Goal: Task Accomplishment & Management: Manage account settings

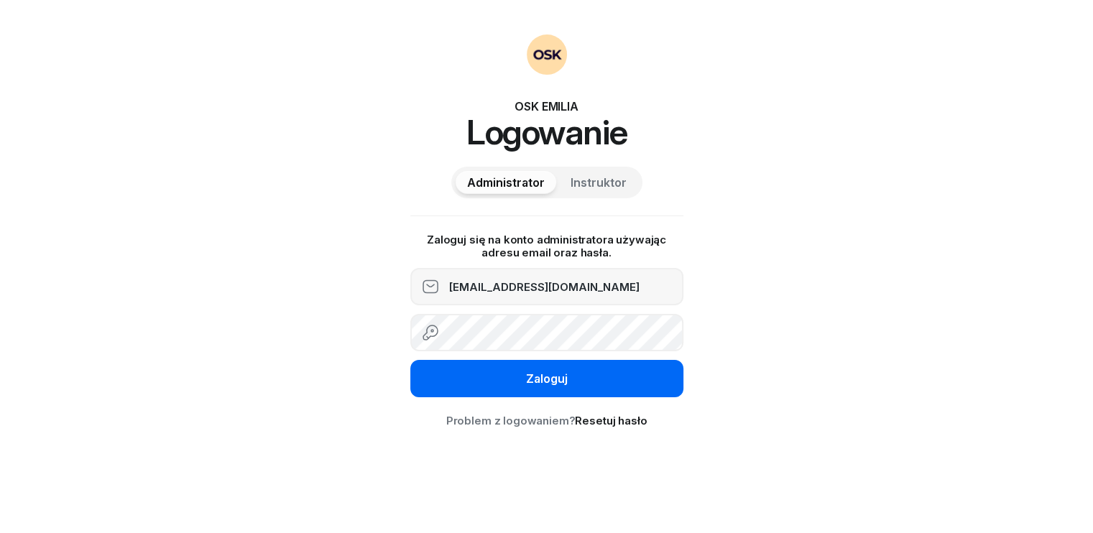
click at [487, 376] on button "Zaloguj" at bounding box center [546, 378] width 273 height 37
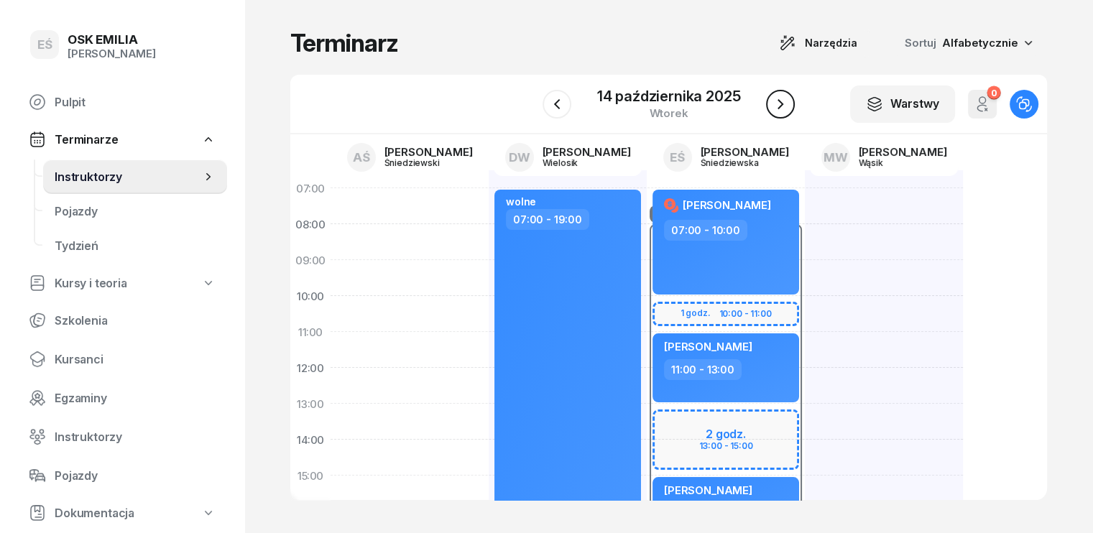
drag, startPoint x: 790, startPoint y: 111, endPoint x: 782, endPoint y: 108, distance: 9.3
click at [790, 111] on button "button" at bounding box center [780, 104] width 29 height 29
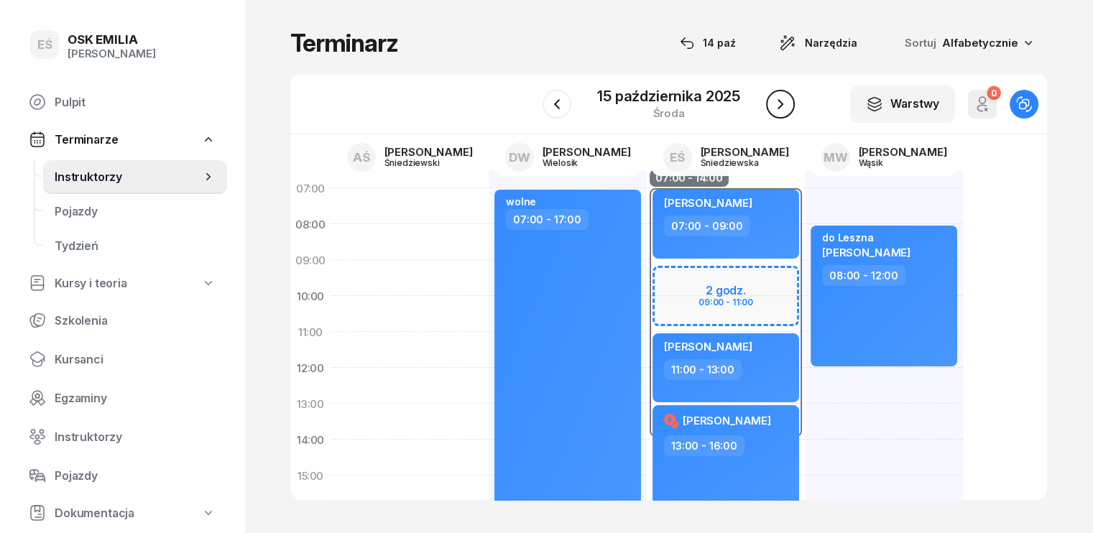
click at [782, 102] on icon "button" at bounding box center [780, 104] width 17 height 17
click at [782, 106] on icon "button" at bounding box center [780, 104] width 17 height 17
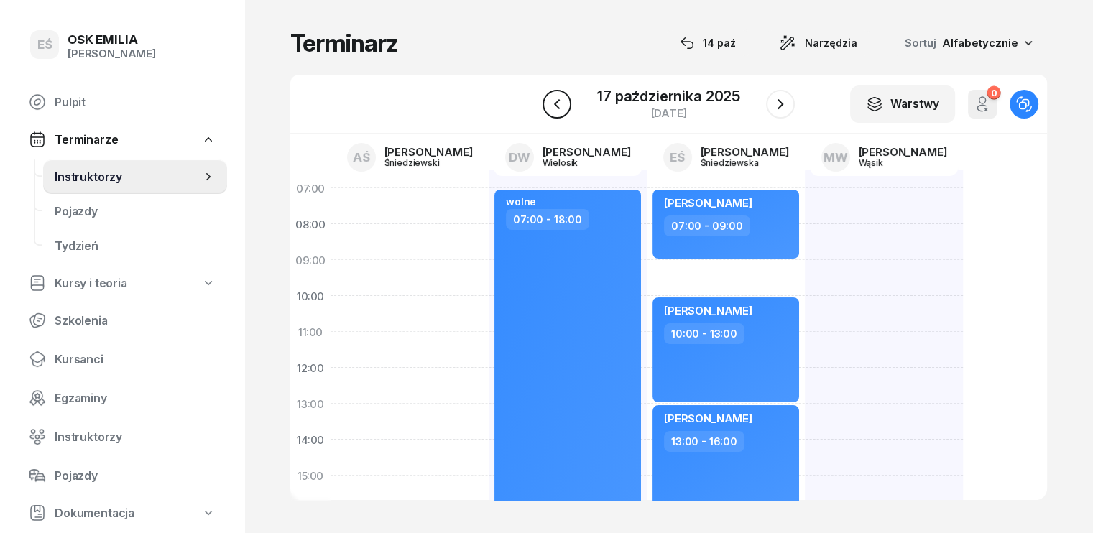
click at [563, 106] on icon "button" at bounding box center [556, 104] width 17 height 17
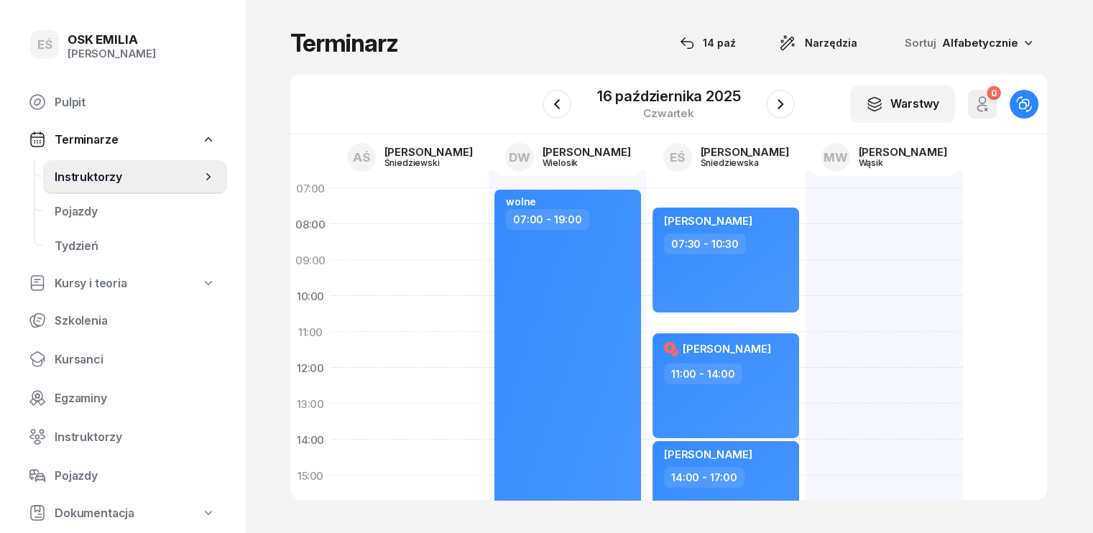
click at [573, 103] on div "[DATE]" at bounding box center [668, 103] width 253 height 41
click at [563, 103] on icon "button" at bounding box center [556, 104] width 17 height 17
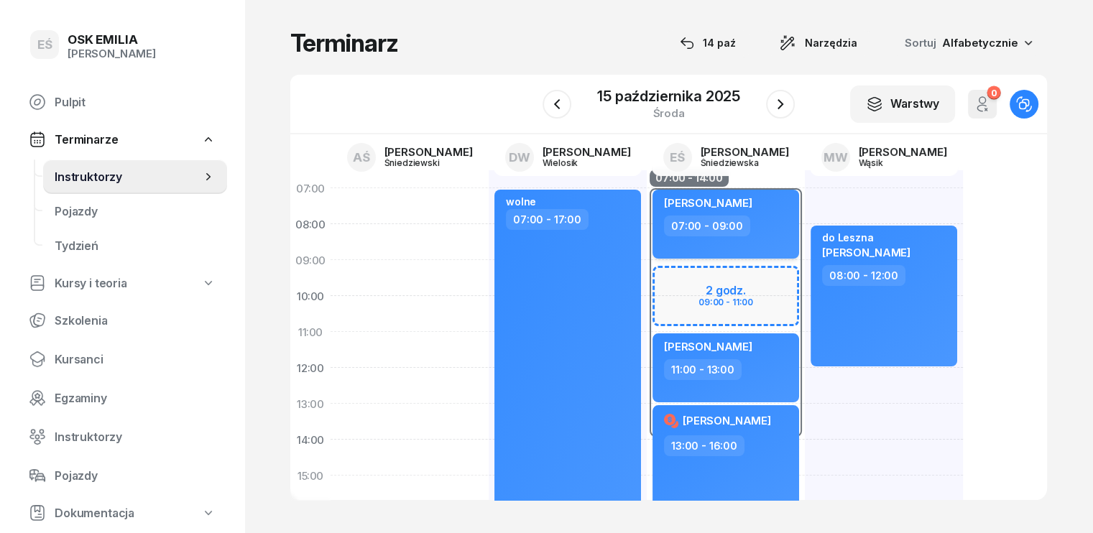
click at [742, 206] on div "[PERSON_NAME]" at bounding box center [727, 205] width 126 height 20
select select "07"
select select "09"
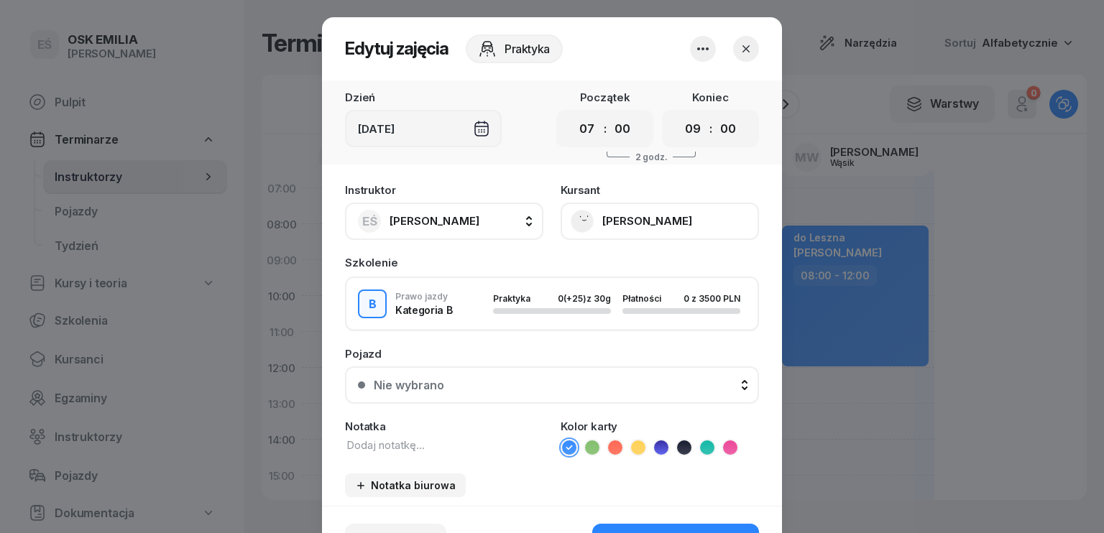
click at [610, 223] on button "[PERSON_NAME]" at bounding box center [659, 221] width 198 height 37
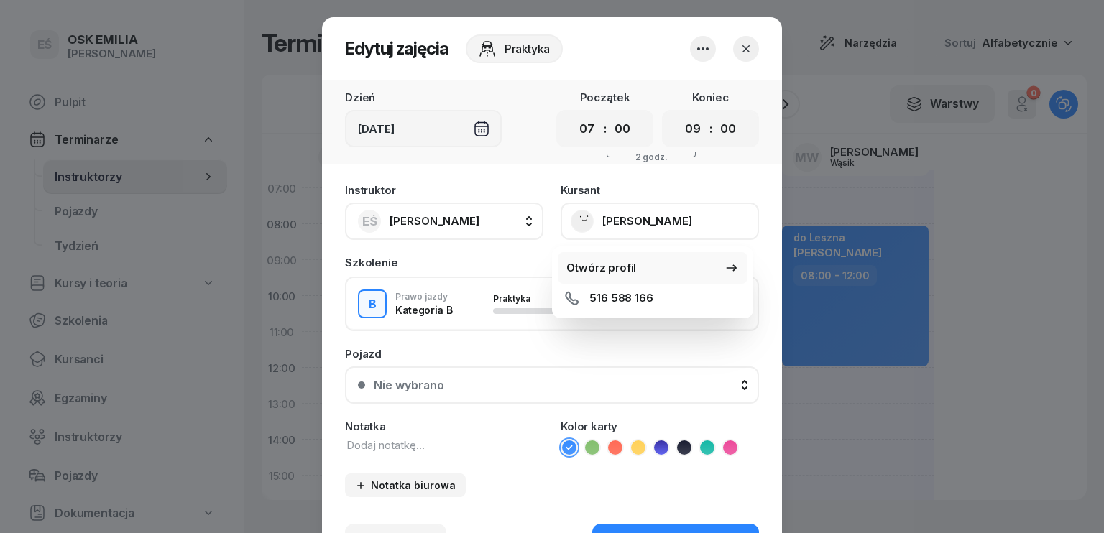
click at [611, 264] on div "Otwórz profil" at bounding box center [601, 268] width 70 height 13
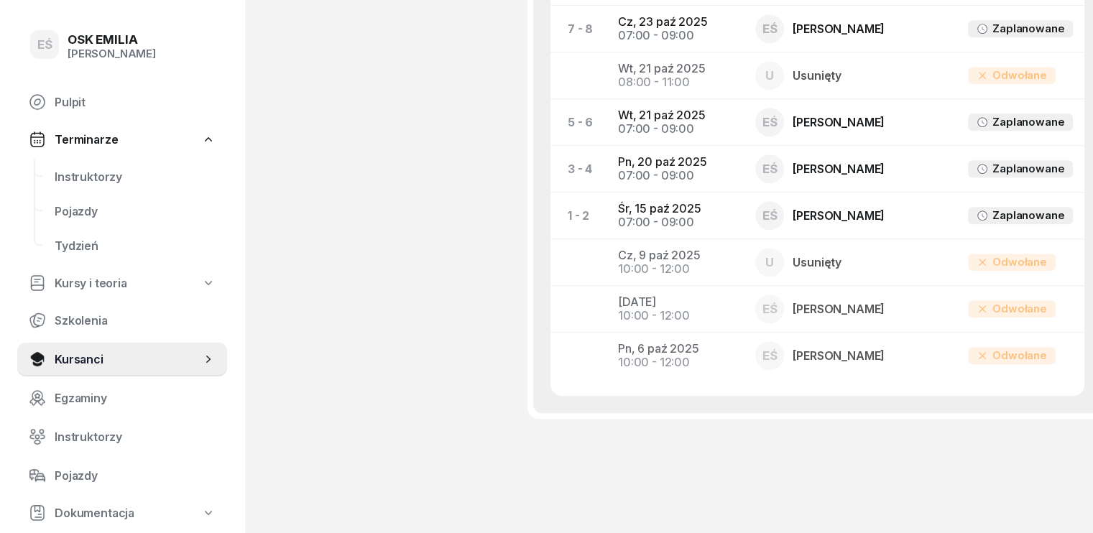
scroll to position [1086, 0]
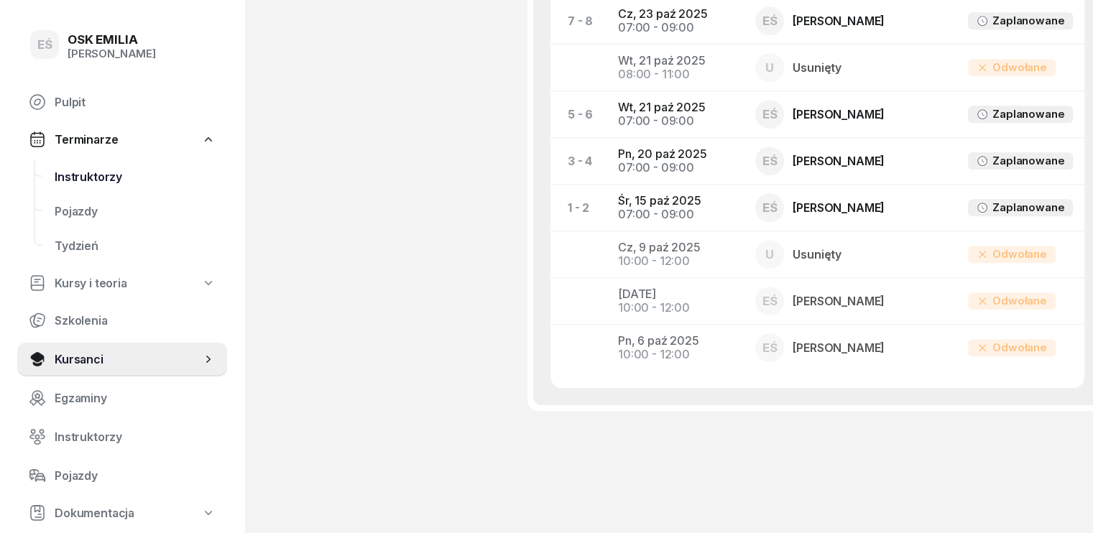
click at [101, 180] on span "Instruktorzy" at bounding box center [135, 177] width 161 height 14
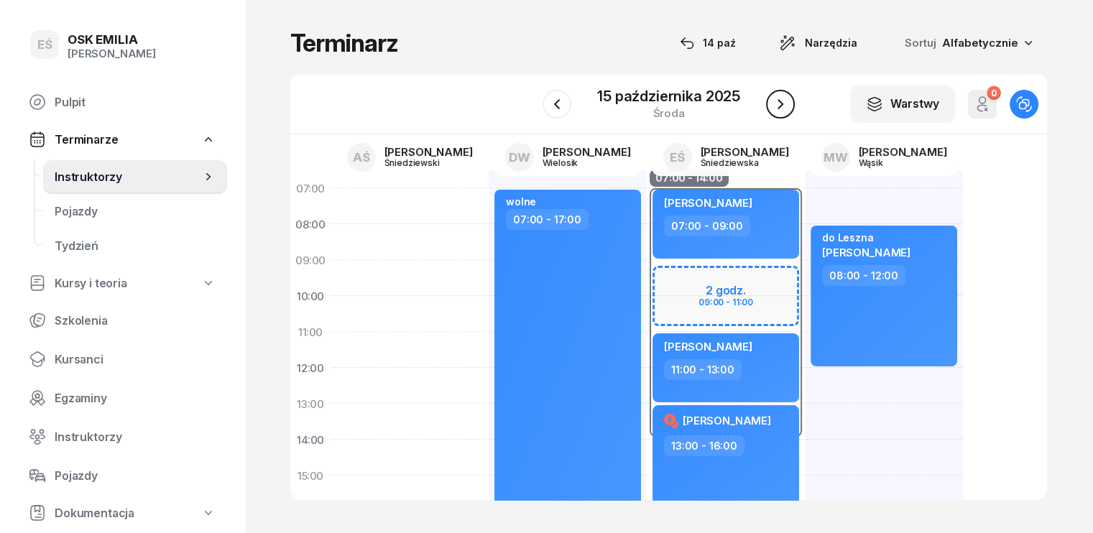
click at [783, 111] on icon "button" at bounding box center [780, 104] width 17 height 17
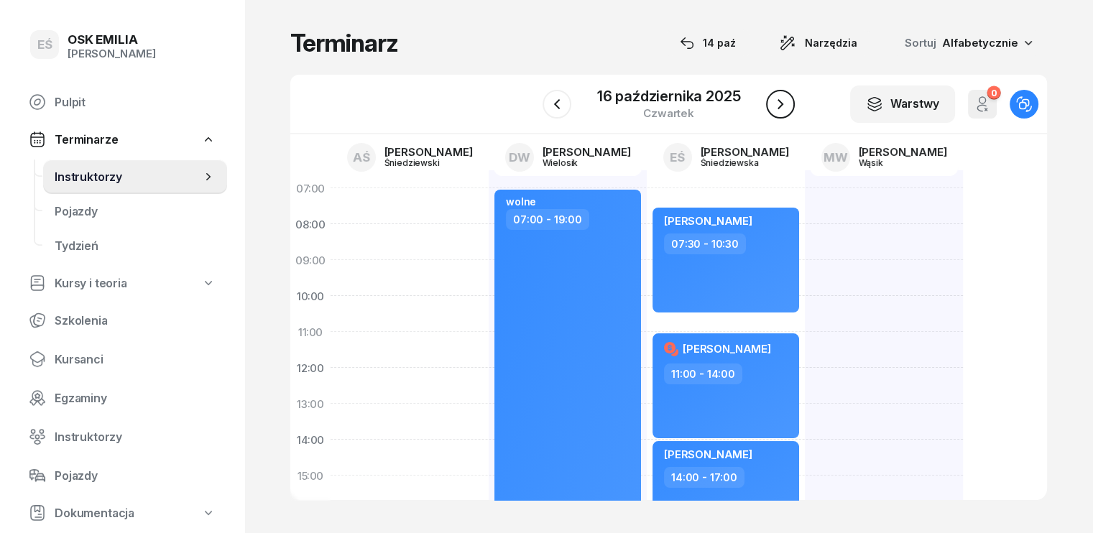
click at [782, 111] on icon "button" at bounding box center [780, 104] width 17 height 17
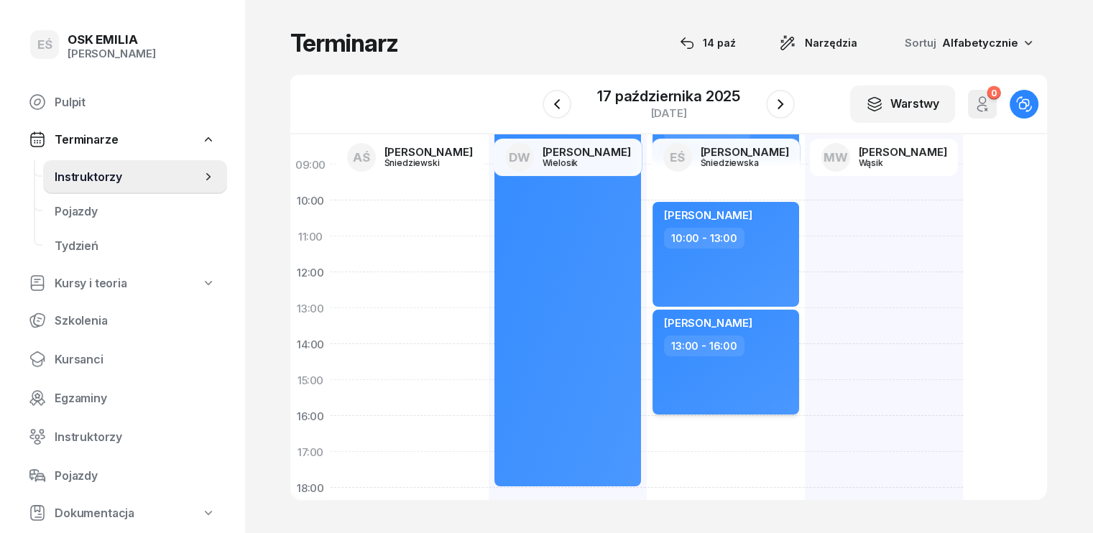
scroll to position [72, 0]
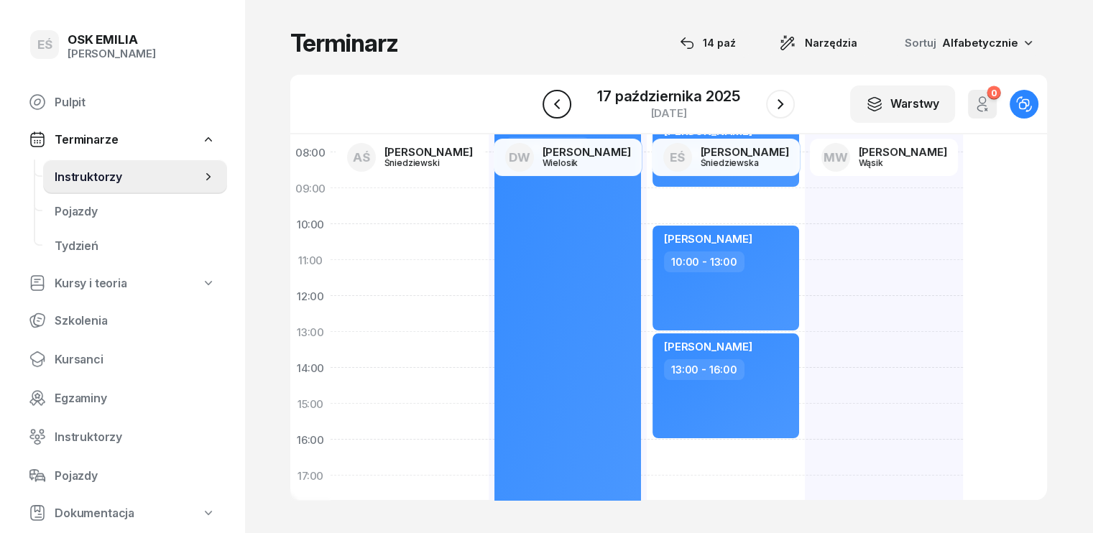
click at [553, 103] on icon "button" at bounding box center [556, 104] width 17 height 17
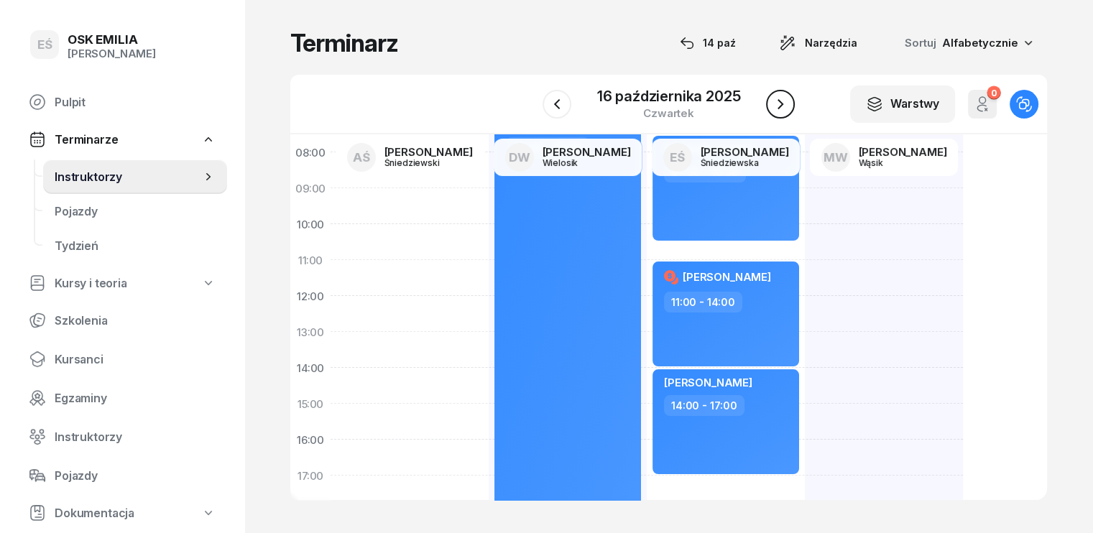
click at [785, 101] on icon "button" at bounding box center [780, 104] width 17 height 17
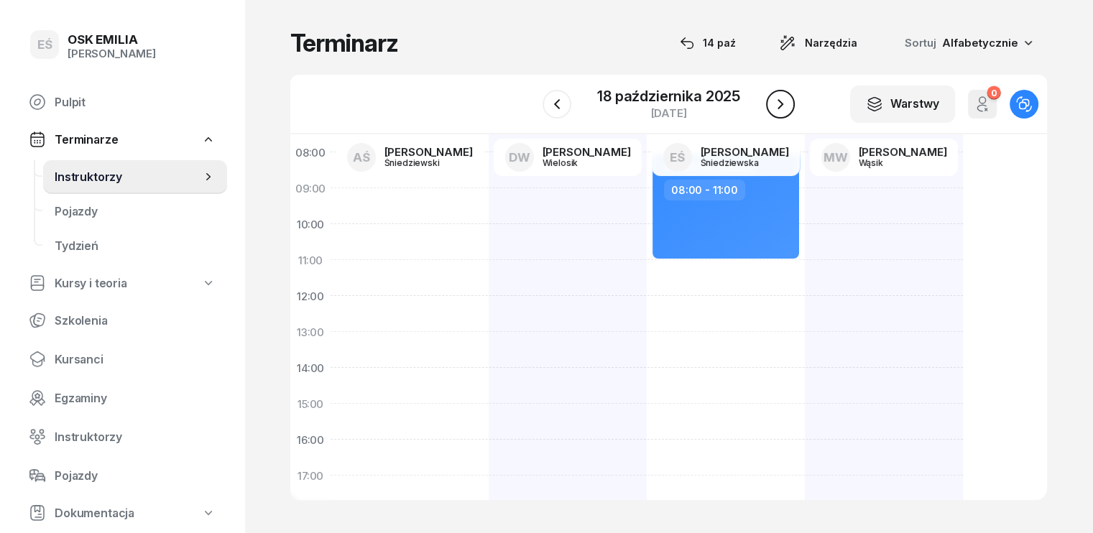
click at [782, 101] on icon "button" at bounding box center [780, 104] width 17 height 17
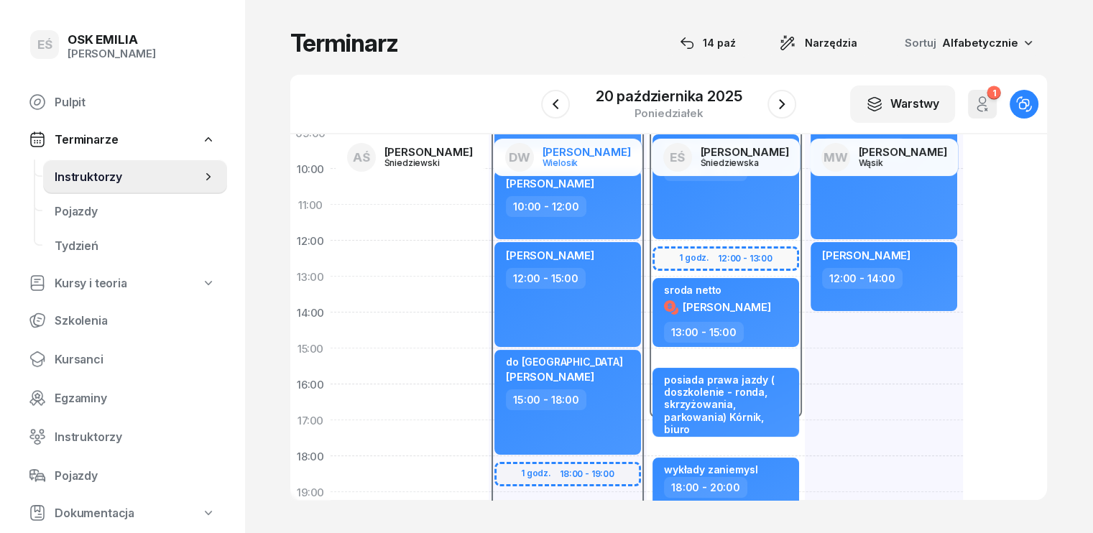
scroll to position [101, 0]
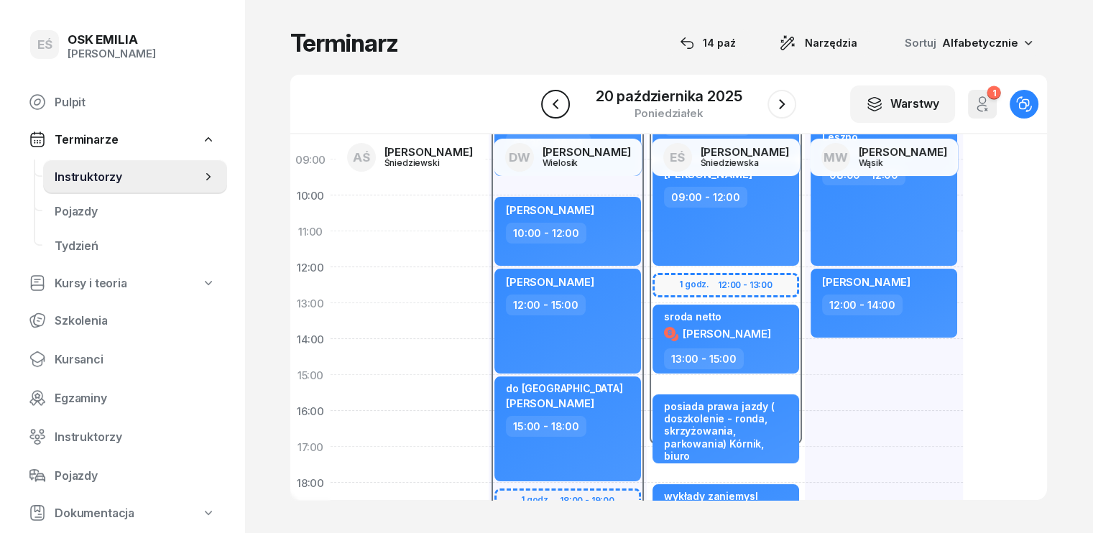
click at [552, 102] on icon "button" at bounding box center [555, 104] width 17 height 17
click at [552, 102] on icon "button" at bounding box center [556, 104] width 17 height 17
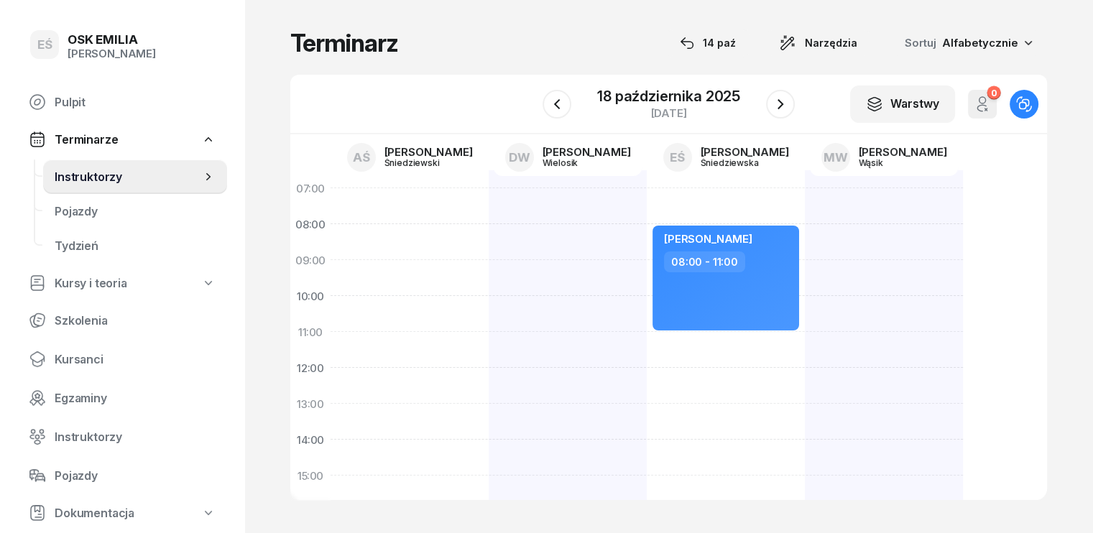
click at [647, 343] on div "[PERSON_NAME] 08:00 - 11:00" at bounding box center [726, 493] width 158 height 647
select select "11"
select select "13"
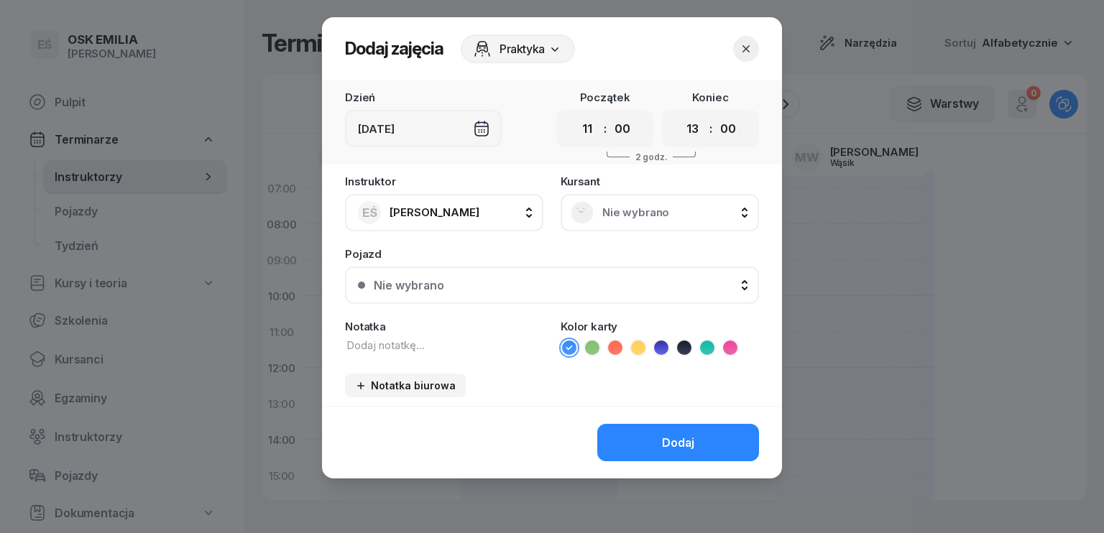
click at [637, 225] on div "Nie wybrano" at bounding box center [659, 212] width 198 height 37
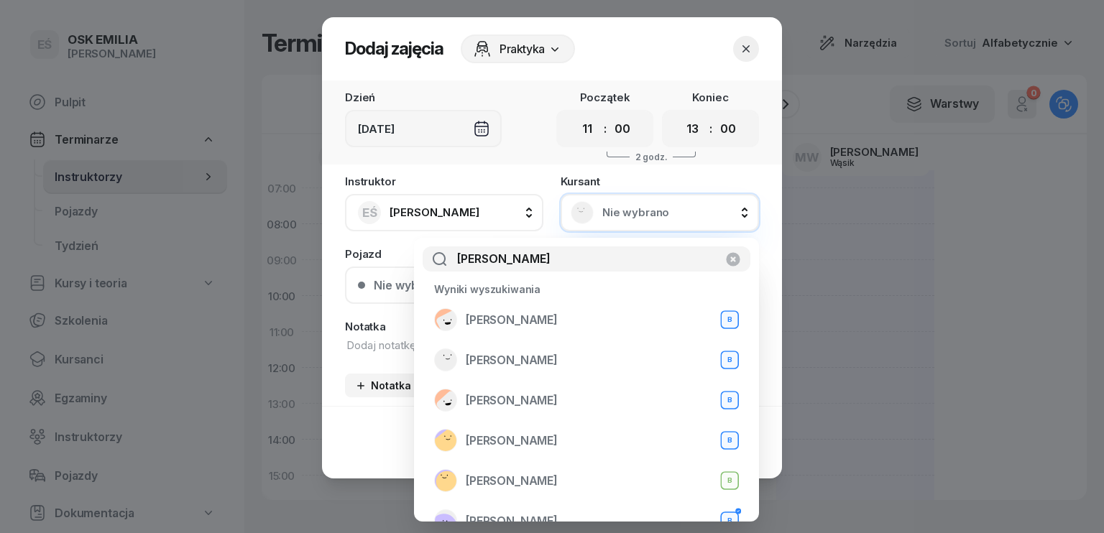
type input "[PERSON_NAME]"
click at [743, 57] on button "button" at bounding box center [746, 49] width 26 height 26
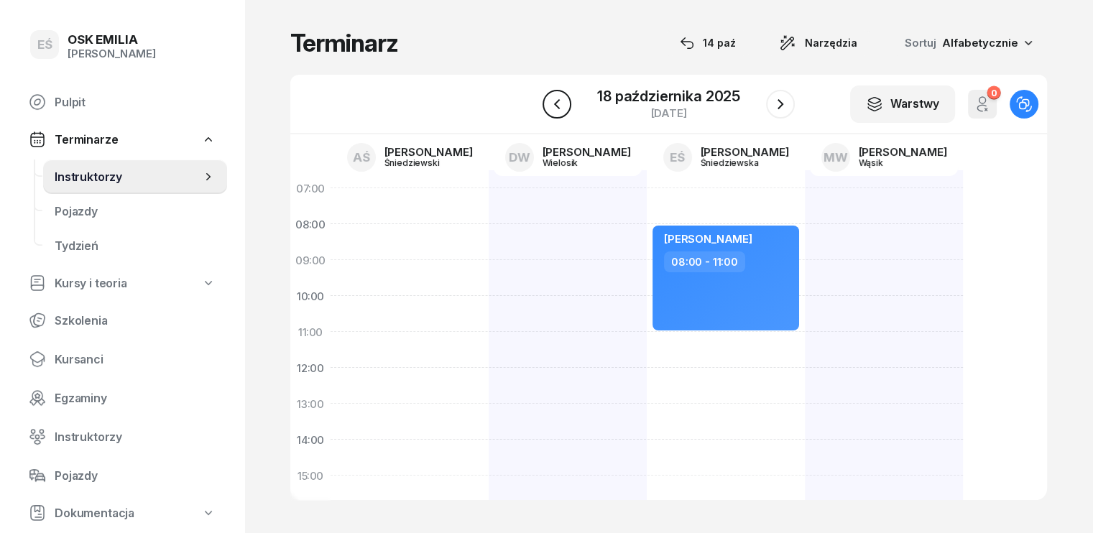
click at [566, 94] on button "button" at bounding box center [556, 104] width 29 height 29
click at [558, 98] on icon "button" at bounding box center [556, 104] width 17 height 17
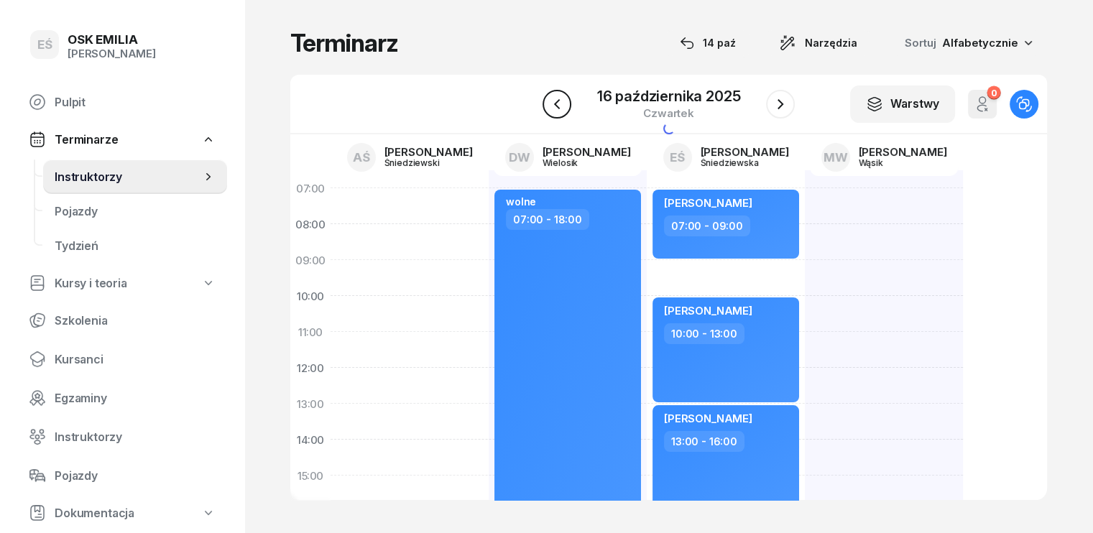
click at [558, 98] on icon "button" at bounding box center [556, 104] width 17 height 17
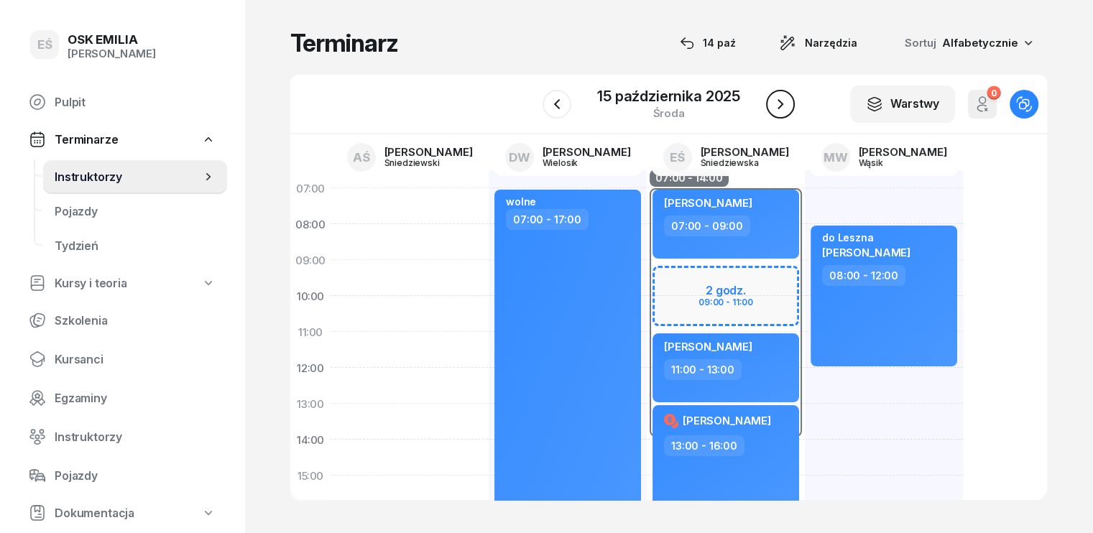
click at [781, 101] on icon "button" at bounding box center [780, 104] width 17 height 17
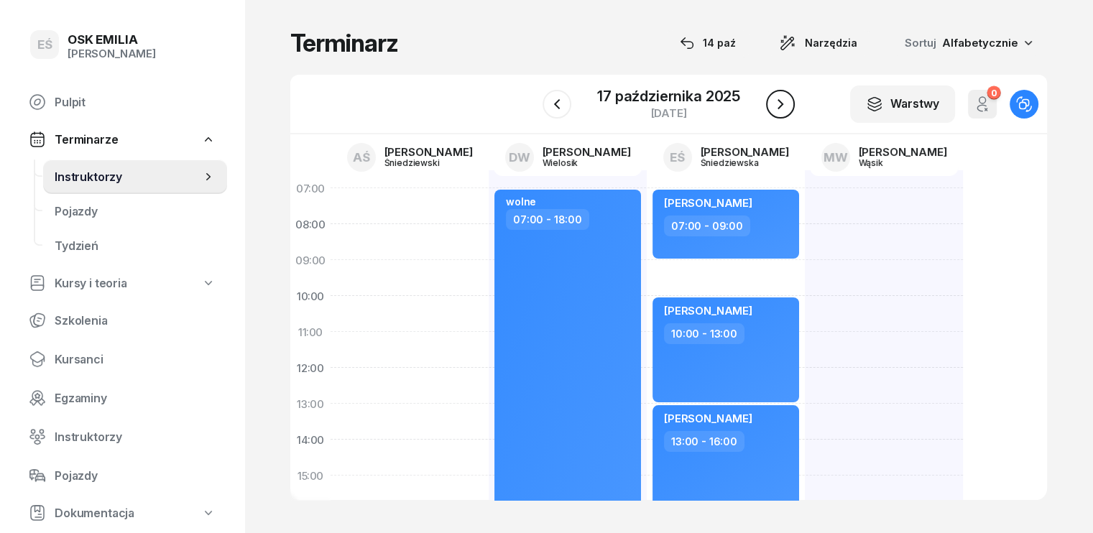
click at [781, 101] on icon "button" at bounding box center [780, 104] width 17 height 17
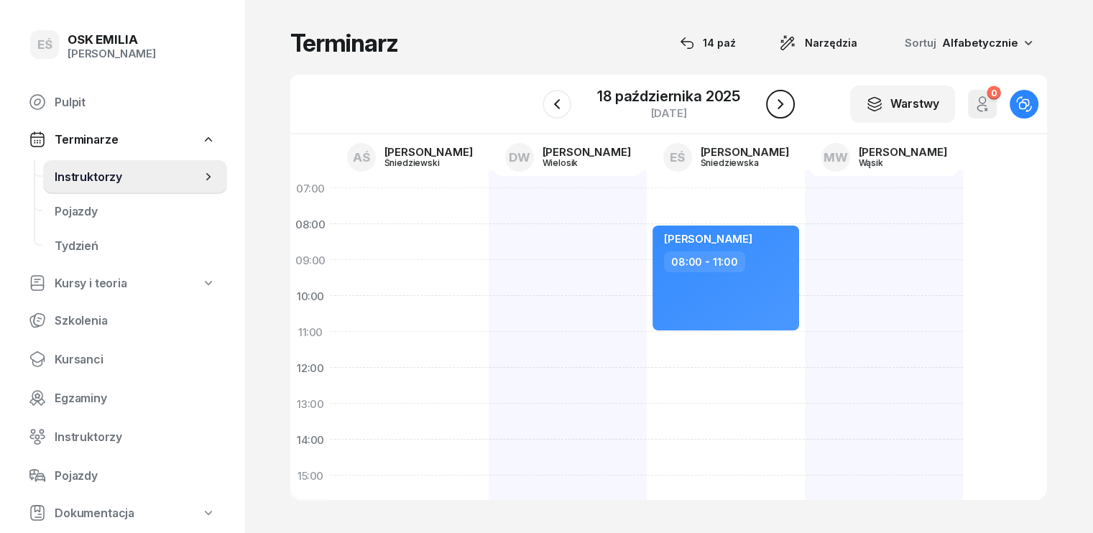
click at [781, 101] on icon "button" at bounding box center [780, 104] width 17 height 17
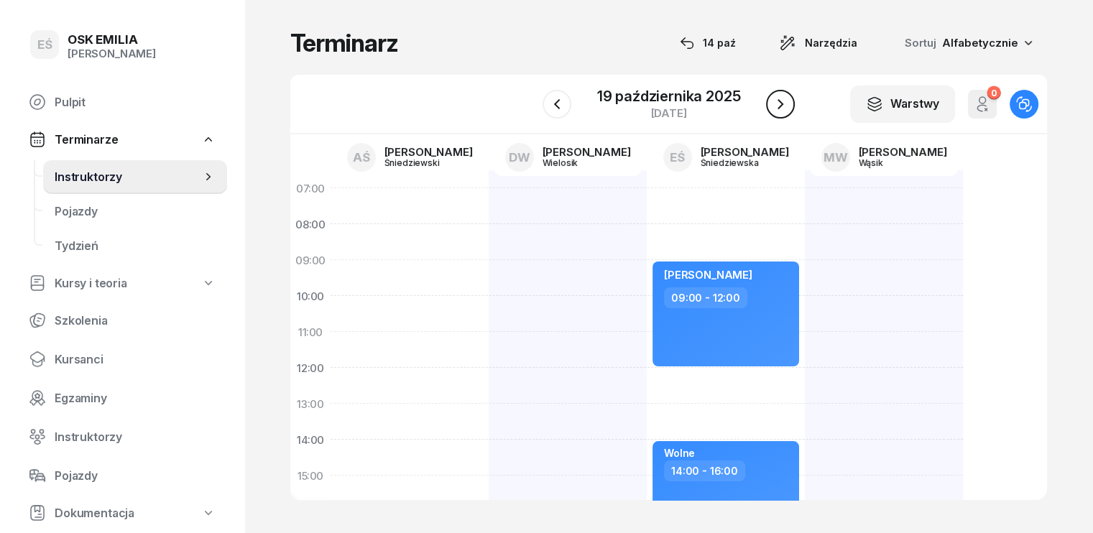
click at [781, 101] on icon "button" at bounding box center [780, 104] width 17 height 17
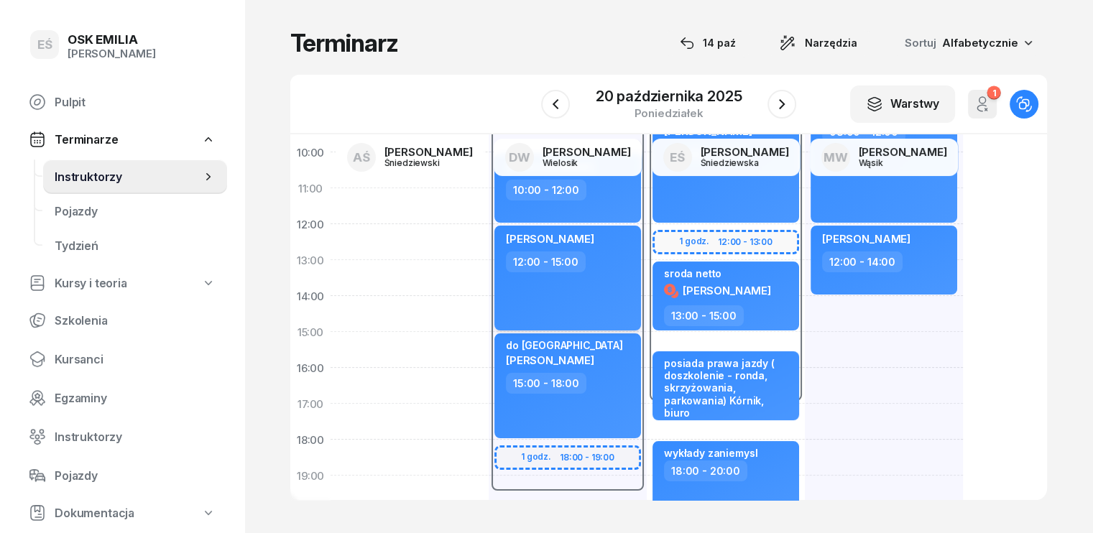
scroll to position [72, 0]
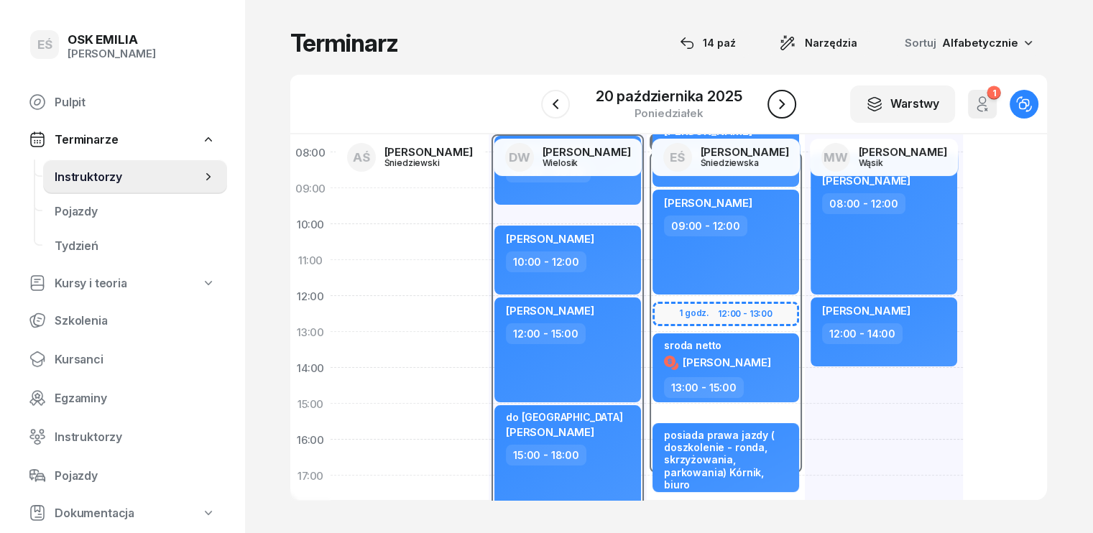
click at [782, 105] on icon "button" at bounding box center [782, 104] width 6 height 10
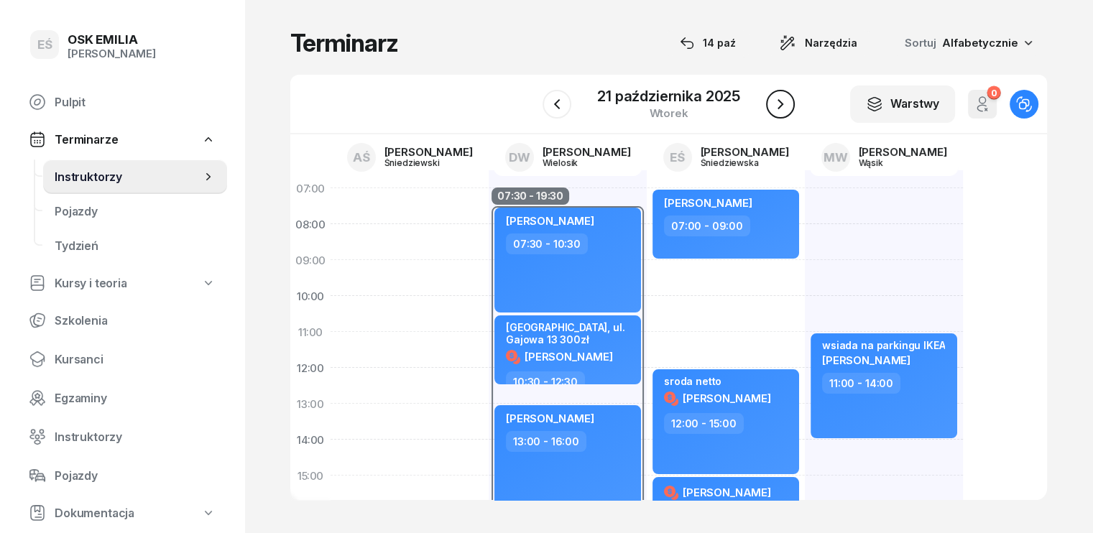
click at [781, 103] on icon "button" at bounding box center [780, 104] width 6 height 10
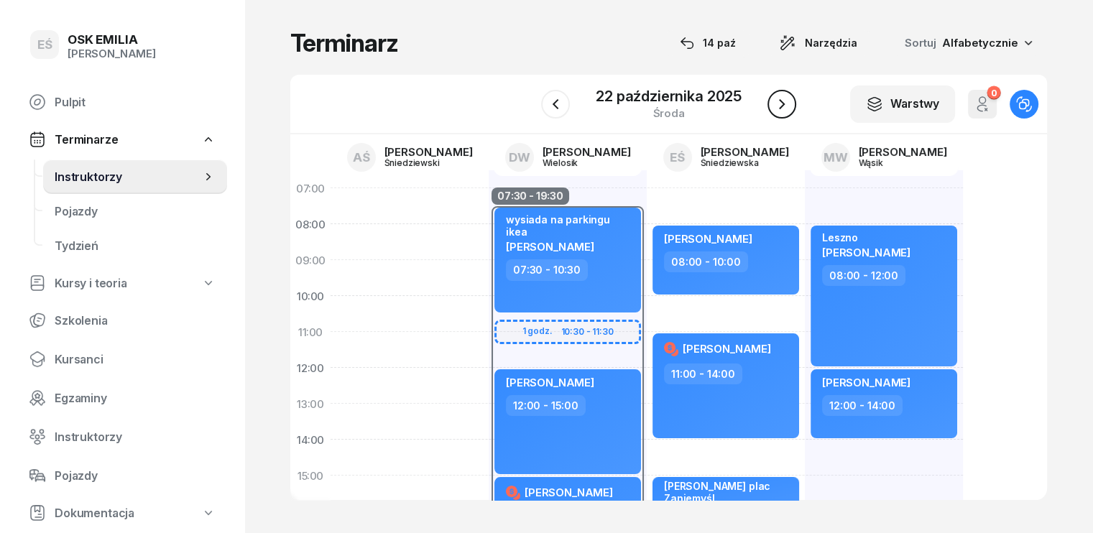
click at [781, 103] on icon "button" at bounding box center [781, 104] width 17 height 17
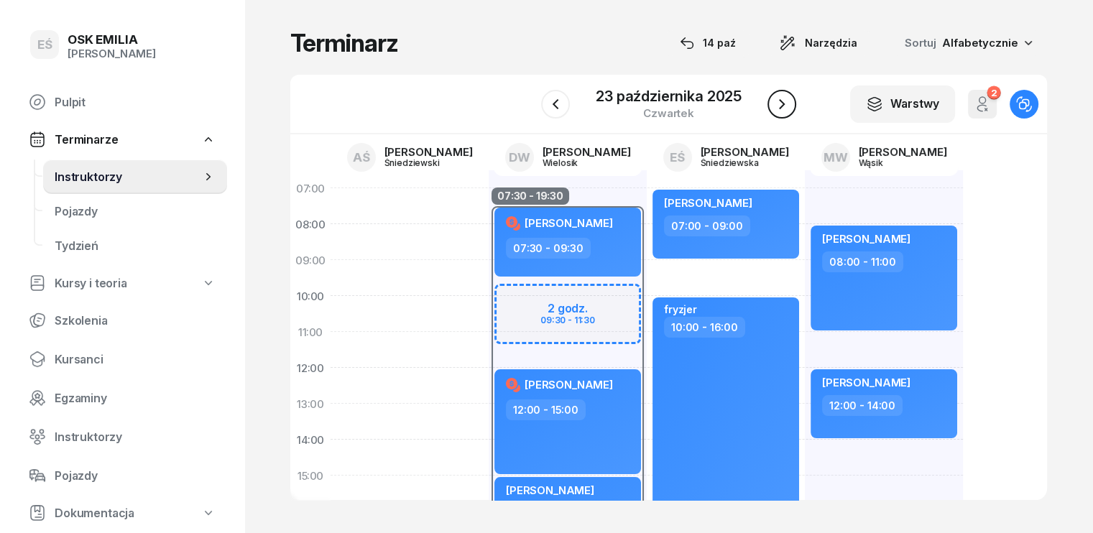
click at [780, 101] on icon "button" at bounding box center [781, 104] width 17 height 17
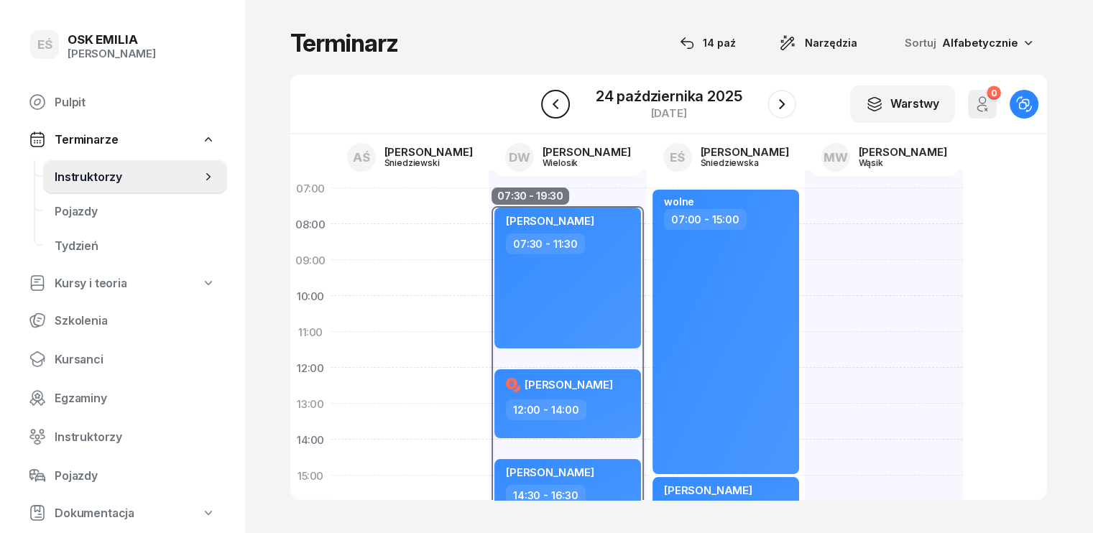
click at [556, 106] on icon "button" at bounding box center [555, 104] width 17 height 17
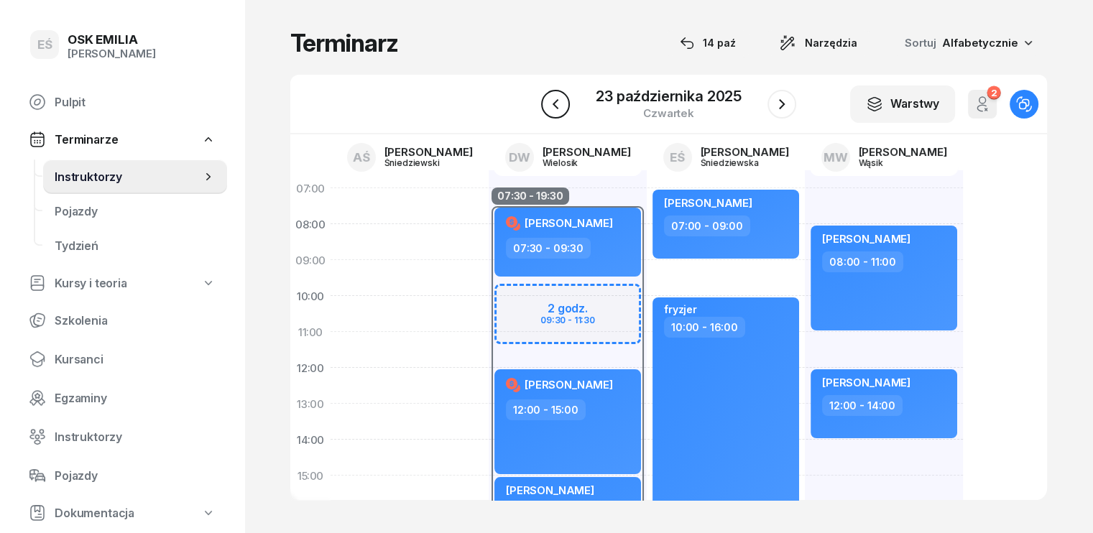
click at [556, 106] on icon "button" at bounding box center [555, 104] width 17 height 17
click at [556, 106] on icon "button" at bounding box center [556, 103] width 6 height 10
click at [556, 106] on icon "button" at bounding box center [557, 103] width 6 height 10
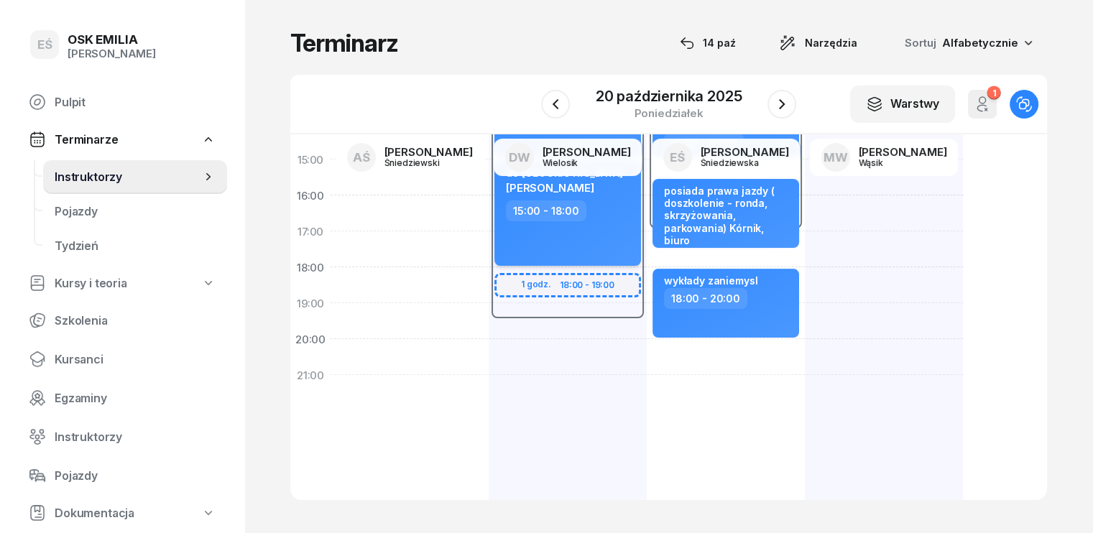
scroll to position [29, 0]
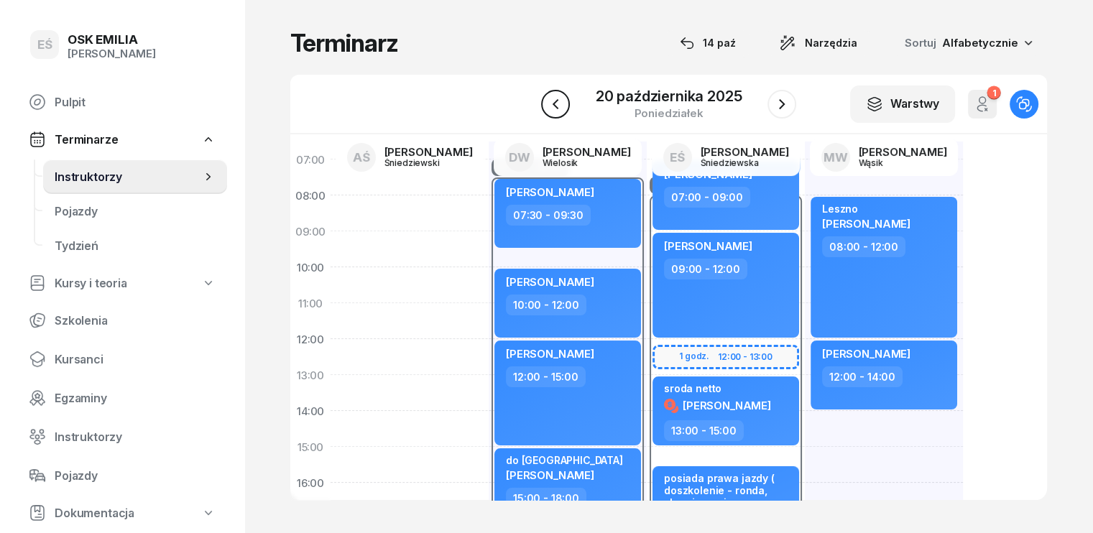
click at [559, 102] on icon "button" at bounding box center [555, 104] width 17 height 17
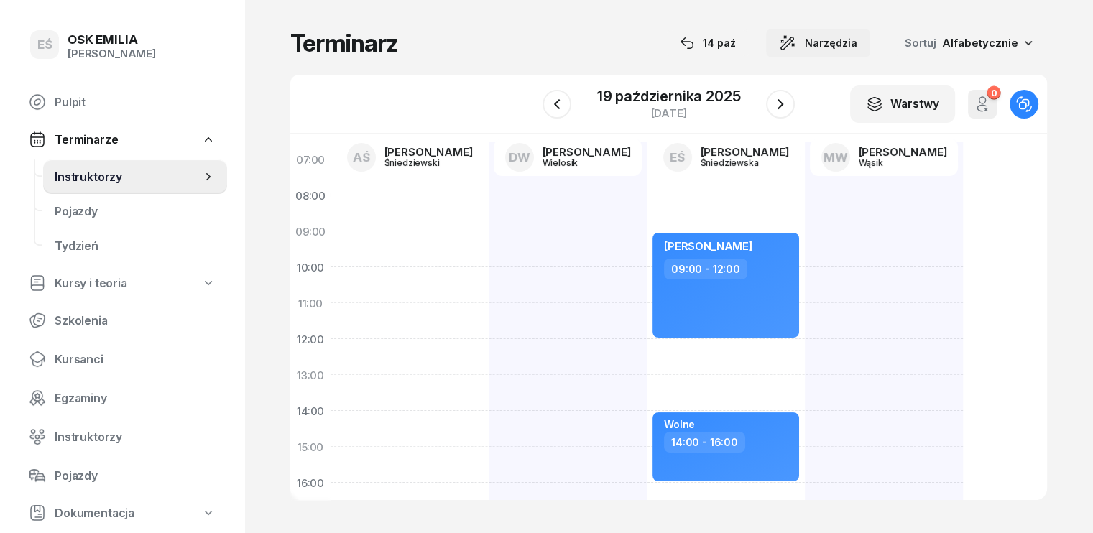
click at [855, 43] on span "Narzędzia" at bounding box center [831, 42] width 52 height 17
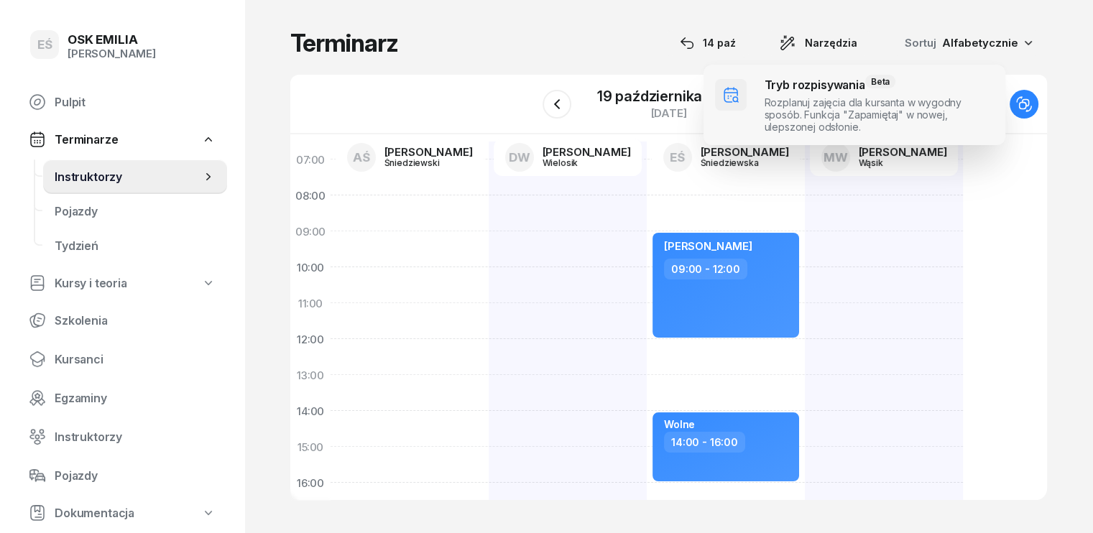
click at [809, 107] on span at bounding box center [854, 105] width 302 height 80
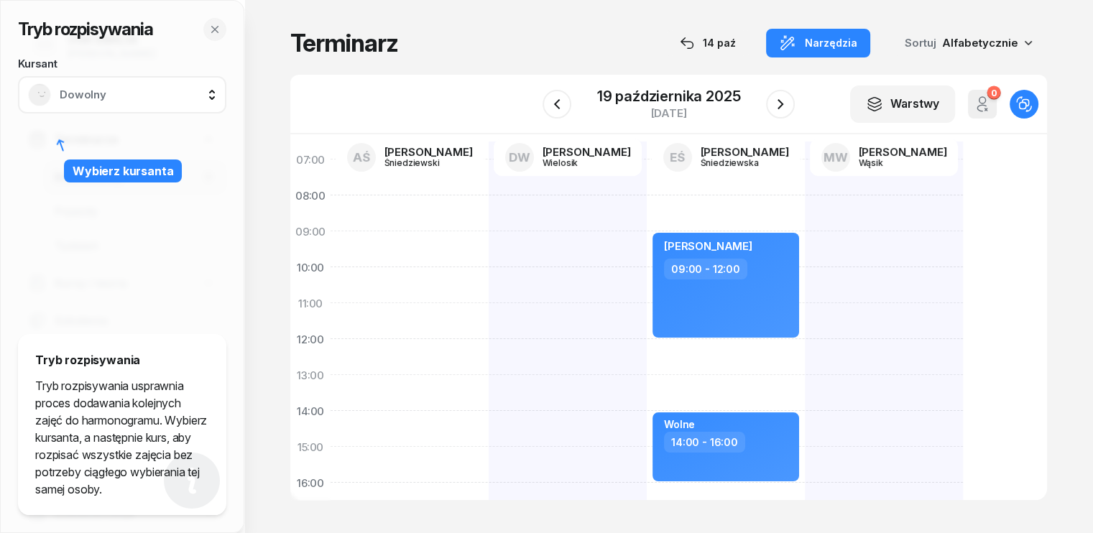
click at [146, 100] on span "Dowolny" at bounding box center [138, 94] width 157 height 13
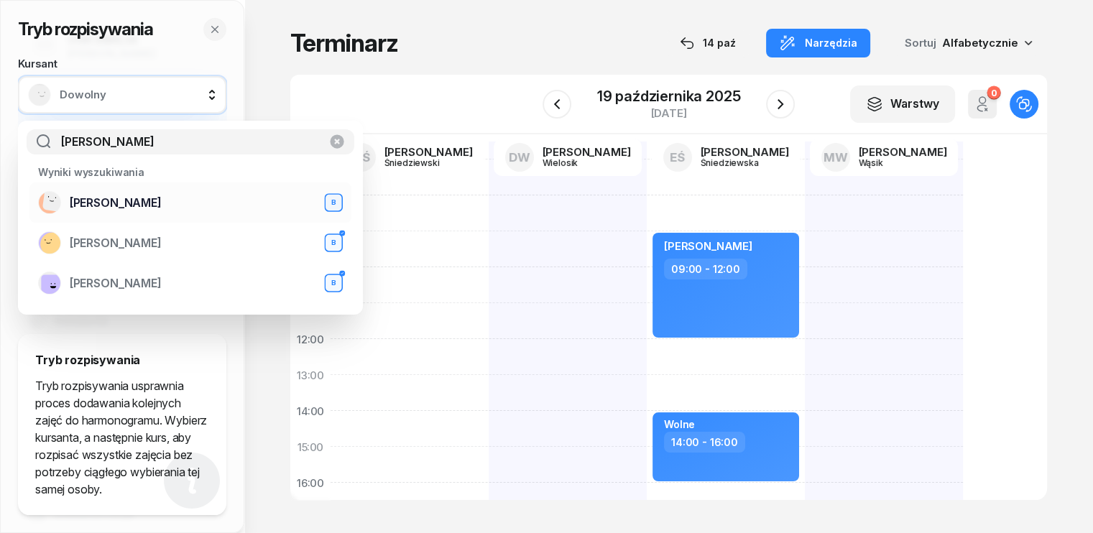
type input "[PERSON_NAME]"
click at [108, 198] on span "[PERSON_NAME]" at bounding box center [116, 203] width 92 height 14
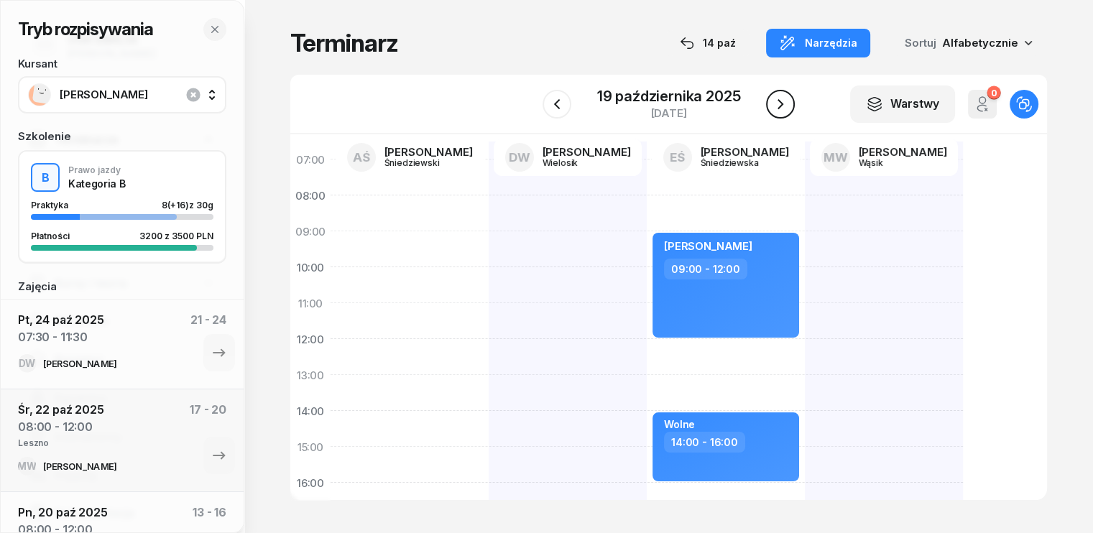
click at [777, 103] on icon "button" at bounding box center [780, 104] width 17 height 17
click at [777, 103] on icon "button" at bounding box center [781, 104] width 17 height 17
click at [777, 103] on icon "button" at bounding box center [780, 104] width 17 height 17
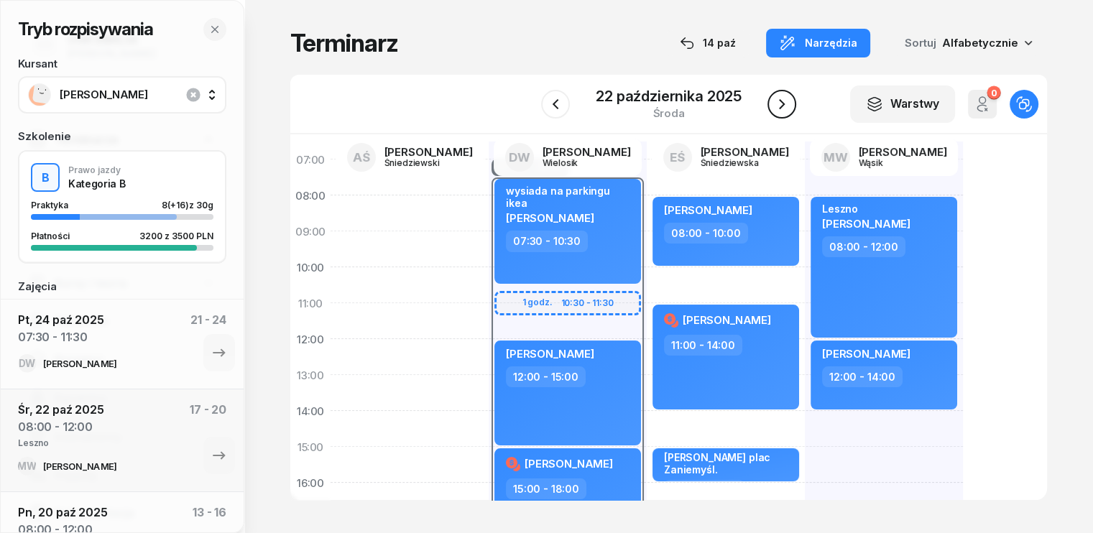
click at [777, 103] on icon "button" at bounding box center [781, 104] width 17 height 17
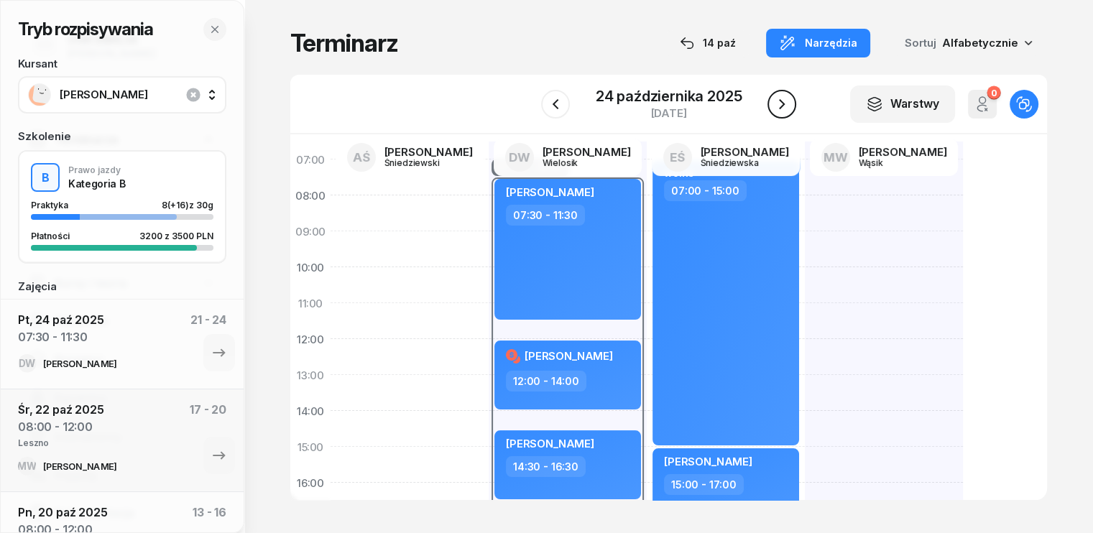
click at [777, 103] on icon "button" at bounding box center [781, 104] width 17 height 17
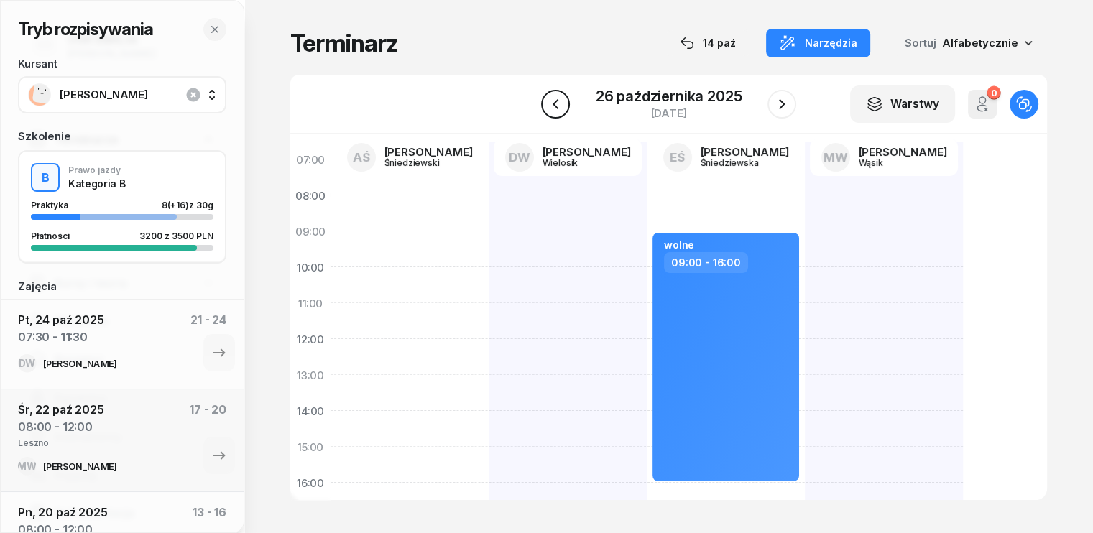
click at [560, 103] on icon "button" at bounding box center [555, 104] width 17 height 17
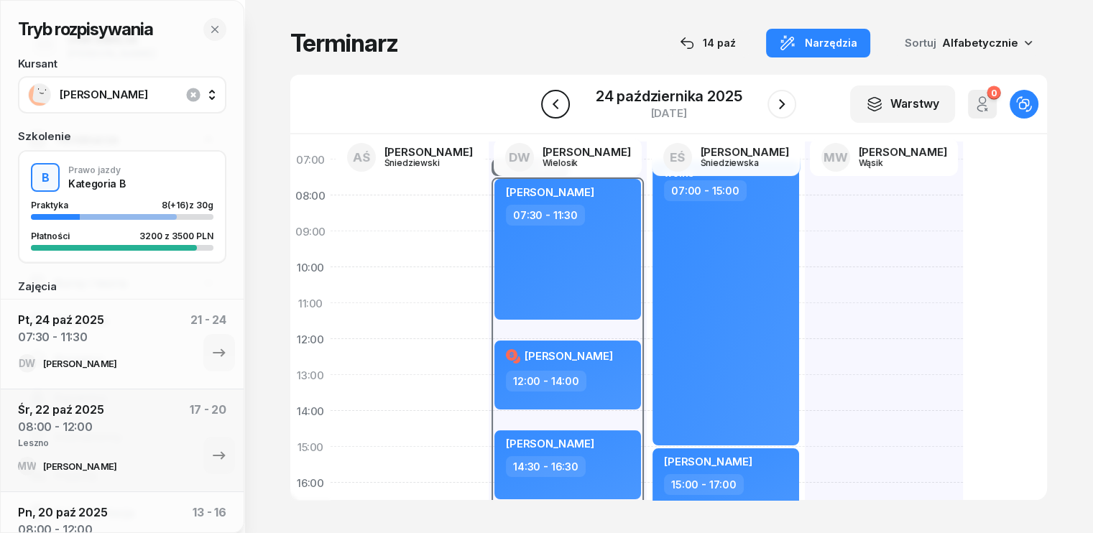
click at [560, 103] on icon "button" at bounding box center [555, 104] width 17 height 17
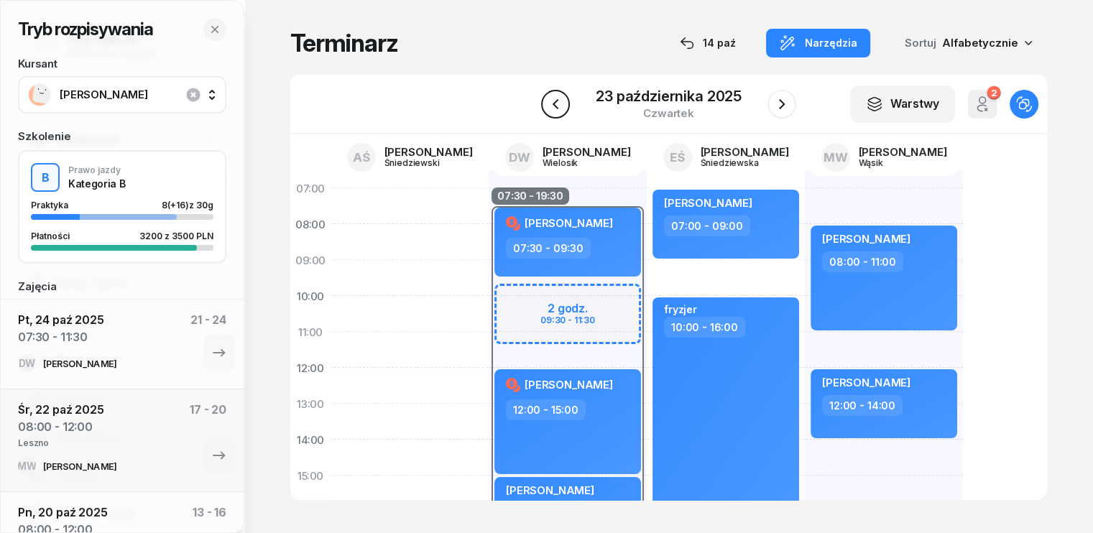
click at [552, 108] on icon "button" at bounding box center [555, 104] width 17 height 17
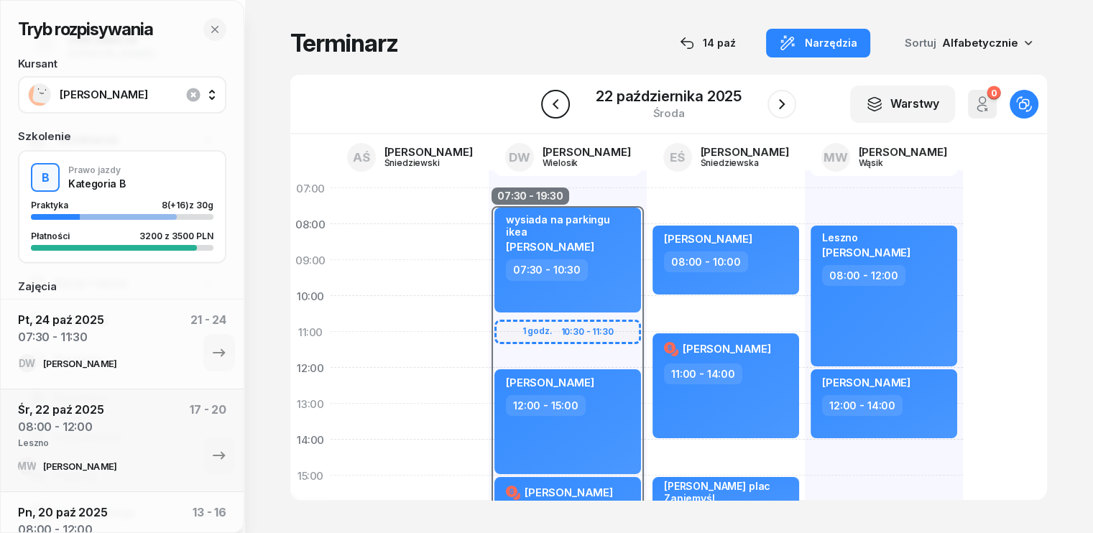
click at [550, 108] on icon "button" at bounding box center [555, 104] width 17 height 17
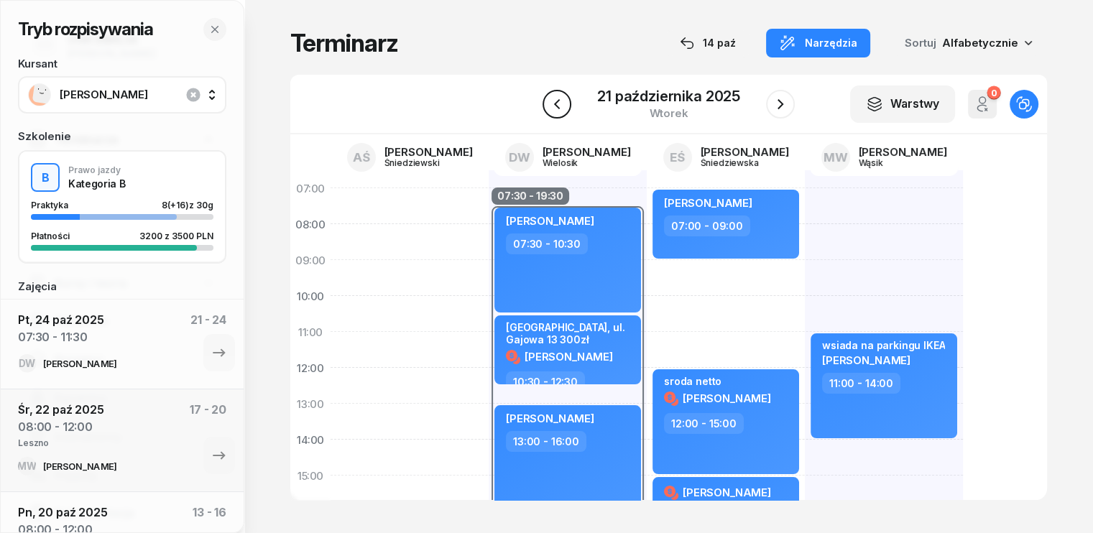
click at [550, 108] on icon "button" at bounding box center [556, 104] width 17 height 17
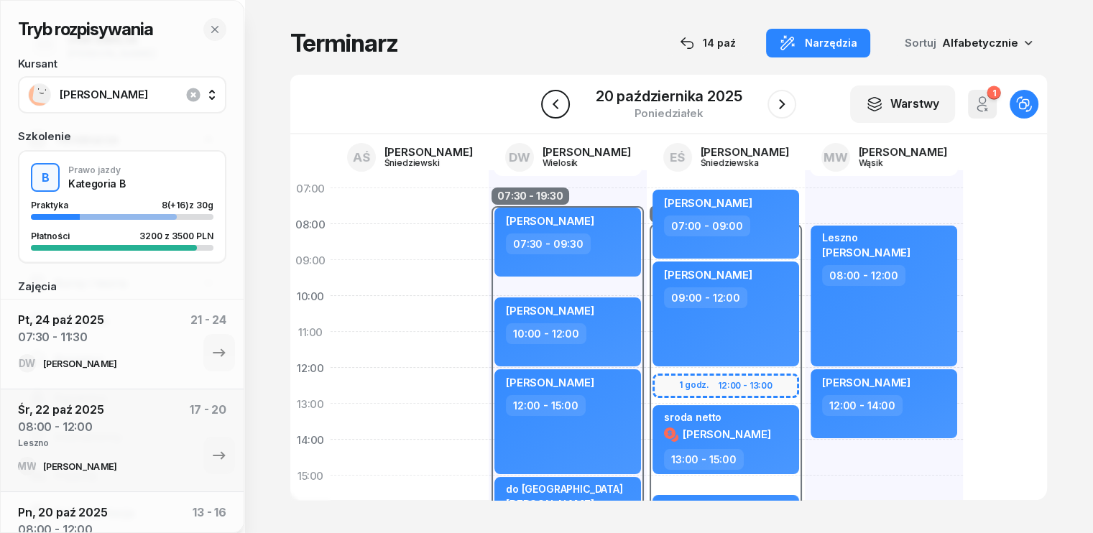
click at [548, 98] on icon "button" at bounding box center [555, 104] width 17 height 17
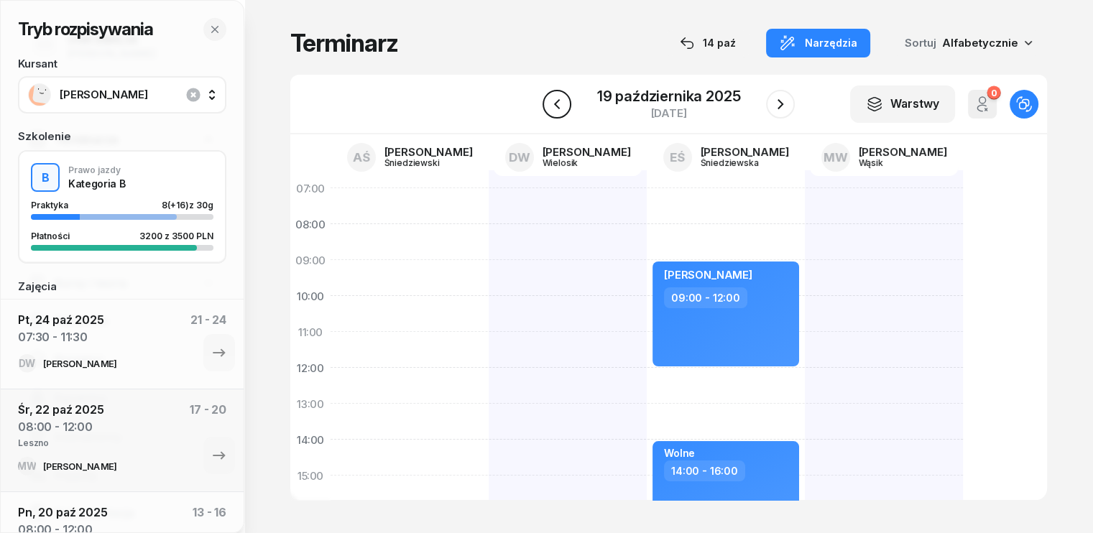
click at [550, 97] on icon "button" at bounding box center [556, 104] width 17 height 17
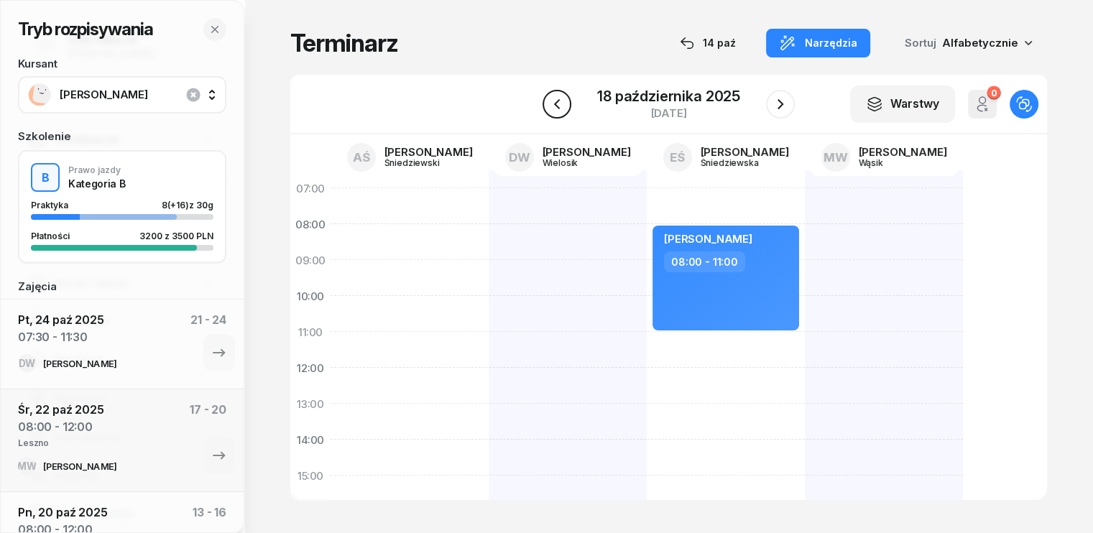
click at [550, 97] on icon "button" at bounding box center [556, 104] width 17 height 17
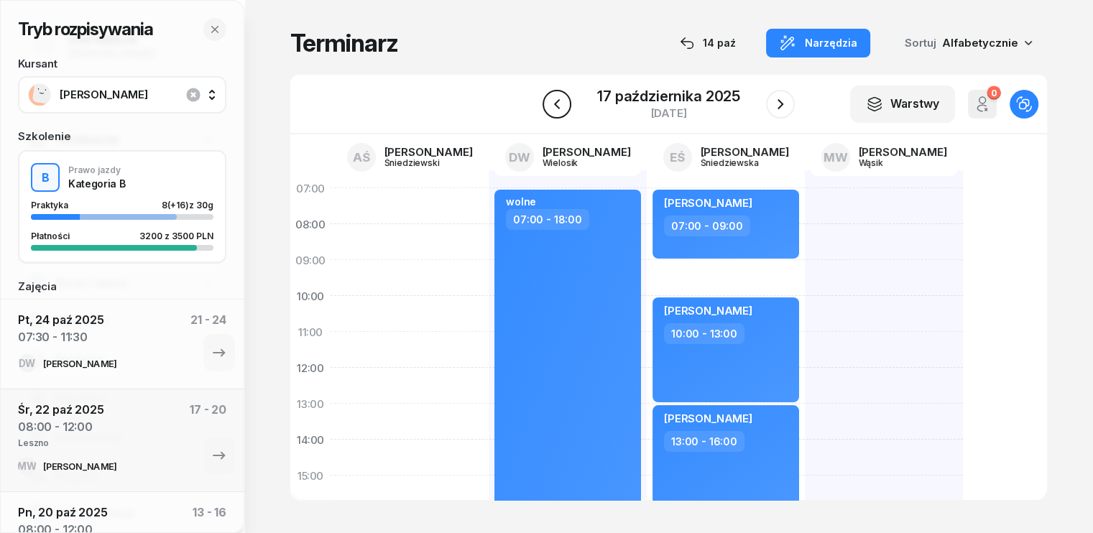
click at [552, 97] on icon "button" at bounding box center [556, 104] width 17 height 17
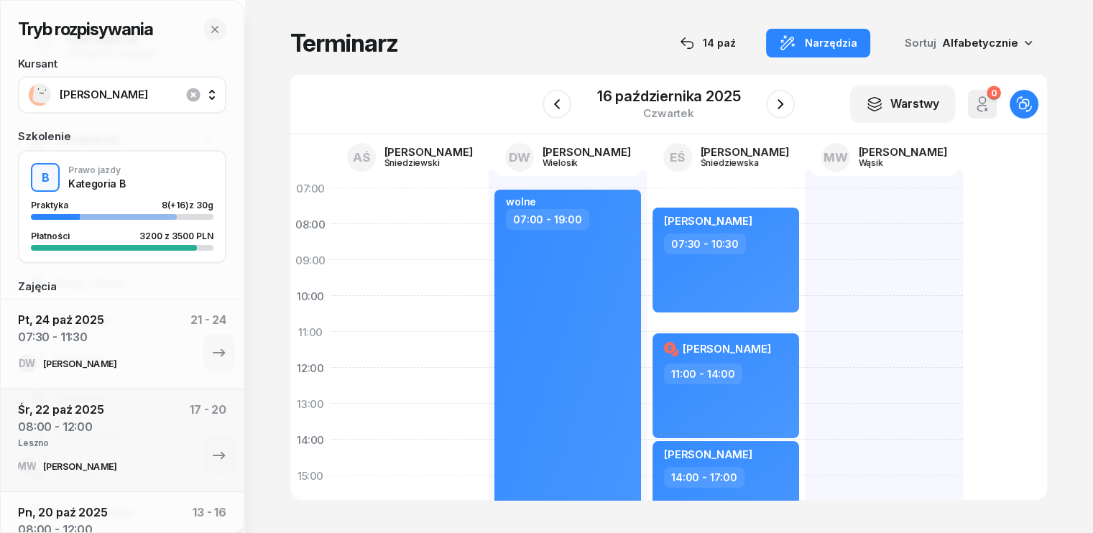
scroll to position [72, 0]
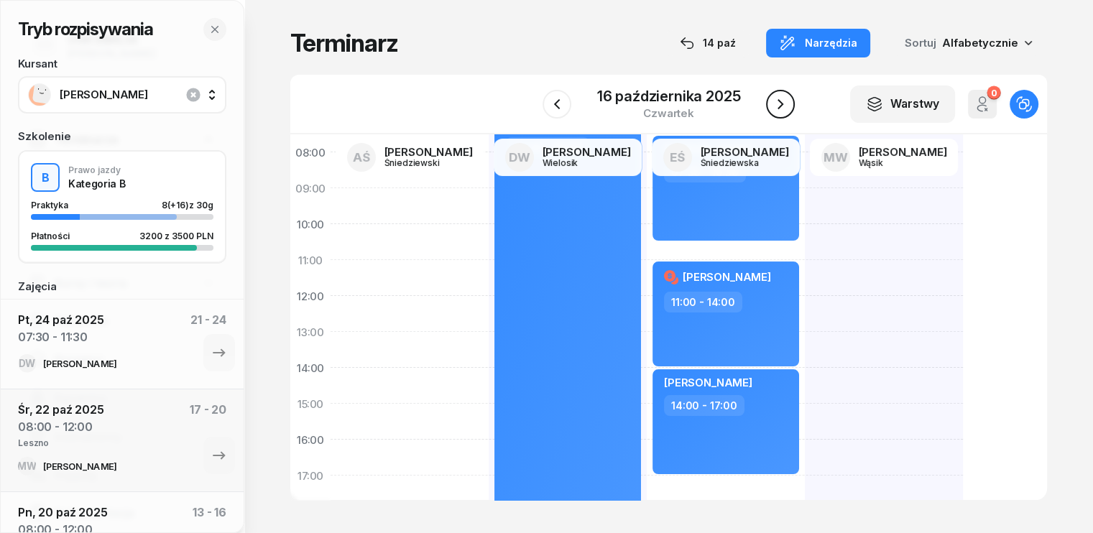
click at [779, 101] on icon "button" at bounding box center [780, 104] width 6 height 10
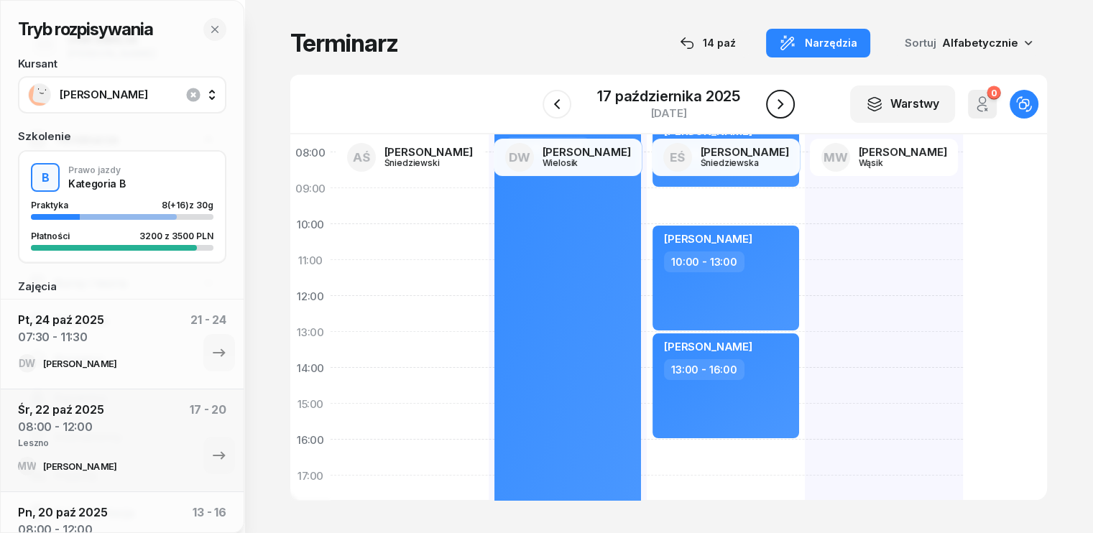
click at [779, 101] on icon "button" at bounding box center [780, 104] width 6 height 10
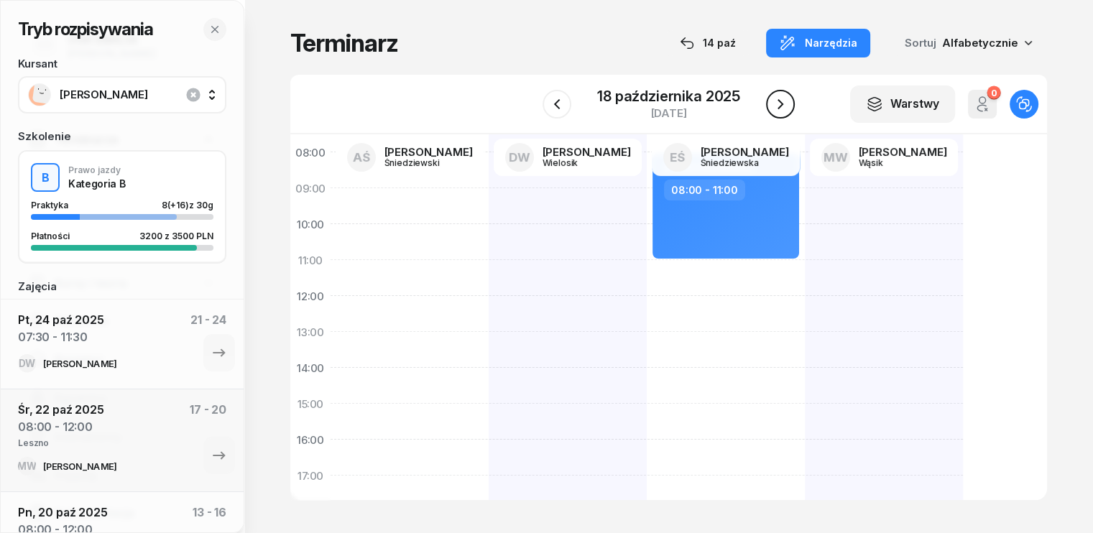
click at [779, 101] on icon "button" at bounding box center [780, 104] width 6 height 10
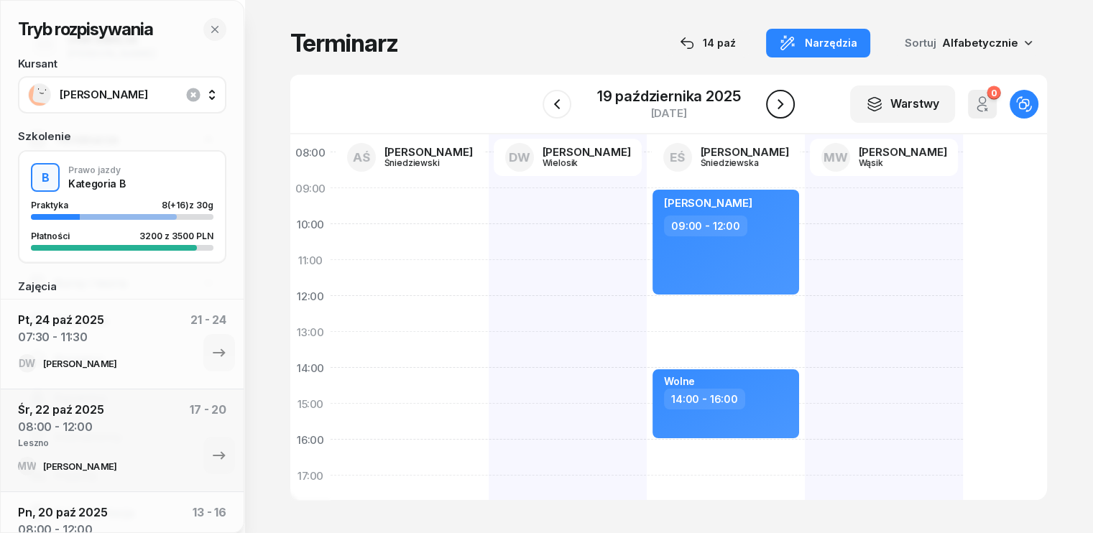
click at [779, 101] on icon "button" at bounding box center [780, 104] width 6 height 10
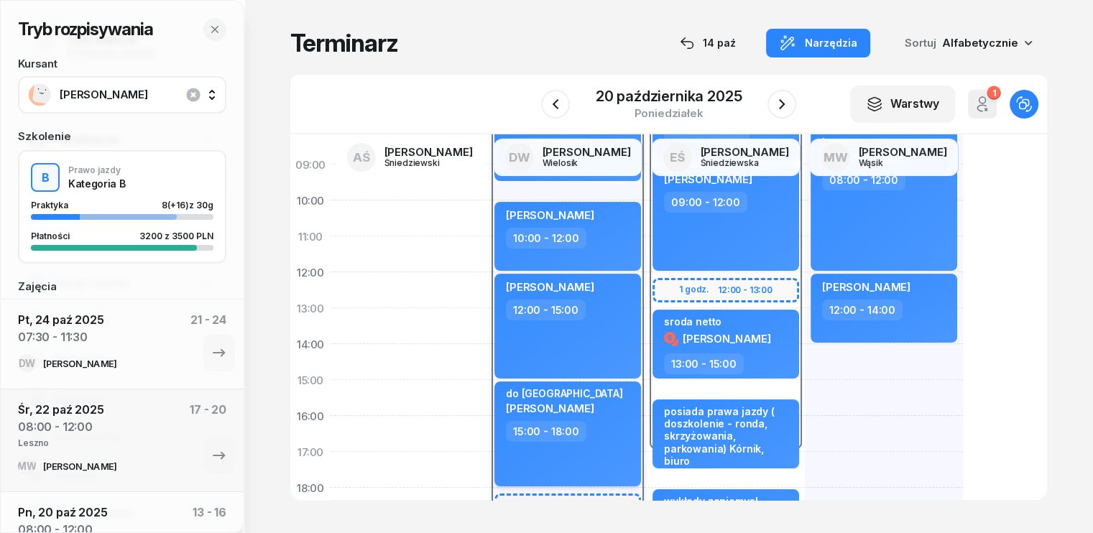
scroll to position [72, 0]
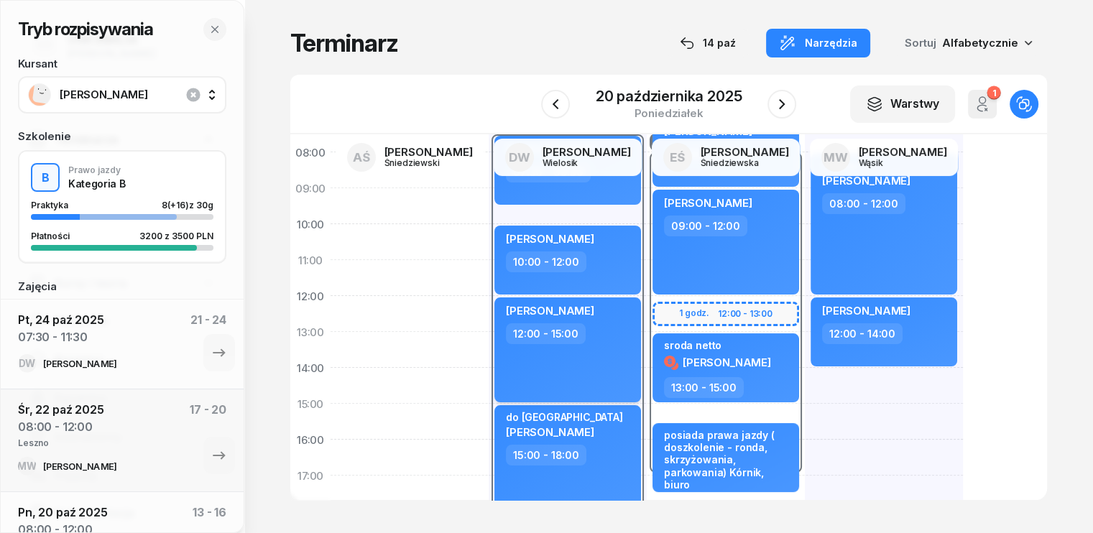
click at [580, 376] on div "[PERSON_NAME] 12:00 - 15:00" at bounding box center [567, 349] width 147 height 105
select select "12"
select select "15"
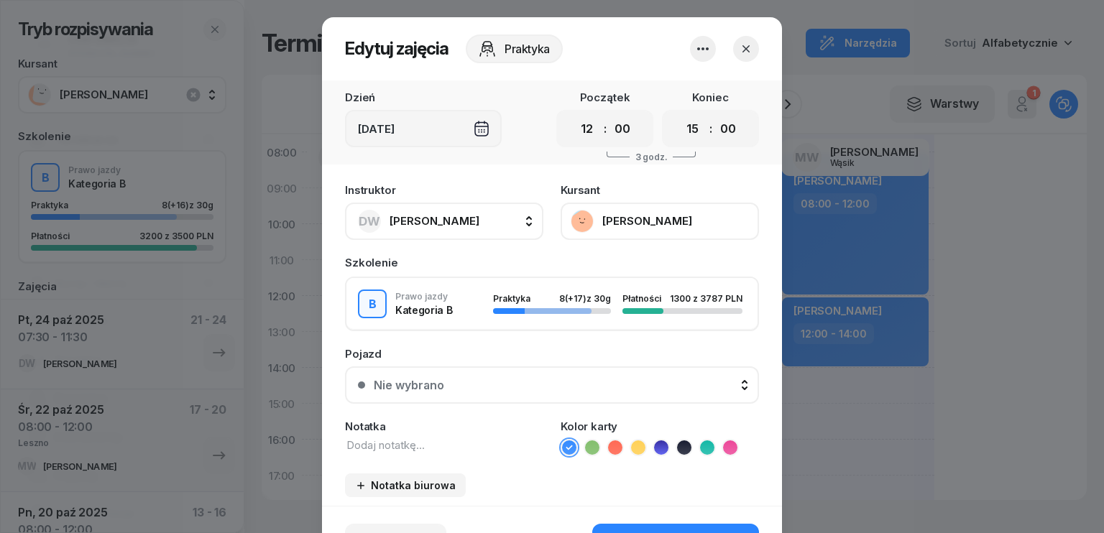
click at [652, 218] on button "[PERSON_NAME]" at bounding box center [659, 221] width 198 height 37
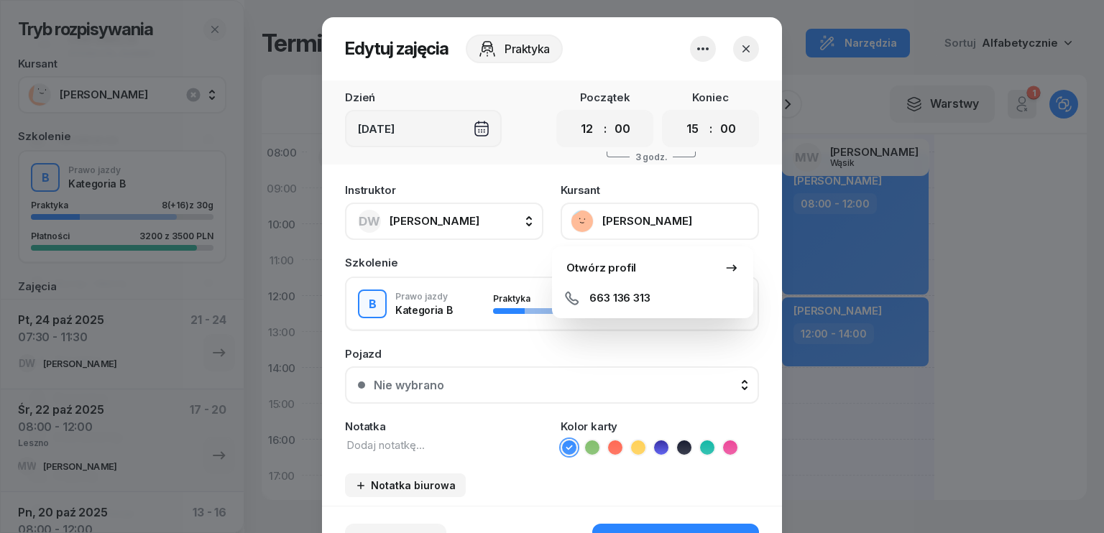
click at [749, 48] on button "button" at bounding box center [746, 49] width 26 height 26
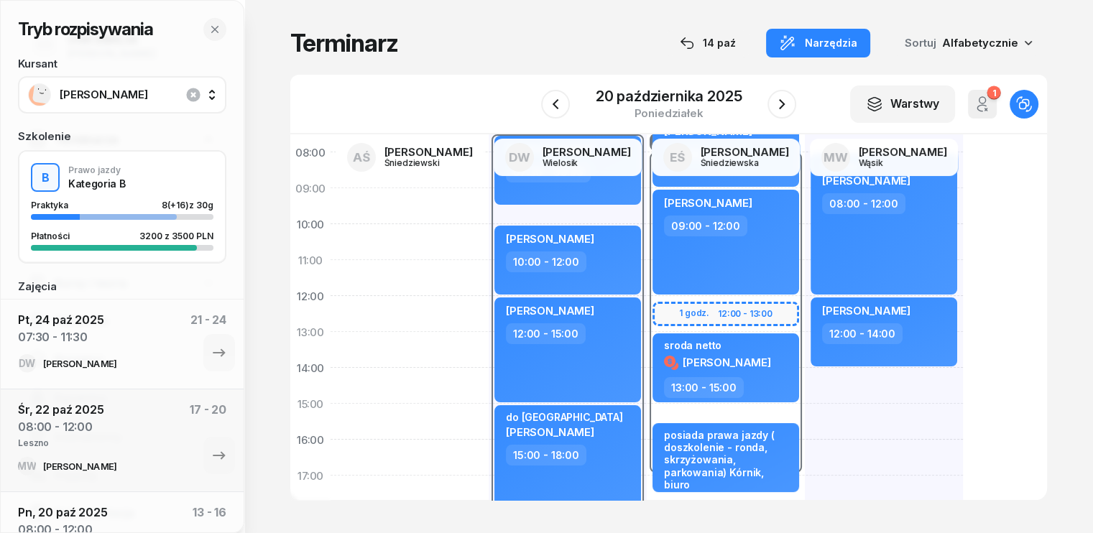
click at [104, 90] on span "[PERSON_NAME]" at bounding box center [138, 94] width 157 height 13
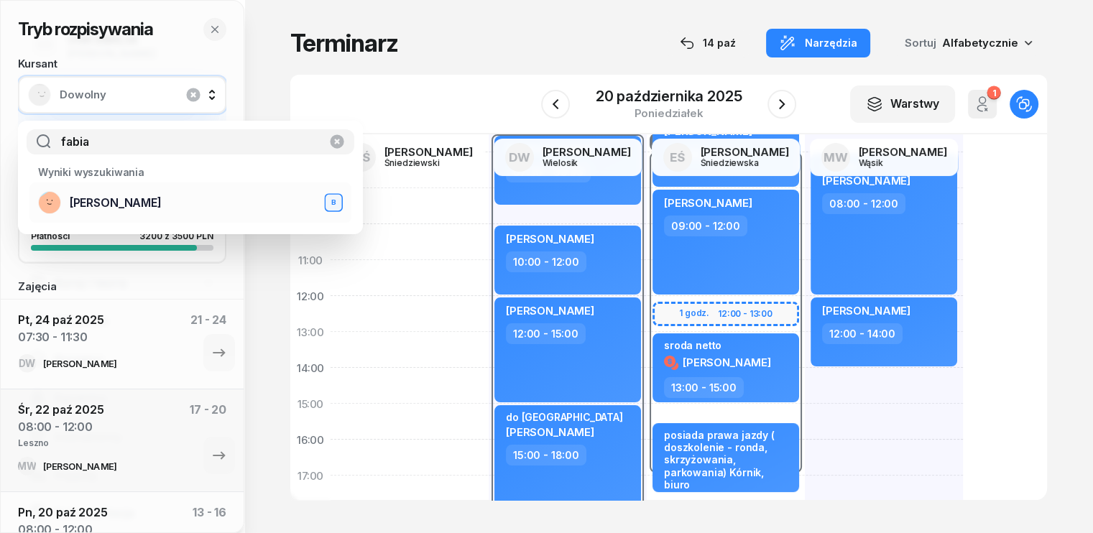
type input "fabia"
click at [105, 195] on div "[PERSON_NAME] B" at bounding box center [190, 202] width 305 height 23
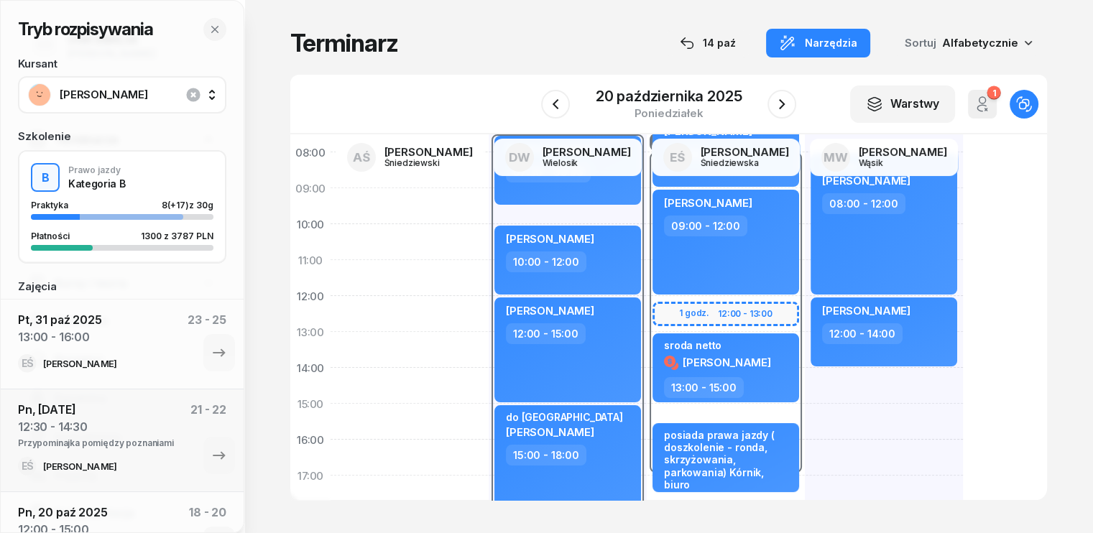
click at [647, 323] on div "08:00 - 17:00" at bounding box center [726, 313] width 158 height 323
select select "08"
select select "17"
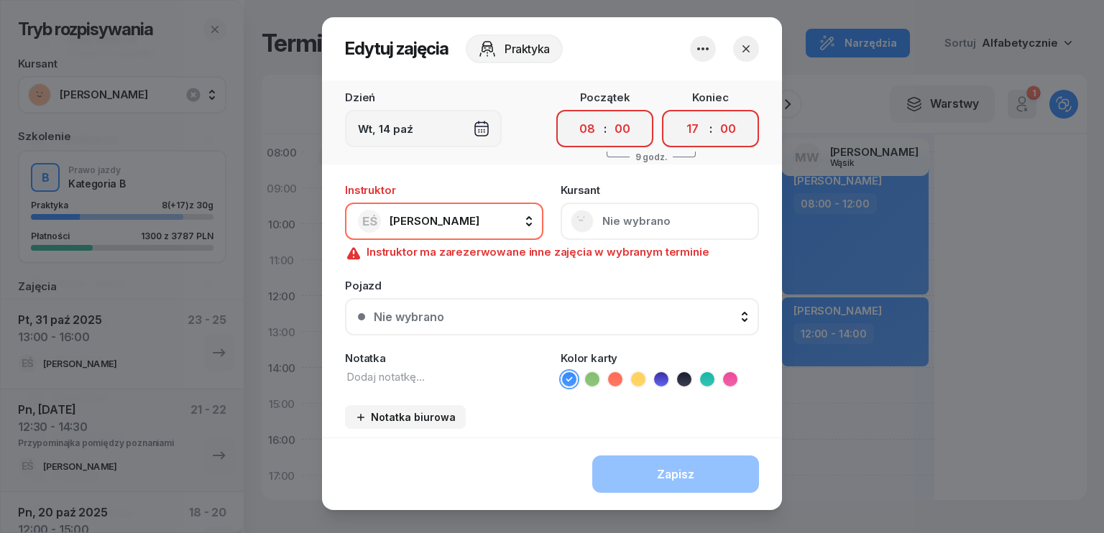
click at [742, 45] on icon "button" at bounding box center [746, 49] width 14 height 14
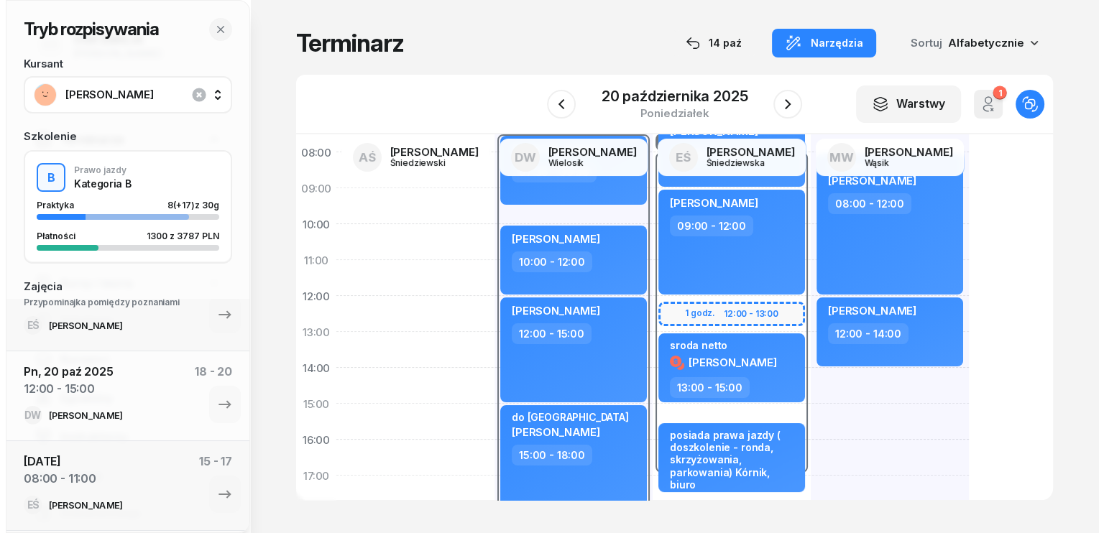
scroll to position [144, 0]
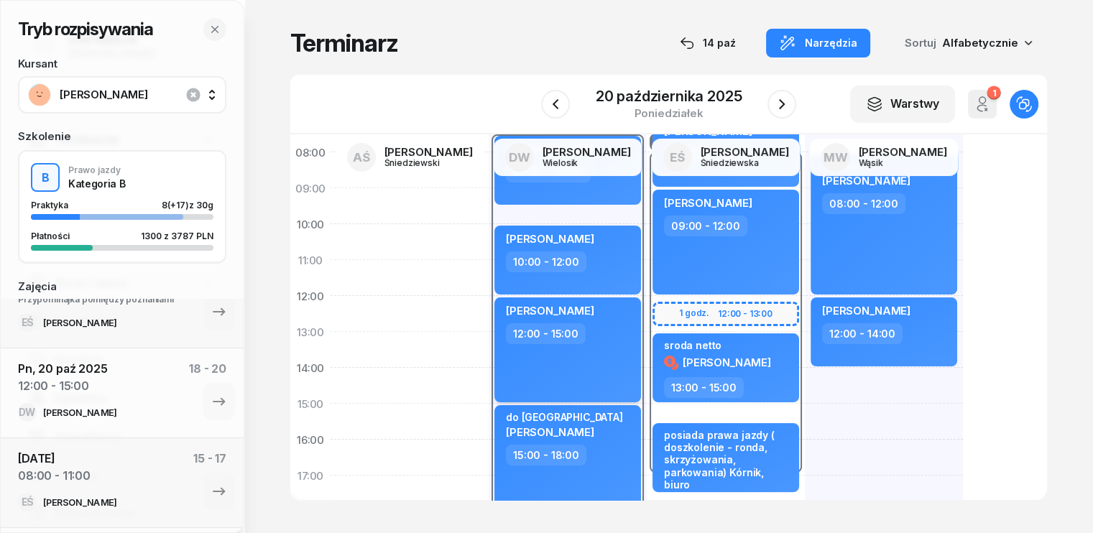
click at [593, 373] on div "[PERSON_NAME] 12:00 - 15:00" at bounding box center [567, 349] width 147 height 105
select select "12"
select select "15"
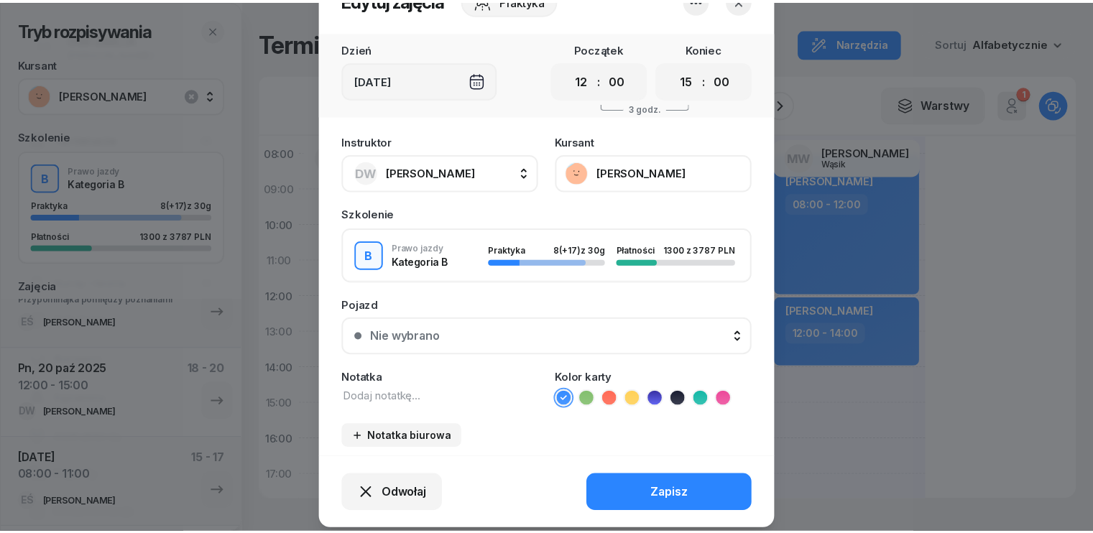
scroll to position [89, 0]
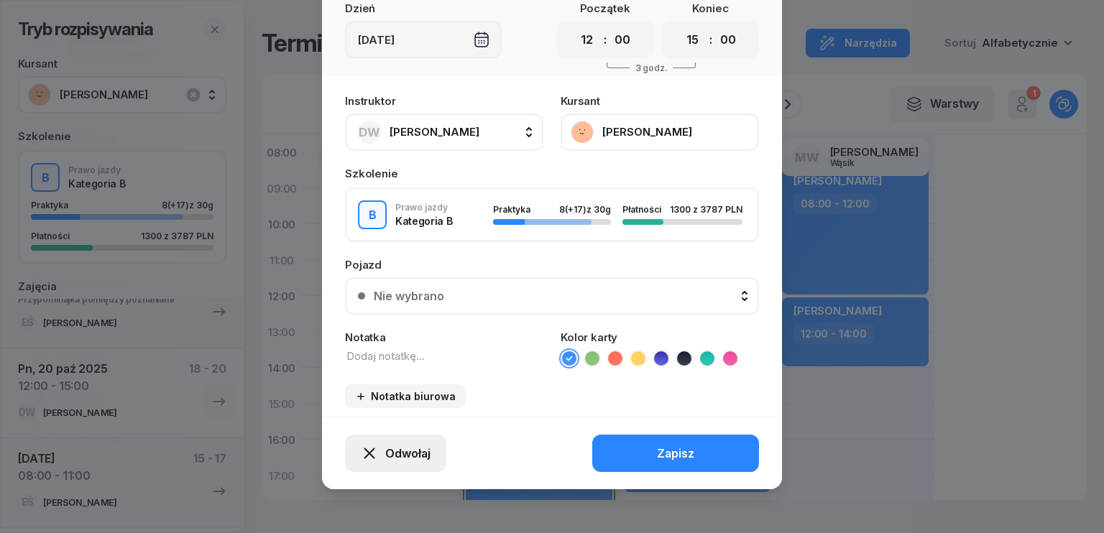
click at [411, 449] on span "Odwołaj" at bounding box center [407, 454] width 45 height 14
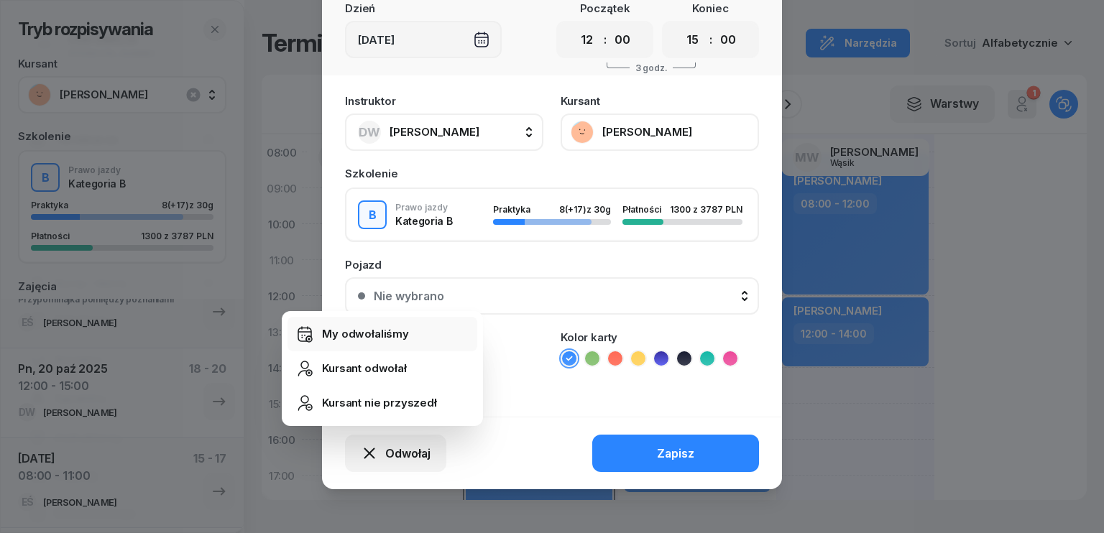
click at [369, 334] on div "My odwołaliśmy" at bounding box center [365, 334] width 87 height 13
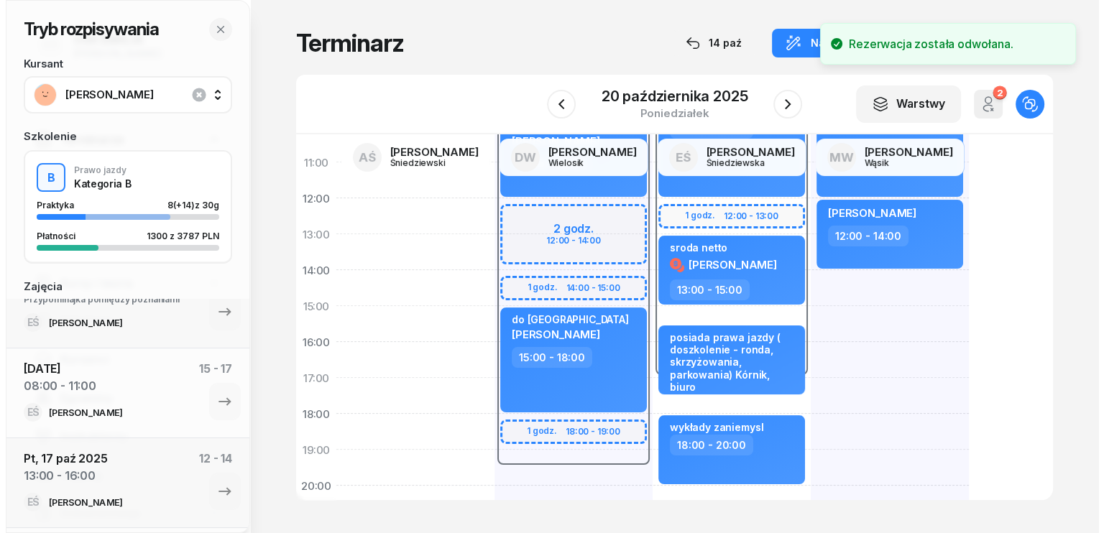
scroll to position [287, 0]
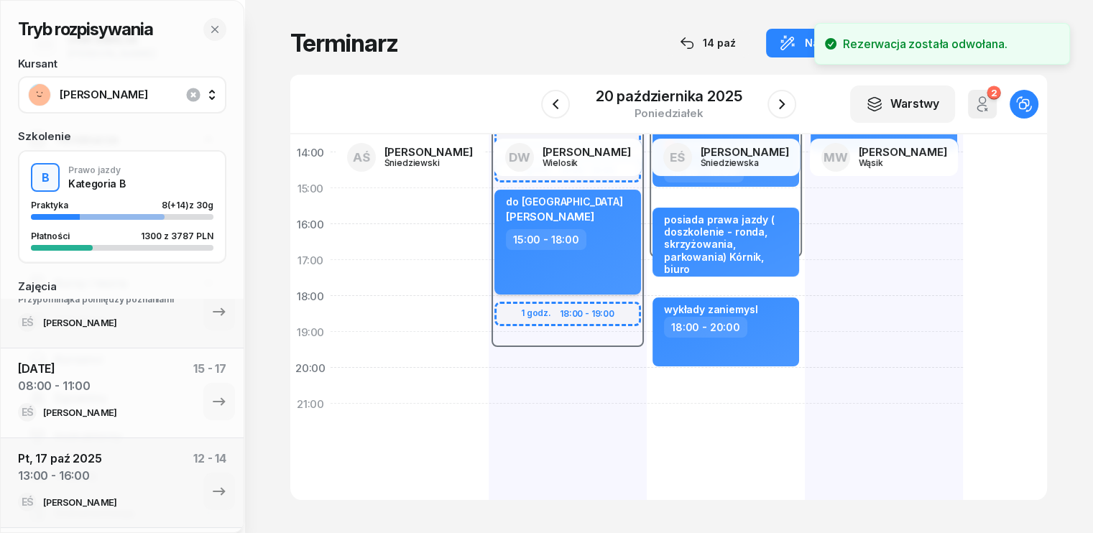
click at [582, 240] on div "15:00 - 18:00" at bounding box center [569, 239] width 126 height 21
select select "15"
select select "18"
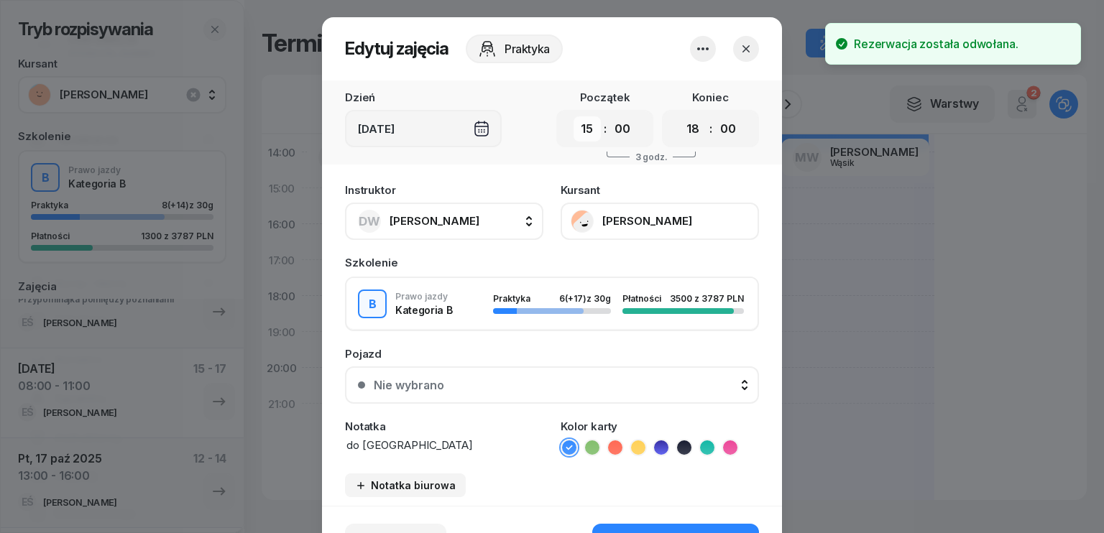
click at [588, 128] on select "00 01 02 03 04 05 06 07 08 09 10 11 12 13 14 15 16 17 18 19 20 21 22 23" at bounding box center [586, 128] width 27 height 25
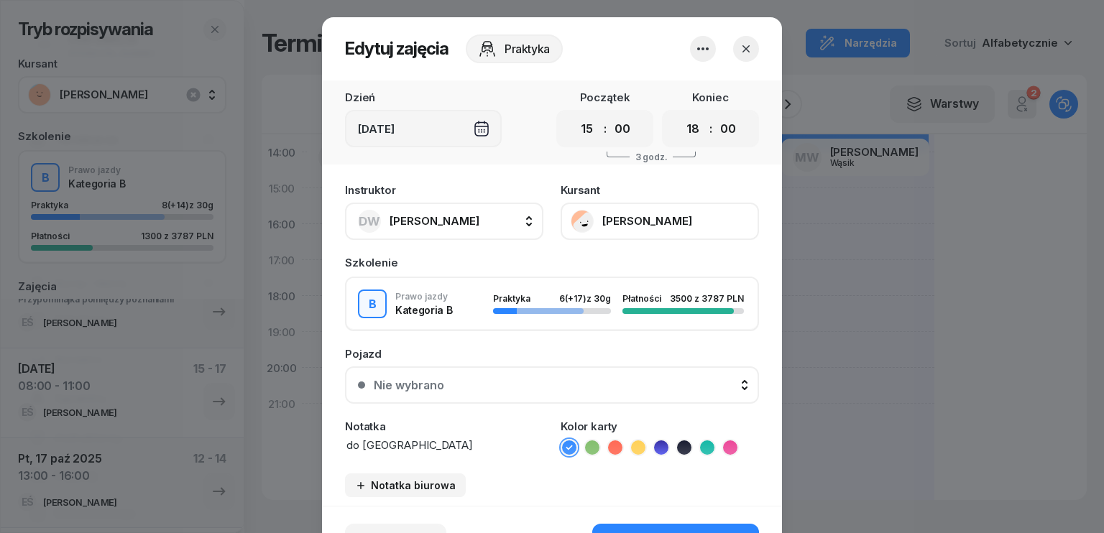
select select "16"
click at [573, 116] on select "00 01 02 03 04 05 06 07 08 09 10 11 12 13 14 15 16 17 18 19 20 21 22 23" at bounding box center [586, 128] width 27 height 25
click at [693, 129] on select "00 01 02 03 04 05 06 07 08 09 10 11 12 13 14 15 16 17 18 19 20 21 22 23" at bounding box center [692, 128] width 27 height 25
select select "19"
click at [679, 116] on select "00 01 02 03 04 05 06 07 08 09 10 11 12 13 14 15 16 17 18 19 20 21 22 23" at bounding box center [692, 128] width 27 height 25
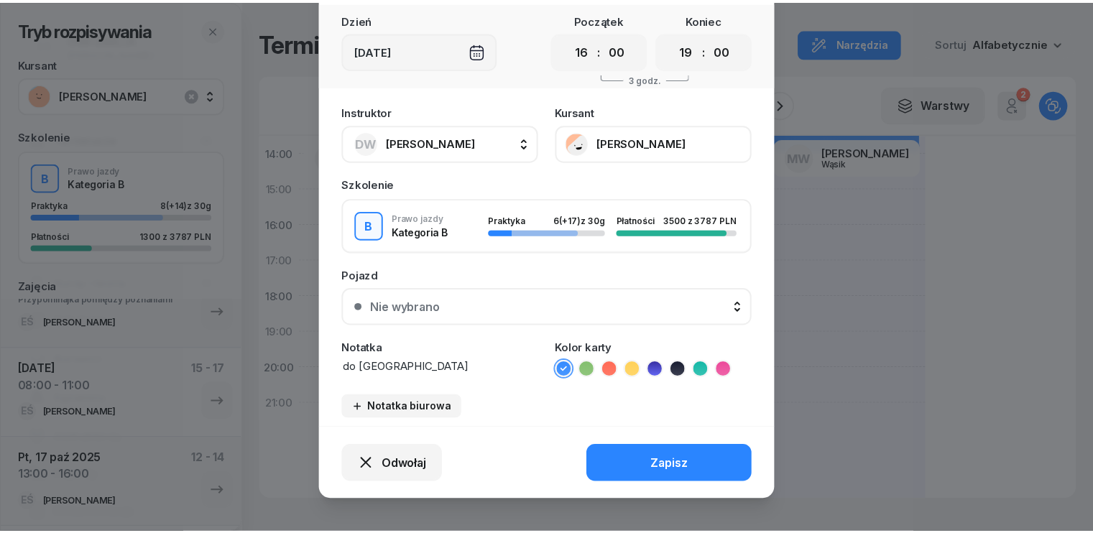
scroll to position [89, 0]
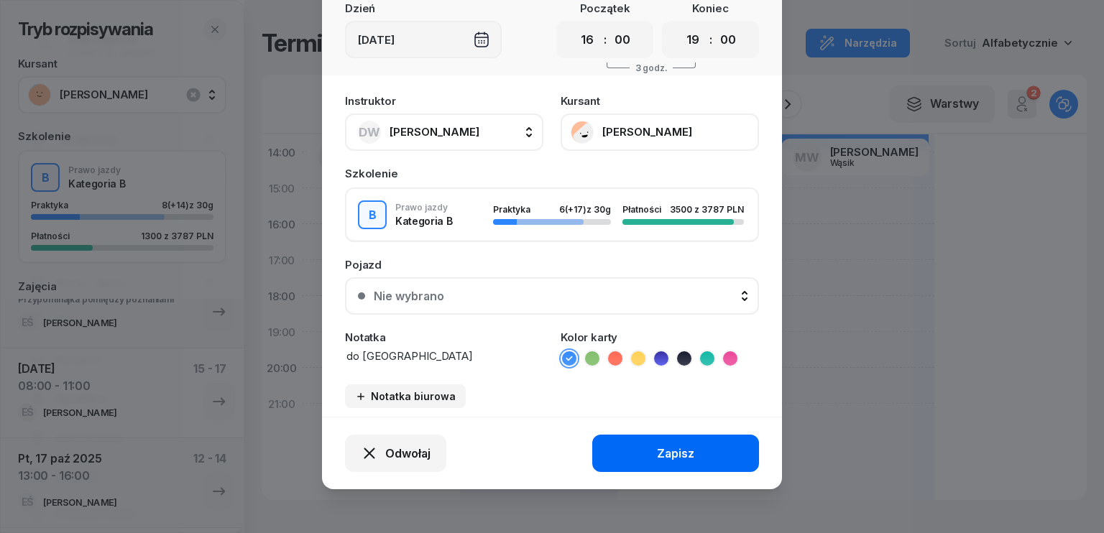
click at [671, 450] on div "Zapisz" at bounding box center [675, 454] width 37 height 14
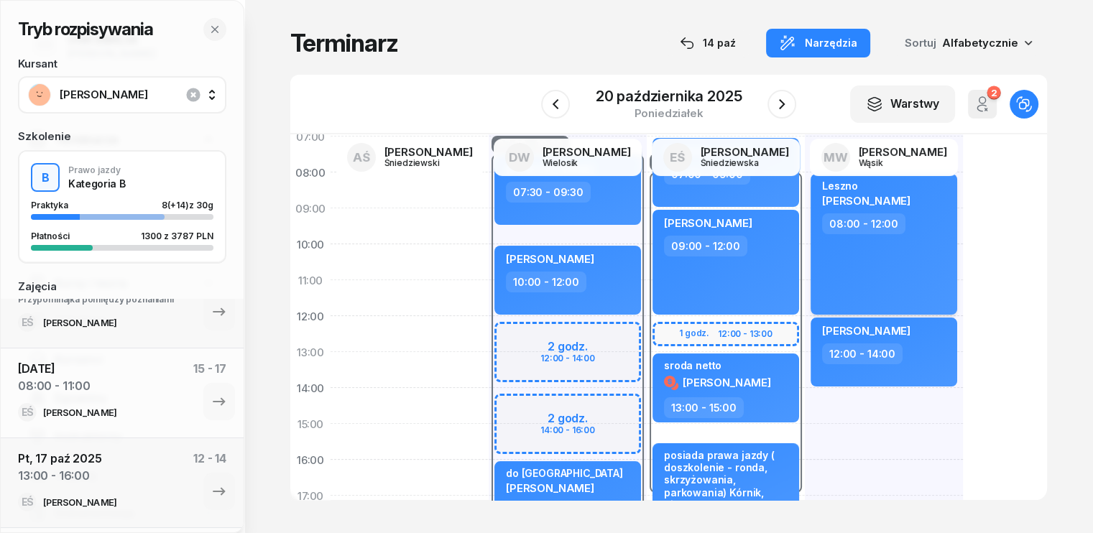
scroll to position [0, 0]
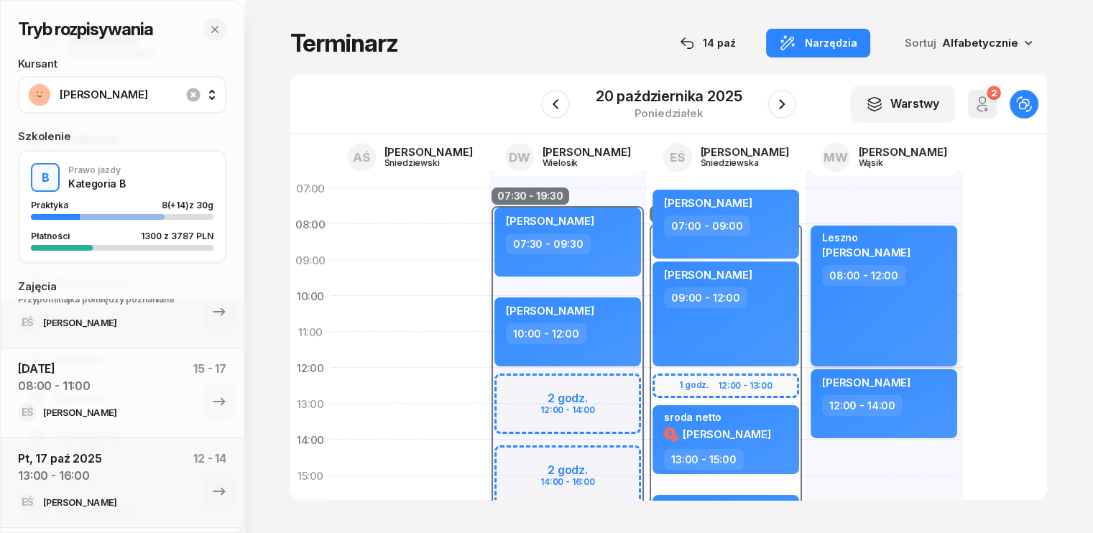
click at [879, 330] on div "Leszno [PERSON_NAME] 08:00 - 12:00" at bounding box center [884, 296] width 147 height 141
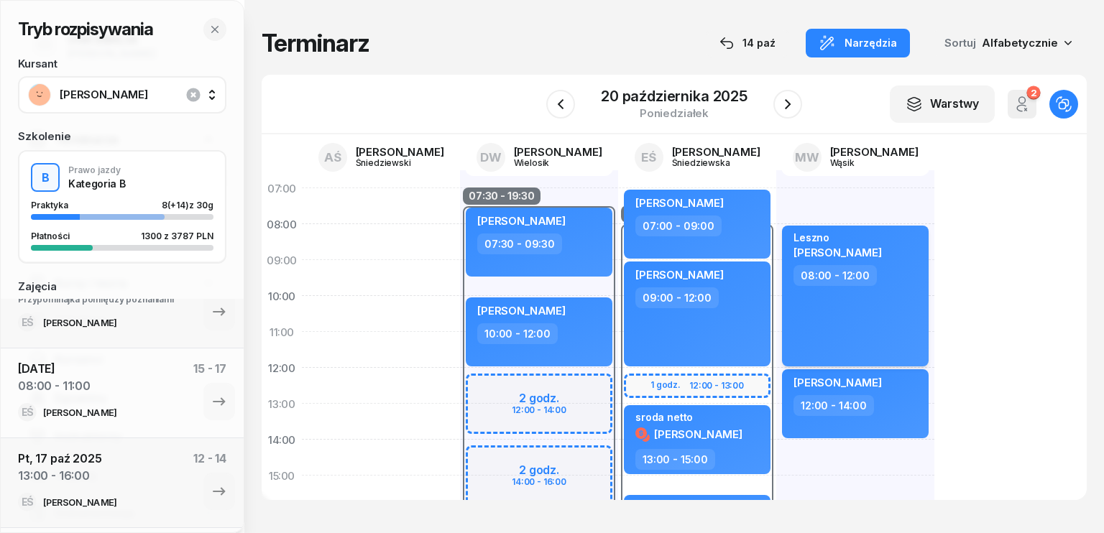
select select "08"
select select "12"
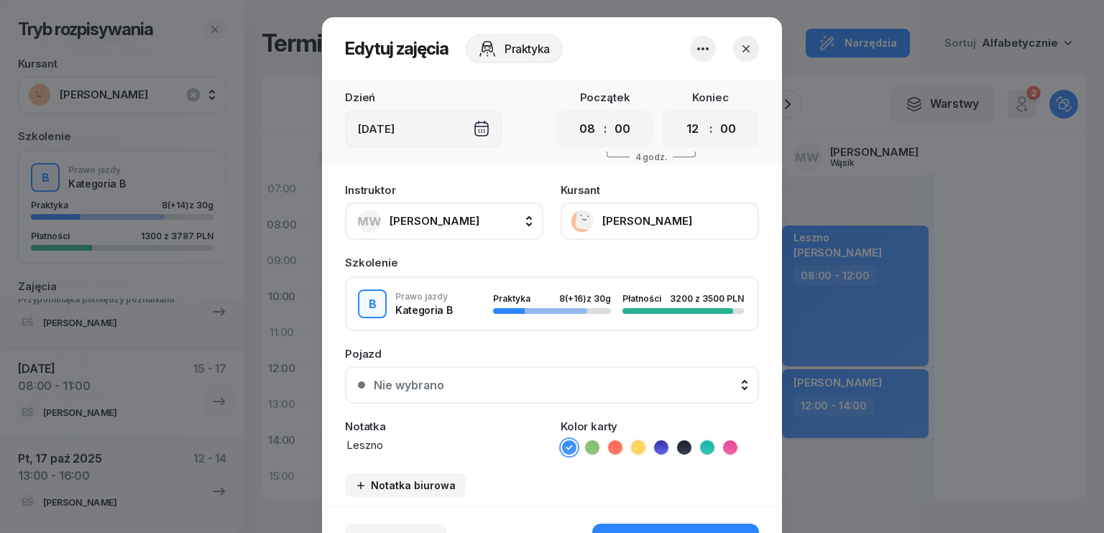
click at [739, 45] on icon "button" at bounding box center [746, 49] width 14 height 14
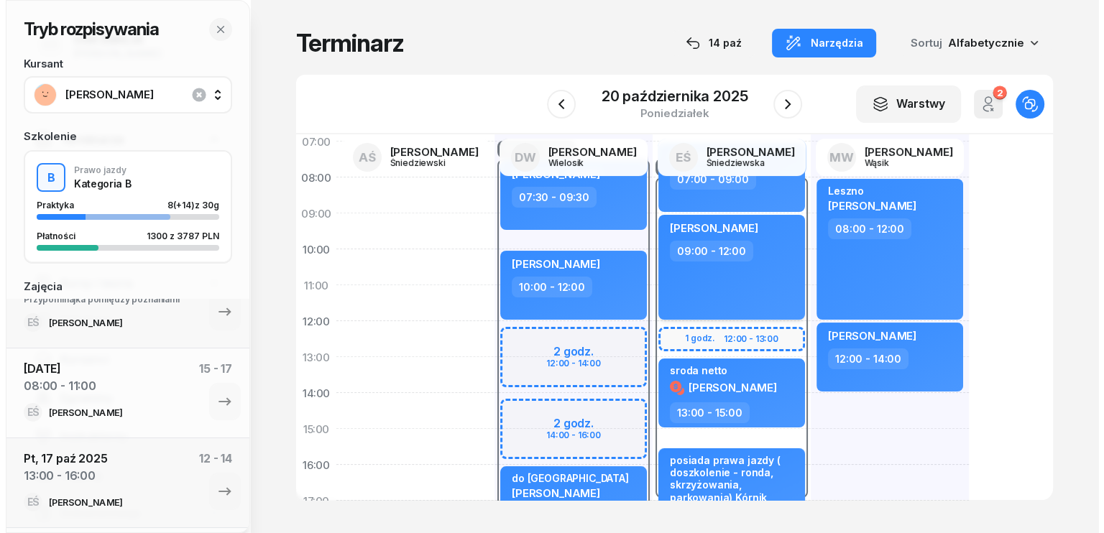
scroll to position [72, 0]
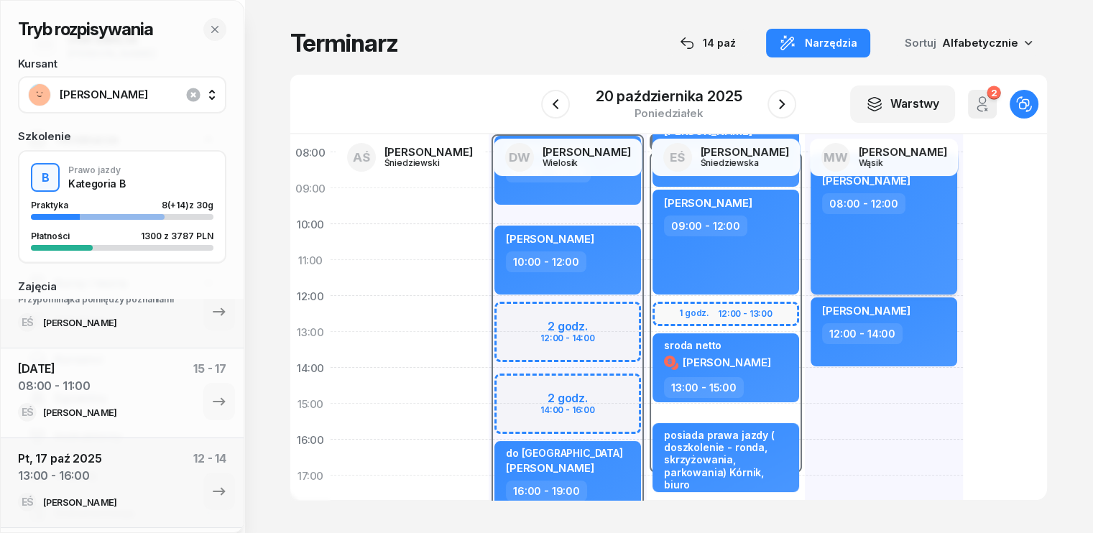
click at [866, 241] on div "Leszno [PERSON_NAME] 08:00 - 12:00" at bounding box center [884, 224] width 147 height 141
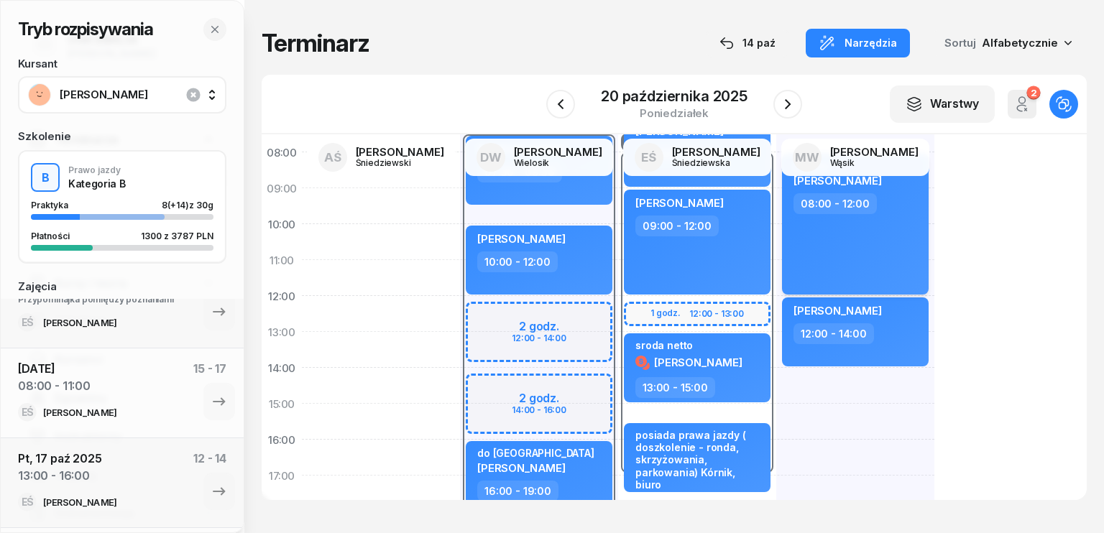
select select "08"
select select "12"
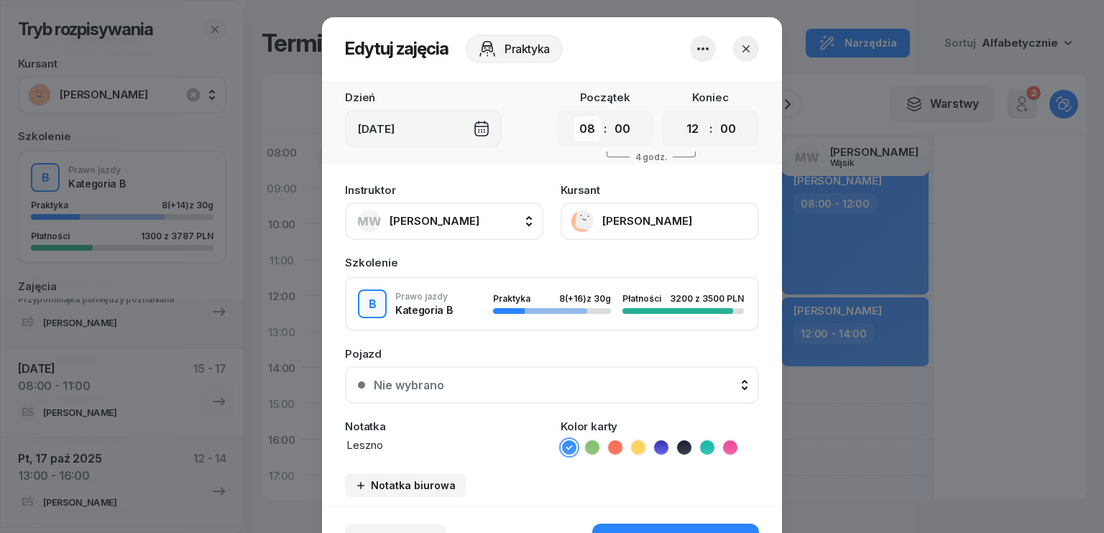
click at [584, 126] on select "00 01 02 03 04 05 06 07 08 09 10 11 12 13 14 15 16 17 18 19 20 21 22 23" at bounding box center [586, 128] width 27 height 25
select select "12"
click at [573, 116] on select "00 01 02 03 04 05 06 07 08 09 10 11 12 13 14 15 16 17 18 19 20 21 22 23" at bounding box center [586, 128] width 27 height 25
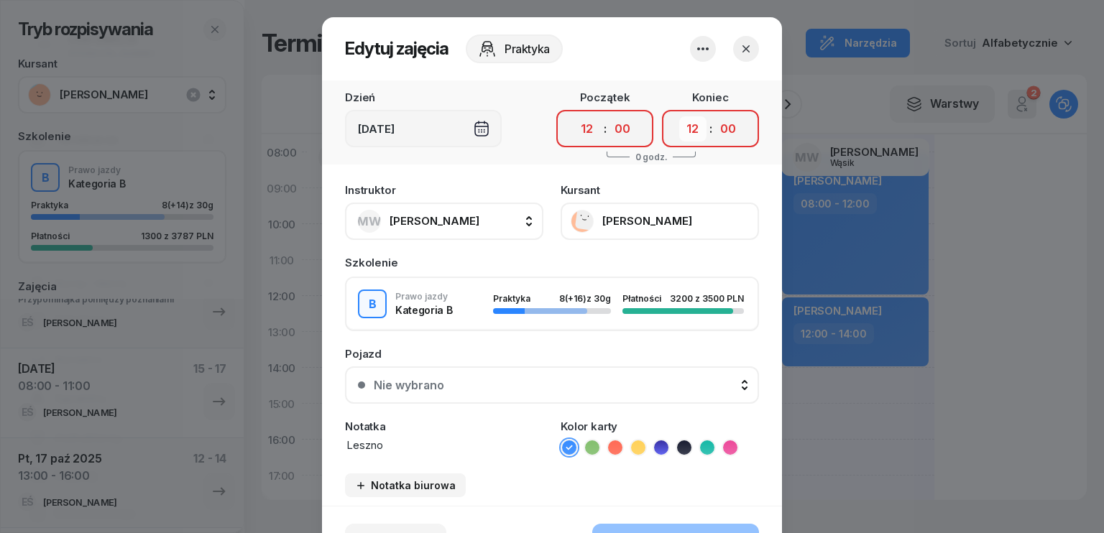
click at [694, 131] on select "00 01 02 03 04 05 06 07 08 09 10 11 12 13 14 15 16 17 18 19 20 21 22 23" at bounding box center [692, 128] width 27 height 25
select select "16"
click at [679, 116] on select "00 01 02 03 04 05 06 07 08 09 10 11 12 13 14 15 16 17 18 19 20 21 22 23" at bounding box center [692, 128] width 27 height 25
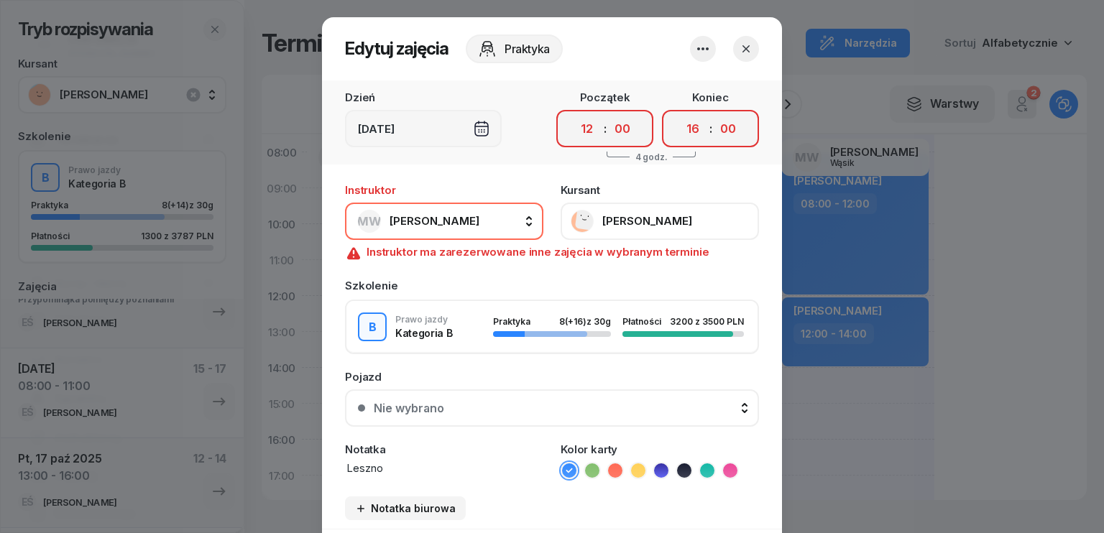
click at [489, 219] on button "MW [PERSON_NAME]" at bounding box center [444, 221] width 198 height 37
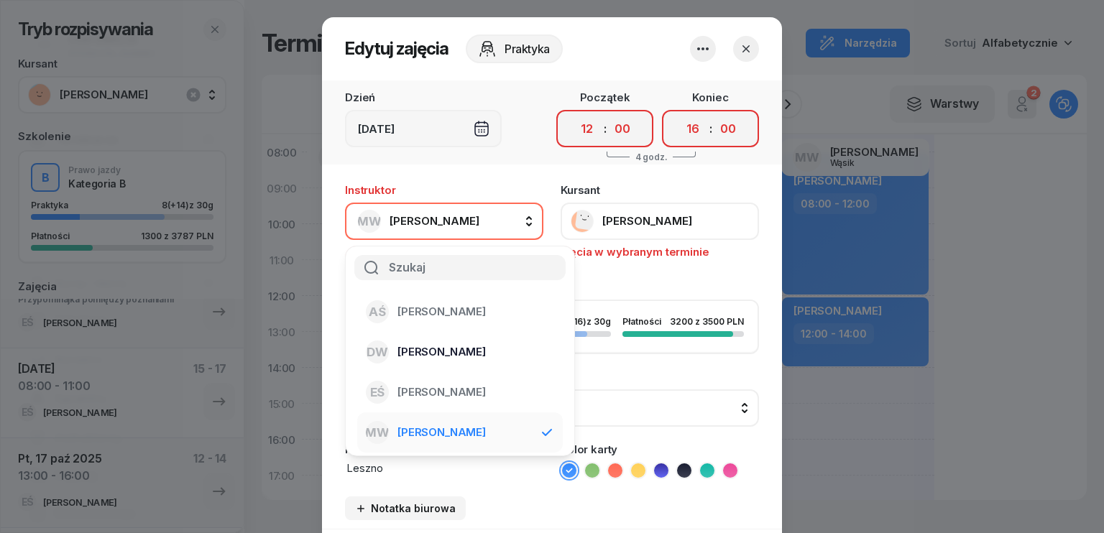
click at [435, 346] on span "[PERSON_NAME]" at bounding box center [441, 352] width 88 height 13
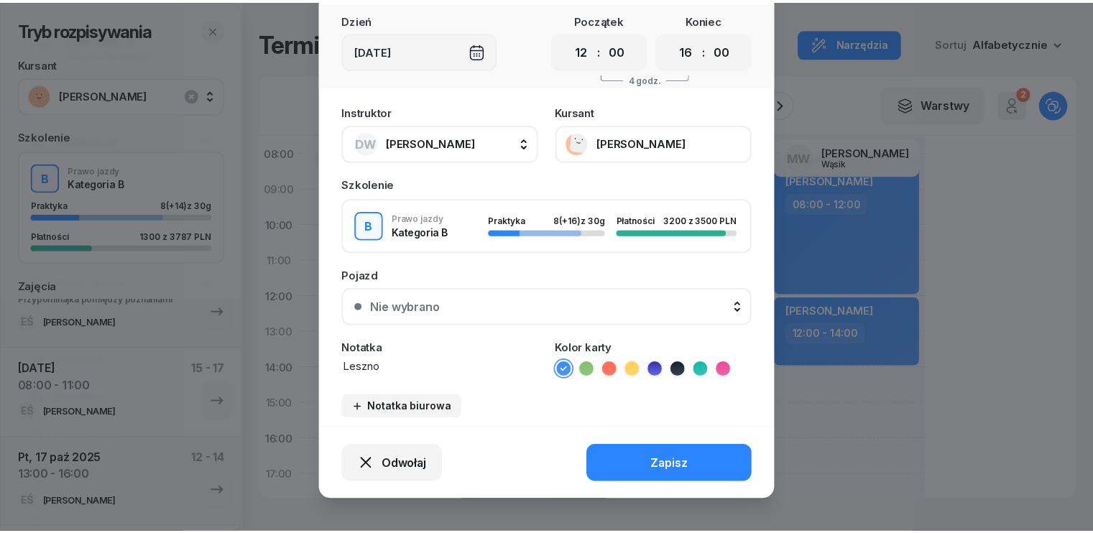
scroll to position [89, 0]
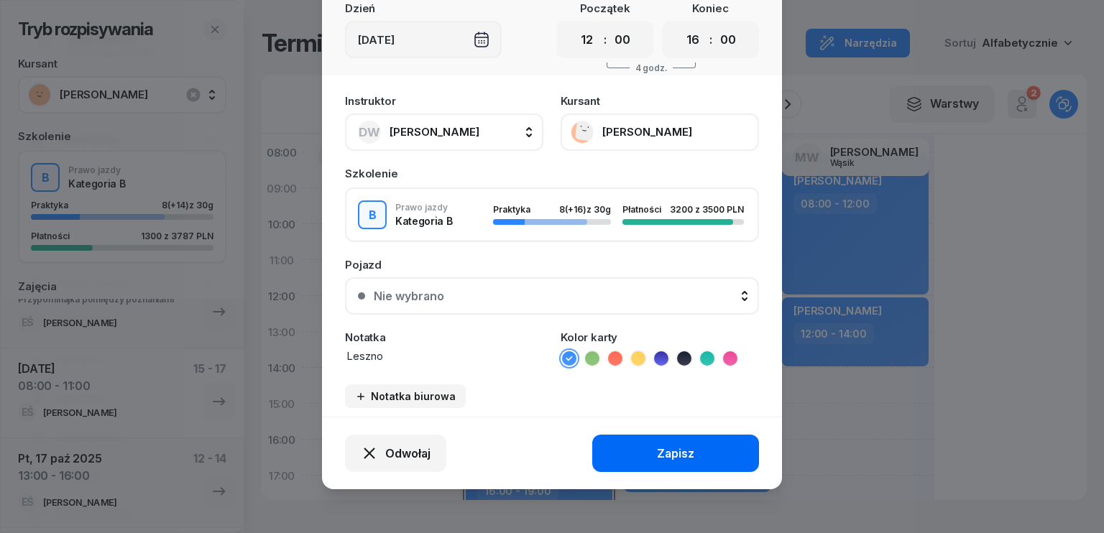
click at [680, 448] on div "Zapisz" at bounding box center [675, 454] width 37 height 14
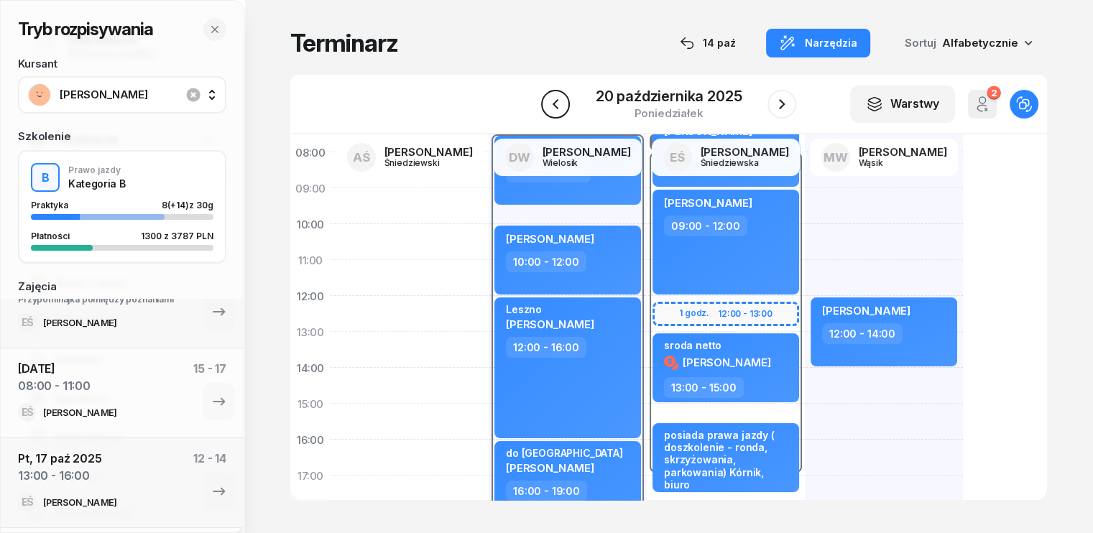
click at [558, 101] on icon "button" at bounding box center [555, 104] width 17 height 17
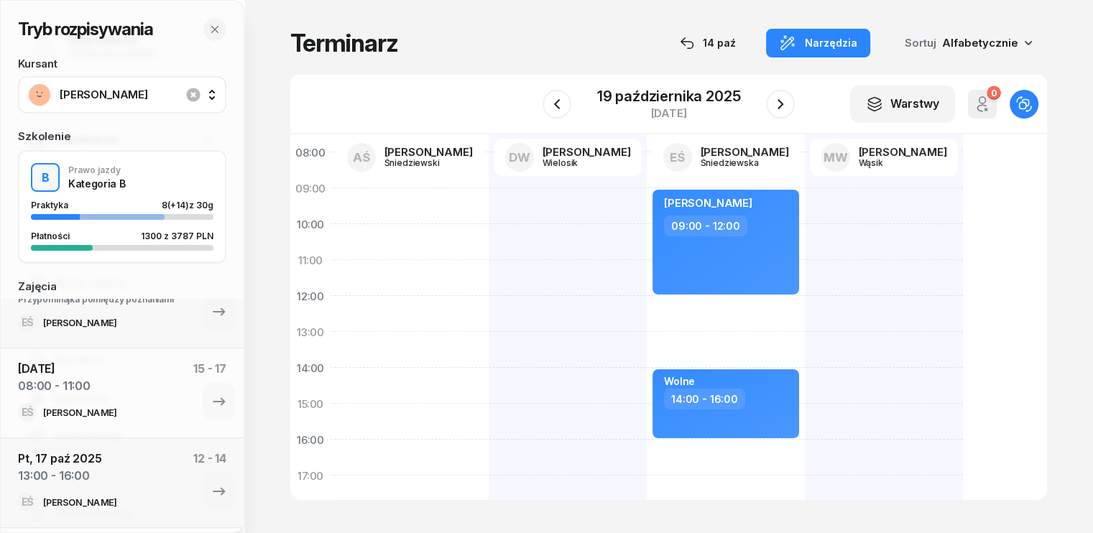
click at [161, 97] on span "[PERSON_NAME]" at bounding box center [138, 94] width 157 height 13
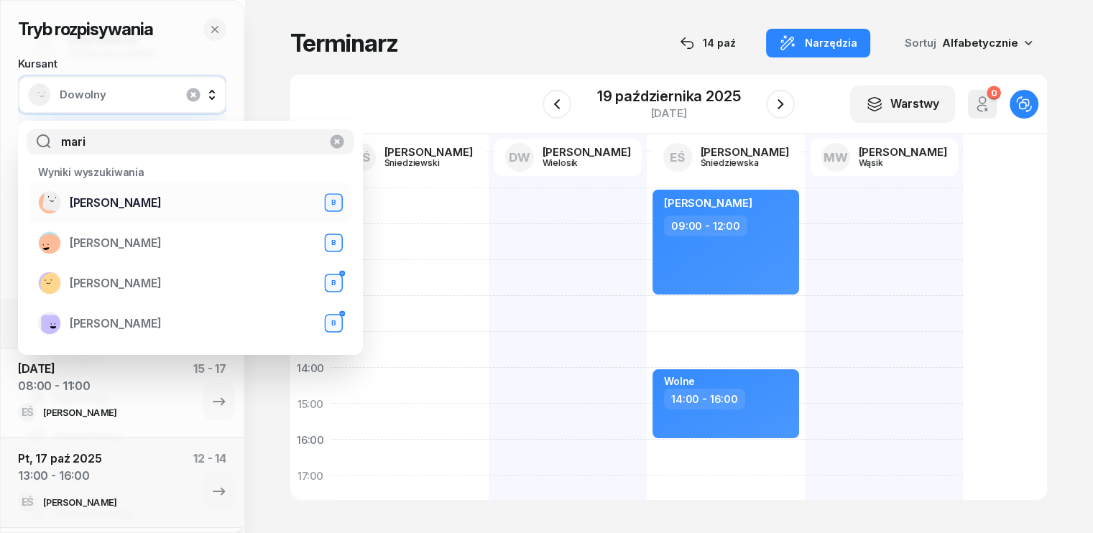
type input "mari"
click at [126, 198] on span "[PERSON_NAME]" at bounding box center [116, 203] width 92 height 14
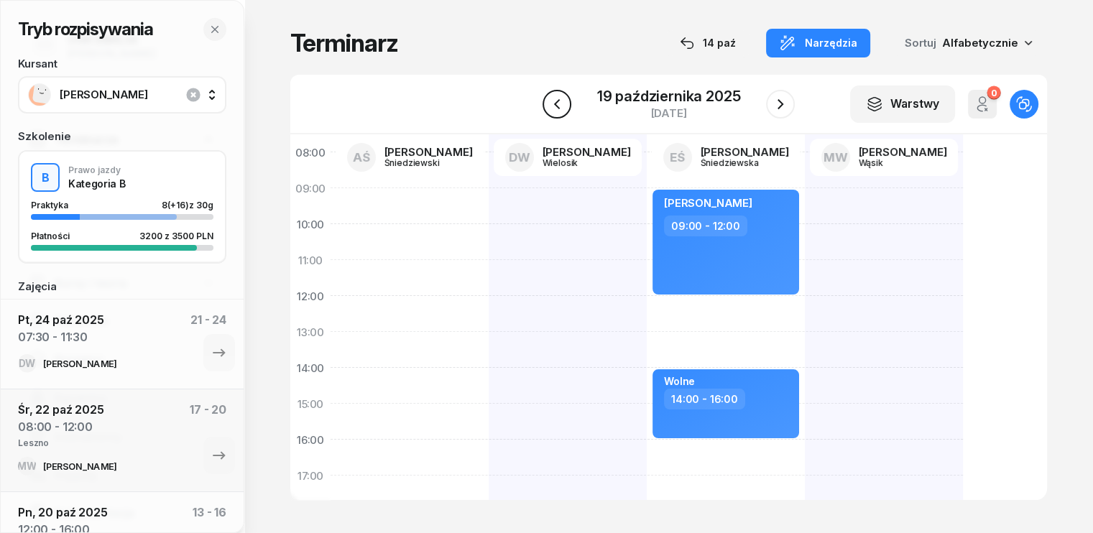
click at [561, 101] on icon "button" at bounding box center [556, 104] width 17 height 17
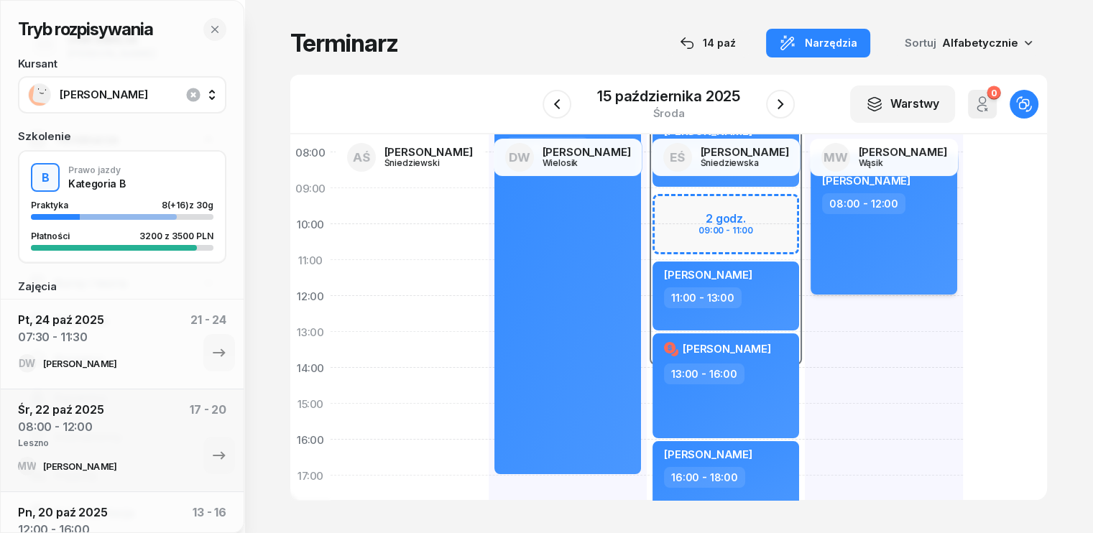
click at [869, 244] on div "do Leszna [PERSON_NAME] 08:00 - 12:00" at bounding box center [884, 224] width 147 height 141
select select "08"
select select "12"
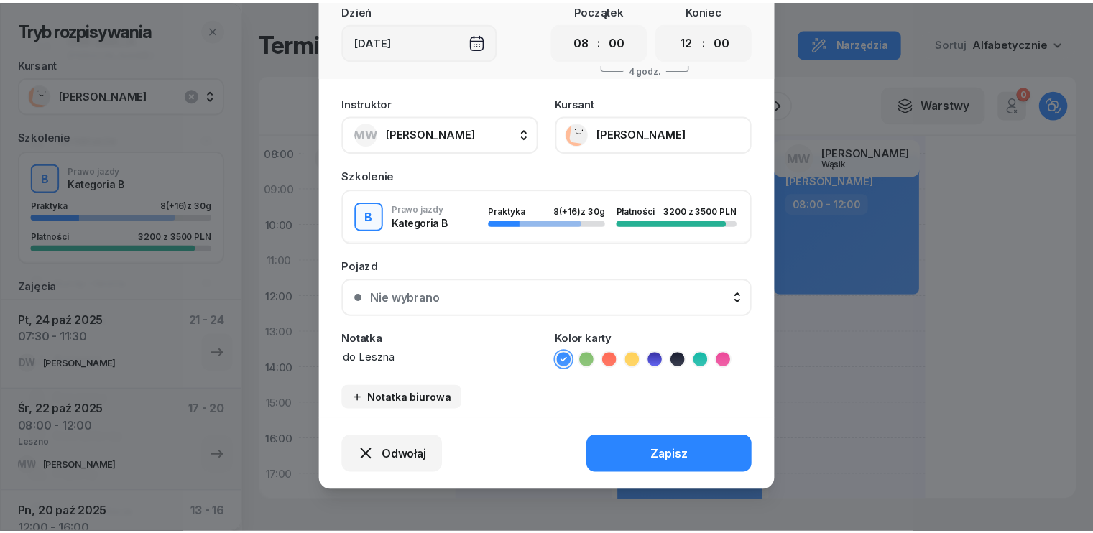
scroll to position [89, 0]
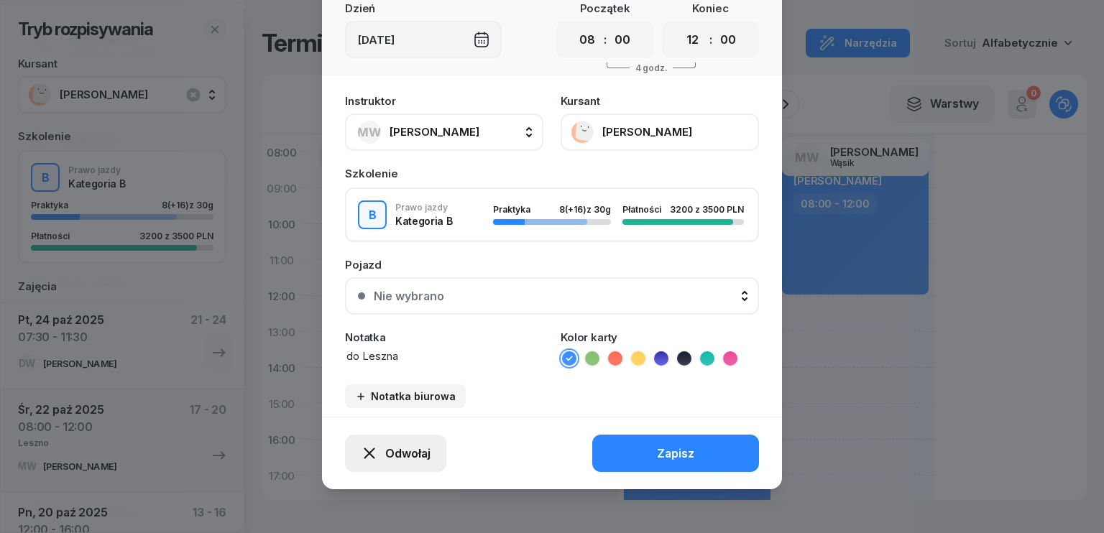
click at [397, 451] on span "Odwołaj" at bounding box center [407, 454] width 45 height 14
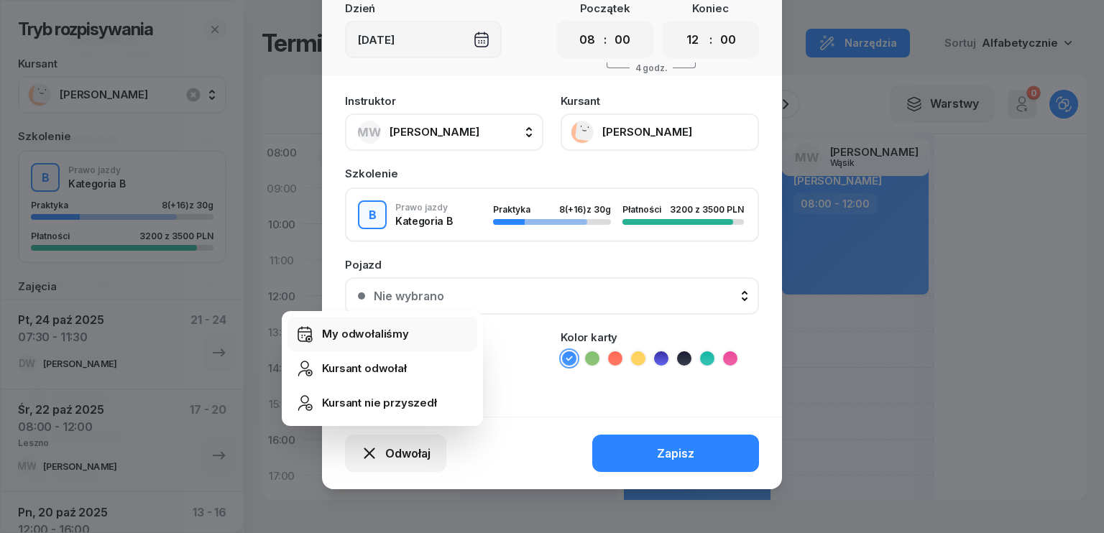
click at [382, 342] on link "My odwołaliśmy" at bounding box center [382, 334] width 190 height 34
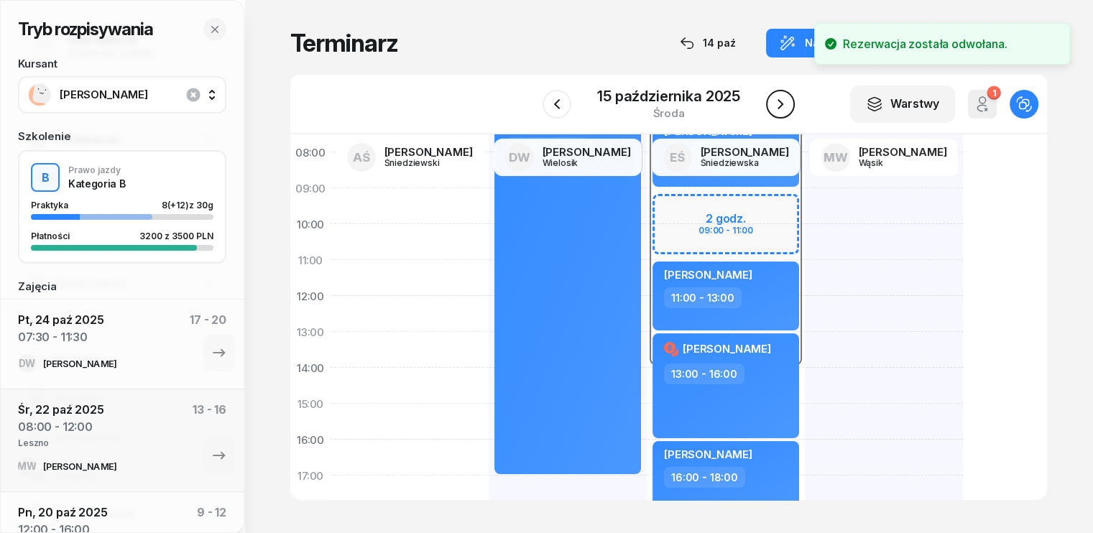
click at [782, 104] on icon "button" at bounding box center [780, 104] width 17 height 17
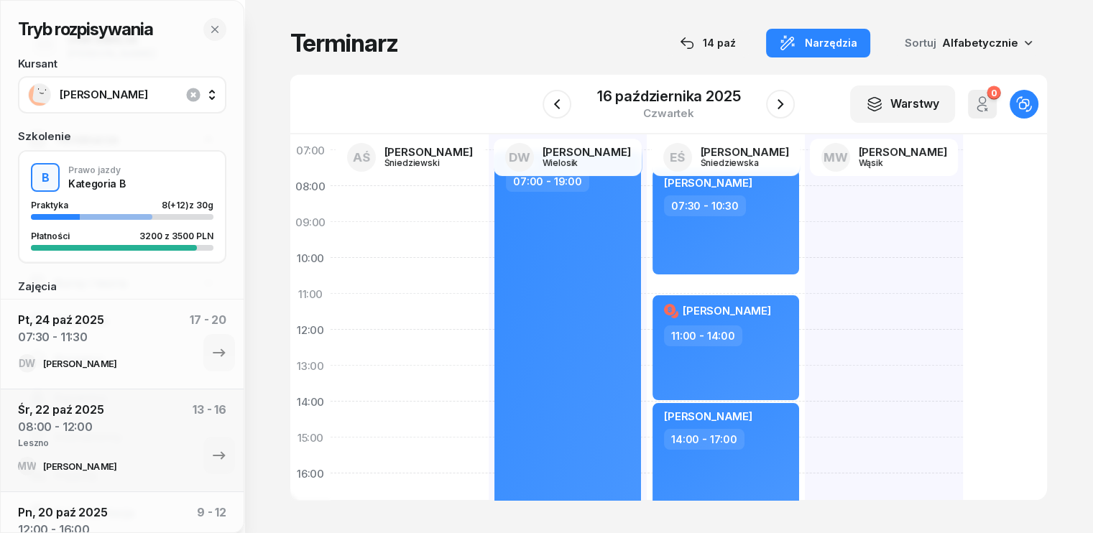
scroll to position [72, 0]
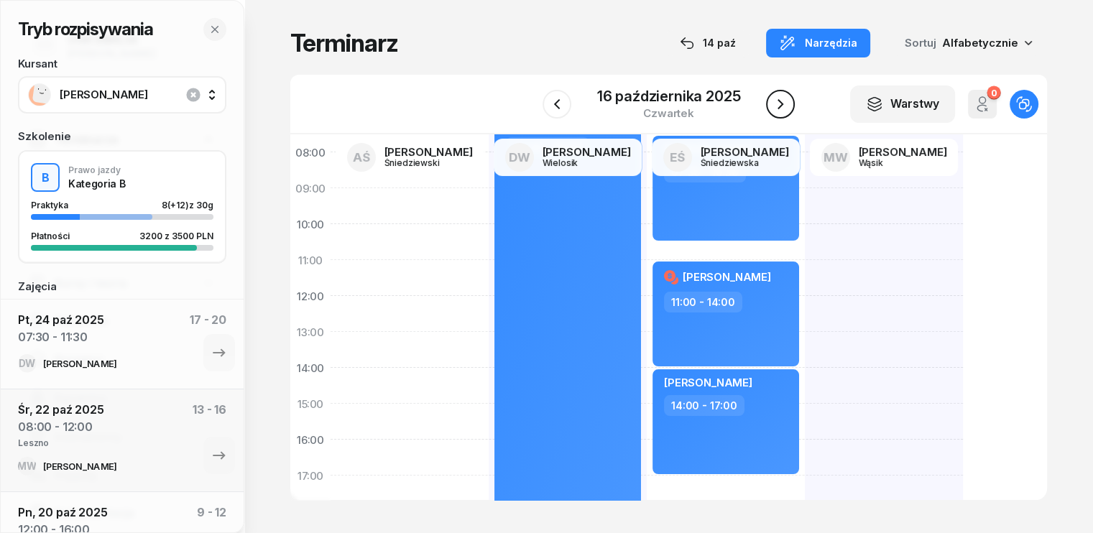
click at [780, 97] on icon "button" at bounding box center [780, 104] width 17 height 17
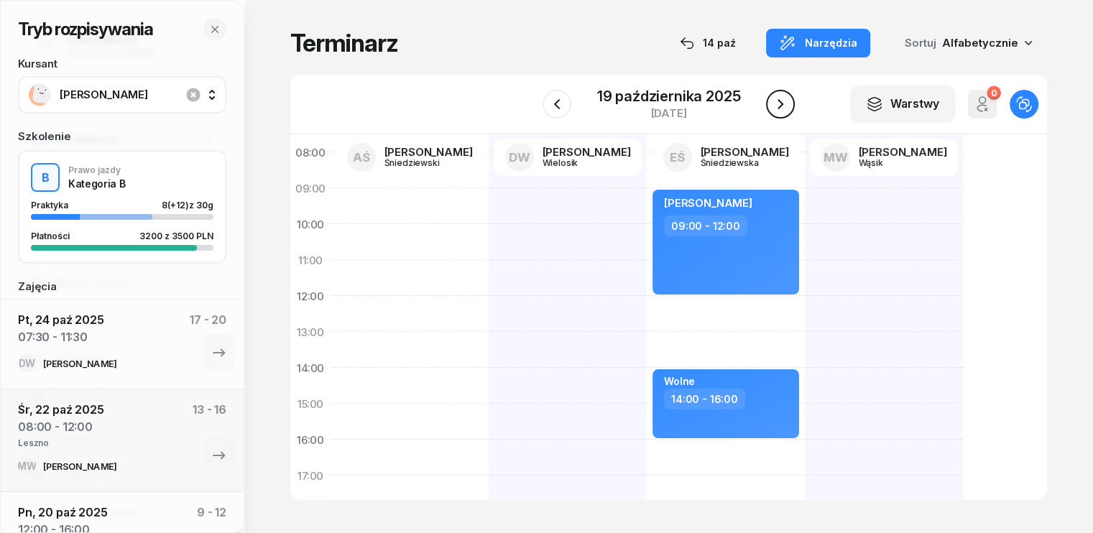
click at [780, 97] on icon "button" at bounding box center [780, 104] width 17 height 17
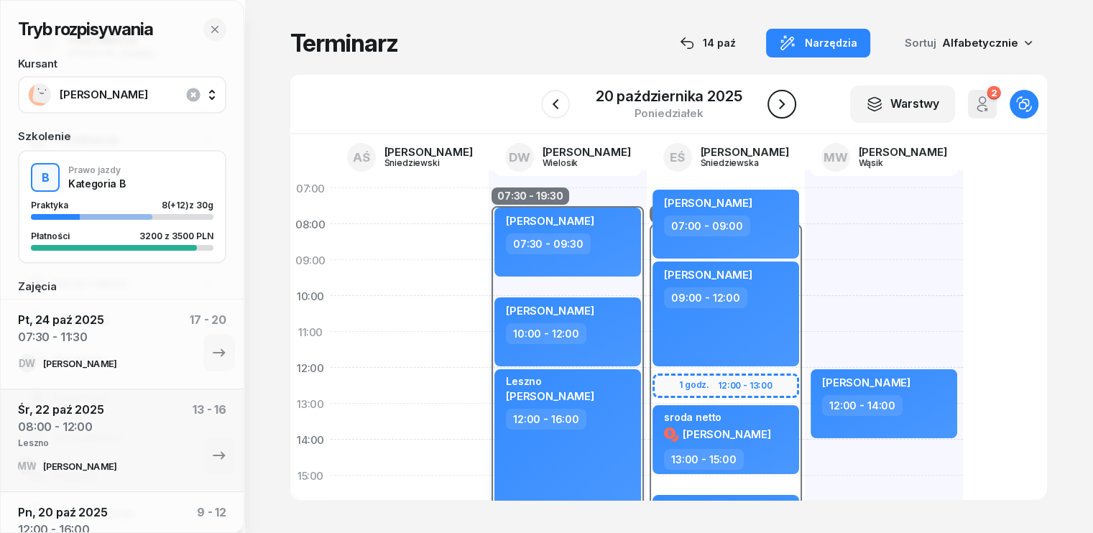
click at [780, 96] on icon "button" at bounding box center [781, 104] width 17 height 17
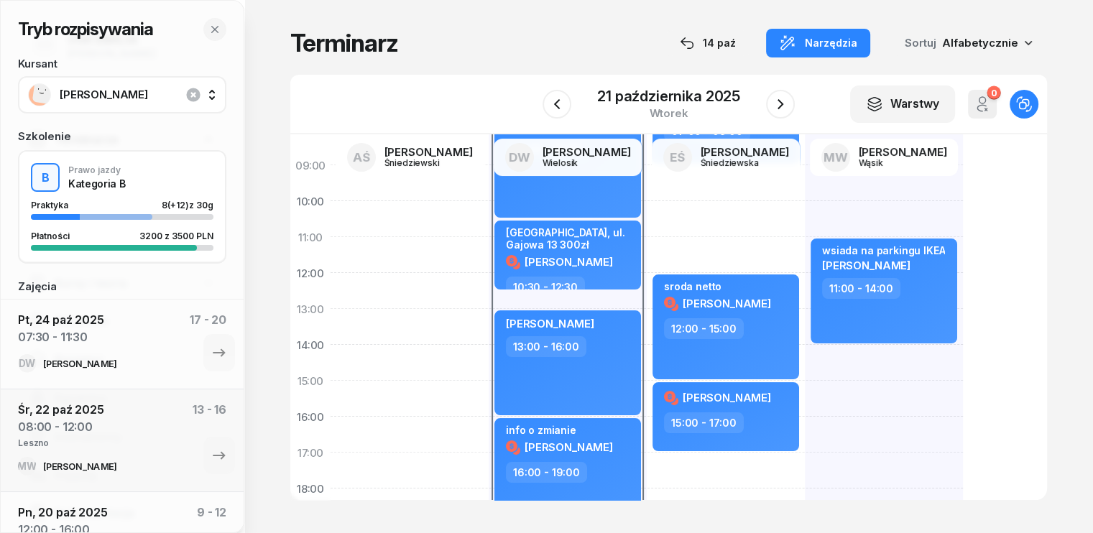
scroll to position [72, 0]
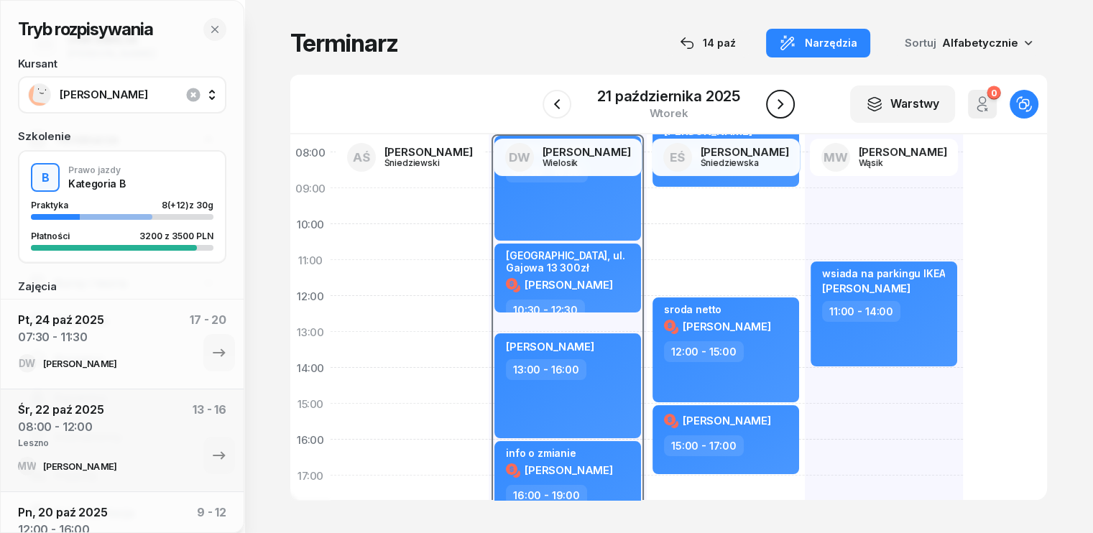
click at [784, 108] on icon "button" at bounding box center [780, 104] width 17 height 17
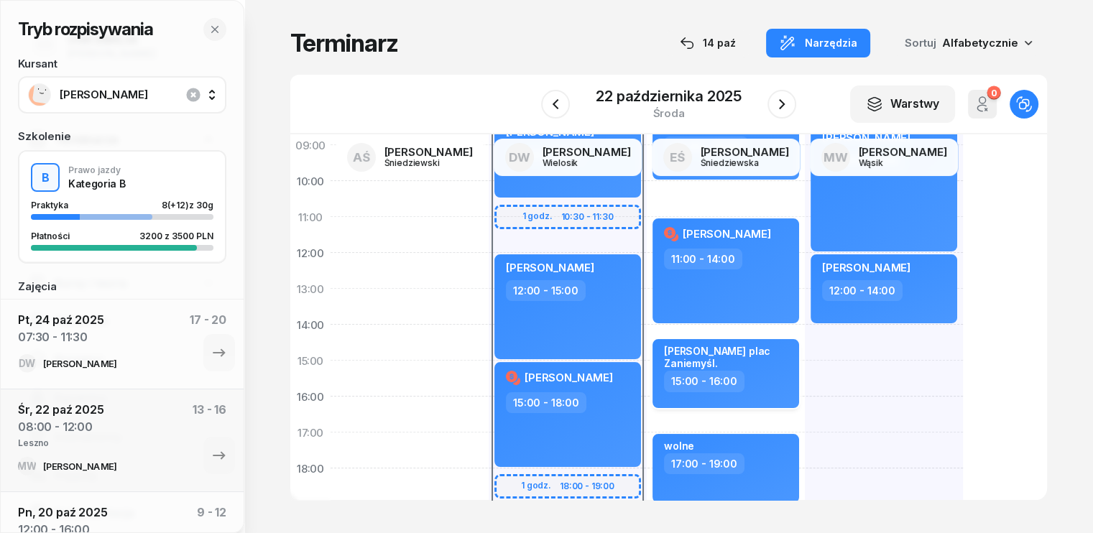
scroll to position [72, 0]
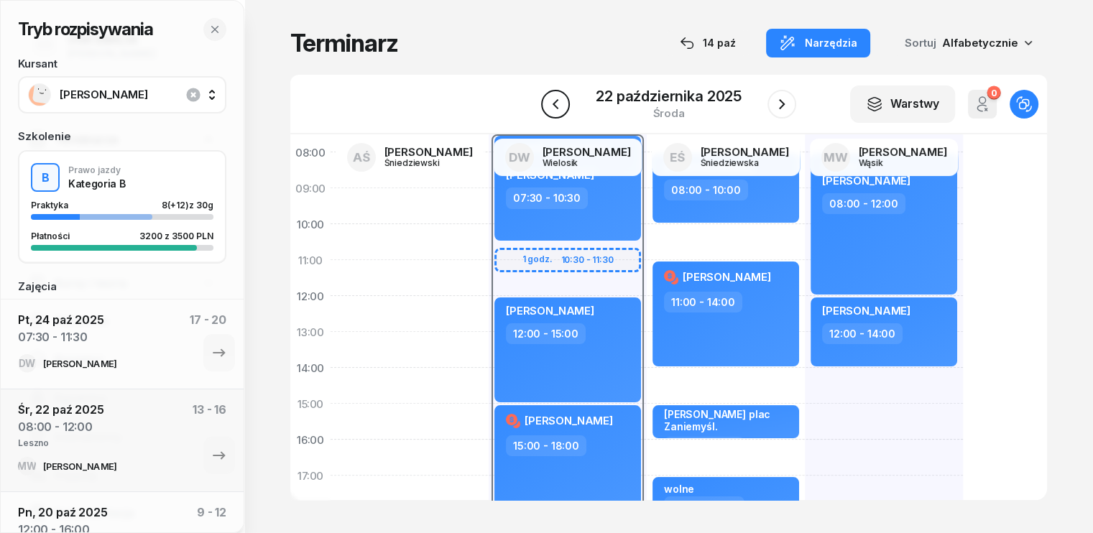
click at [552, 97] on icon "button" at bounding box center [555, 104] width 17 height 17
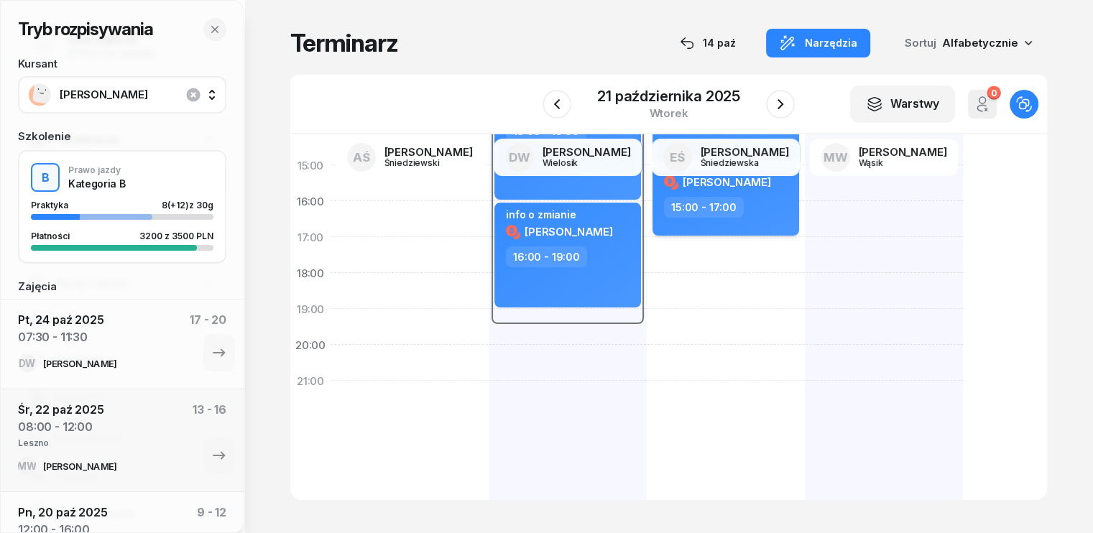
scroll to position [316, 0]
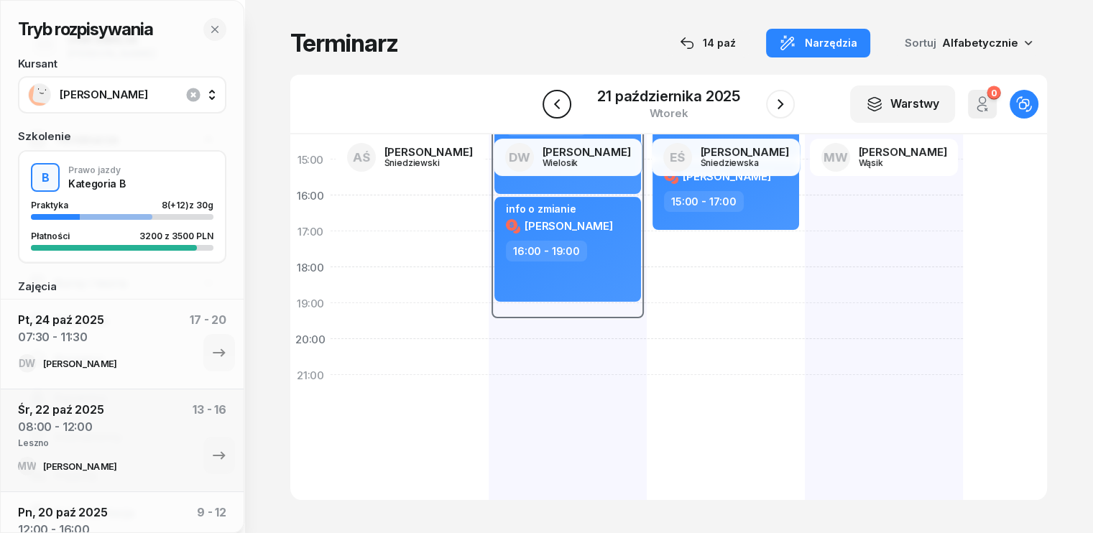
click at [565, 106] on icon "button" at bounding box center [556, 104] width 17 height 17
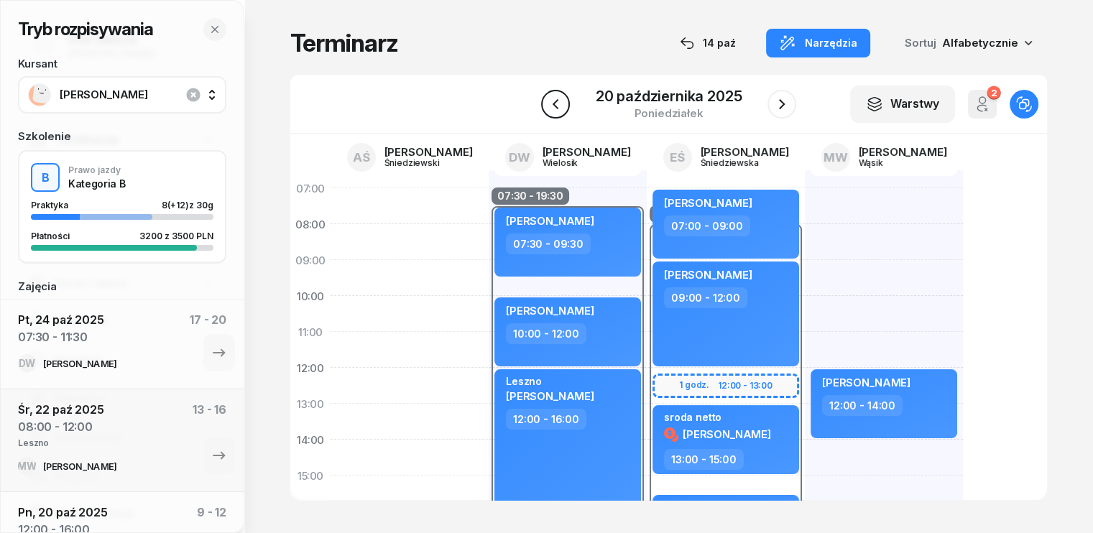
click at [554, 107] on icon "button" at bounding box center [555, 104] width 17 height 17
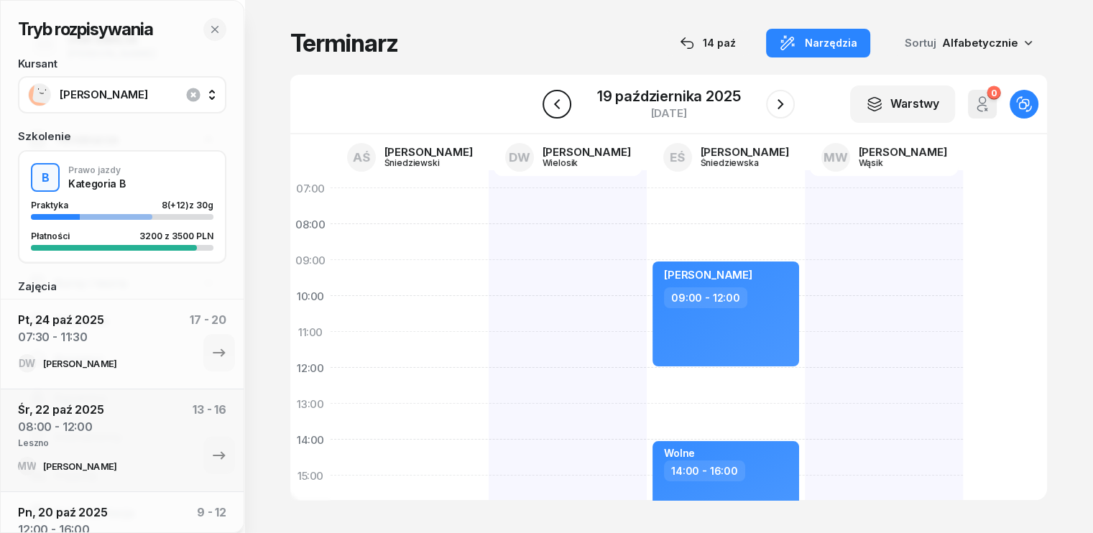
click at [558, 106] on icon "button" at bounding box center [556, 103] width 6 height 10
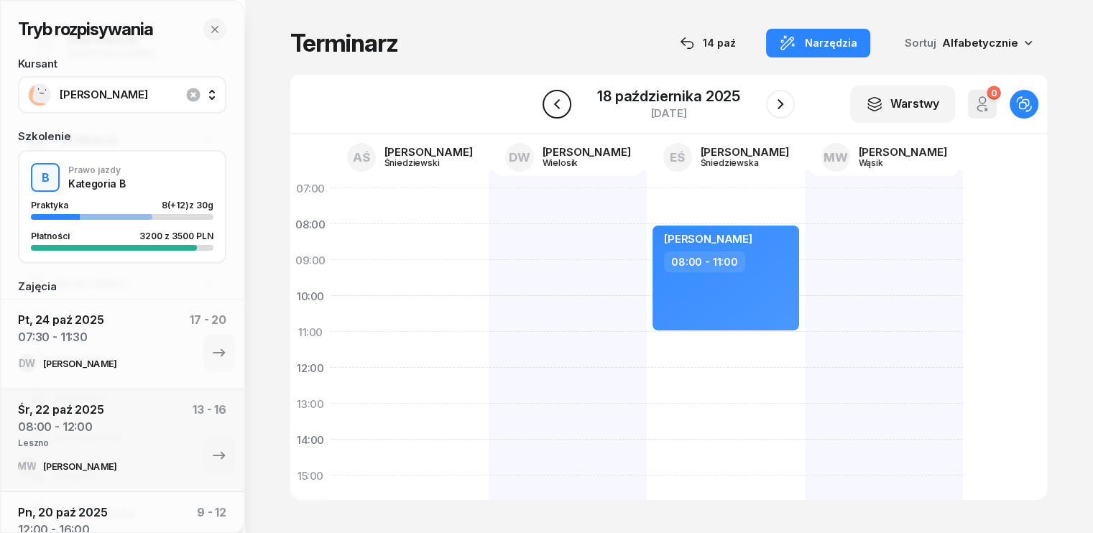
click at [558, 106] on icon "button" at bounding box center [557, 103] width 6 height 10
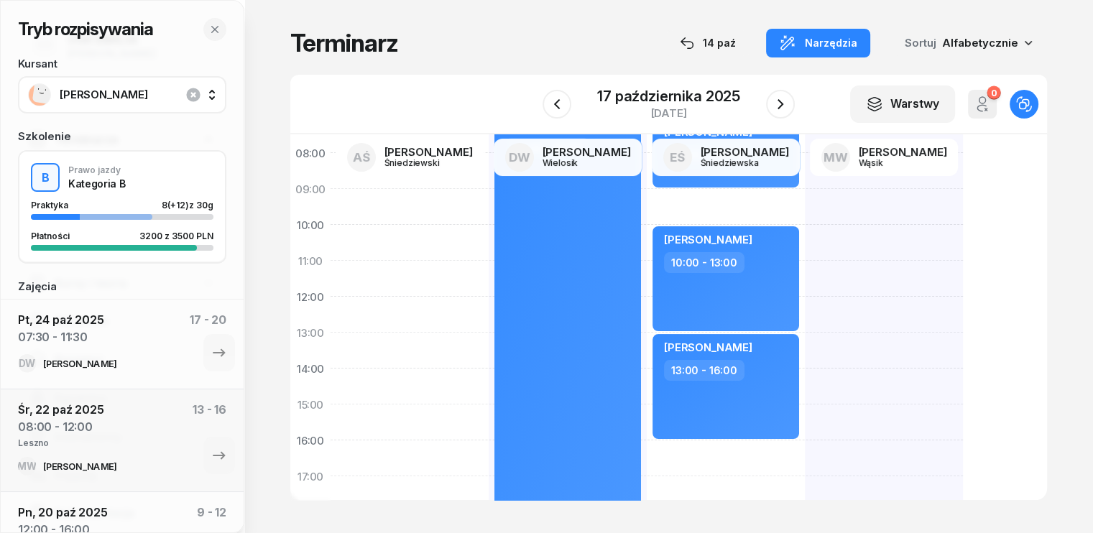
scroll to position [72, 0]
click at [556, 106] on icon "button" at bounding box center [557, 103] width 6 height 10
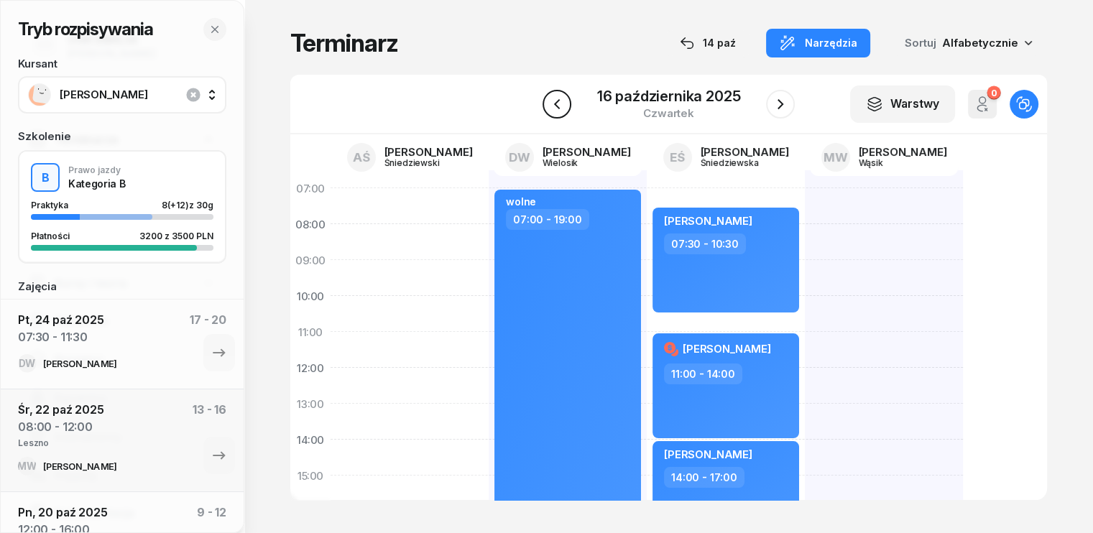
click at [556, 103] on icon "button" at bounding box center [556, 104] width 17 height 17
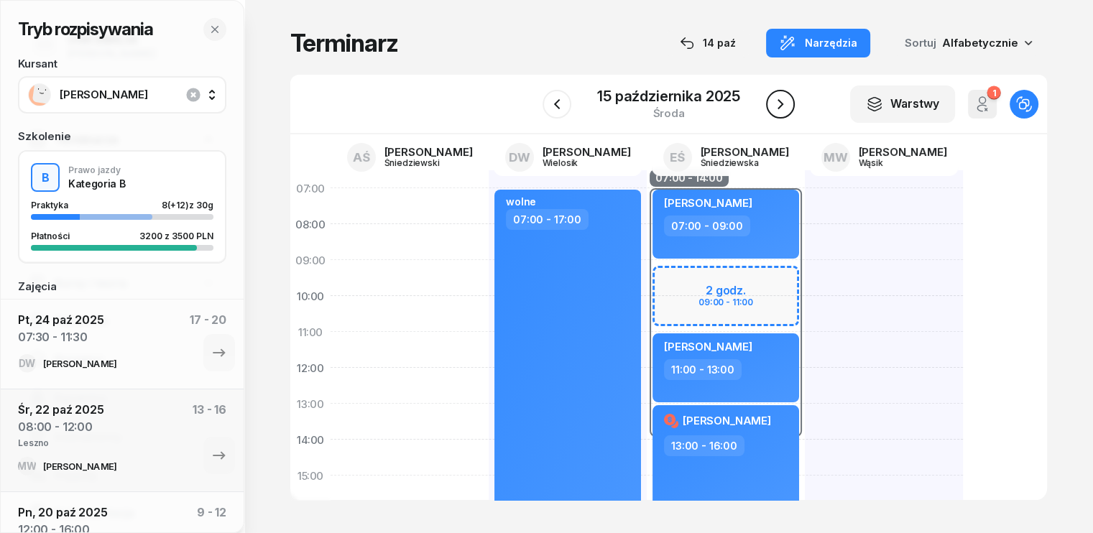
click at [779, 98] on icon "button" at bounding box center [780, 104] width 17 height 17
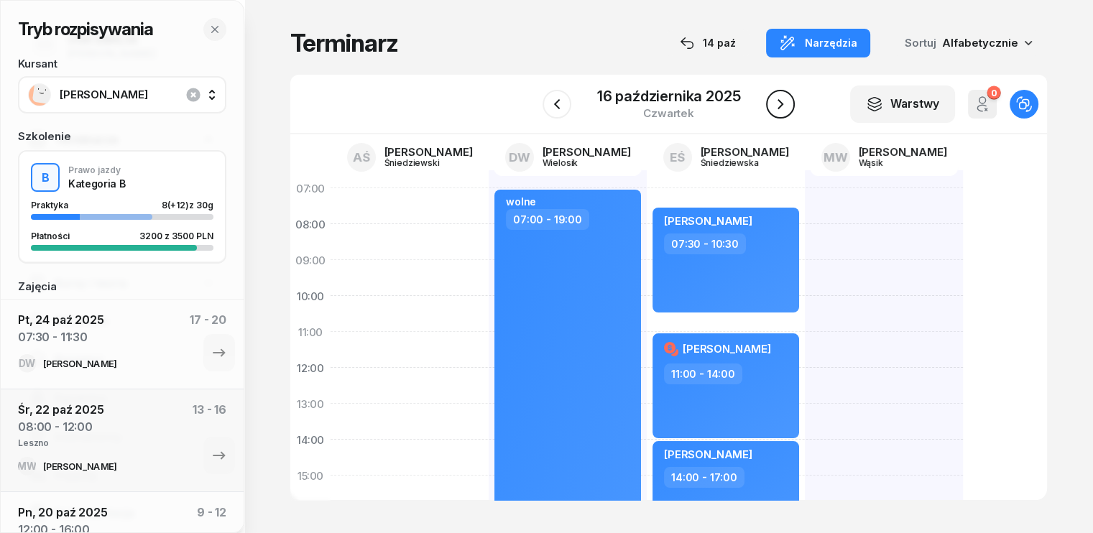
click at [779, 98] on icon "button" at bounding box center [780, 104] width 17 height 17
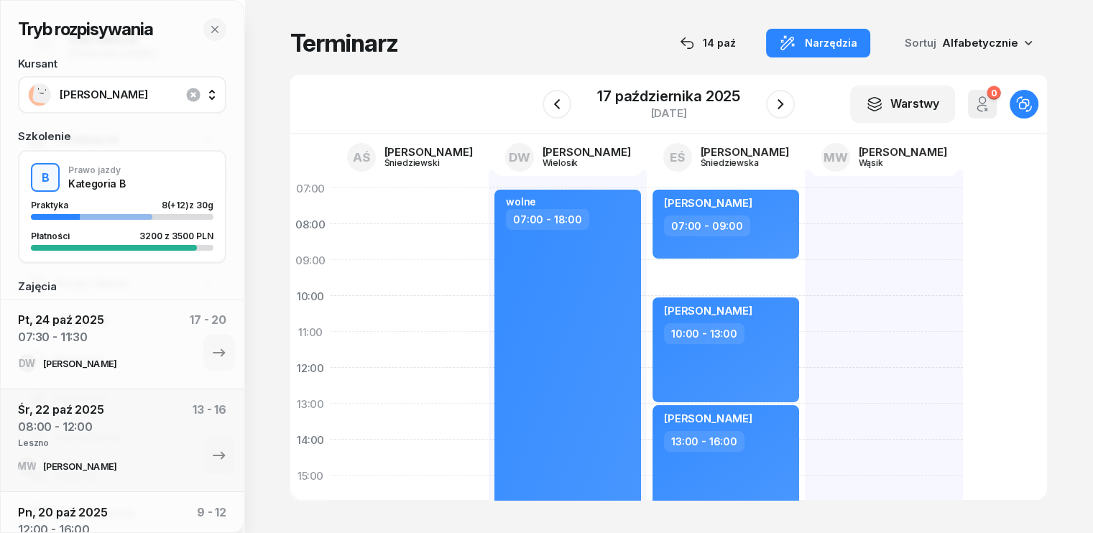
click at [573, 106] on div "[DATE]" at bounding box center [668, 103] width 252 height 41
click at [564, 103] on icon "button" at bounding box center [556, 104] width 17 height 17
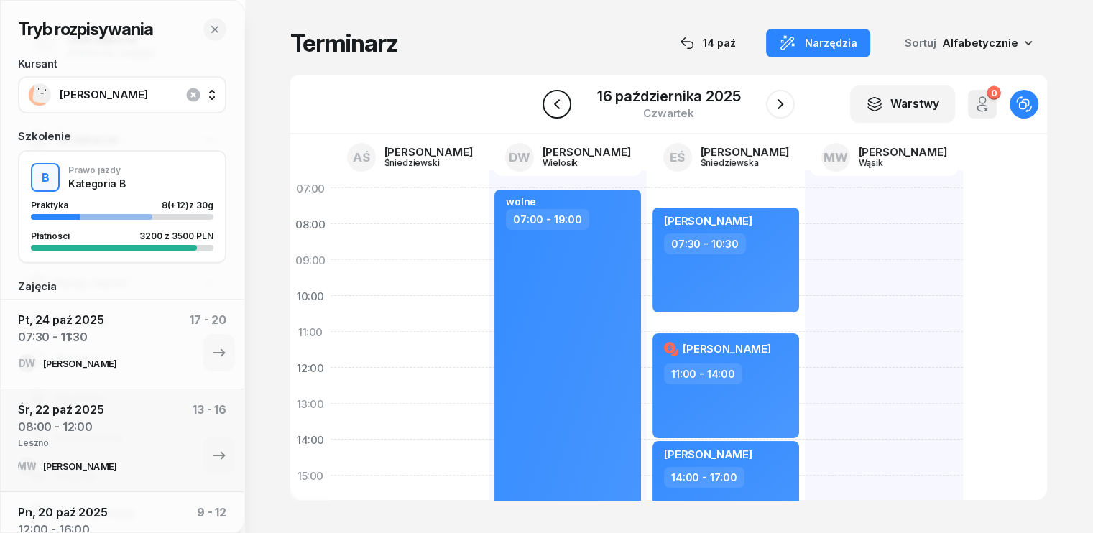
click at [564, 103] on icon "button" at bounding box center [556, 104] width 17 height 17
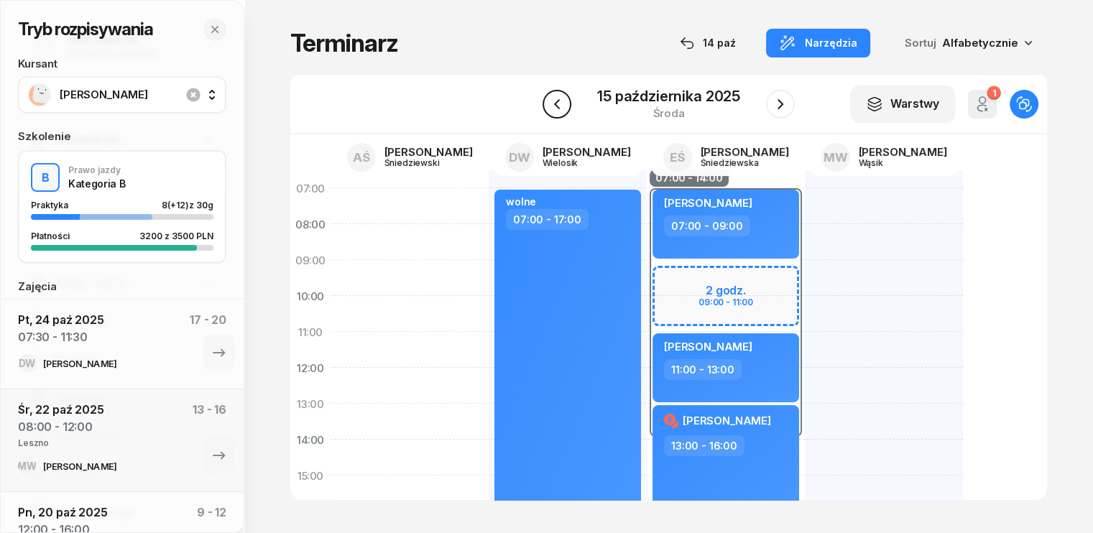
click at [564, 103] on icon "button" at bounding box center [556, 104] width 17 height 17
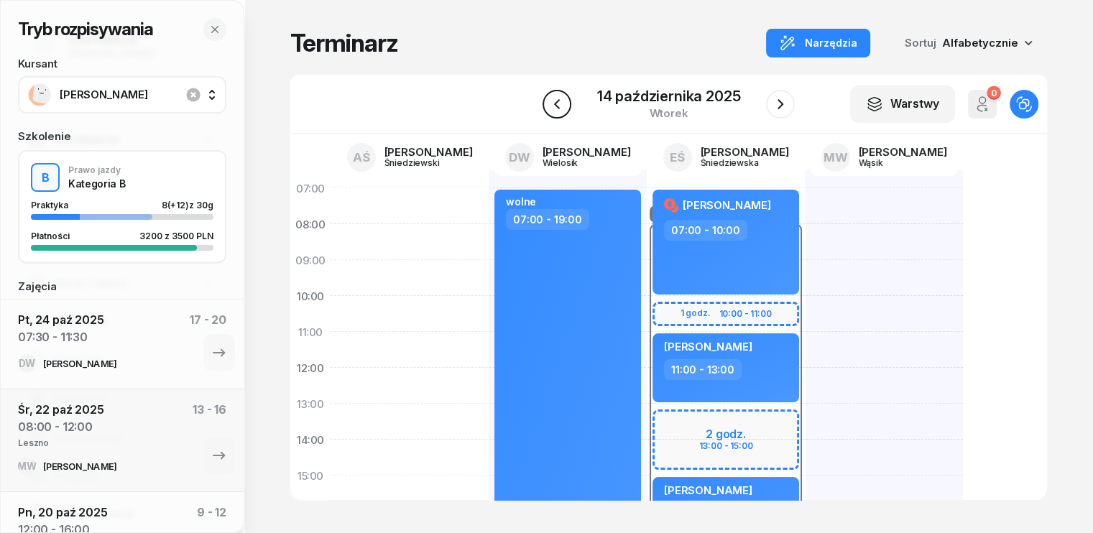
click at [564, 103] on icon "button" at bounding box center [556, 104] width 17 height 17
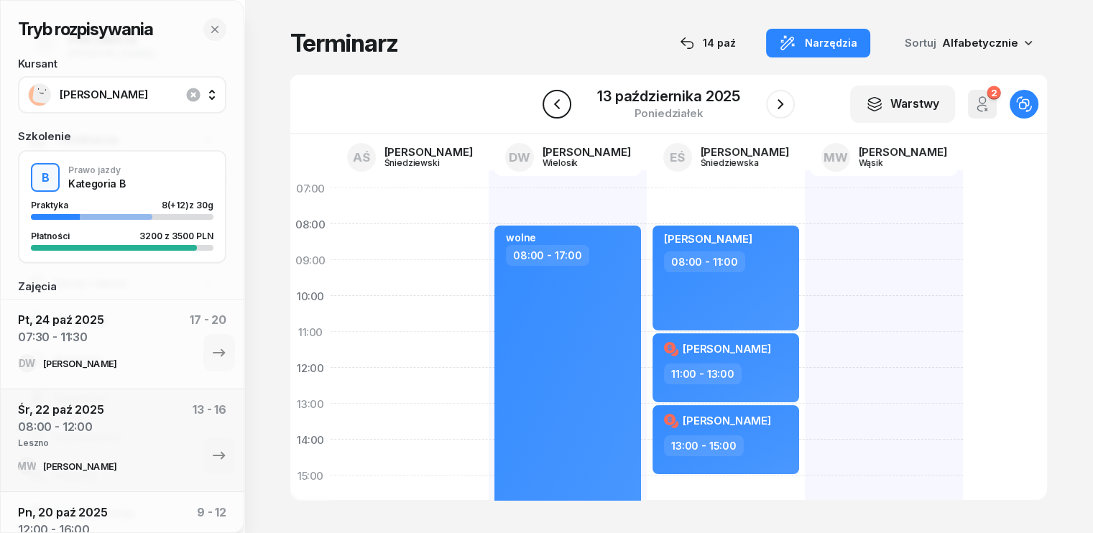
click at [564, 103] on icon "button" at bounding box center [556, 104] width 17 height 17
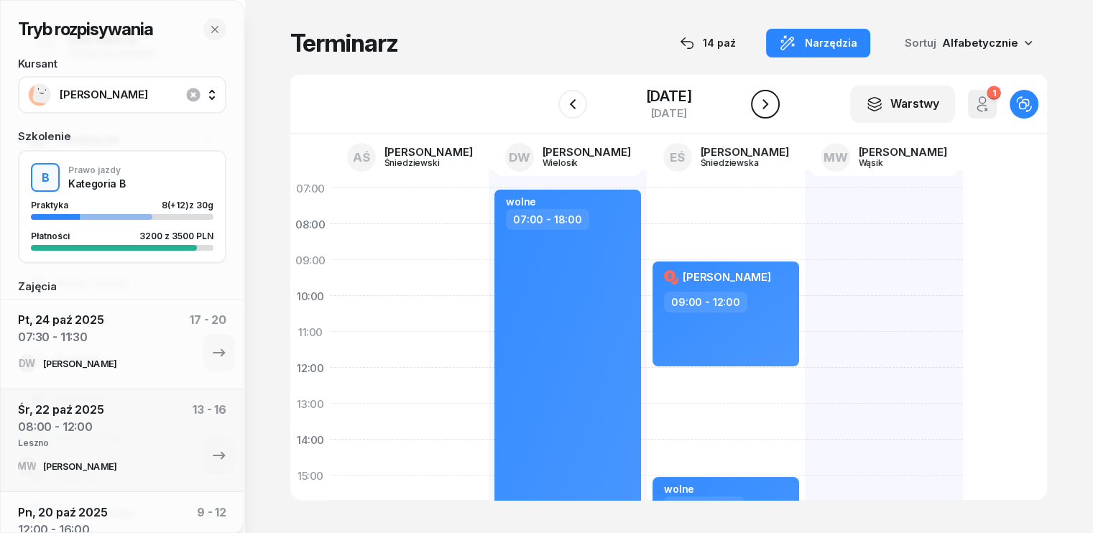
click at [774, 97] on icon "button" at bounding box center [765, 104] width 17 height 17
click at [783, 97] on icon "button" at bounding box center [780, 104] width 17 height 17
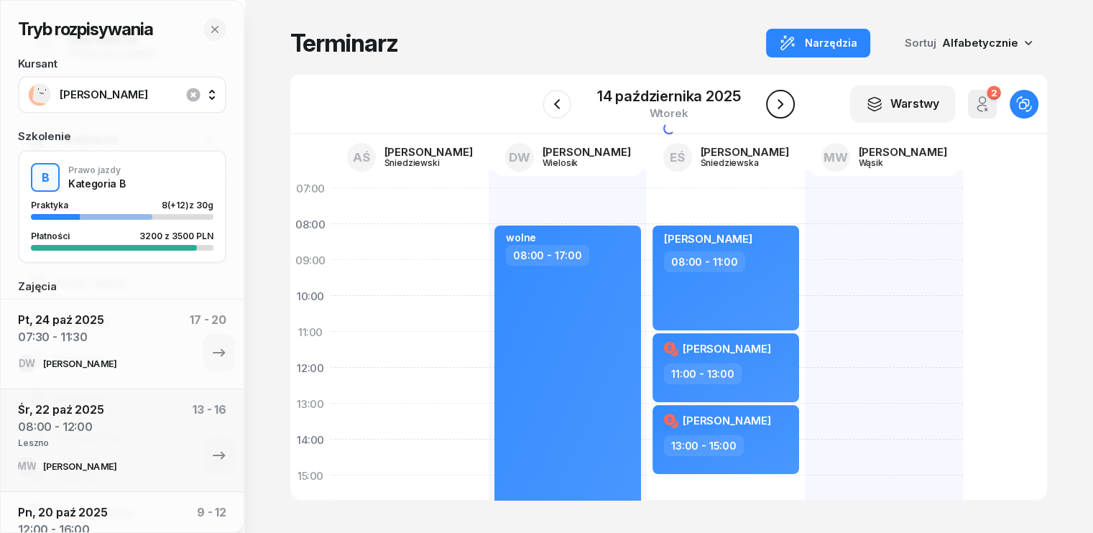
click at [783, 97] on icon "button" at bounding box center [780, 104] width 17 height 17
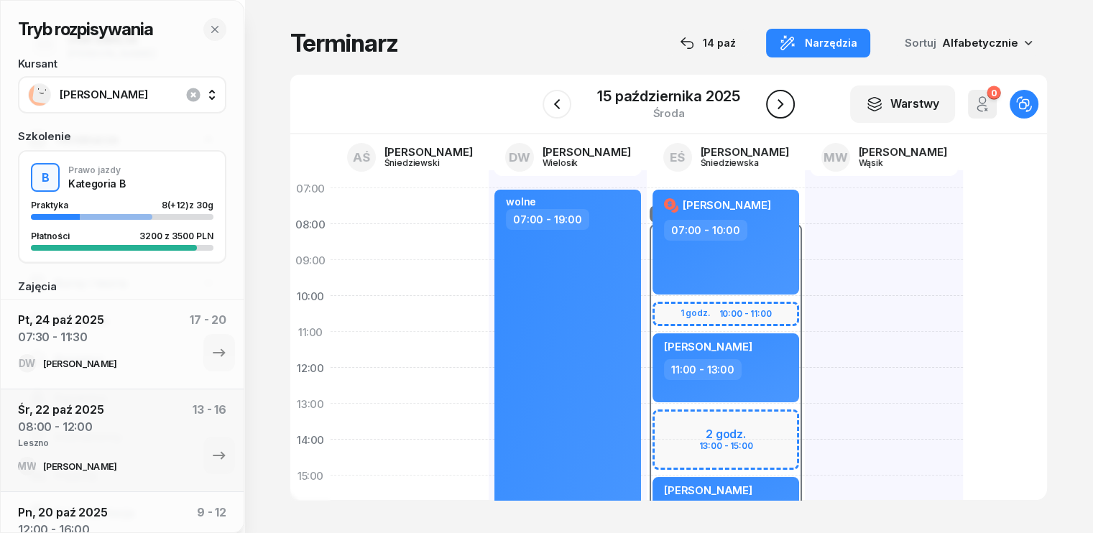
click at [783, 97] on icon "button" at bounding box center [780, 104] width 17 height 17
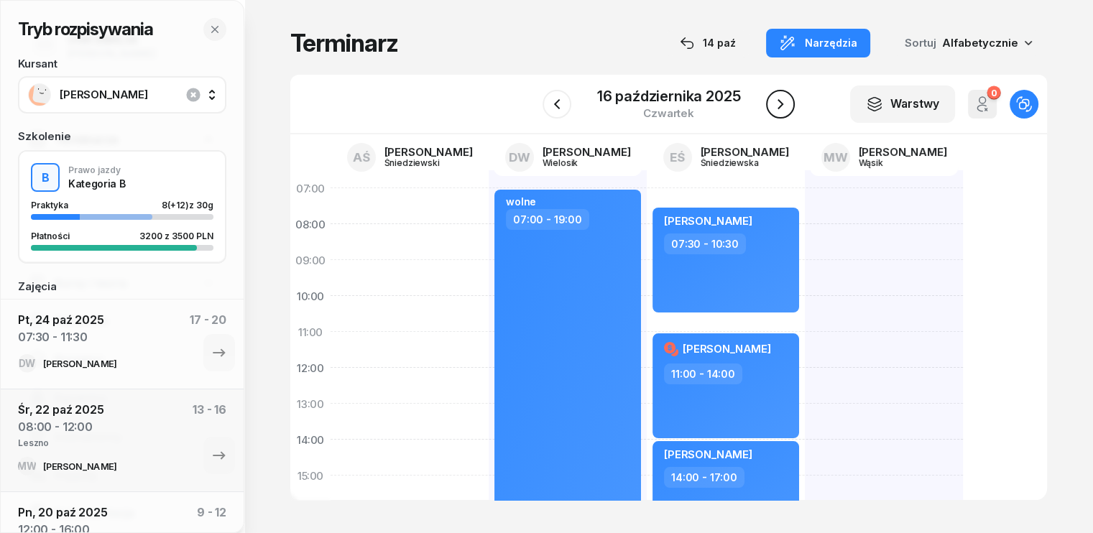
click at [783, 97] on icon "button" at bounding box center [780, 104] width 17 height 17
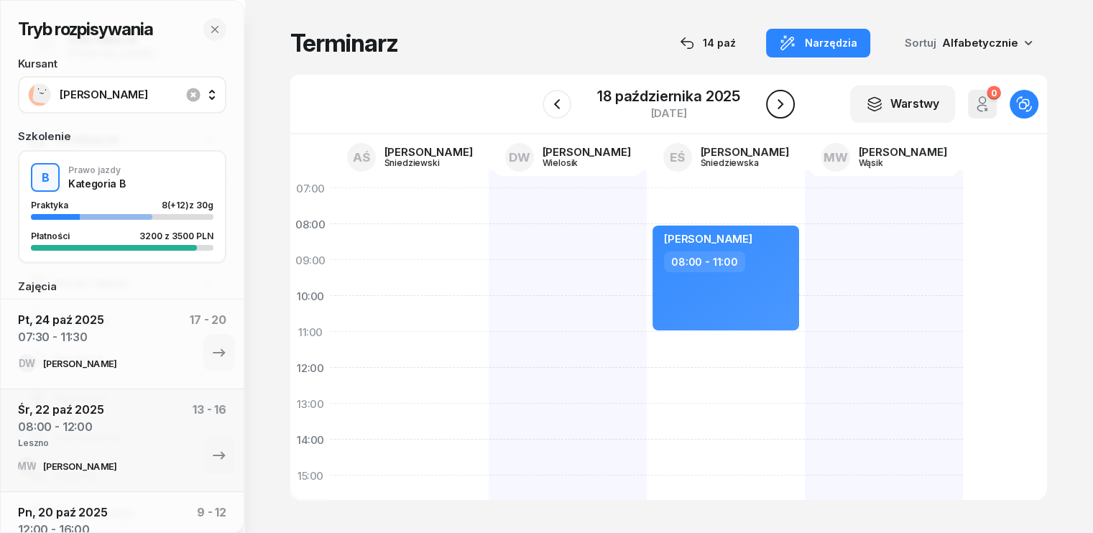
click at [783, 97] on icon "button" at bounding box center [780, 104] width 17 height 17
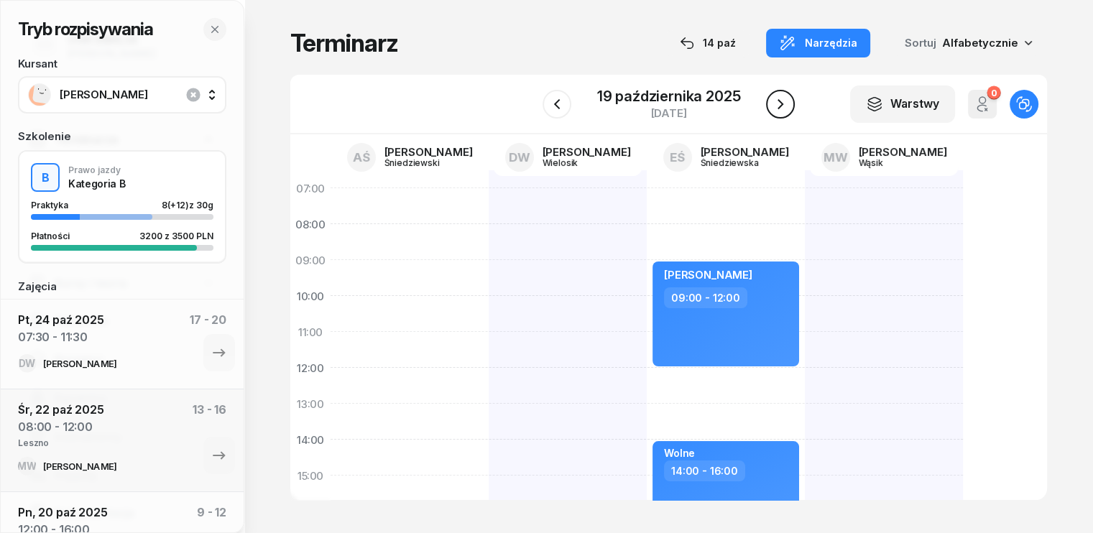
click at [783, 97] on icon "button" at bounding box center [780, 104] width 17 height 17
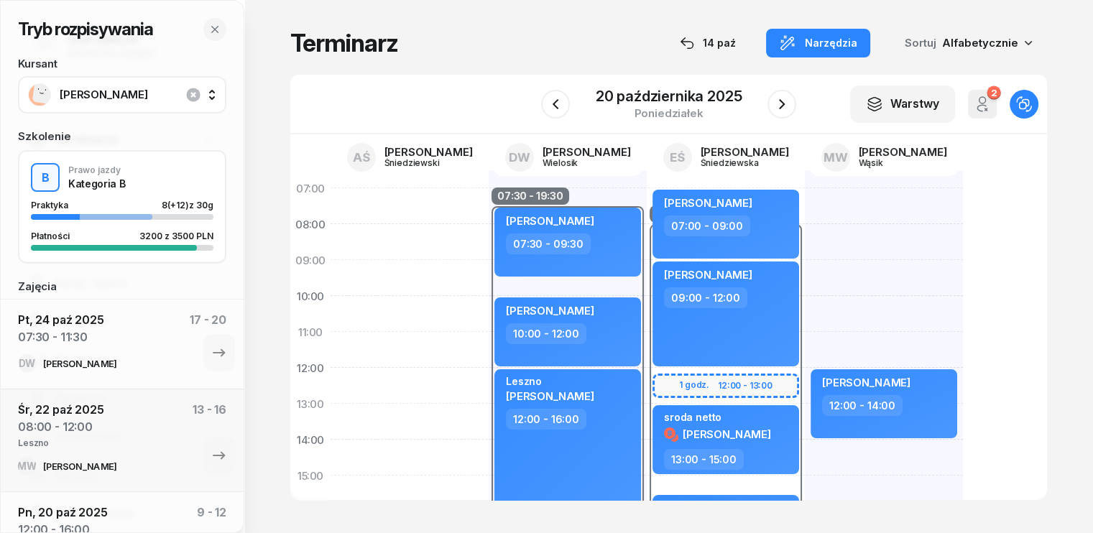
click at [572, 438] on div "Leszno [PERSON_NAME] 12:00 - 16:00" at bounding box center [567, 439] width 147 height 141
select select "12"
select select "16"
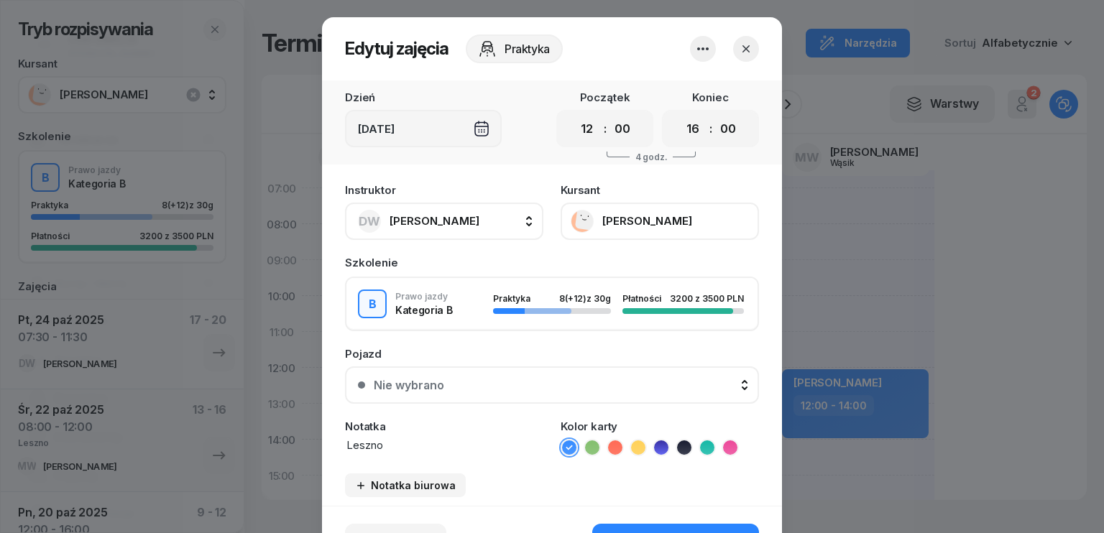
click at [629, 223] on button "[PERSON_NAME]" at bounding box center [659, 221] width 198 height 37
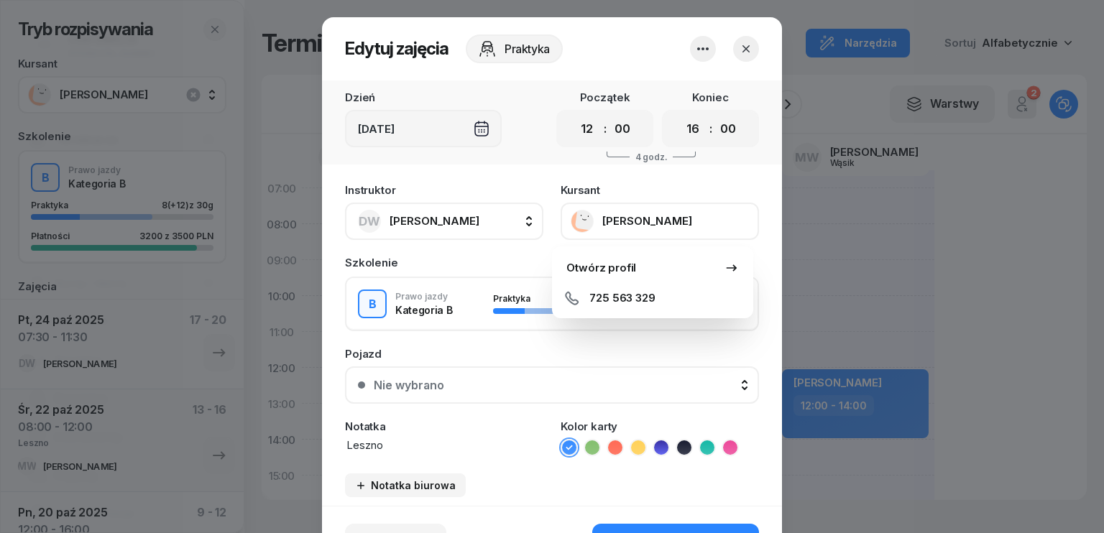
click at [739, 47] on icon "button" at bounding box center [746, 49] width 14 height 14
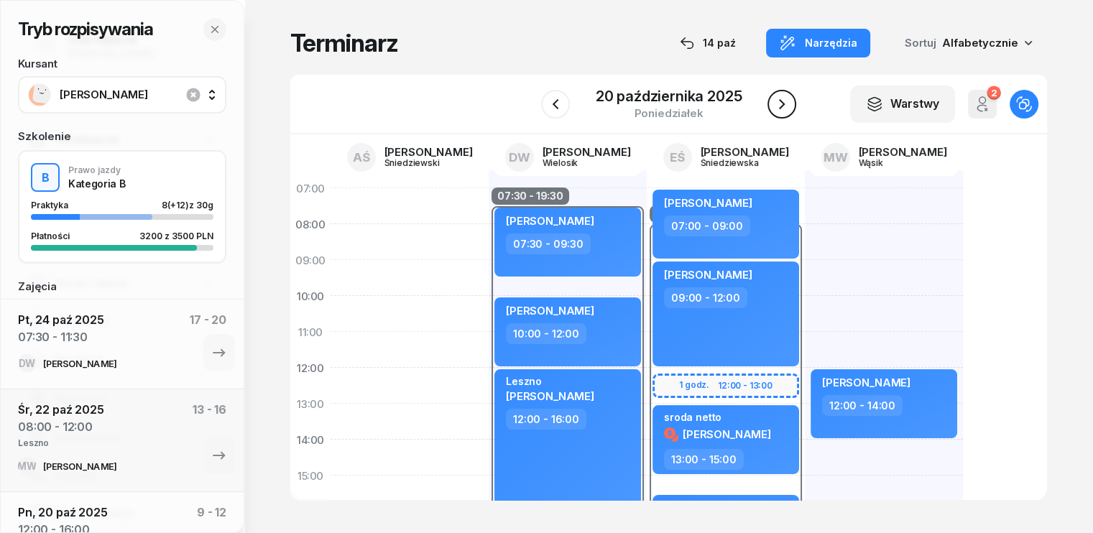
click at [780, 103] on icon "button" at bounding box center [781, 104] width 17 height 17
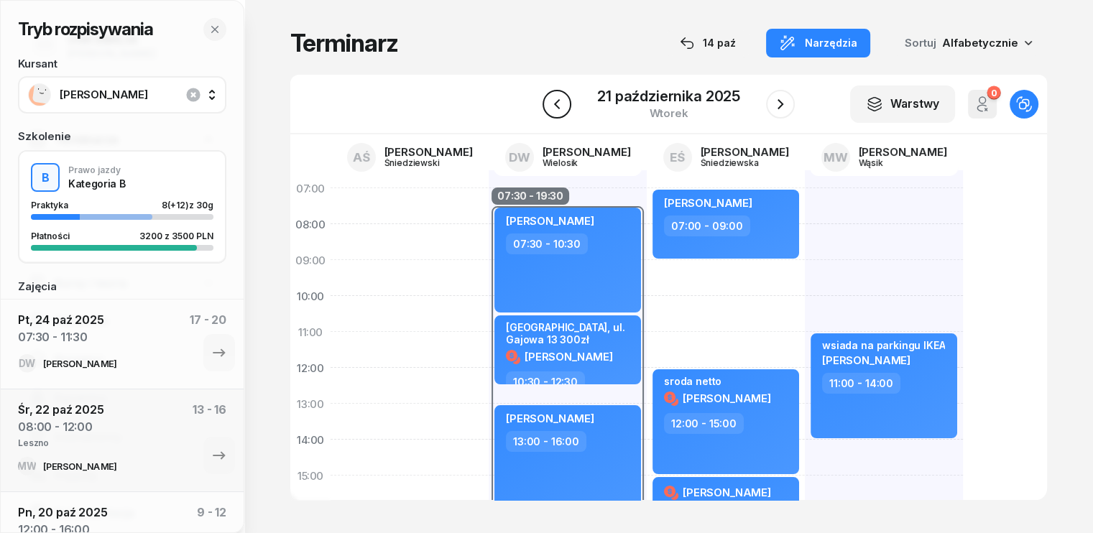
click at [560, 103] on icon "button" at bounding box center [556, 104] width 17 height 17
click at [560, 103] on icon "button" at bounding box center [555, 104] width 17 height 17
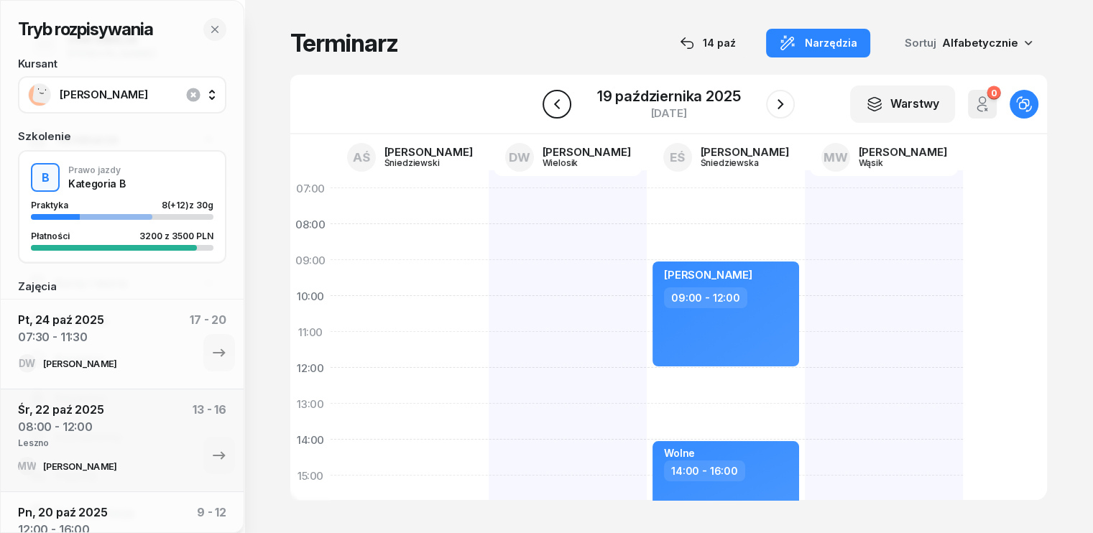
click at [560, 103] on icon "button" at bounding box center [556, 104] width 17 height 17
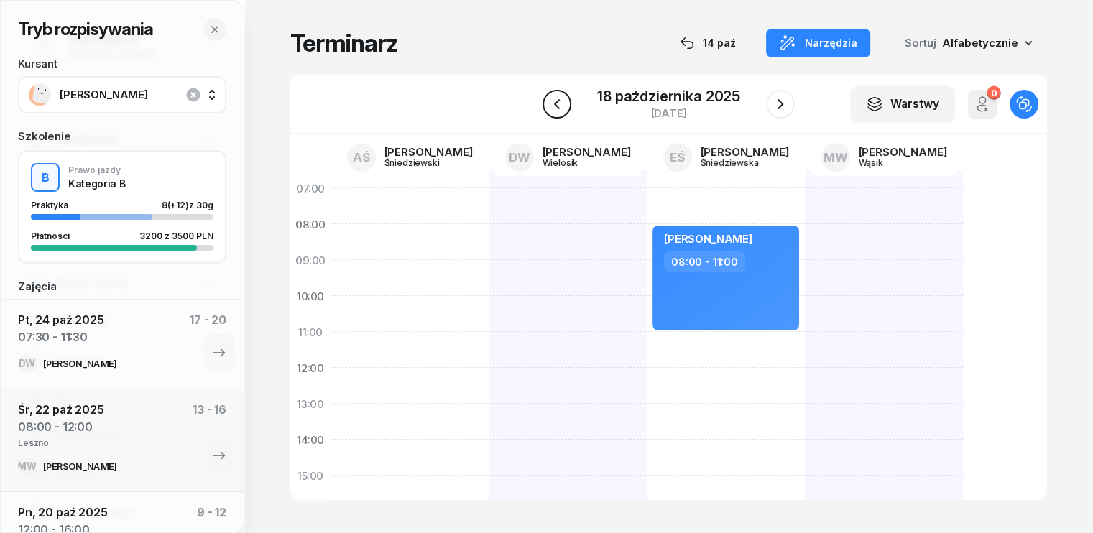
click at [560, 103] on icon "button" at bounding box center [556, 104] width 17 height 17
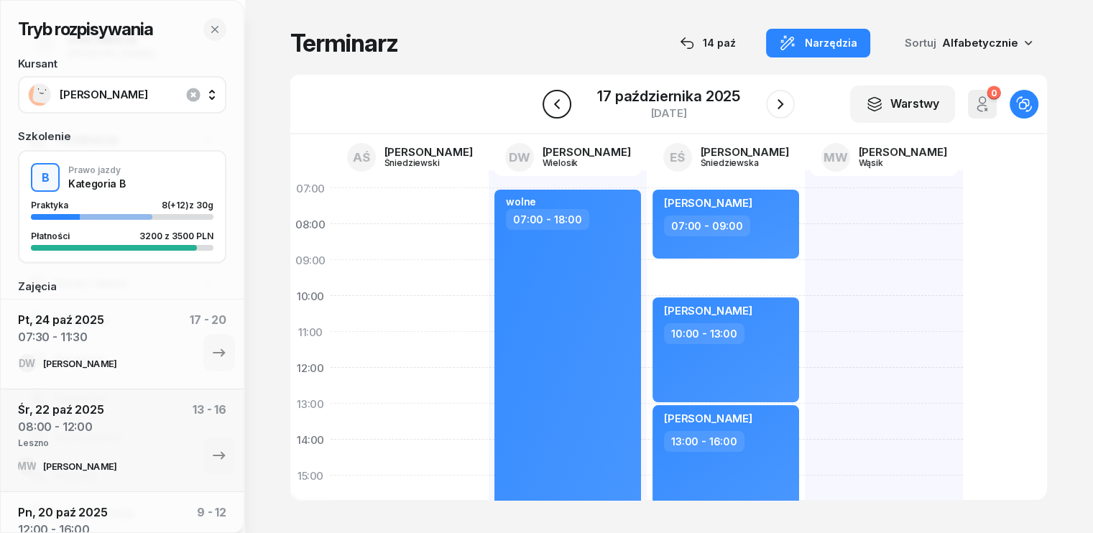
click at [560, 103] on icon "button" at bounding box center [556, 104] width 17 height 17
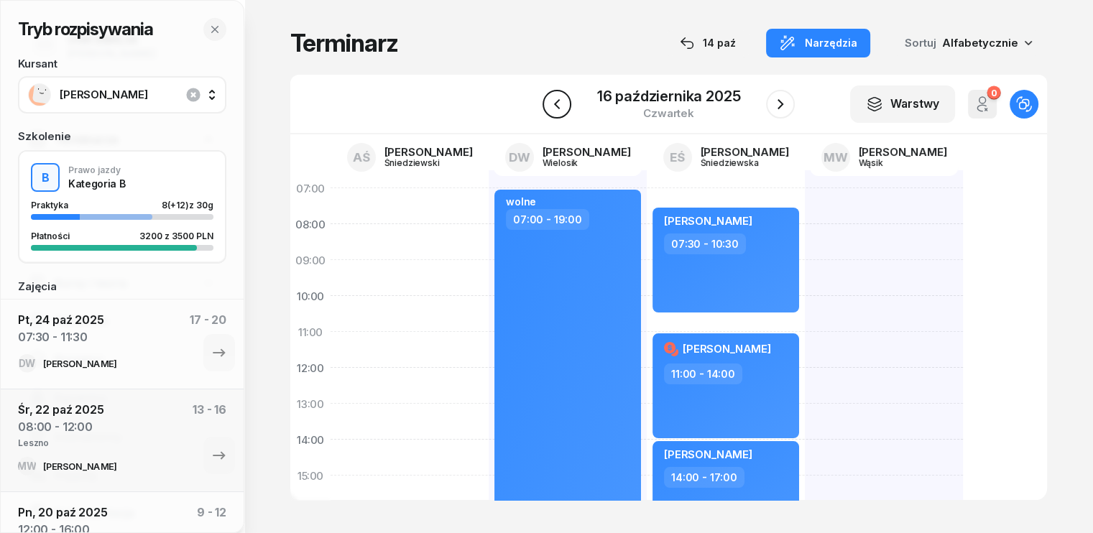
click at [560, 103] on icon "button" at bounding box center [556, 104] width 17 height 17
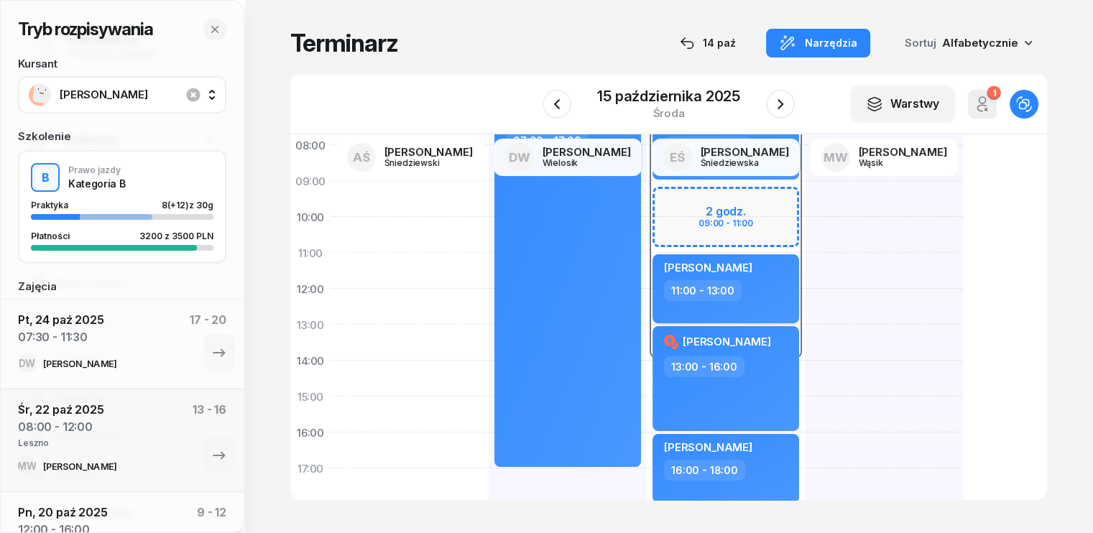
scroll to position [72, 0]
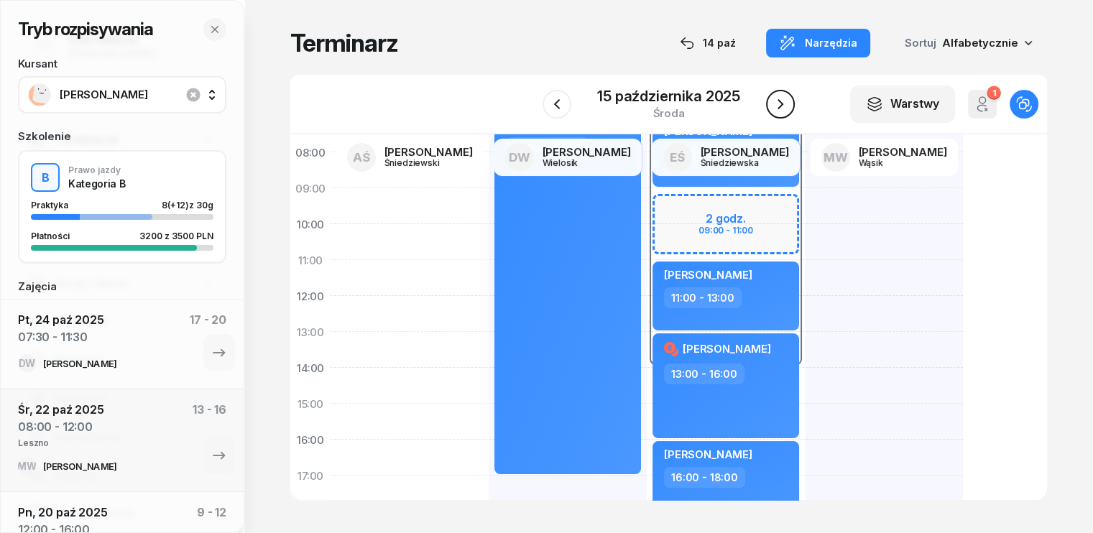
click at [787, 106] on icon "button" at bounding box center [780, 104] width 17 height 17
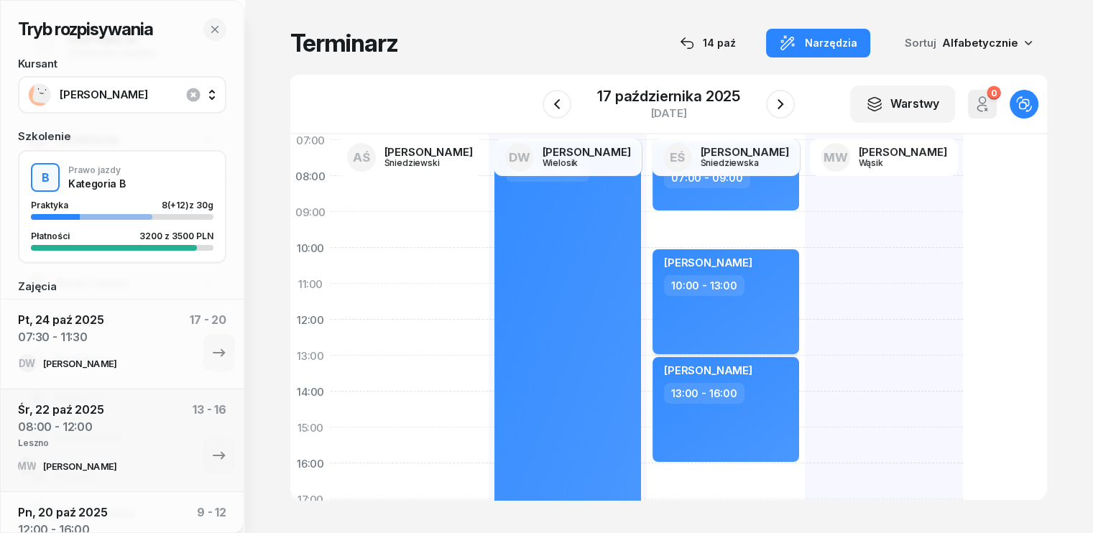
scroll to position [72, 0]
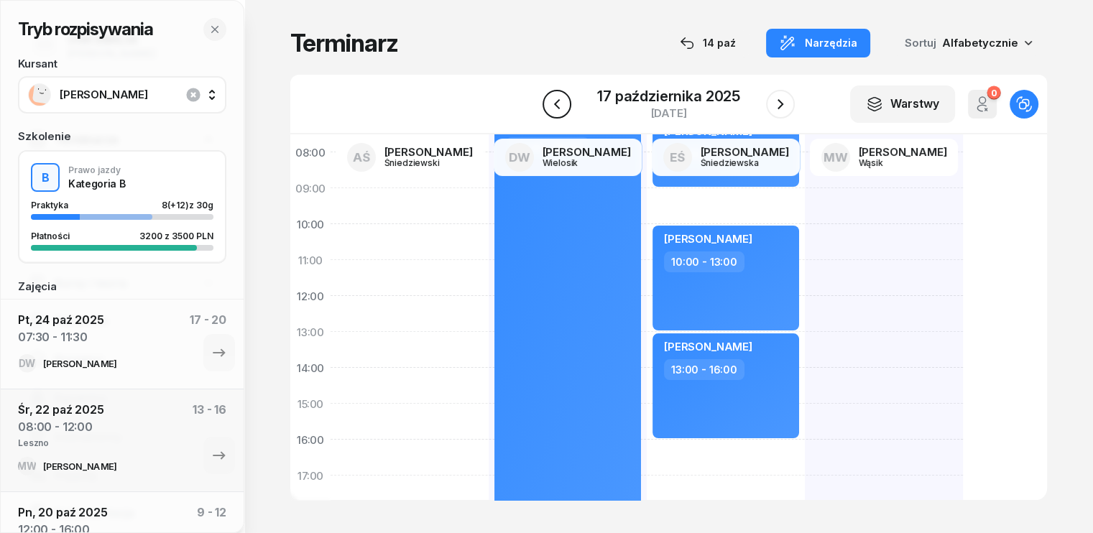
click at [565, 101] on icon "button" at bounding box center [556, 104] width 17 height 17
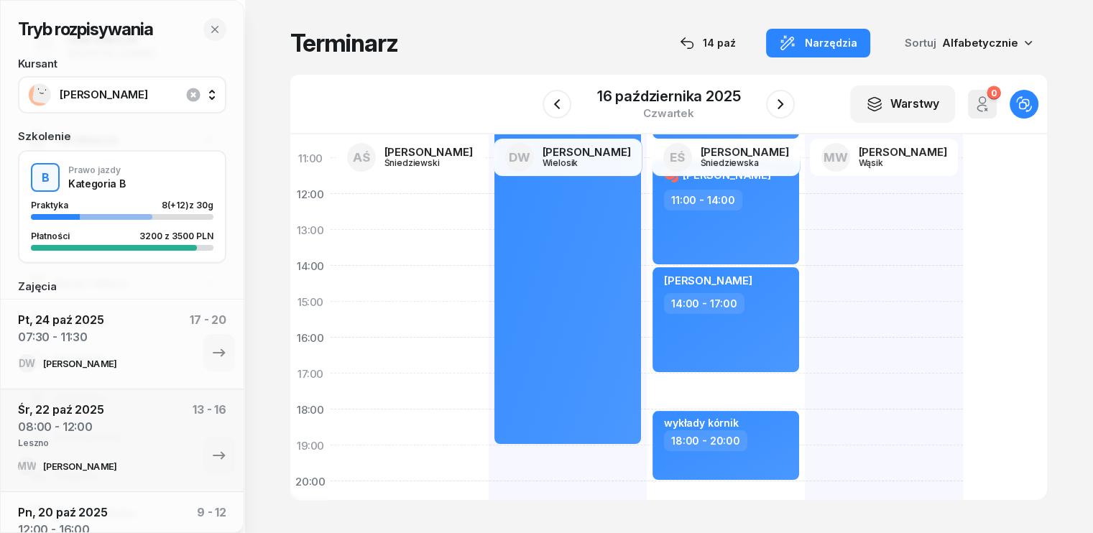
scroll to position [216, 0]
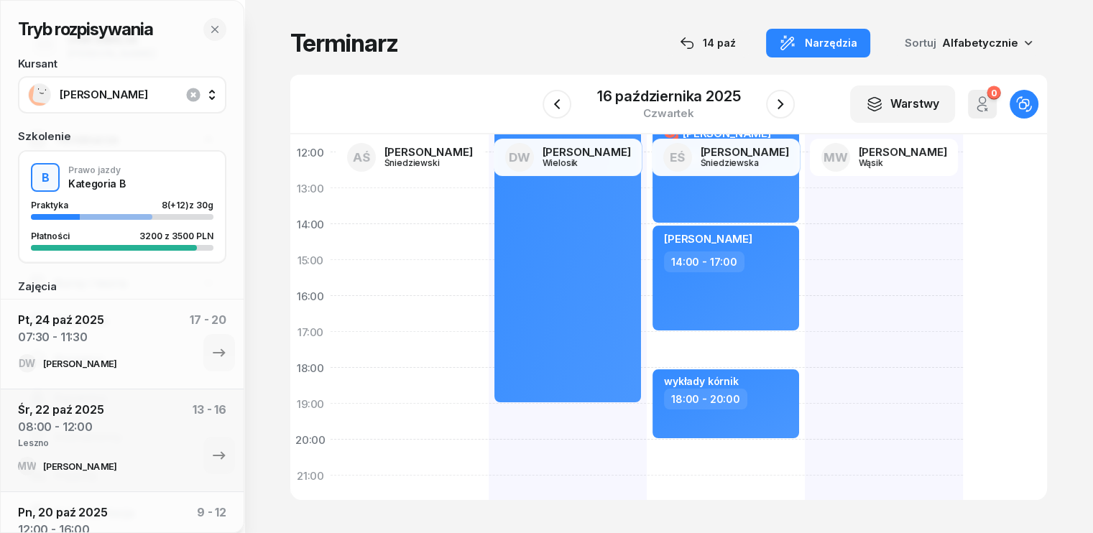
click at [492, 78] on div "W Wybierz AŚ [PERSON_NAME] DW [PERSON_NAME] EŚ [PERSON_NAME] MW [PERSON_NAME] […" at bounding box center [668, 105] width 757 height 60
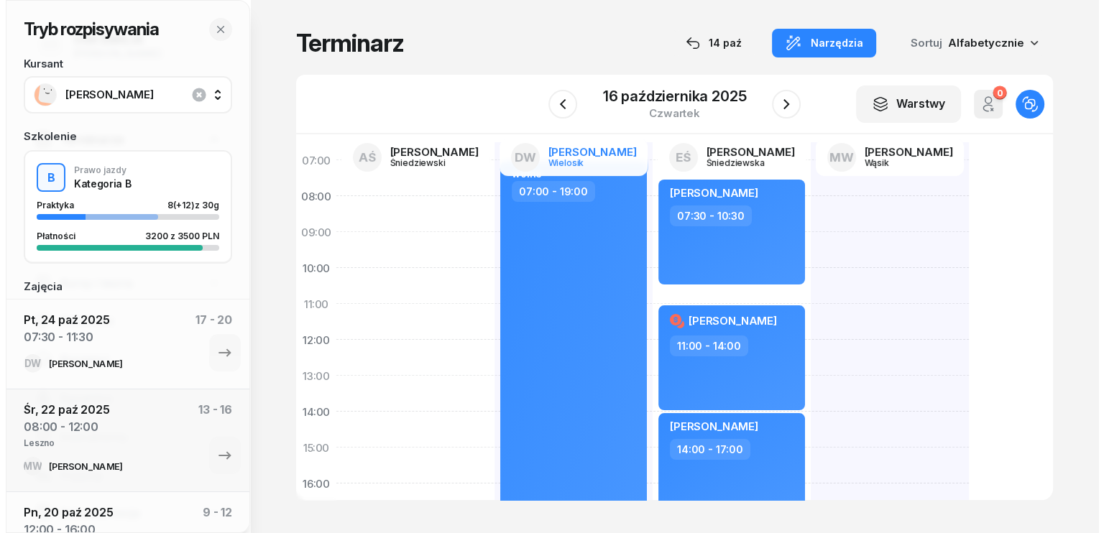
scroll to position [0, 0]
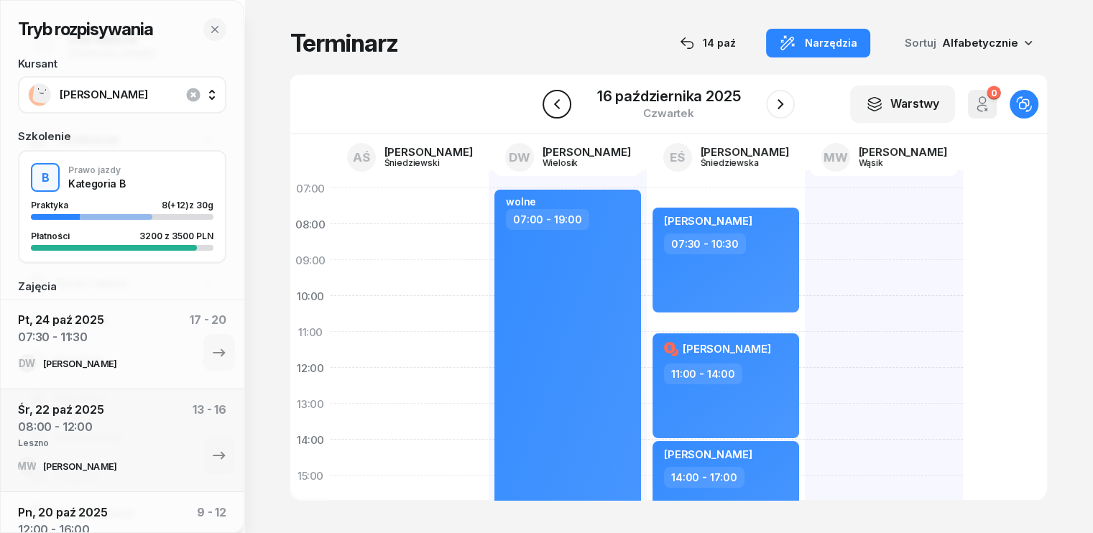
click at [555, 99] on icon "button" at bounding box center [556, 104] width 17 height 17
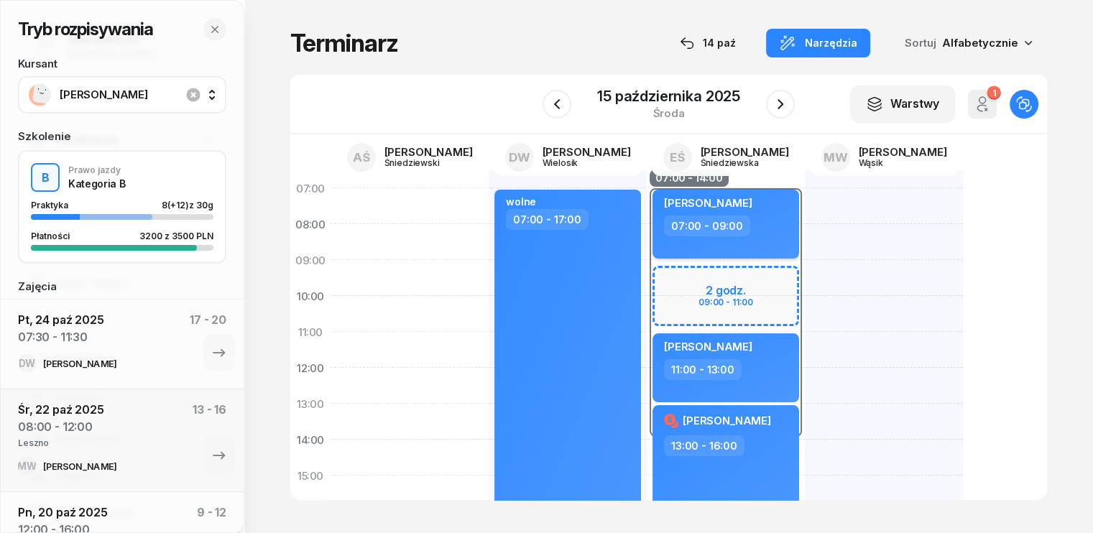
click at [738, 209] on div "[PERSON_NAME]" at bounding box center [727, 205] width 126 height 20
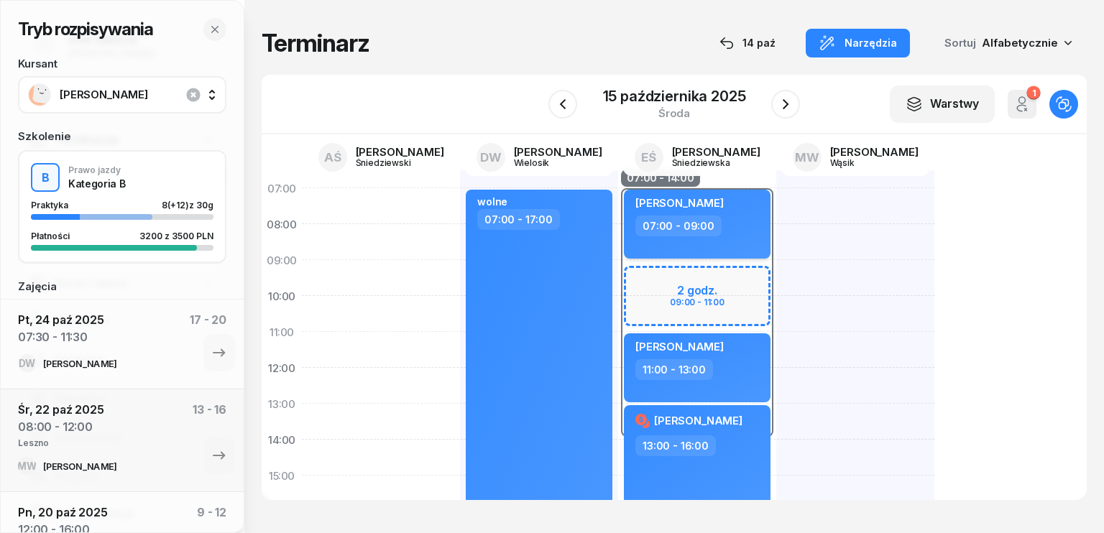
select select "07"
select select "09"
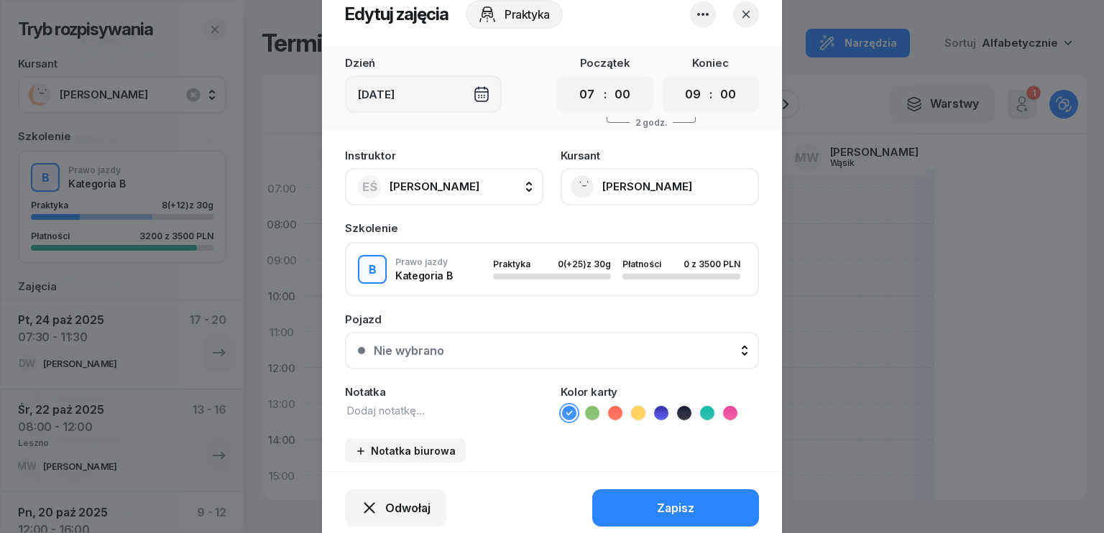
scroll to position [89, 0]
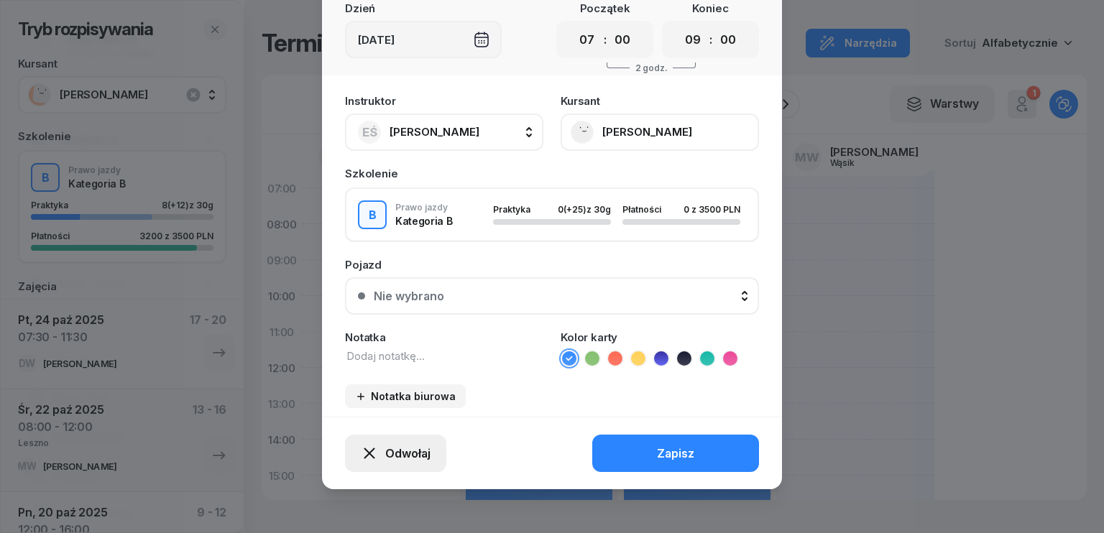
click at [400, 449] on span "Odwołaj" at bounding box center [407, 454] width 45 height 14
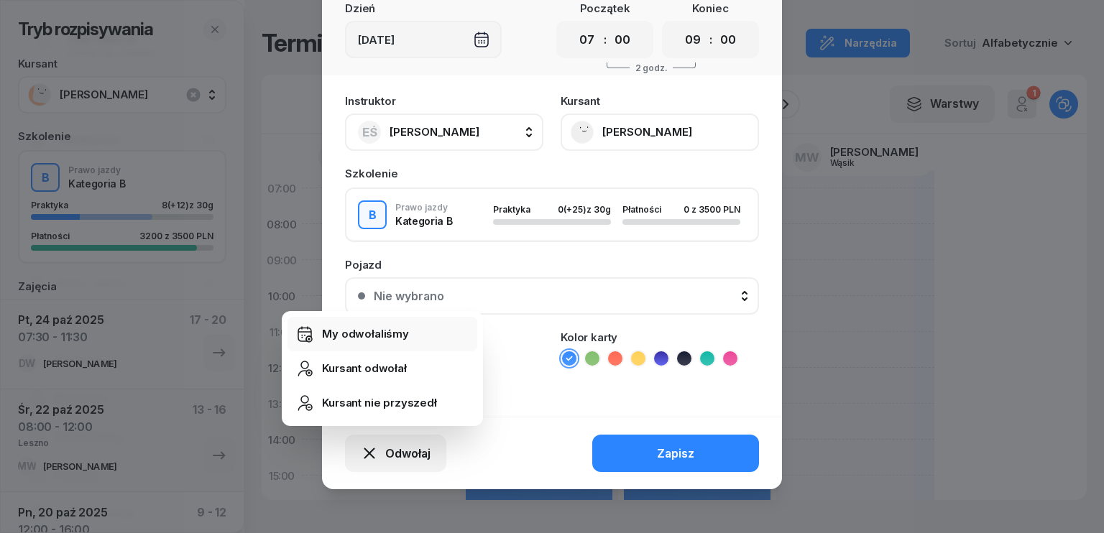
click at [371, 333] on div "My odwołaliśmy" at bounding box center [365, 334] width 87 height 13
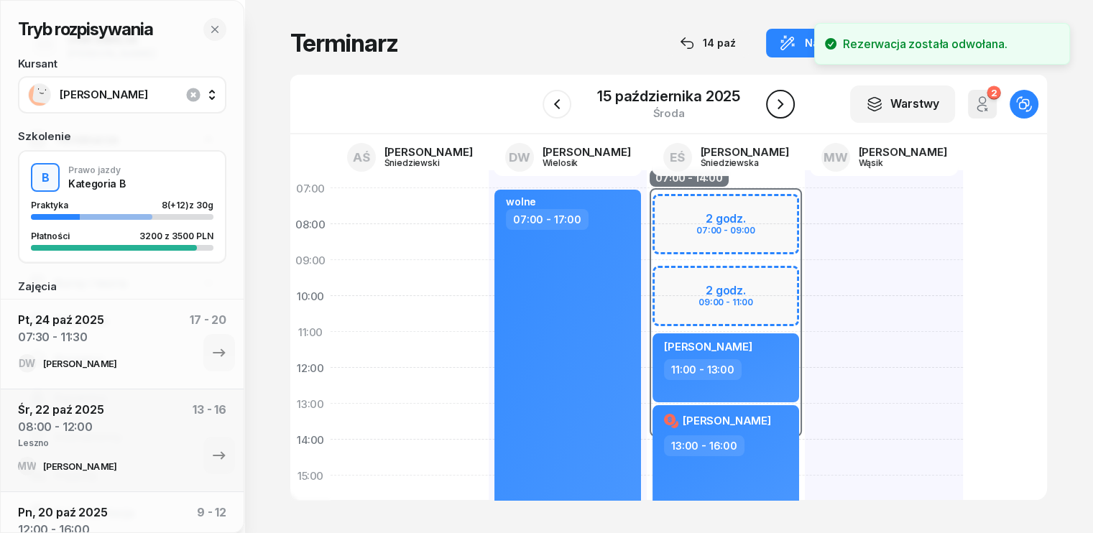
click at [786, 102] on icon "button" at bounding box center [780, 104] width 17 height 17
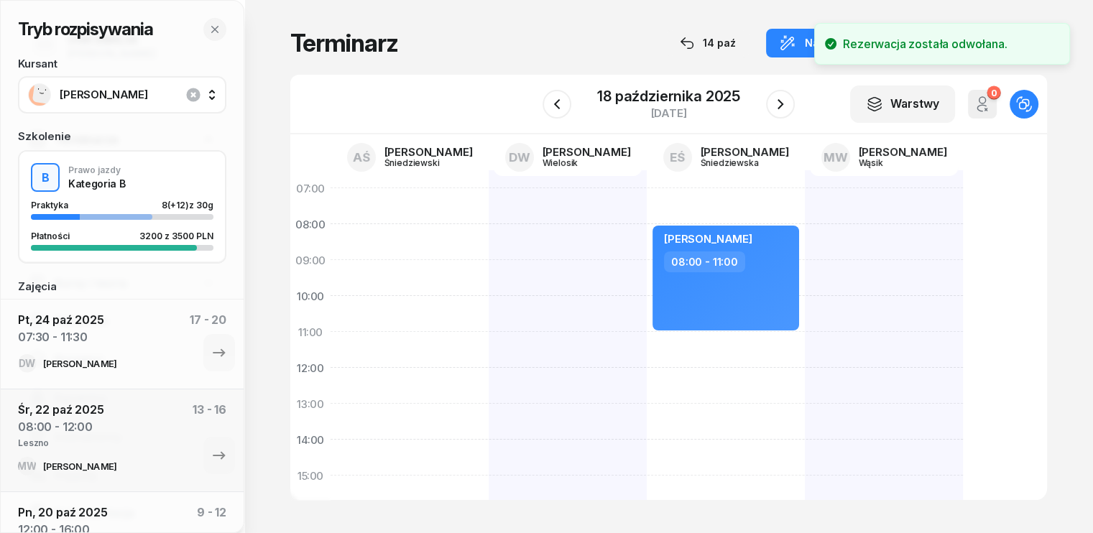
click at [647, 343] on div "[PERSON_NAME] 08:00 - 11:00" at bounding box center [726, 493] width 158 height 647
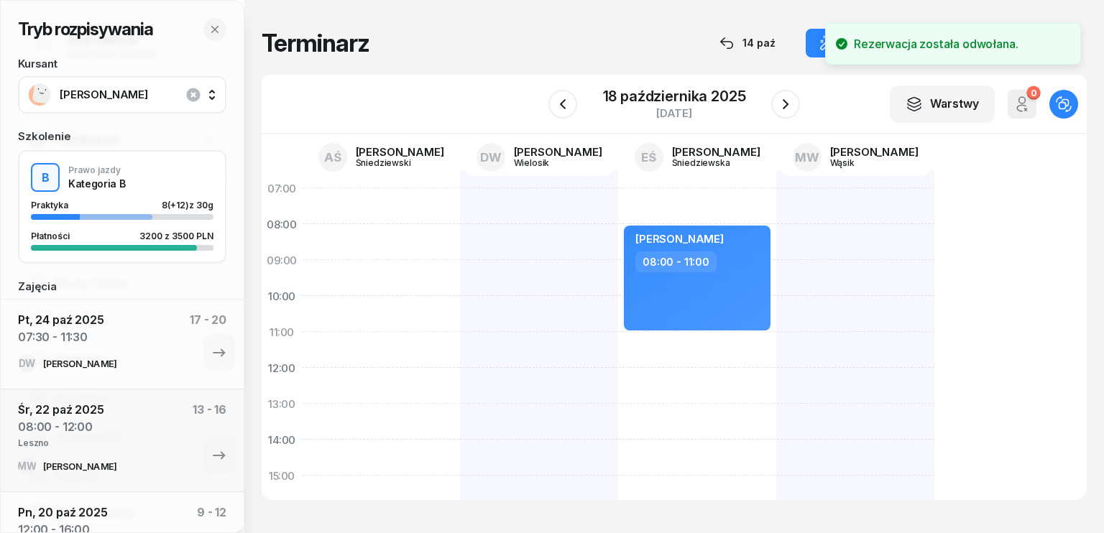
select select "11"
select select "13"
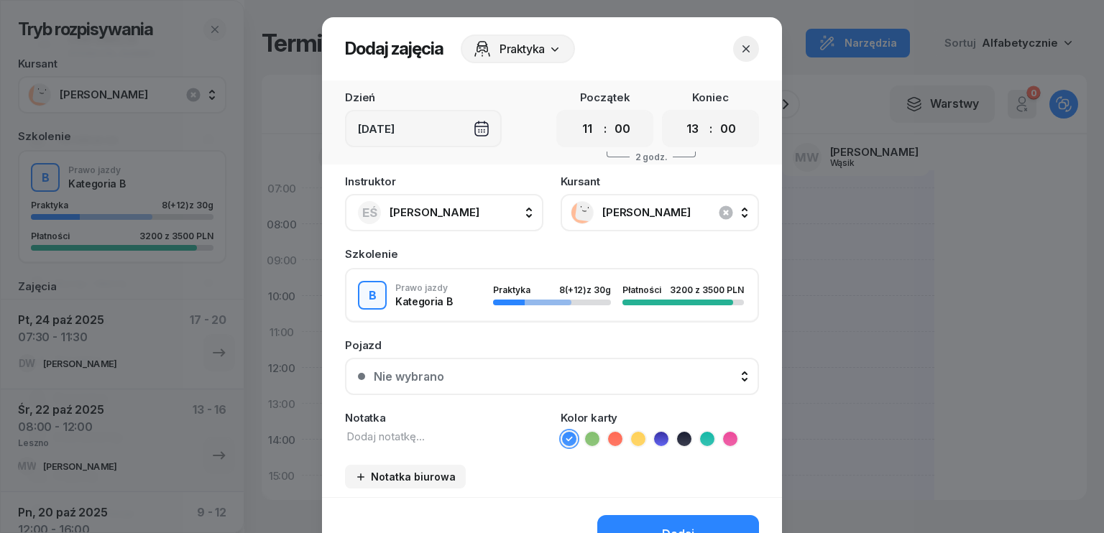
click at [673, 206] on span "[PERSON_NAME]" at bounding box center [675, 212] width 147 height 13
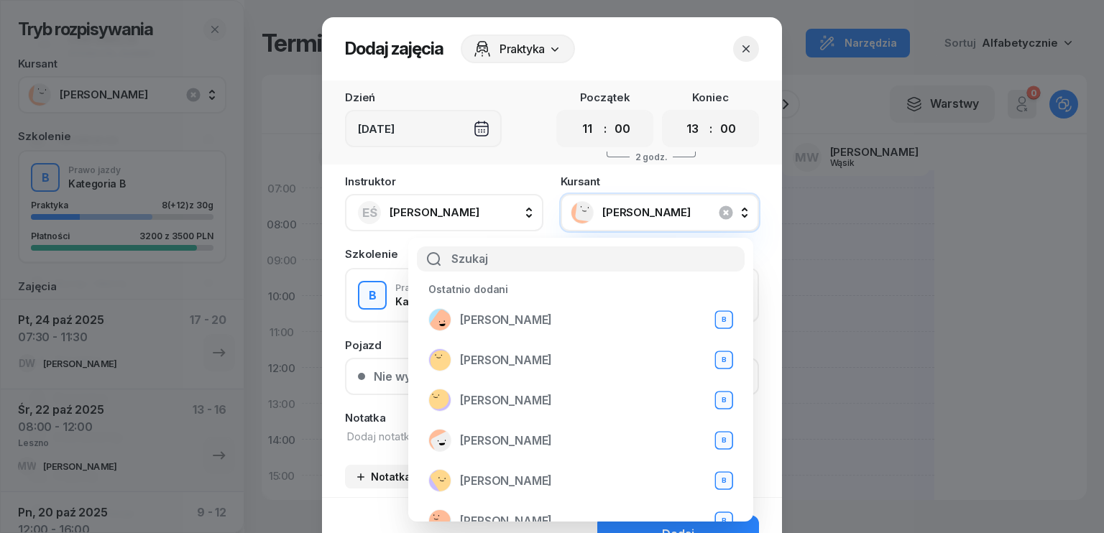
click at [742, 52] on icon "button" at bounding box center [746, 49] width 14 height 14
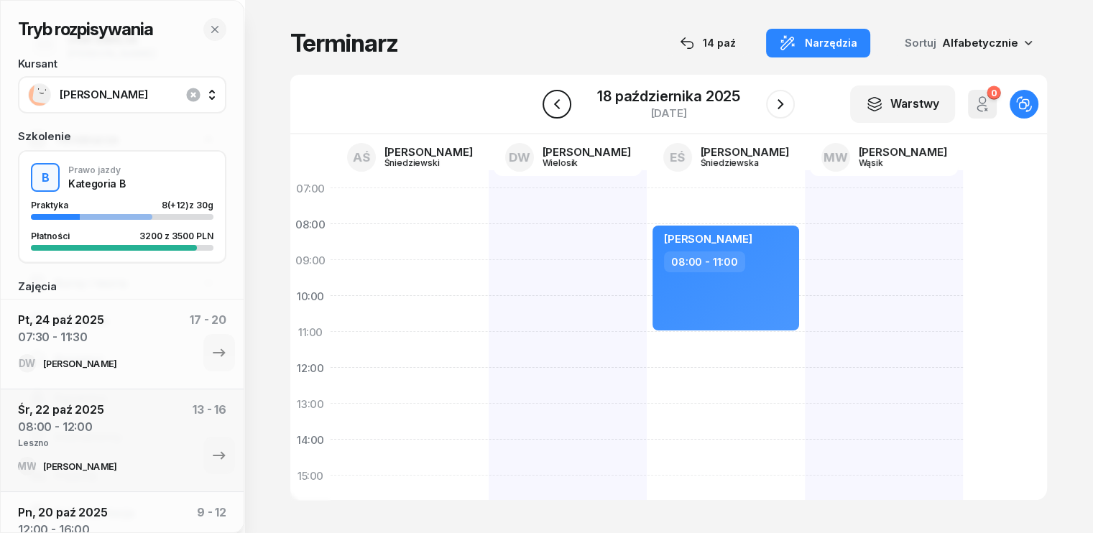
click at [565, 101] on icon "button" at bounding box center [556, 104] width 17 height 17
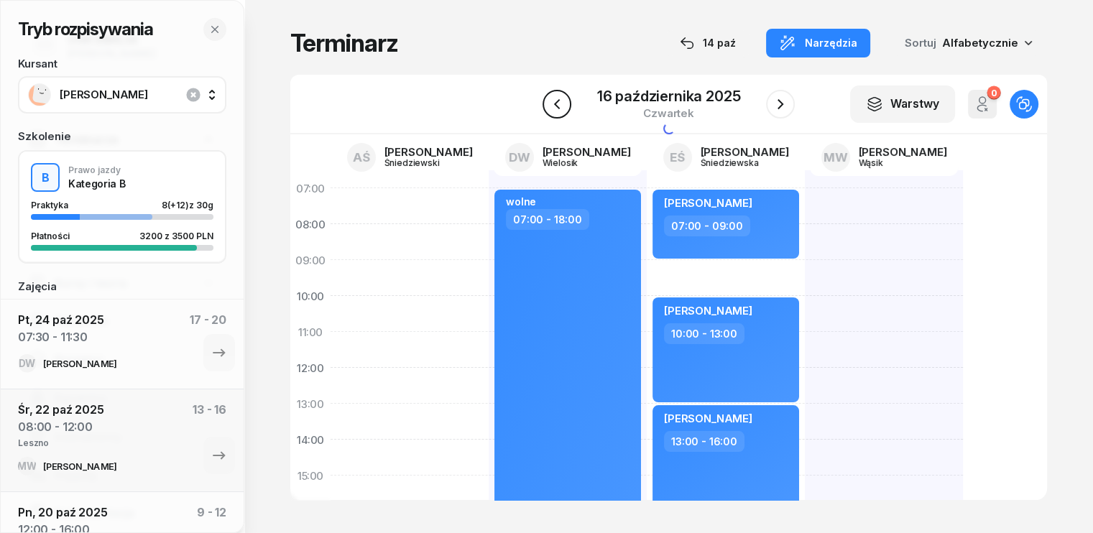
click at [565, 101] on icon "button" at bounding box center [556, 104] width 17 height 17
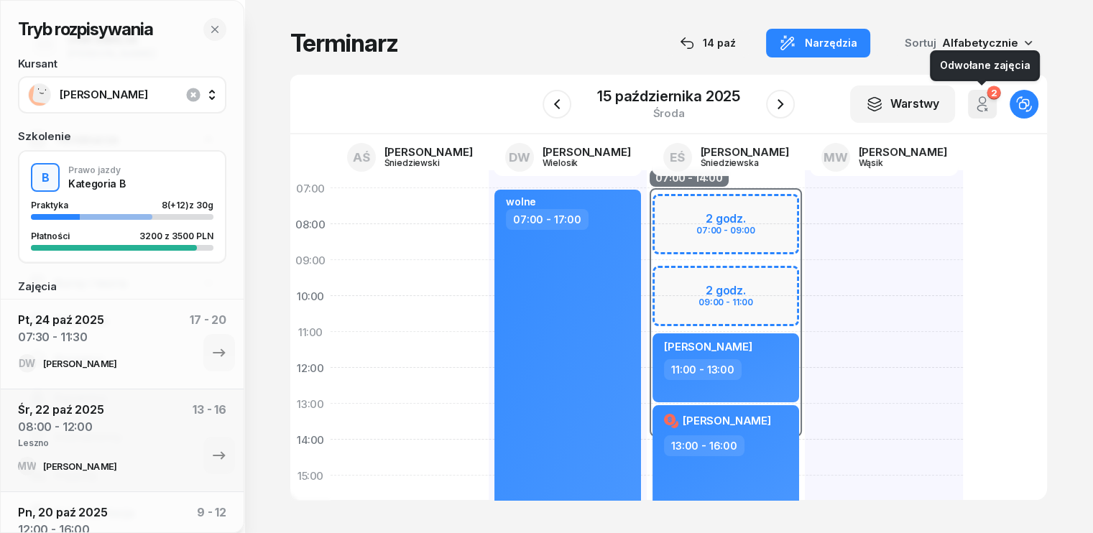
click at [991, 103] on icon "button" at bounding box center [982, 104] width 17 height 17
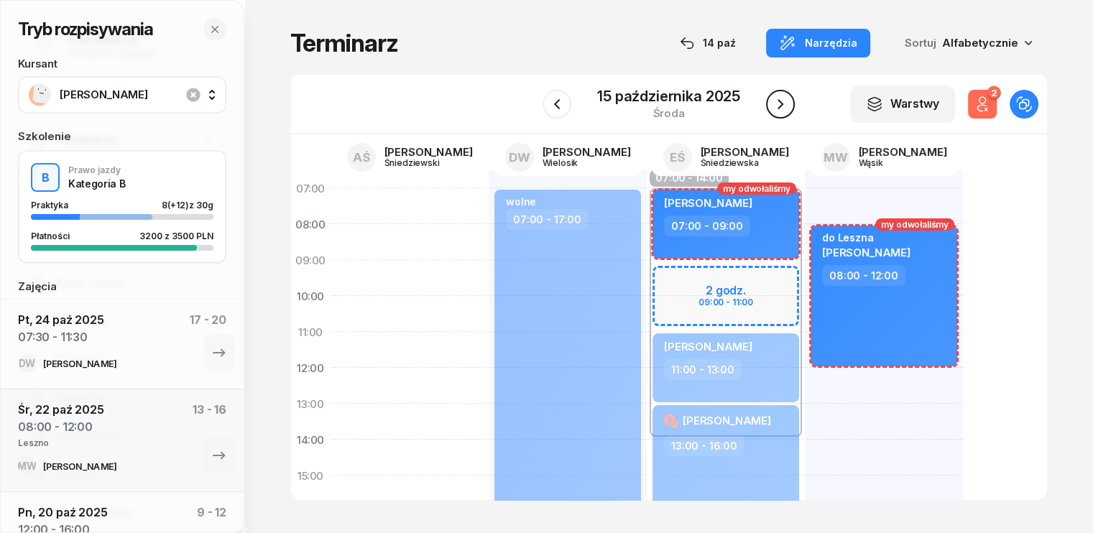
click at [782, 105] on icon "button" at bounding box center [780, 104] width 17 height 17
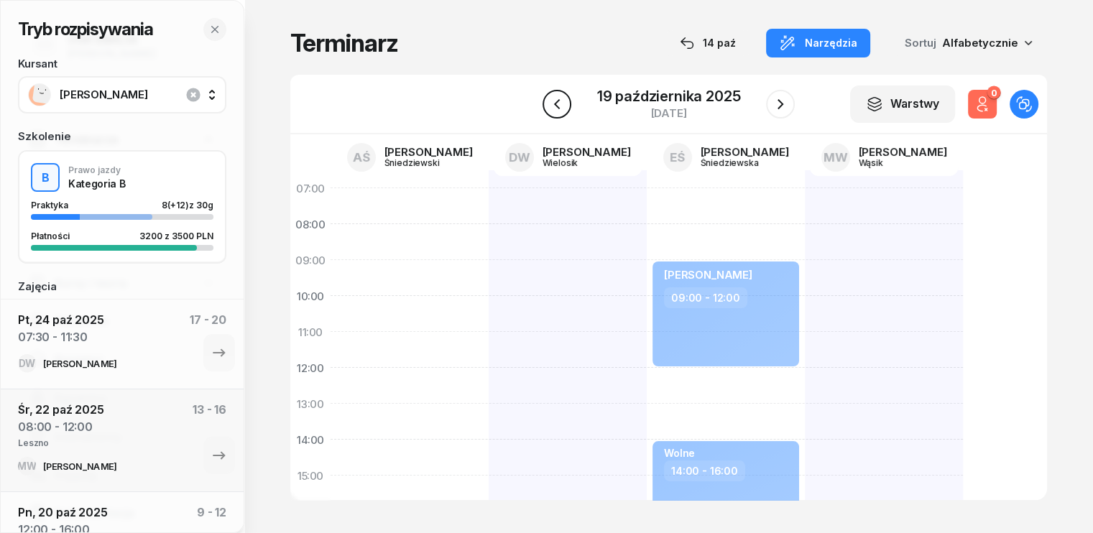
click at [548, 104] on button "button" at bounding box center [556, 104] width 29 height 29
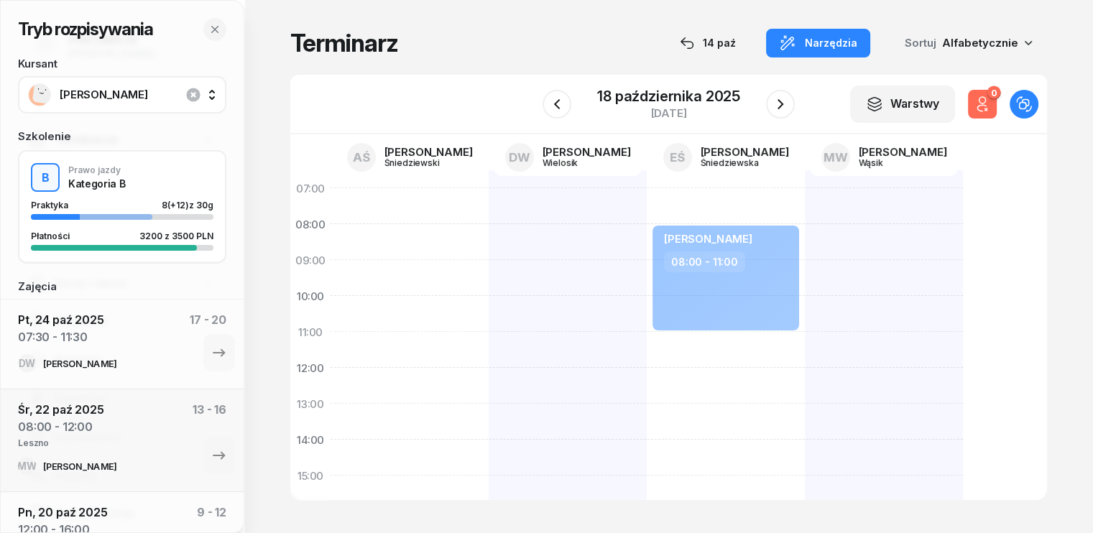
click at [650, 356] on div "[PERSON_NAME] 08:00 - 11:00" at bounding box center [726, 493] width 158 height 647
select select "11"
select select "13"
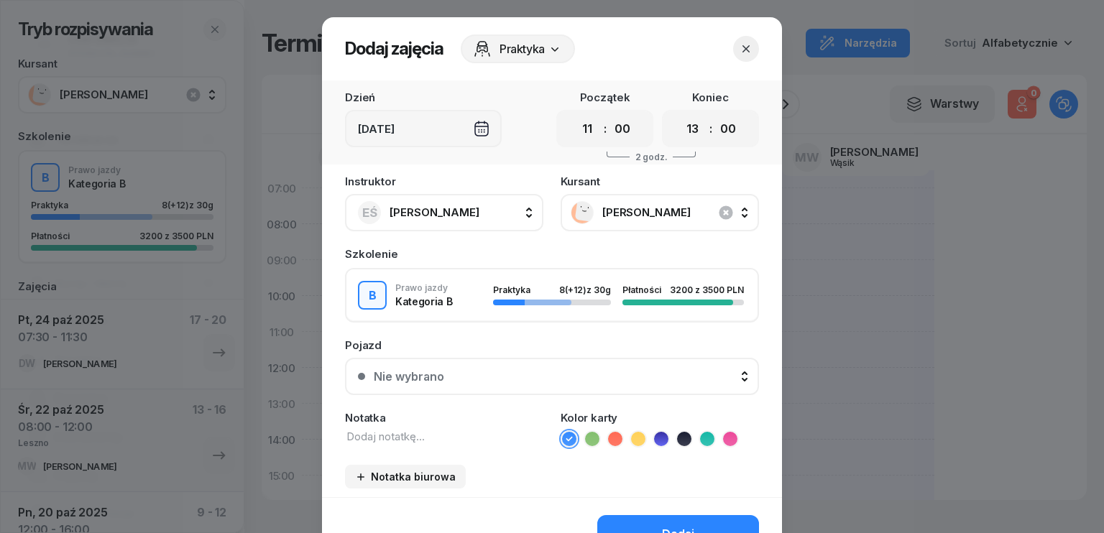
click at [655, 214] on span "[PERSON_NAME]" at bounding box center [675, 212] width 147 height 13
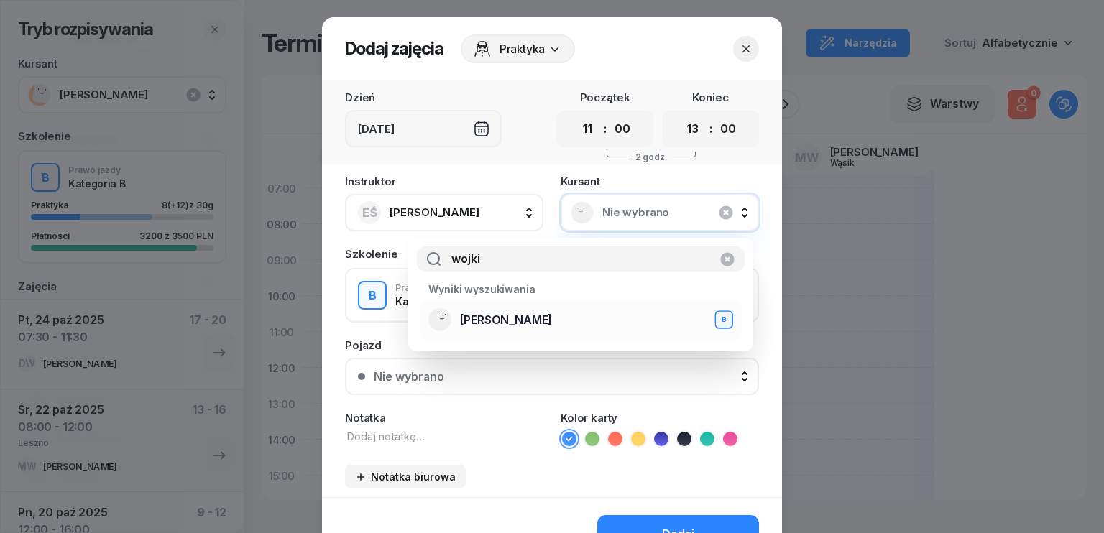
type input "wojki"
click at [540, 317] on span "[PERSON_NAME]" at bounding box center [506, 320] width 92 height 14
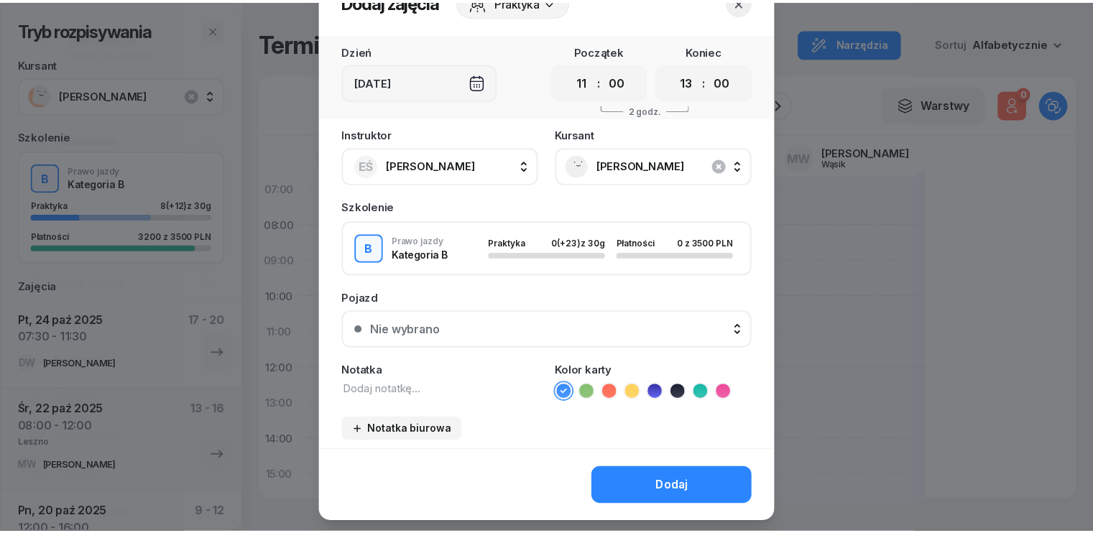
scroll to position [72, 0]
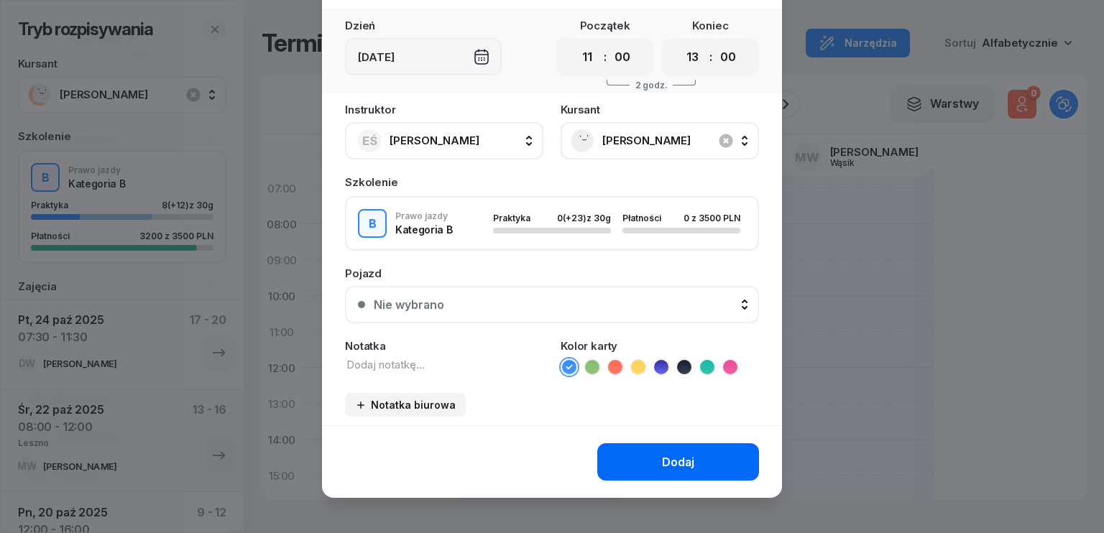
click at [641, 456] on button "Dodaj" at bounding box center [678, 461] width 162 height 37
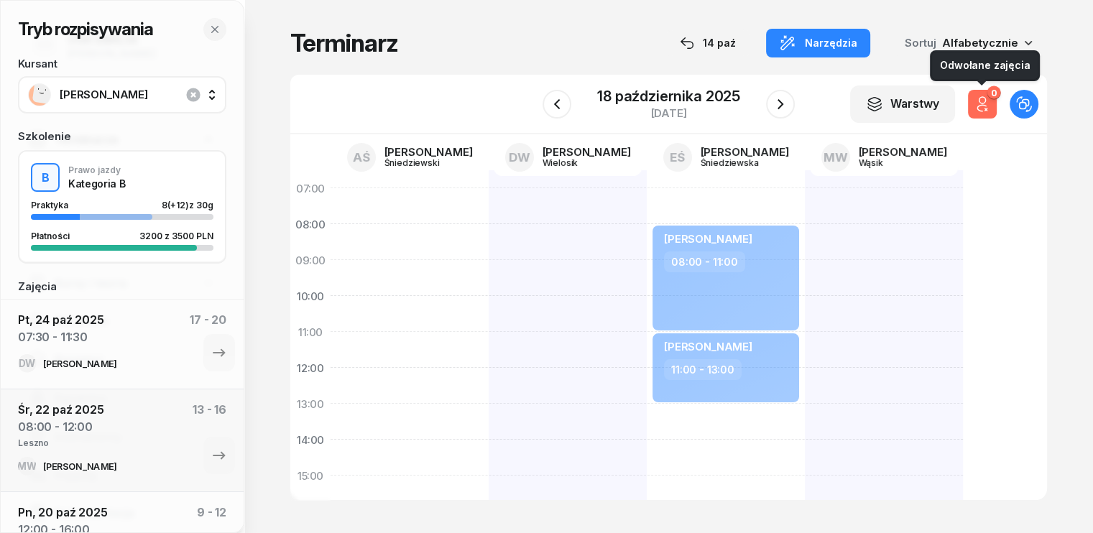
click at [1000, 95] on div "0" at bounding box center [994, 93] width 14 height 14
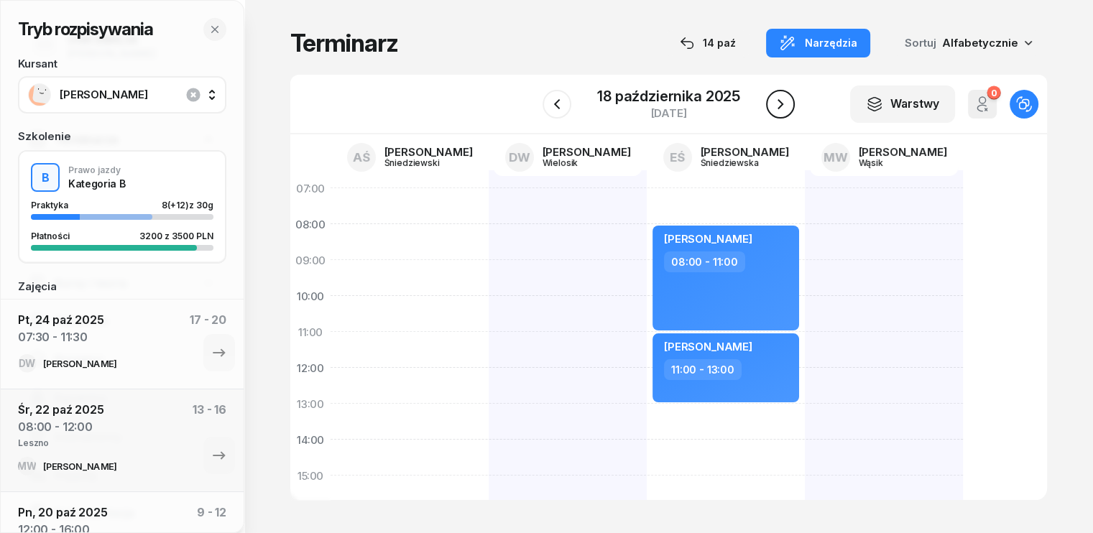
click at [790, 108] on button "button" at bounding box center [780, 104] width 29 height 29
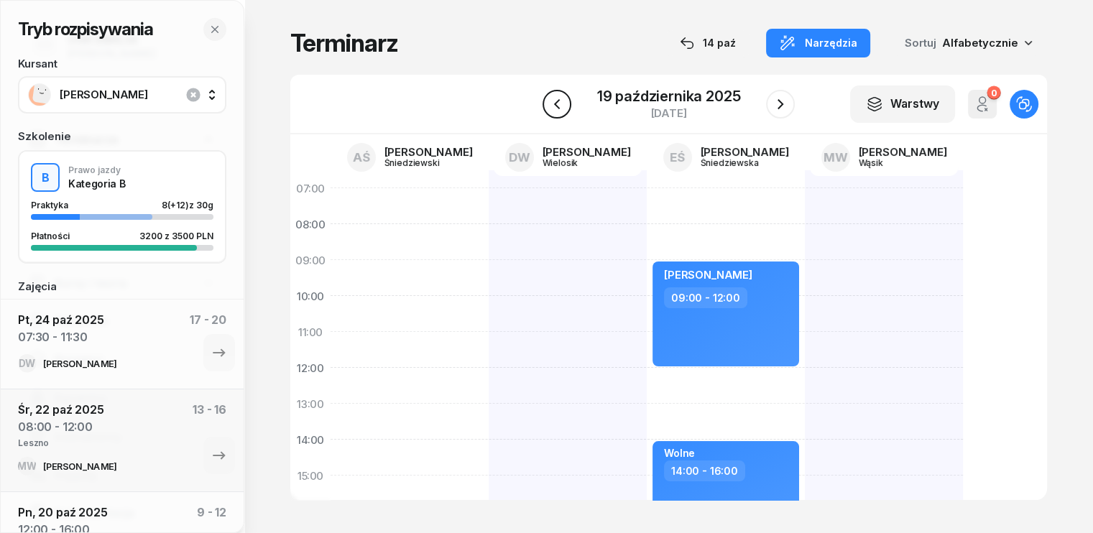
click at [562, 99] on icon "button" at bounding box center [556, 104] width 17 height 17
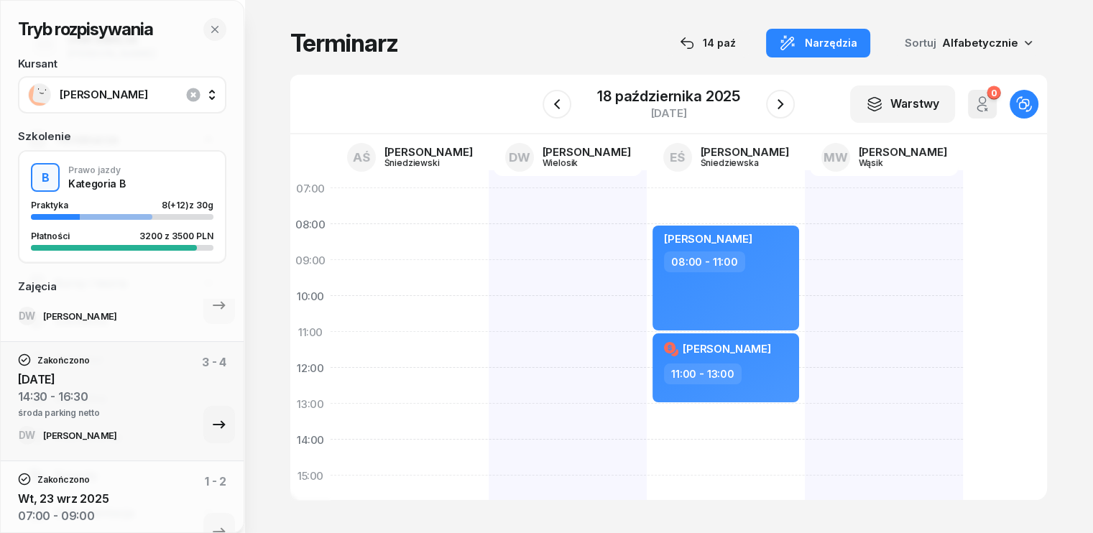
scroll to position [499, 0]
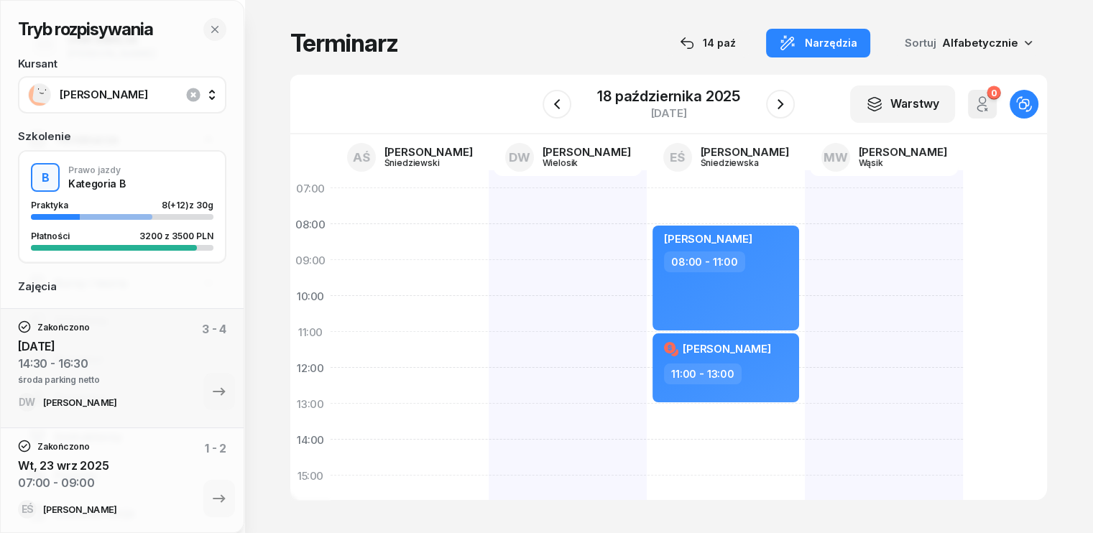
click at [148, 91] on span "[PERSON_NAME]" at bounding box center [138, 94] width 157 height 13
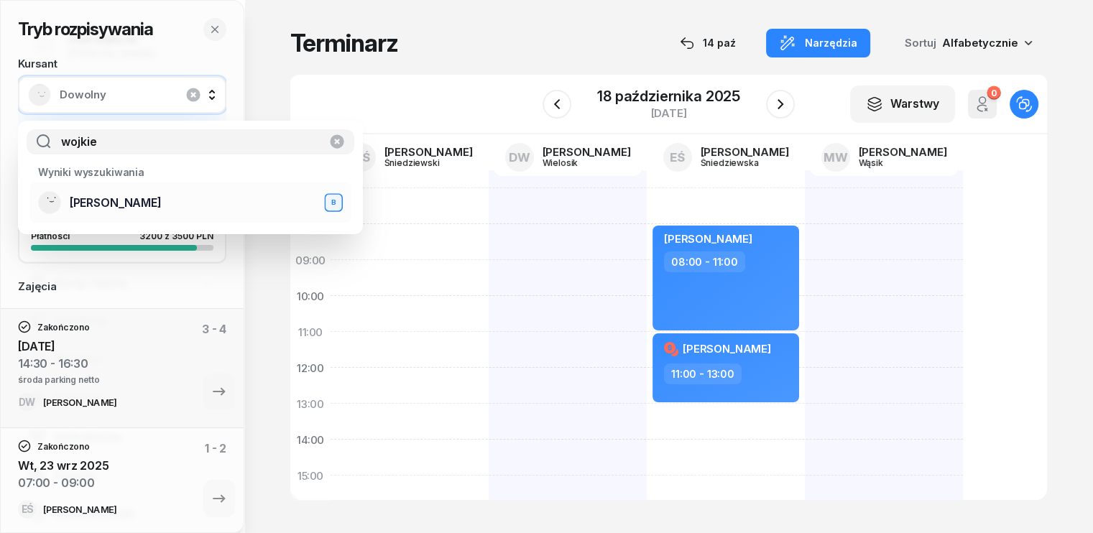
type input "wojkie"
click at [108, 209] on div "[PERSON_NAME] B" at bounding box center [190, 202] width 305 height 23
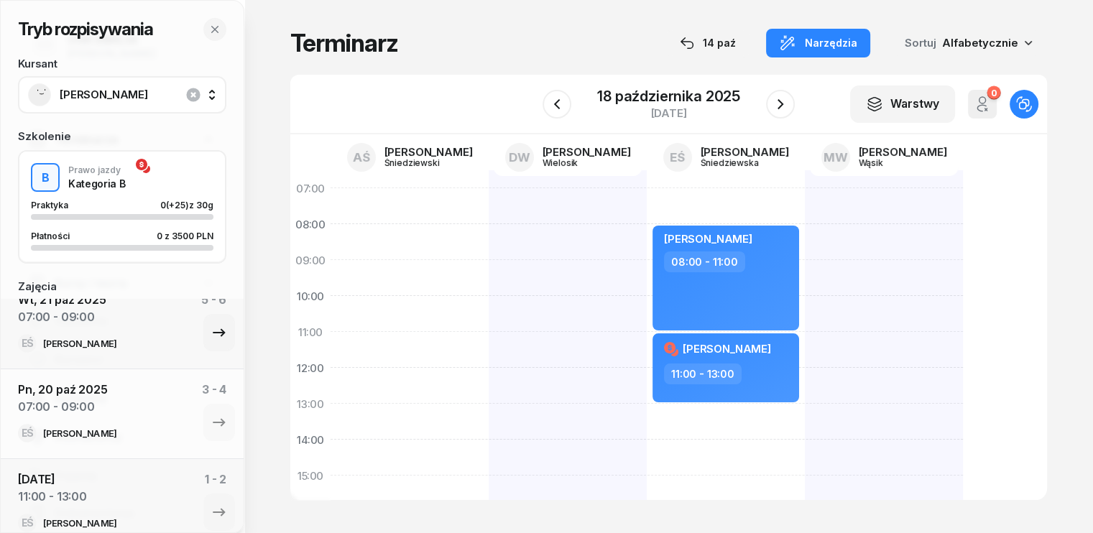
scroll to position [684, 0]
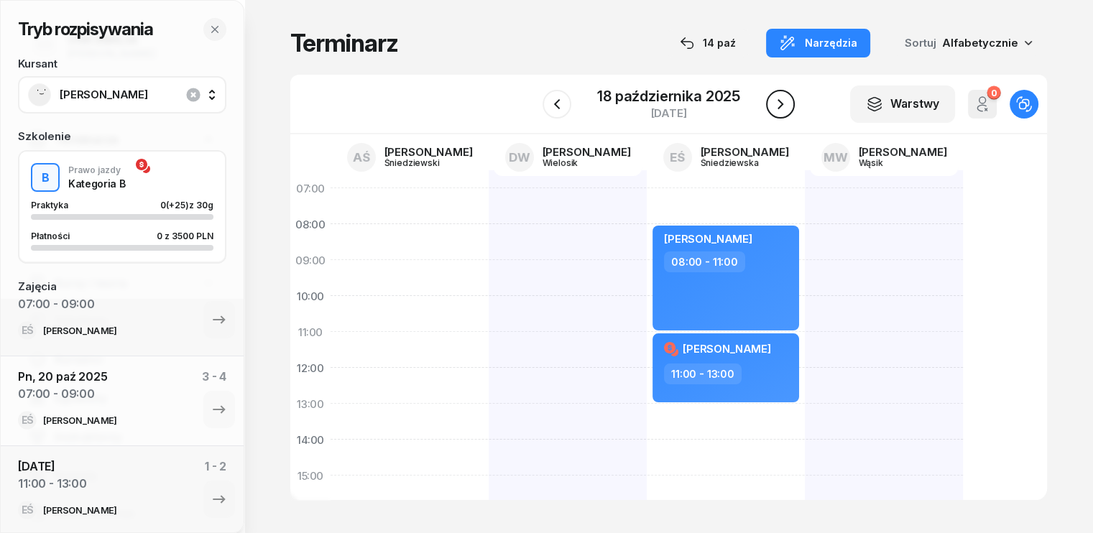
click at [777, 98] on icon "button" at bounding box center [780, 104] width 17 height 17
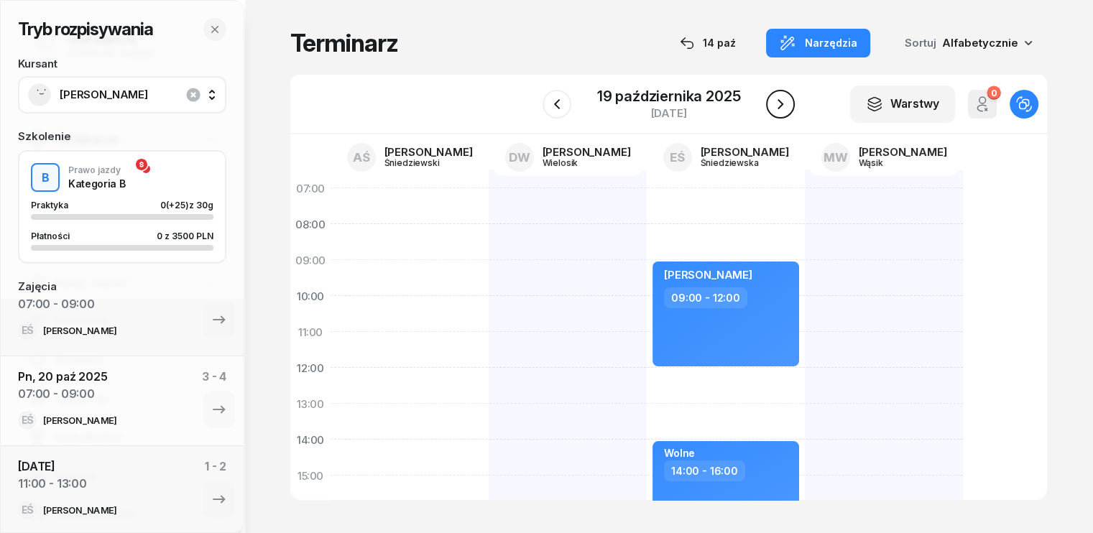
click at [779, 98] on icon "button" at bounding box center [780, 104] width 17 height 17
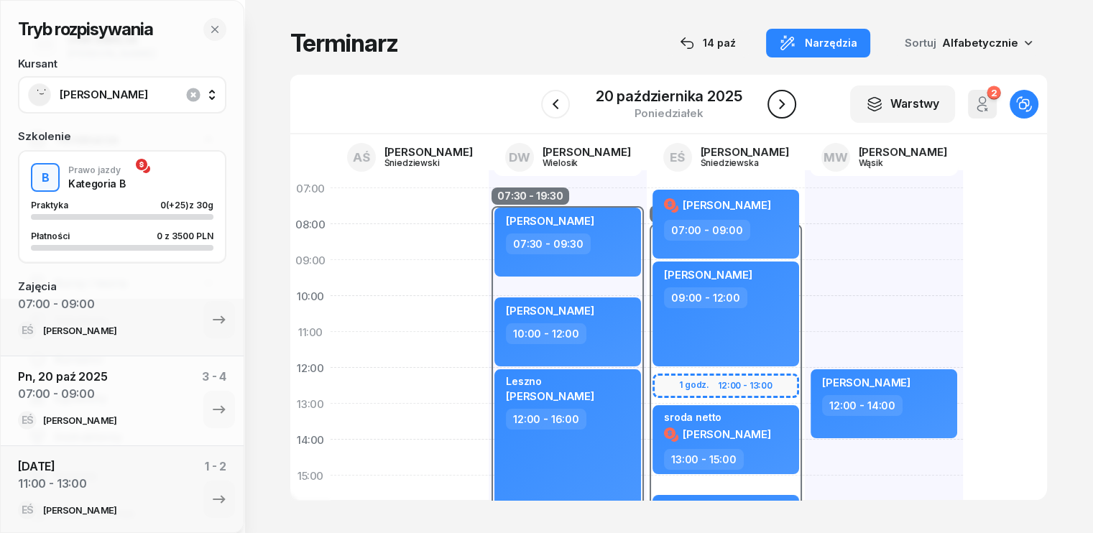
click at [779, 98] on icon "button" at bounding box center [781, 104] width 17 height 17
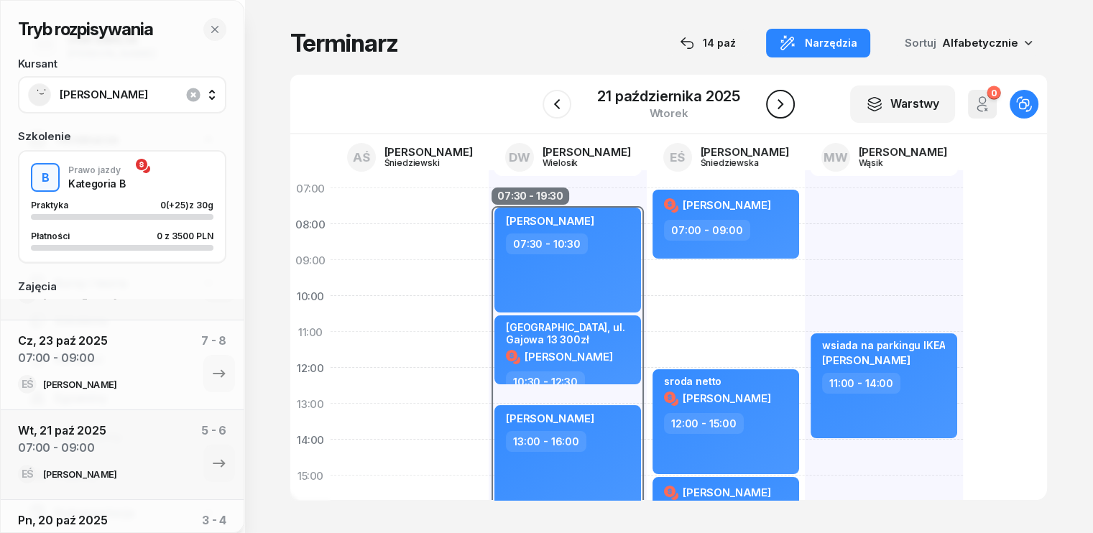
click at [783, 102] on icon "button" at bounding box center [780, 104] width 17 height 17
click at [783, 102] on icon "button" at bounding box center [781, 104] width 17 height 17
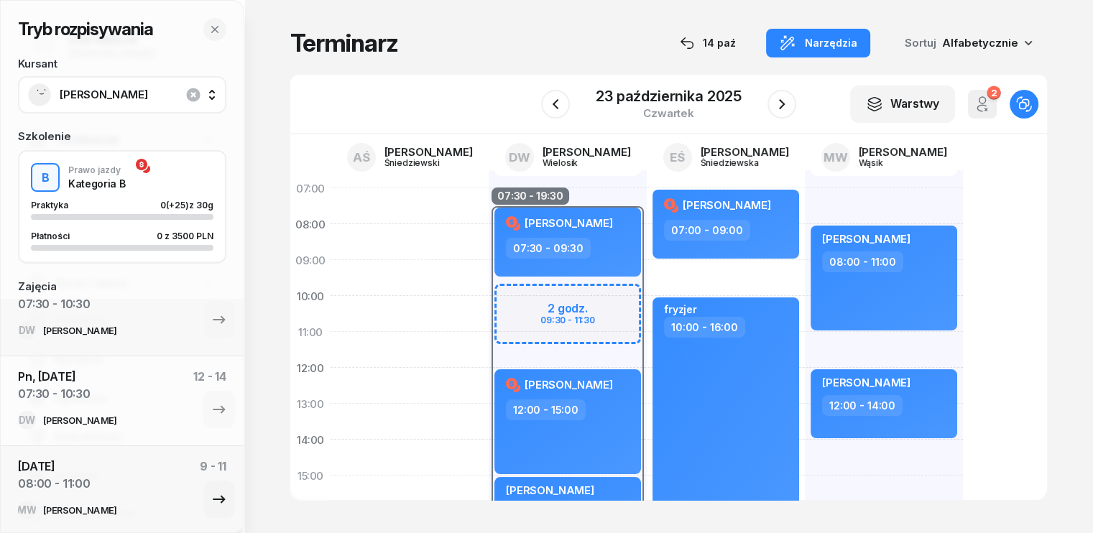
scroll to position [397, 0]
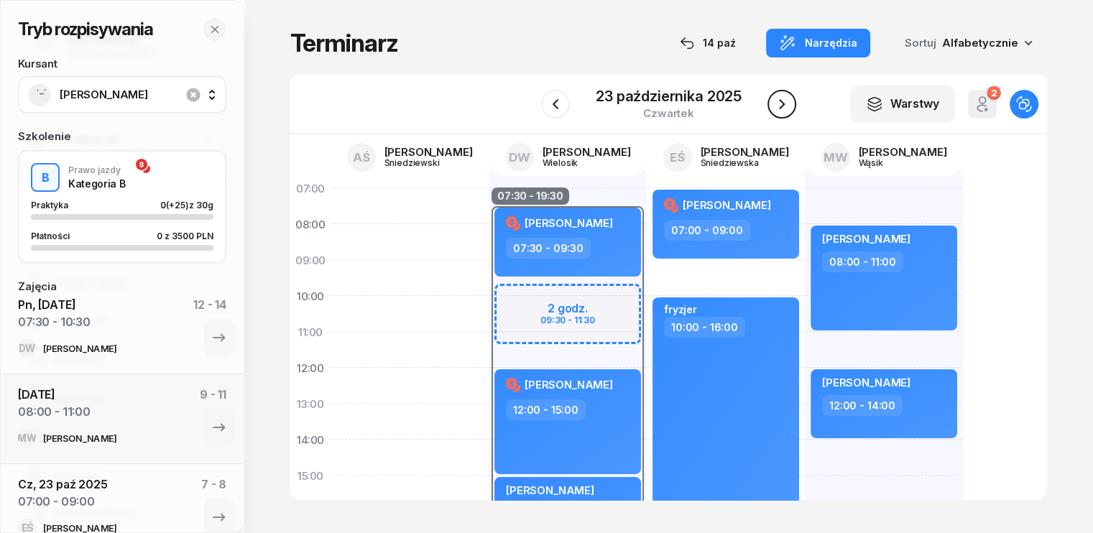
click at [778, 106] on icon "button" at bounding box center [781, 104] width 17 height 17
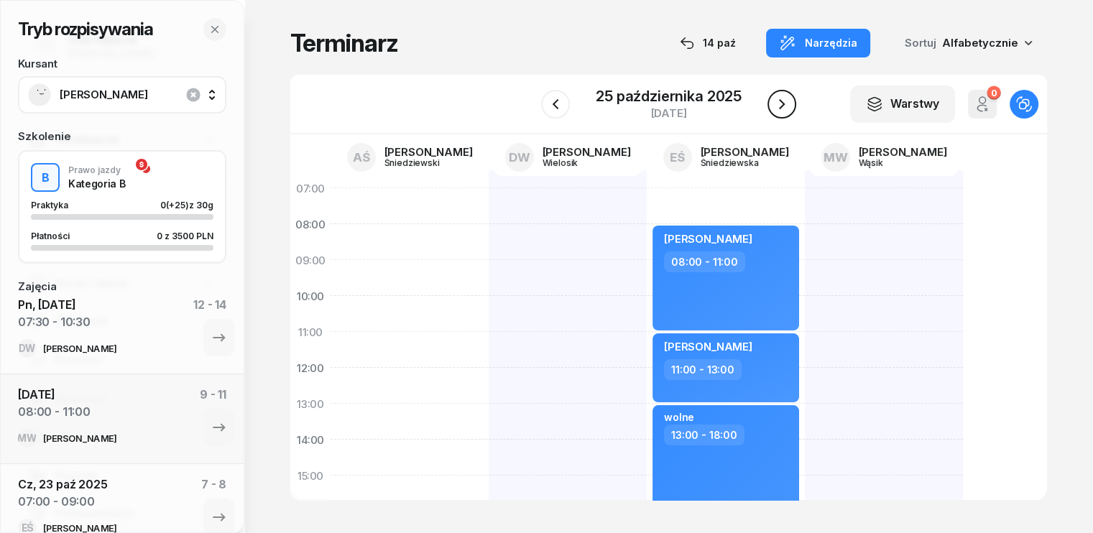
click at [778, 106] on icon "button" at bounding box center [781, 104] width 17 height 17
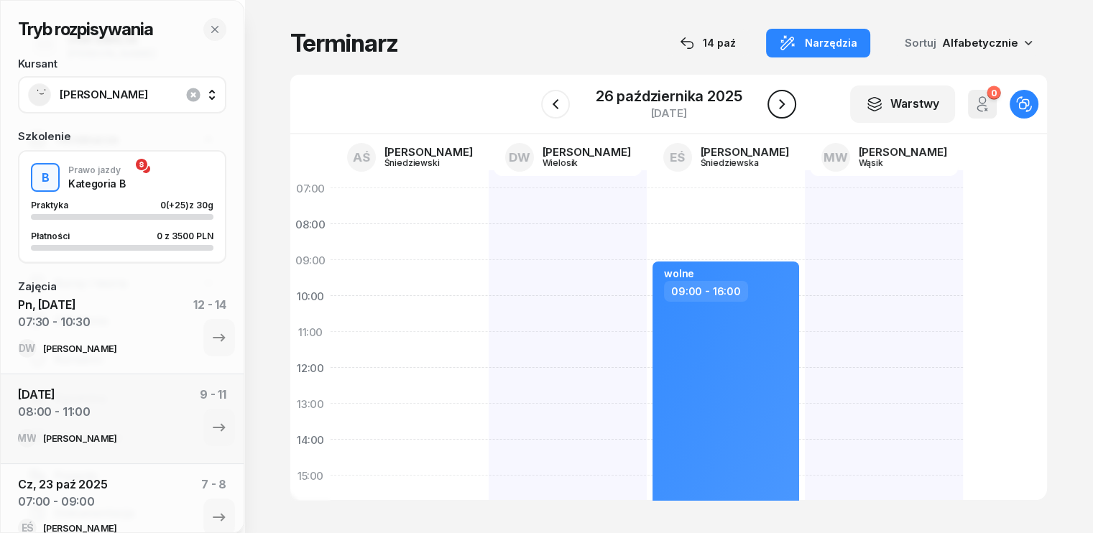
click at [777, 100] on icon "button" at bounding box center [781, 104] width 17 height 17
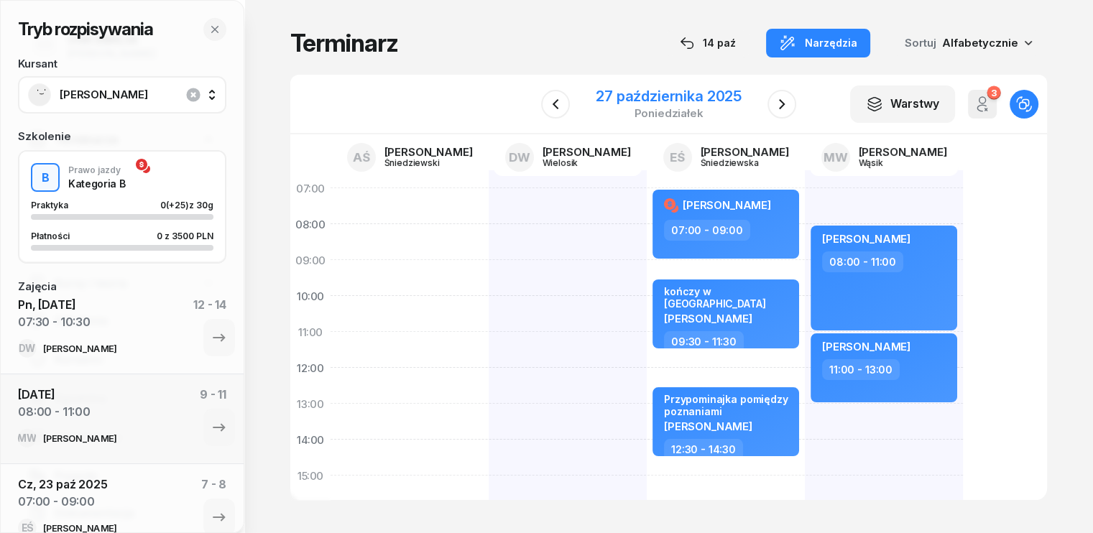
click at [729, 103] on div "27 października 2025" at bounding box center [669, 96] width 146 height 14
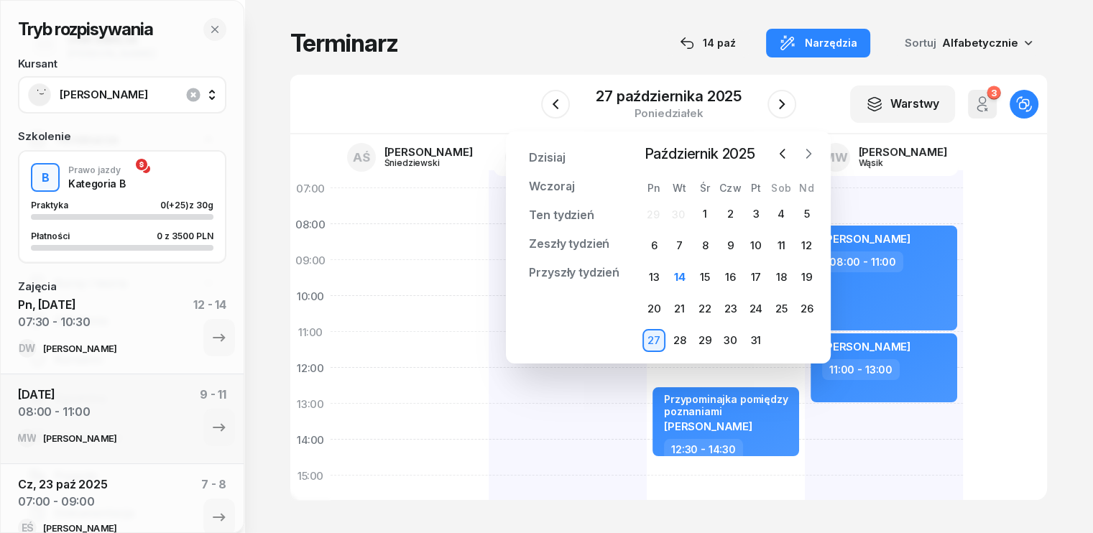
click at [809, 152] on icon "button" at bounding box center [809, 153] width 4 height 9
click at [655, 245] on div "3" at bounding box center [653, 245] width 23 height 23
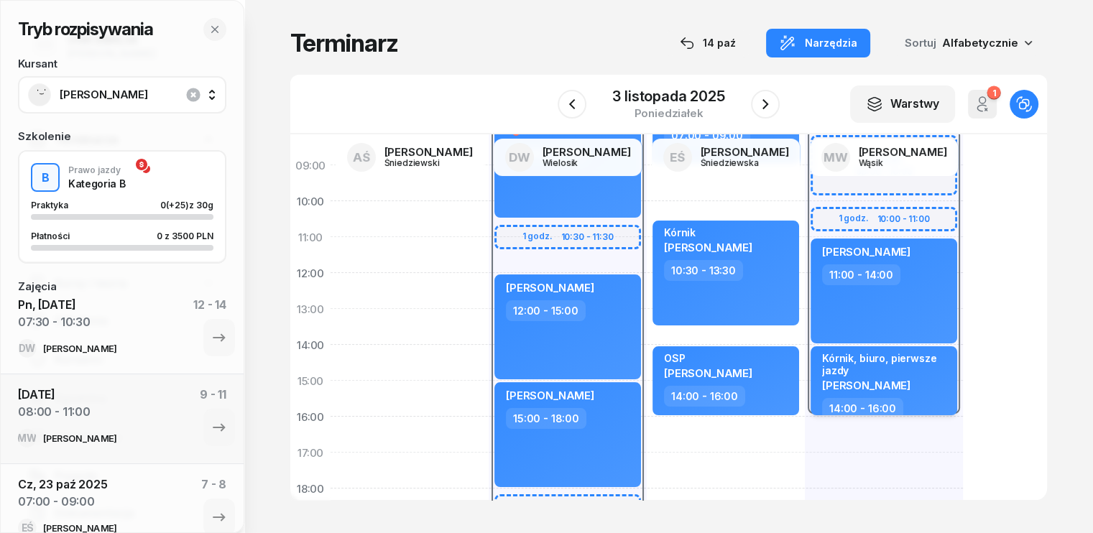
scroll to position [72, 0]
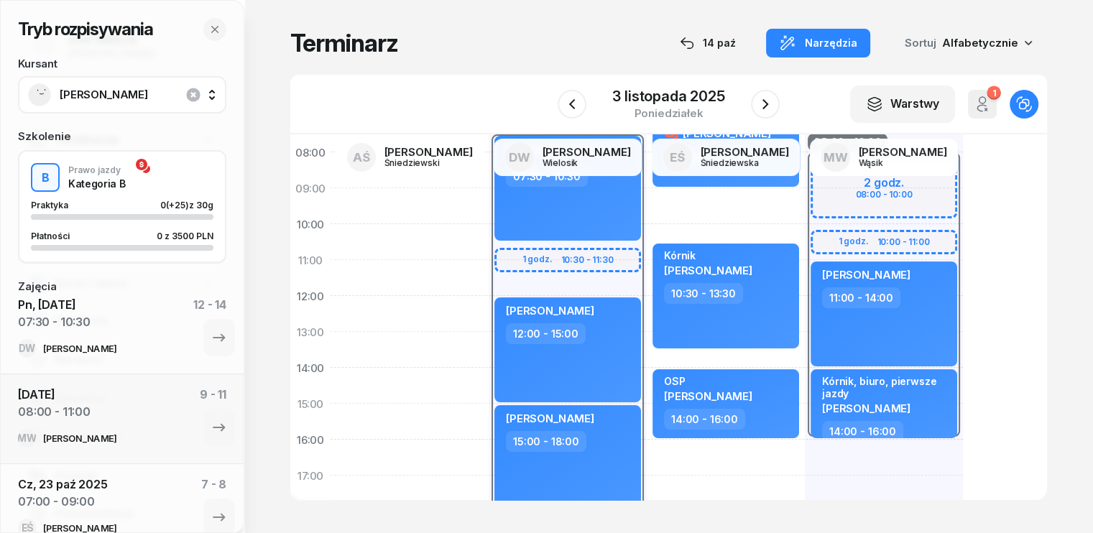
click at [351, 354] on div at bounding box center [410, 421] width 158 height 647
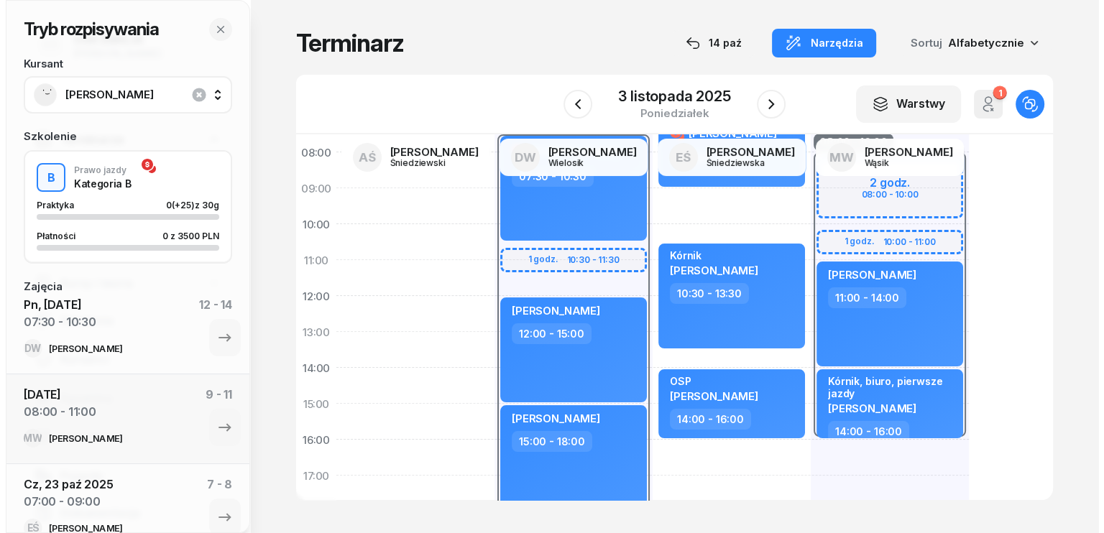
select select "13"
select select "15"
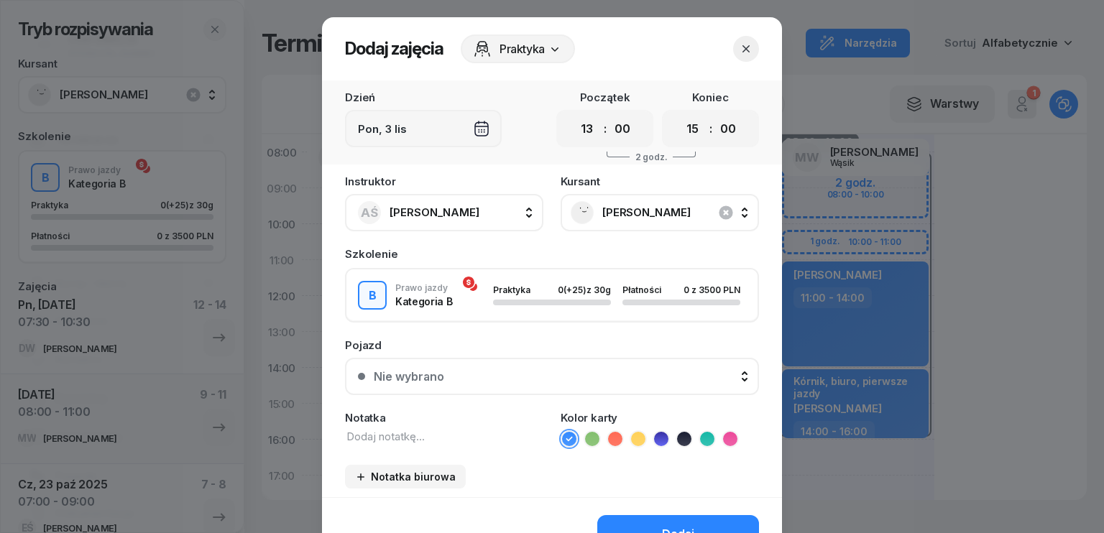
click at [740, 51] on icon "button" at bounding box center [746, 49] width 14 height 14
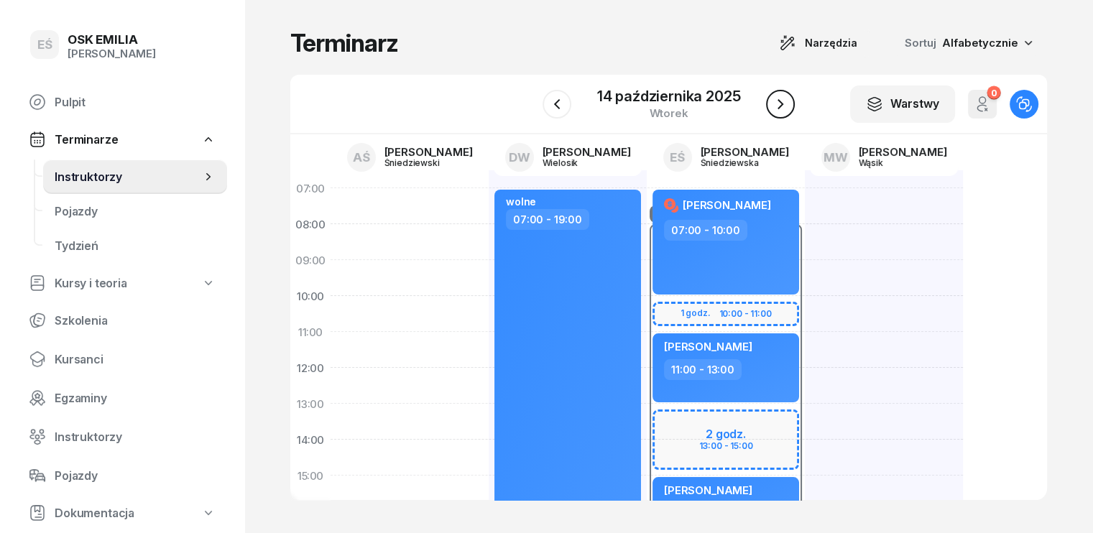
click at [790, 101] on button "button" at bounding box center [780, 104] width 29 height 29
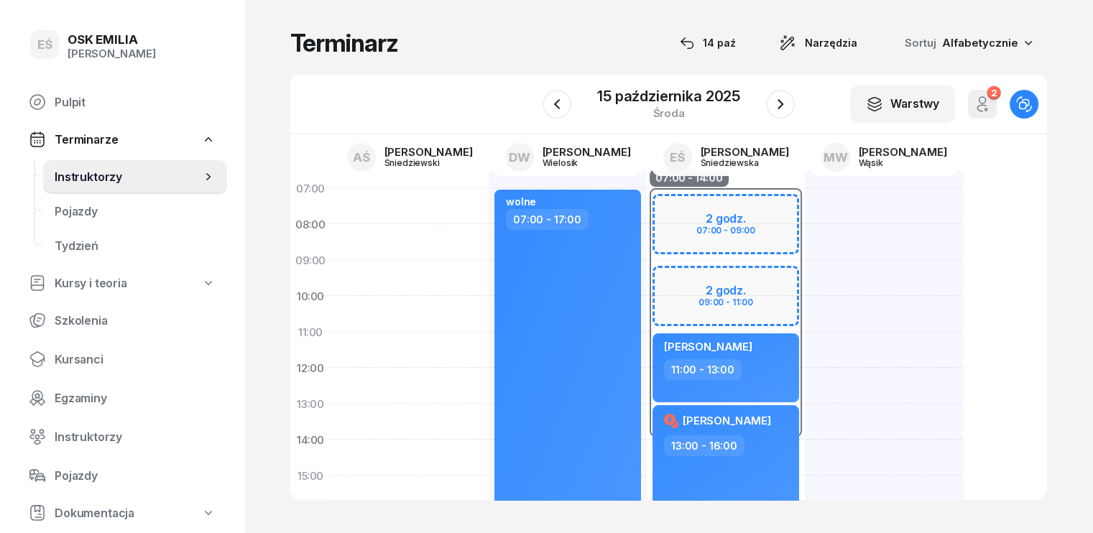
click at [712, 180] on div "EŚ Emilia Śniedziewska" at bounding box center [726, 157] width 158 height 46
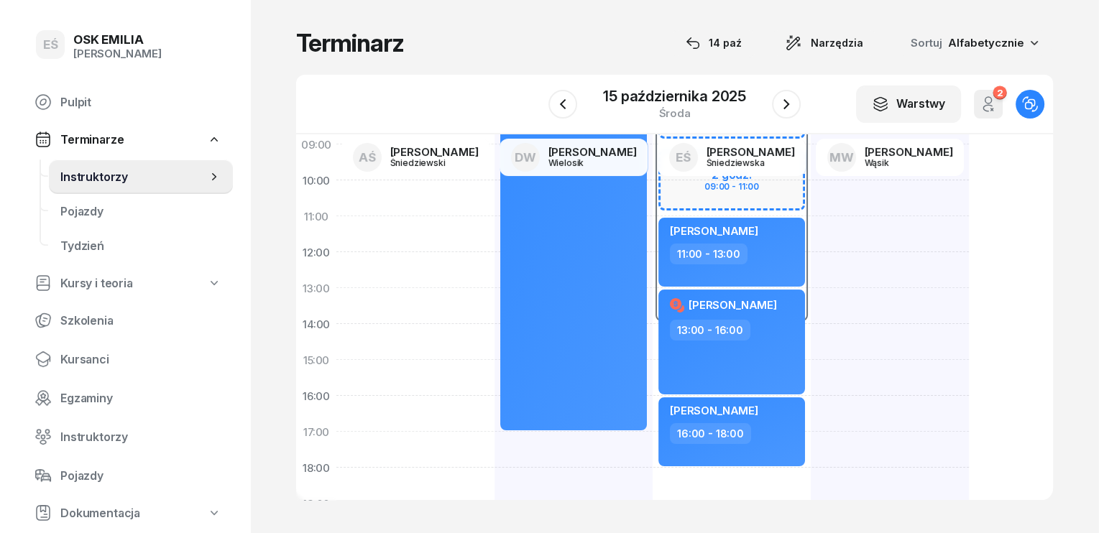
scroll to position [216, 0]
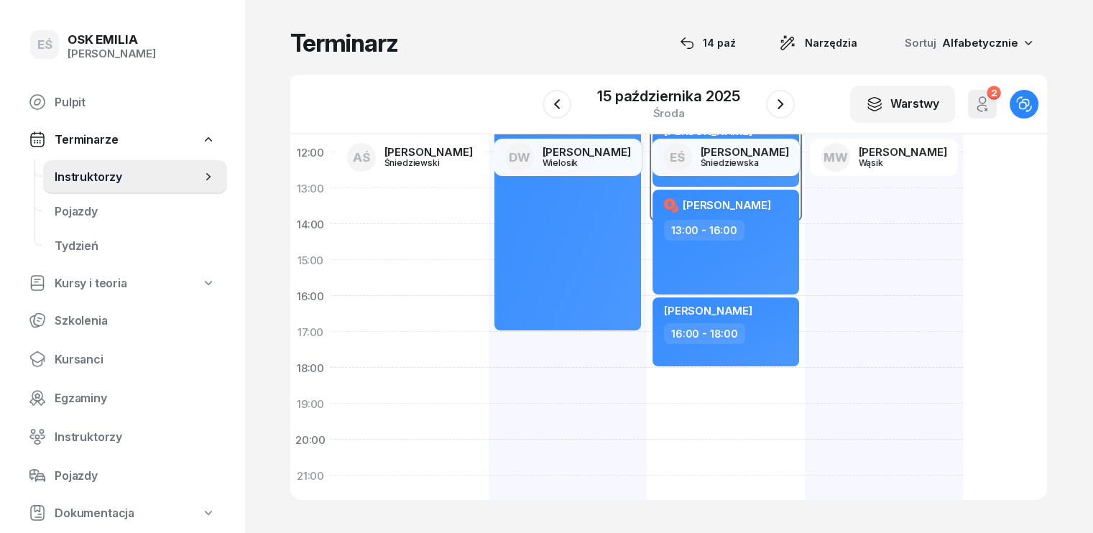
click at [652, 408] on div "07:00 - 14:00 2 godz. 07:00 - 09:00 2 godz. 09:00 - 11:00 my odwołaliśmy Julia …" at bounding box center [726, 278] width 158 height 647
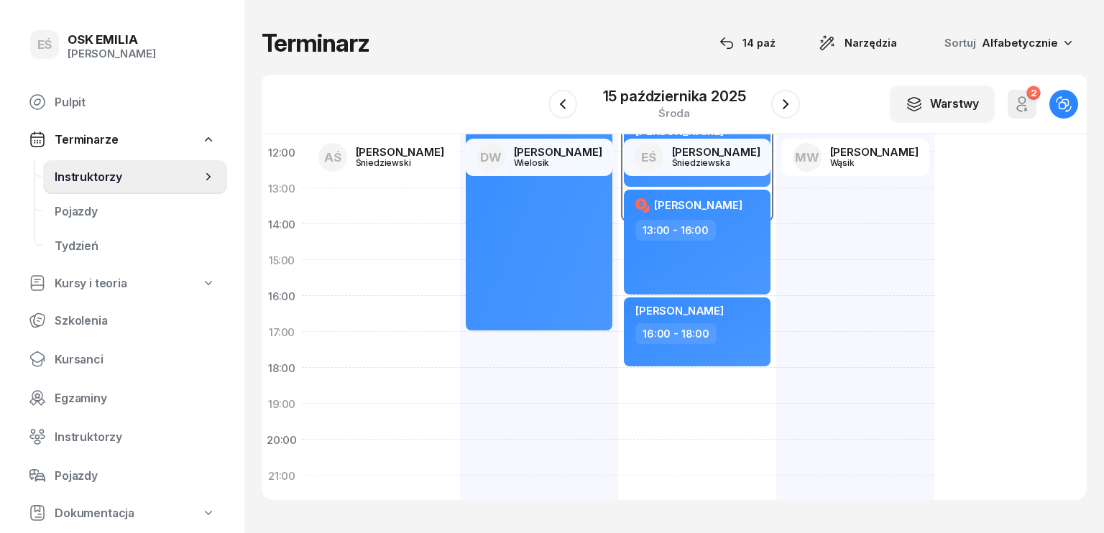
select select "19"
select select "21"
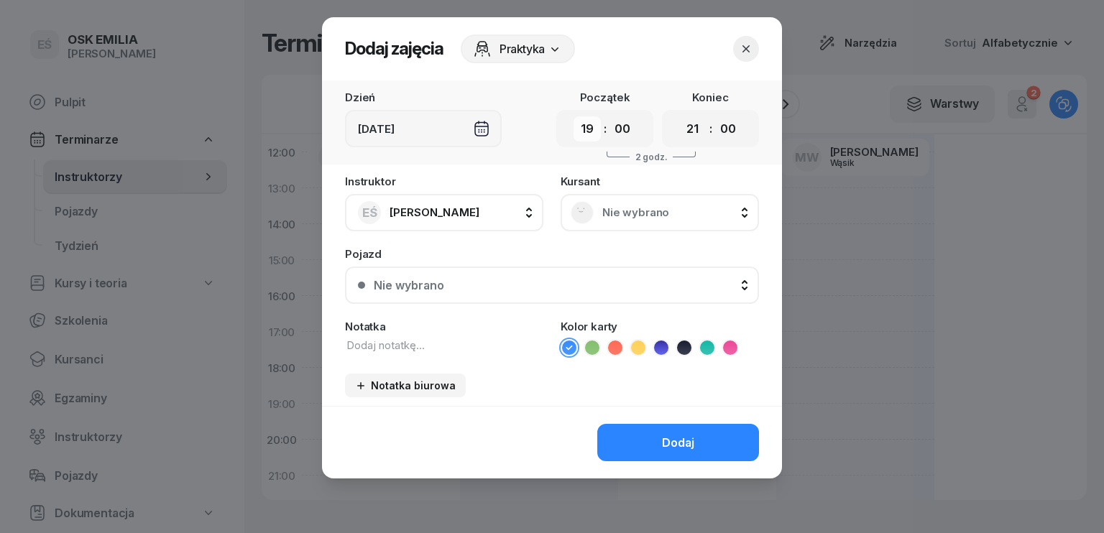
click at [581, 125] on select "00 01 02 03 04 05 06 07 08 09 10 11 12 13 14 15 16 17 18 19 20 21 22 23" at bounding box center [586, 128] width 27 height 25
select select "07"
click at [573, 116] on select "00 01 02 03 04 05 06 07 08 09 10 11 12 13 14 15 16 17 18 19 20 21 22 23" at bounding box center [586, 128] width 27 height 25
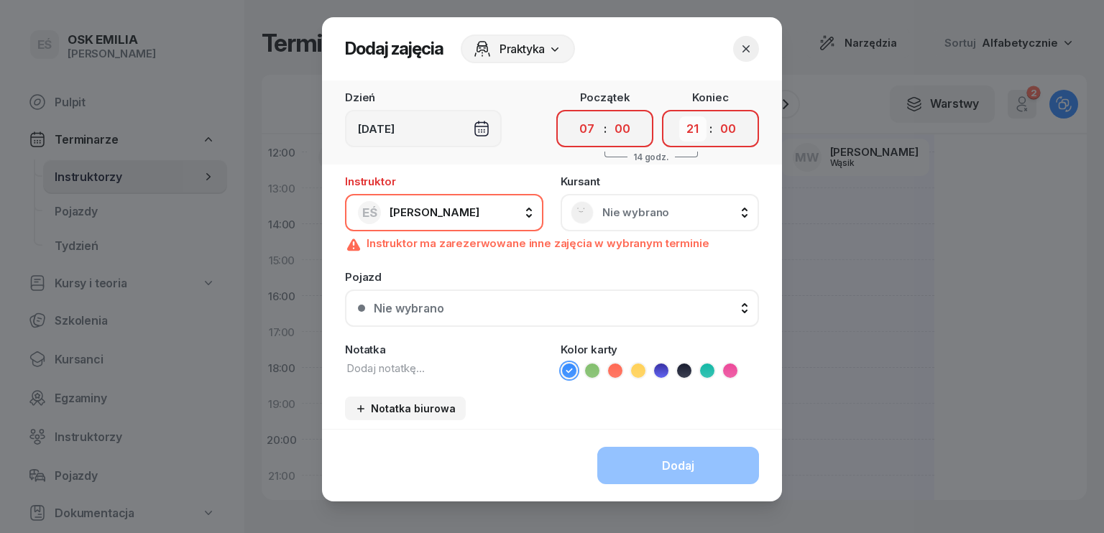
click at [679, 131] on select "00 01 02 03 04 05 06 07 08 09 10 11 12 13 14 15 16 17 18 19 20 21 22 23" at bounding box center [692, 128] width 27 height 25
select select "10"
click at [679, 116] on select "00 01 02 03 04 05 06 07 08 09 10 11 12 13 14 15 16 17 18 19 20 21 22 23" at bounding box center [692, 128] width 27 height 25
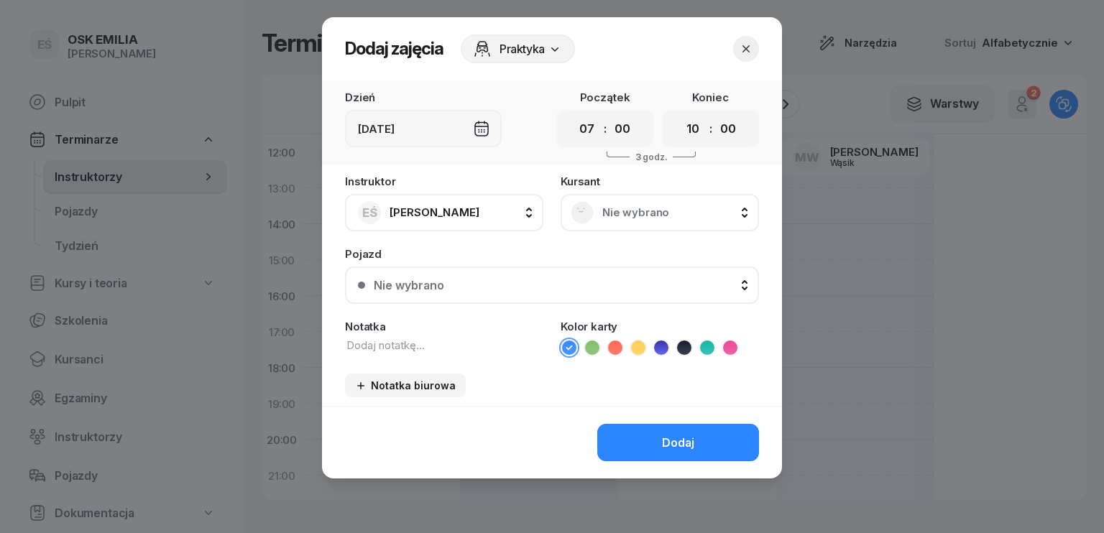
click at [628, 215] on span "Nie wybrano" at bounding box center [675, 212] width 147 height 13
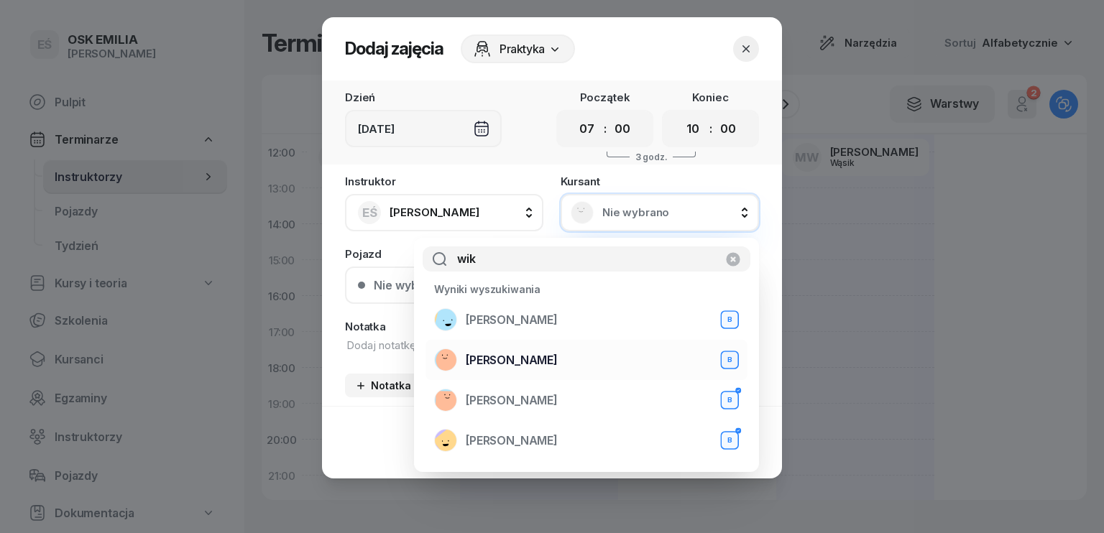
type input "wik"
click at [499, 354] on span "Wiktor Niemier" at bounding box center [512, 361] width 92 height 14
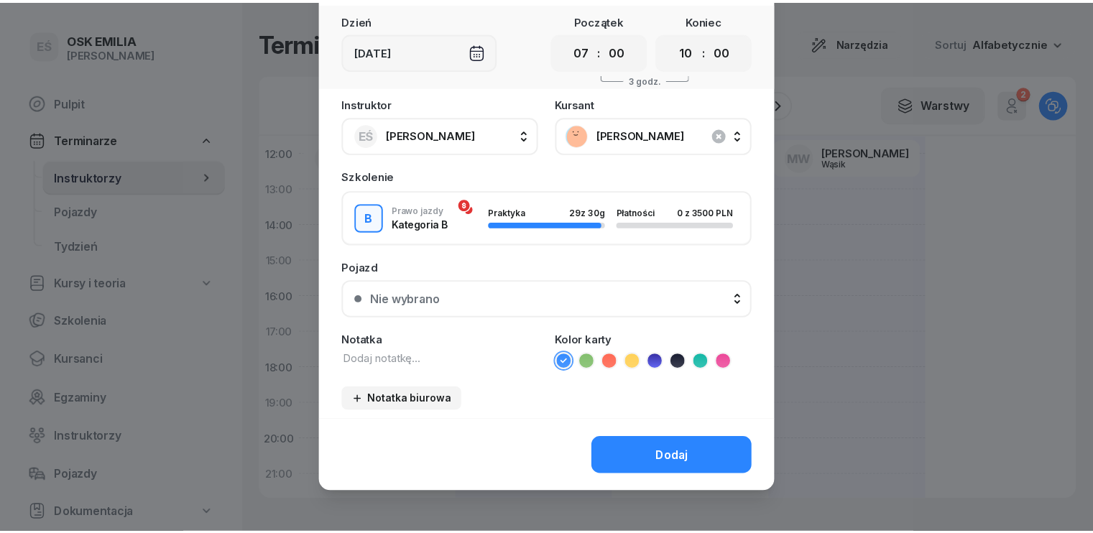
scroll to position [80, 0]
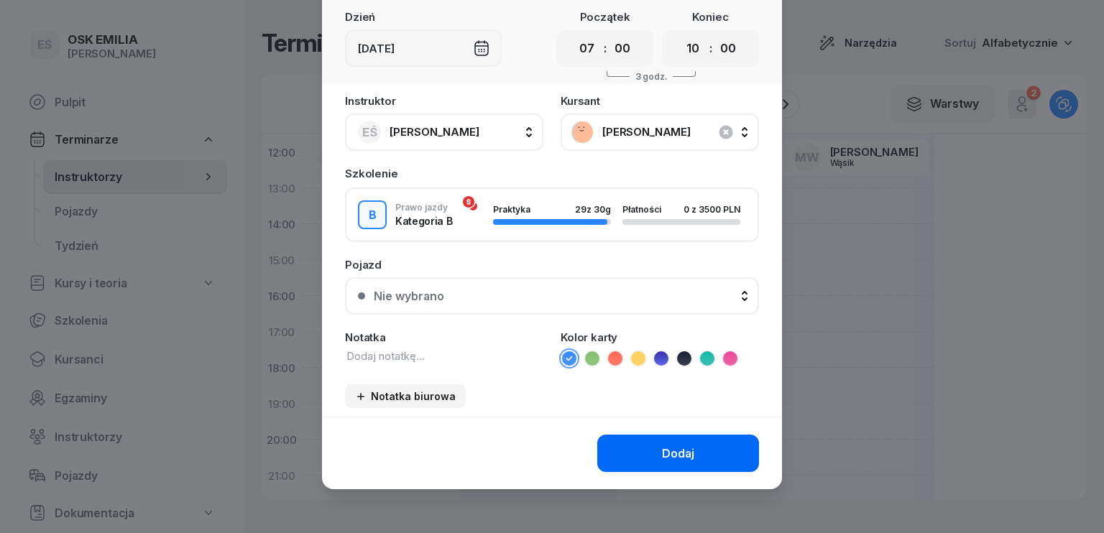
click at [650, 445] on button "Dodaj" at bounding box center [678, 453] width 162 height 37
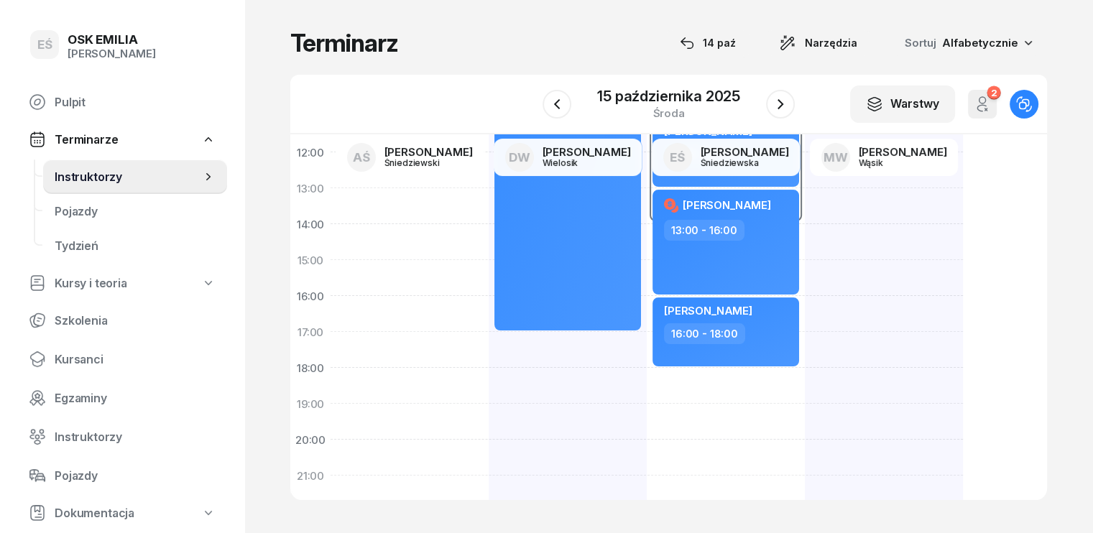
scroll to position [0, 0]
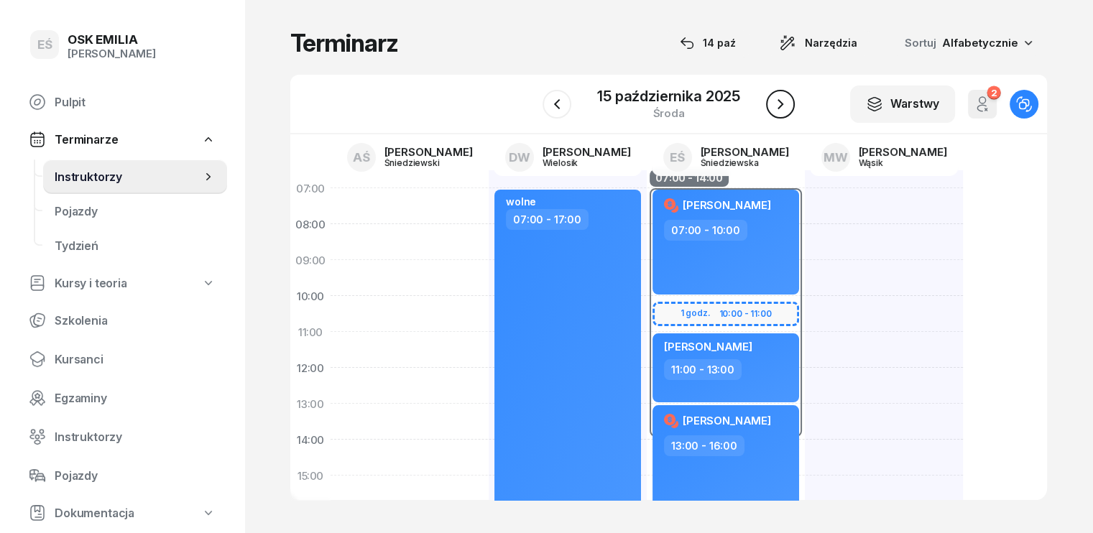
click at [772, 93] on button "button" at bounding box center [780, 104] width 29 height 29
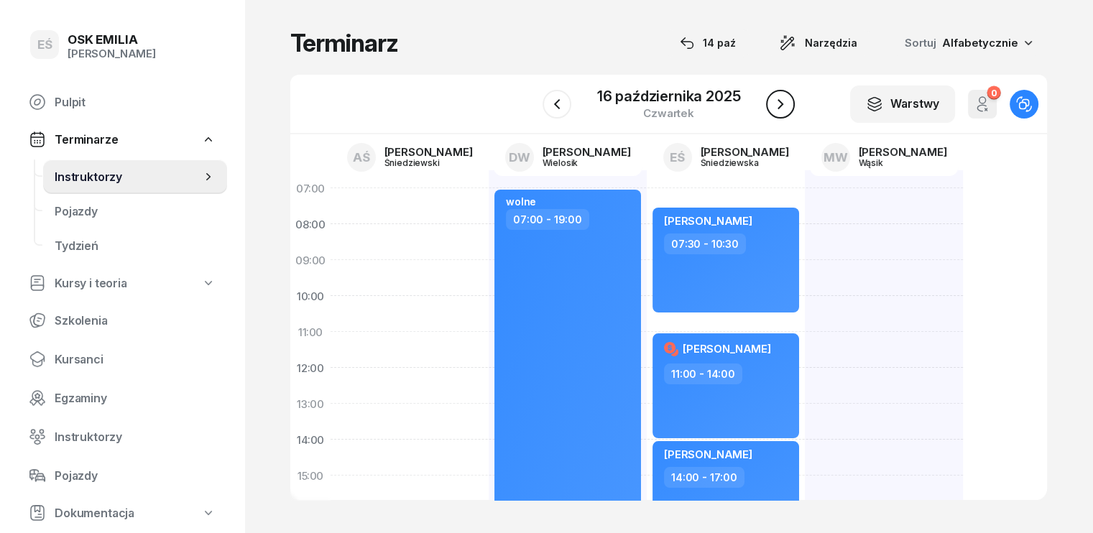
click at [788, 109] on icon "button" at bounding box center [780, 104] width 17 height 17
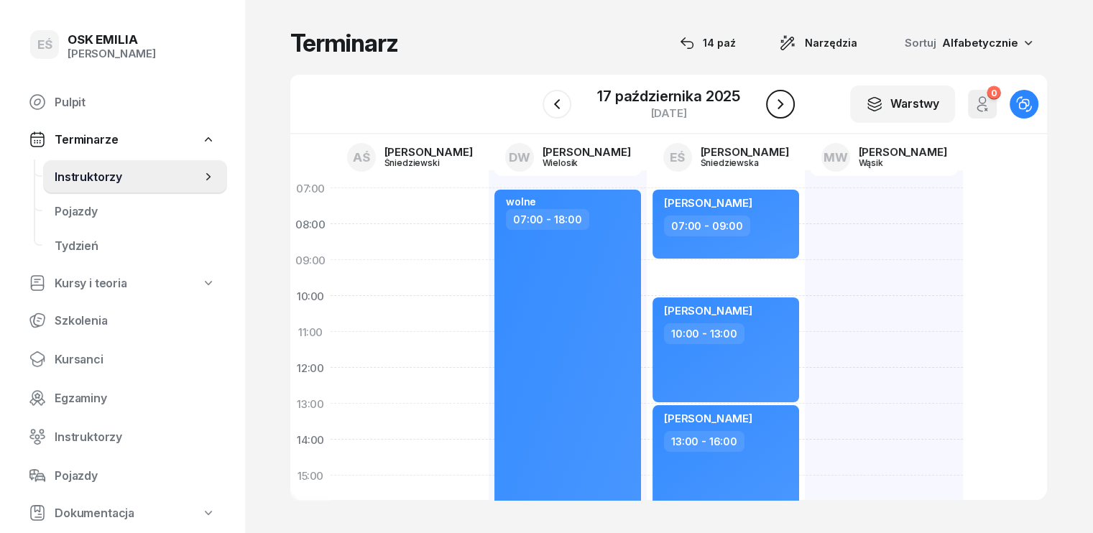
click at [782, 100] on icon "button" at bounding box center [780, 104] width 17 height 17
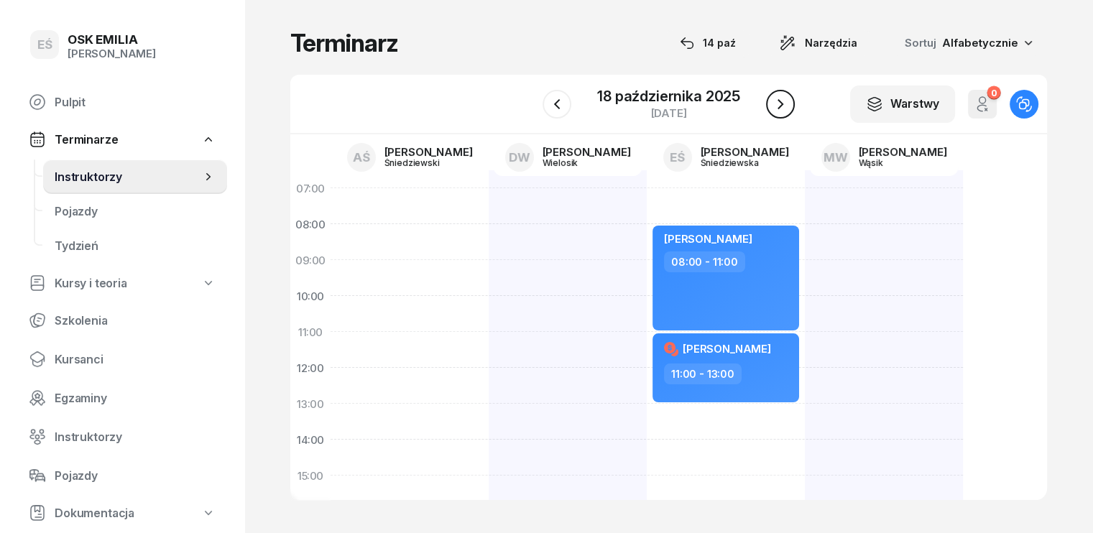
click at [781, 100] on icon "button" at bounding box center [780, 104] width 17 height 17
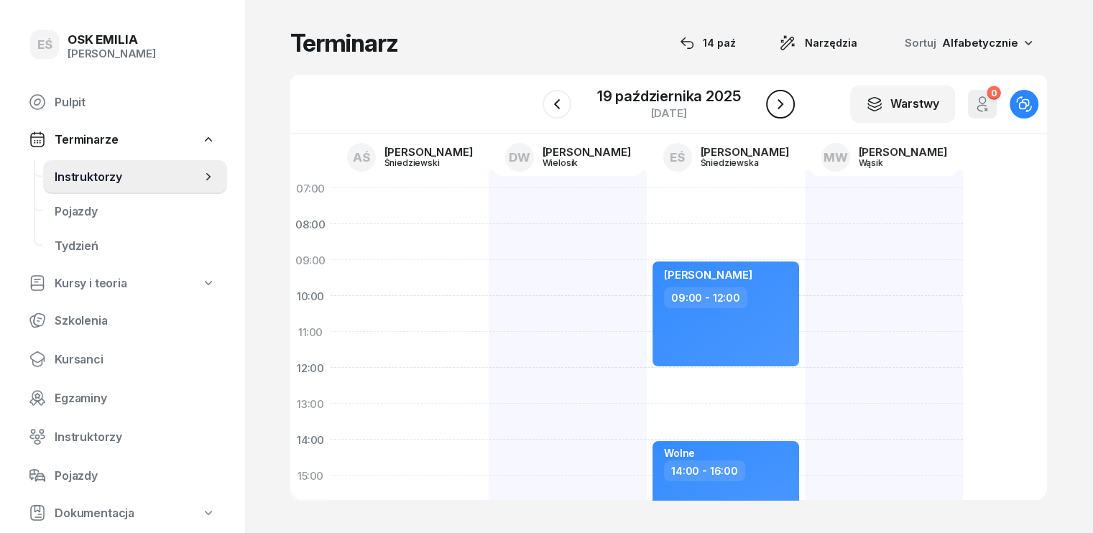
click at [781, 100] on icon "button" at bounding box center [780, 104] width 17 height 17
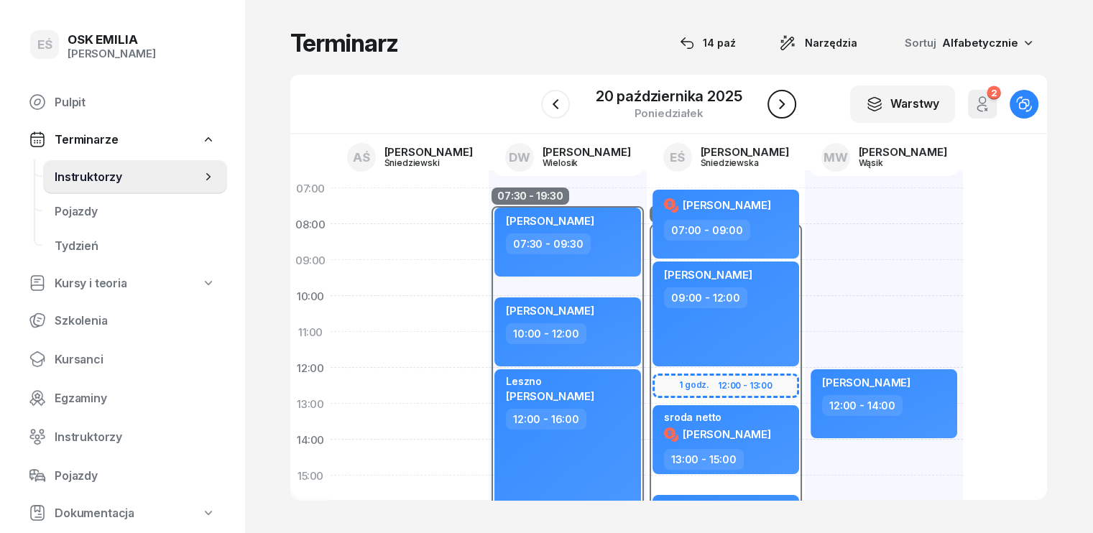
click at [784, 97] on icon "button" at bounding box center [781, 104] width 17 height 17
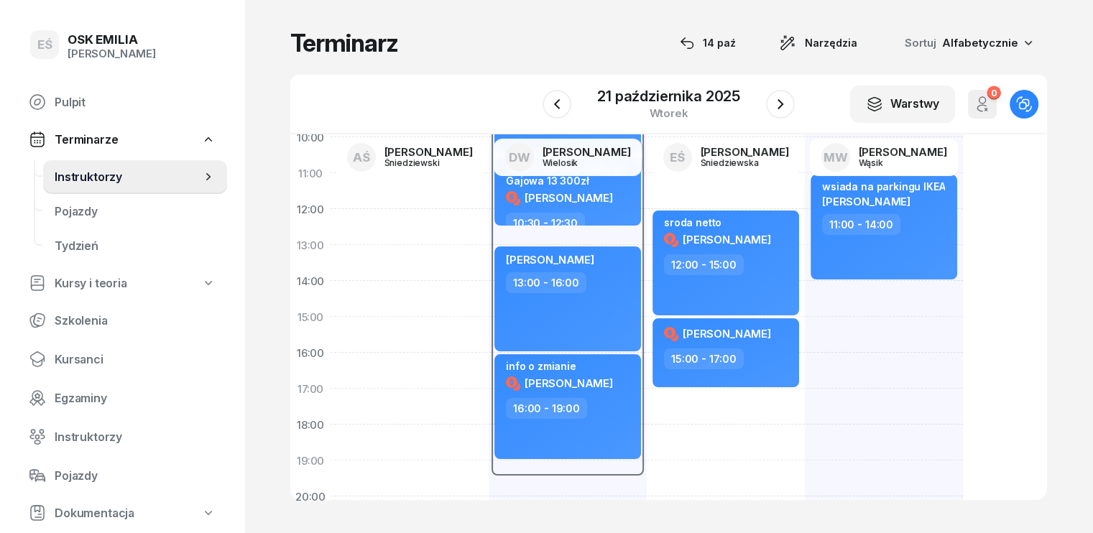
scroll to position [72, 0]
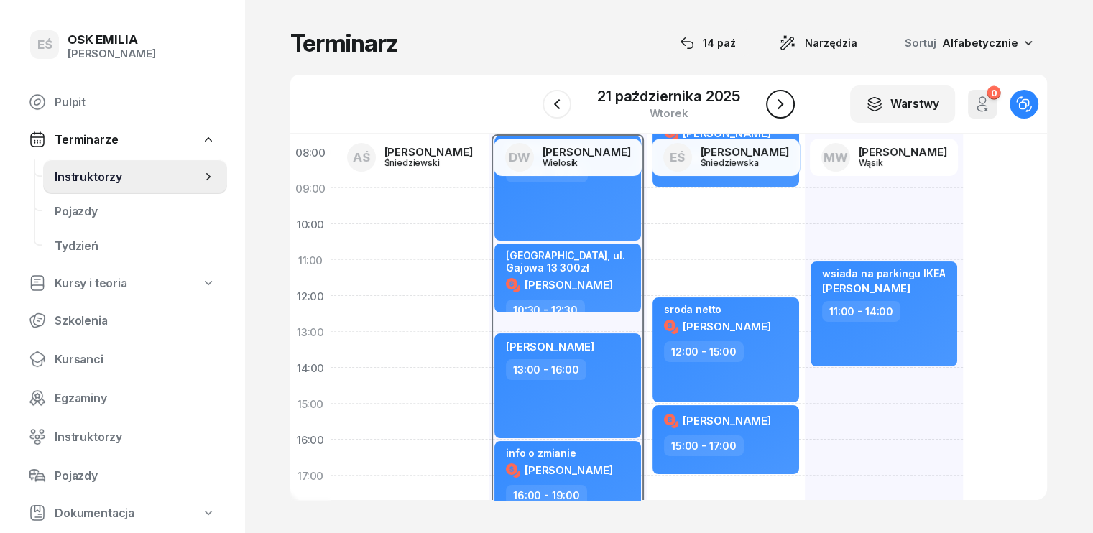
click at [780, 107] on icon "button" at bounding box center [780, 104] width 17 height 17
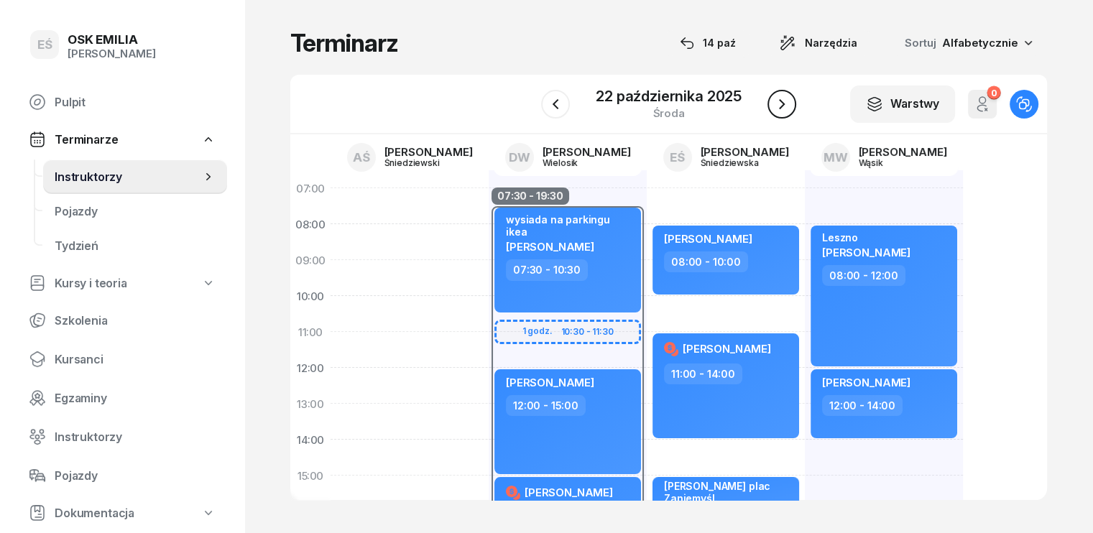
click at [780, 101] on icon "button" at bounding box center [782, 104] width 6 height 10
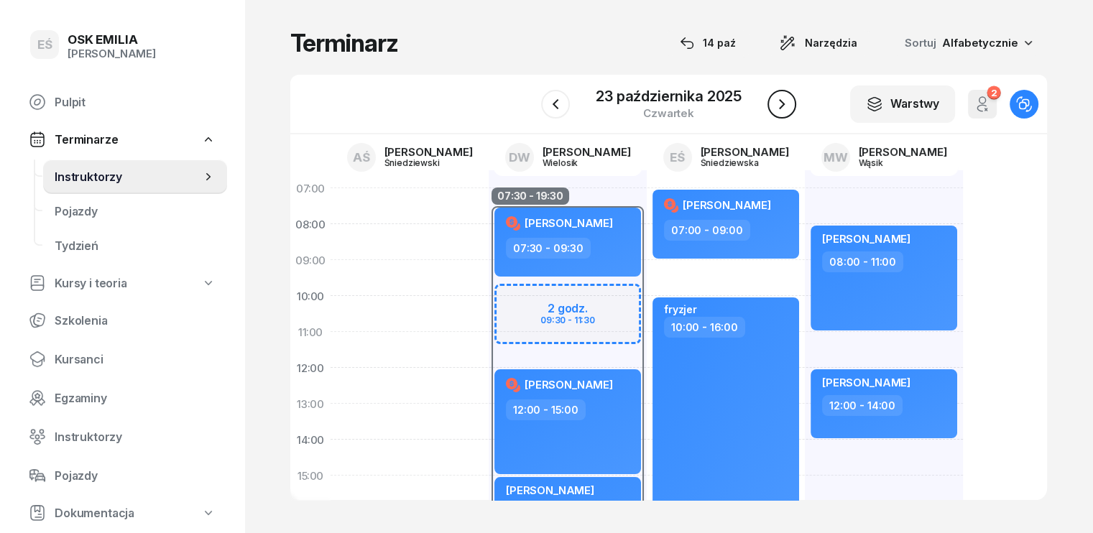
click at [782, 101] on icon "button" at bounding box center [782, 104] width 6 height 10
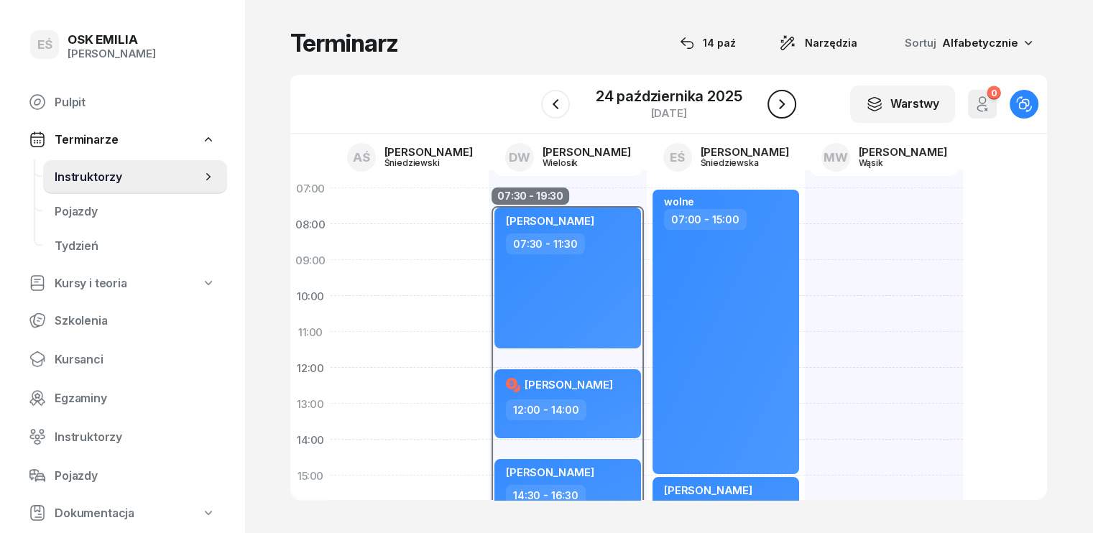
click at [782, 100] on icon "button" at bounding box center [781, 104] width 17 height 17
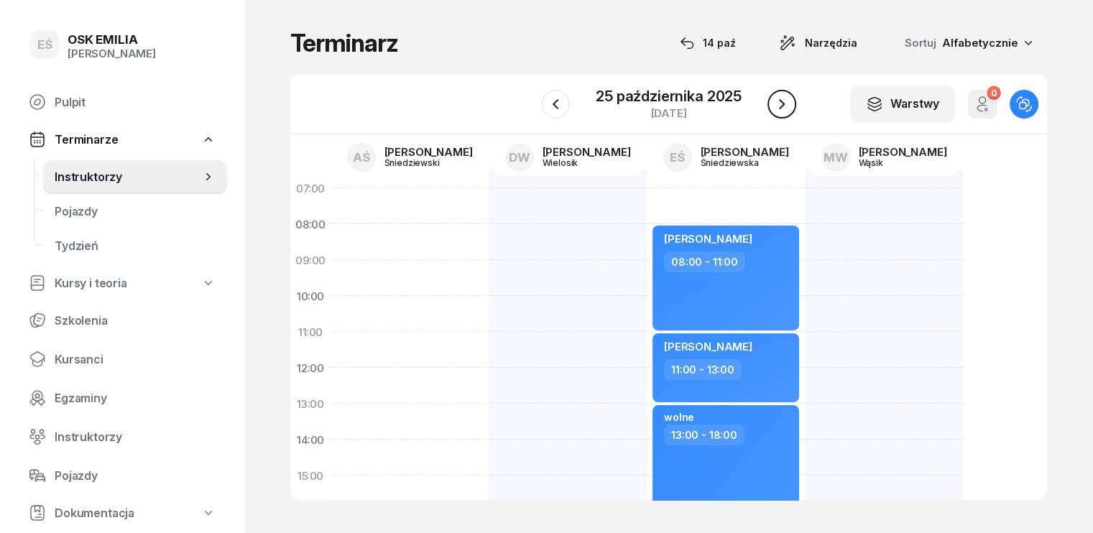
click at [782, 101] on icon "button" at bounding box center [781, 104] width 17 height 17
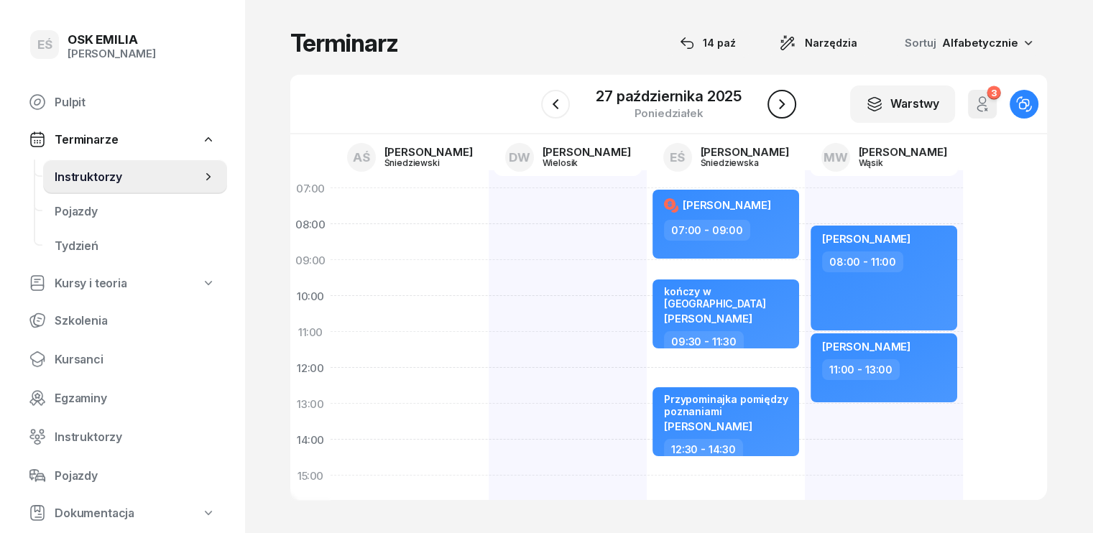
click at [783, 105] on icon "button" at bounding box center [781, 104] width 17 height 17
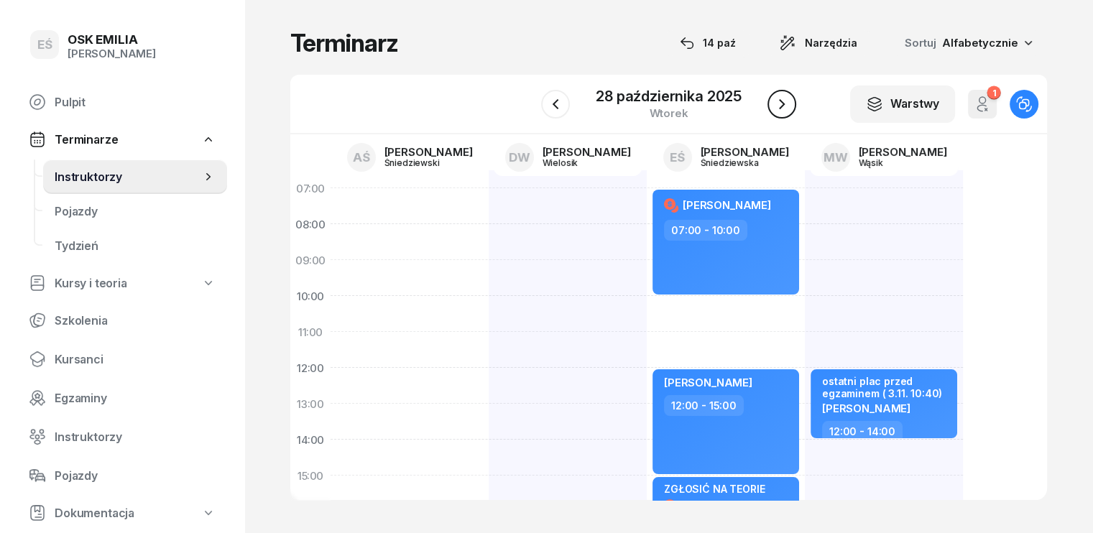
click at [783, 105] on icon "button" at bounding box center [781, 104] width 17 height 17
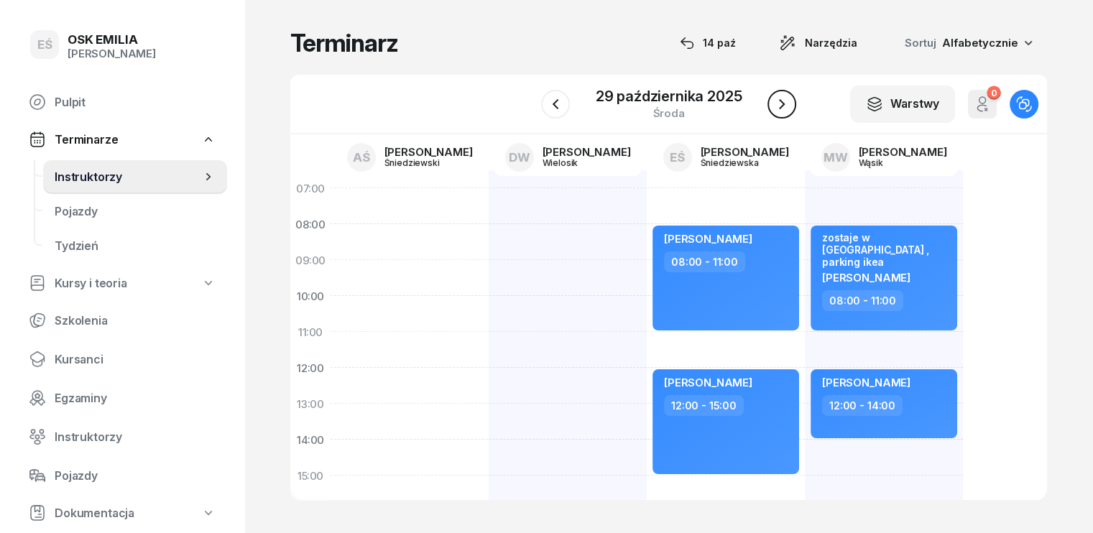
click at [783, 105] on icon "button" at bounding box center [781, 104] width 17 height 17
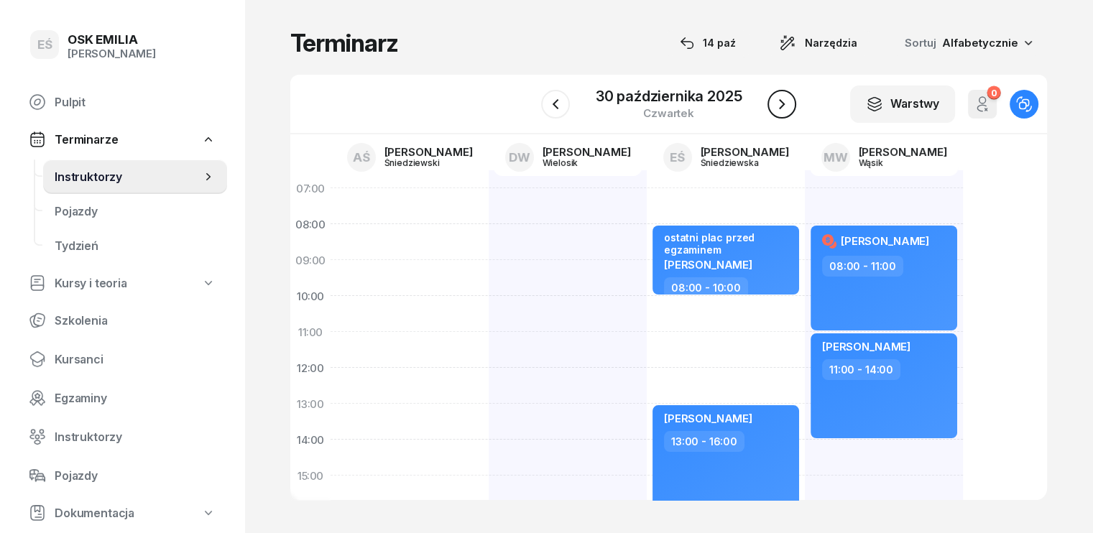
click at [783, 105] on icon "button" at bounding box center [782, 104] width 6 height 10
click at [784, 105] on icon "button" at bounding box center [780, 104] width 17 height 17
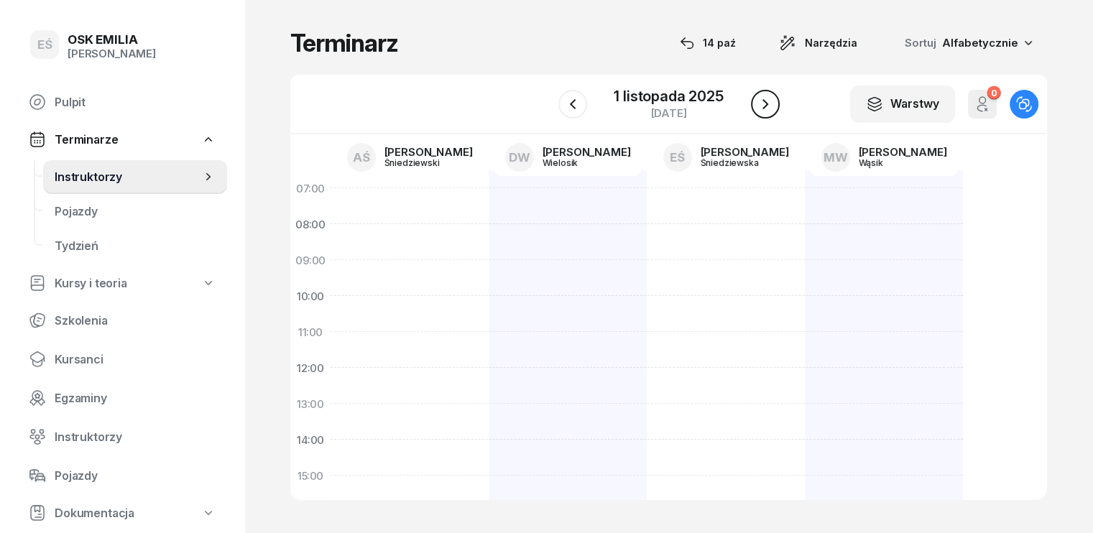
click at [773, 108] on button "button" at bounding box center [765, 104] width 29 height 29
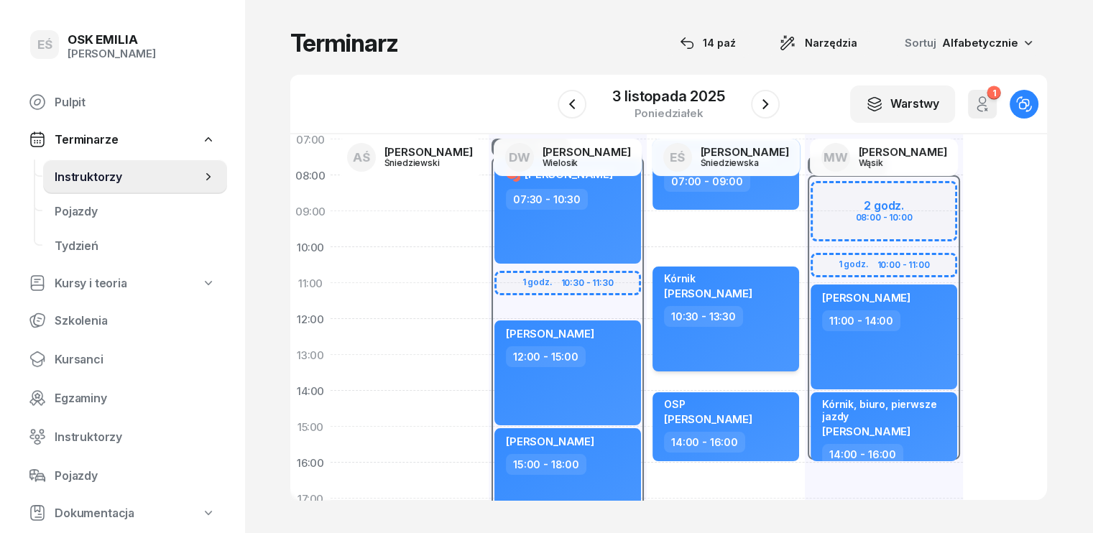
scroll to position [72, 0]
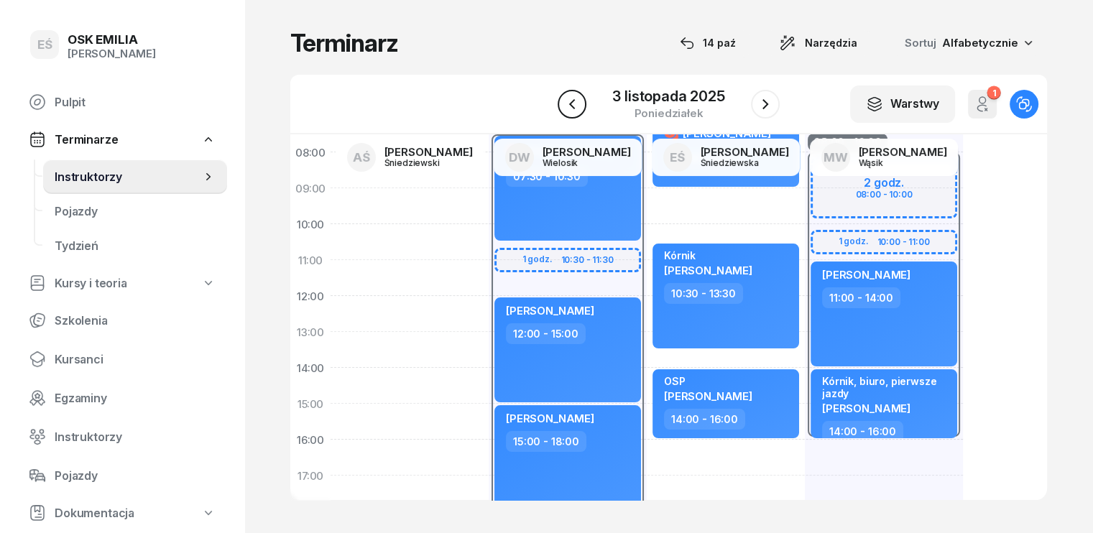
click at [579, 103] on icon "button" at bounding box center [571, 104] width 17 height 17
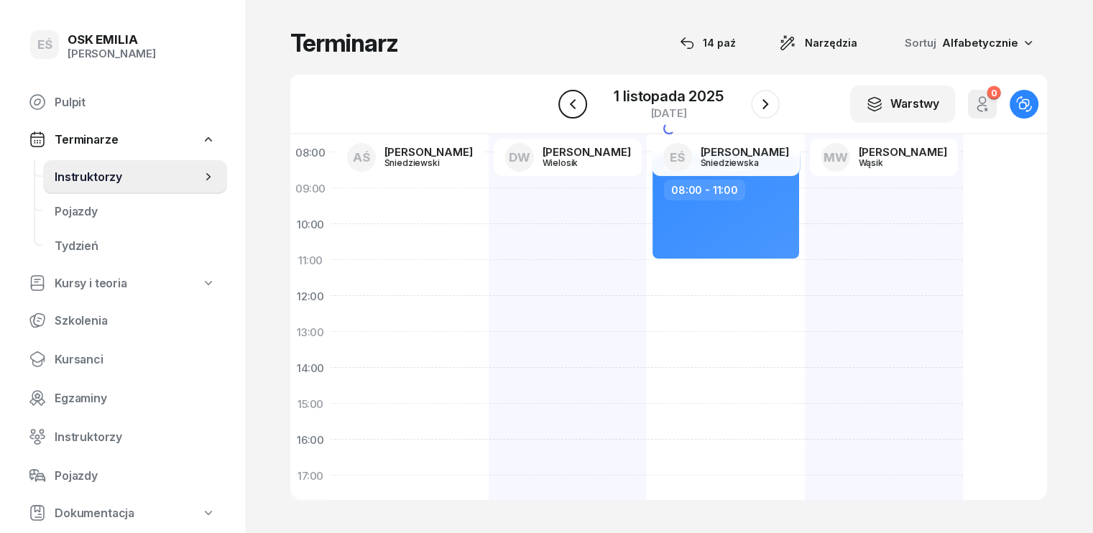
click at [579, 103] on icon "button" at bounding box center [572, 104] width 17 height 17
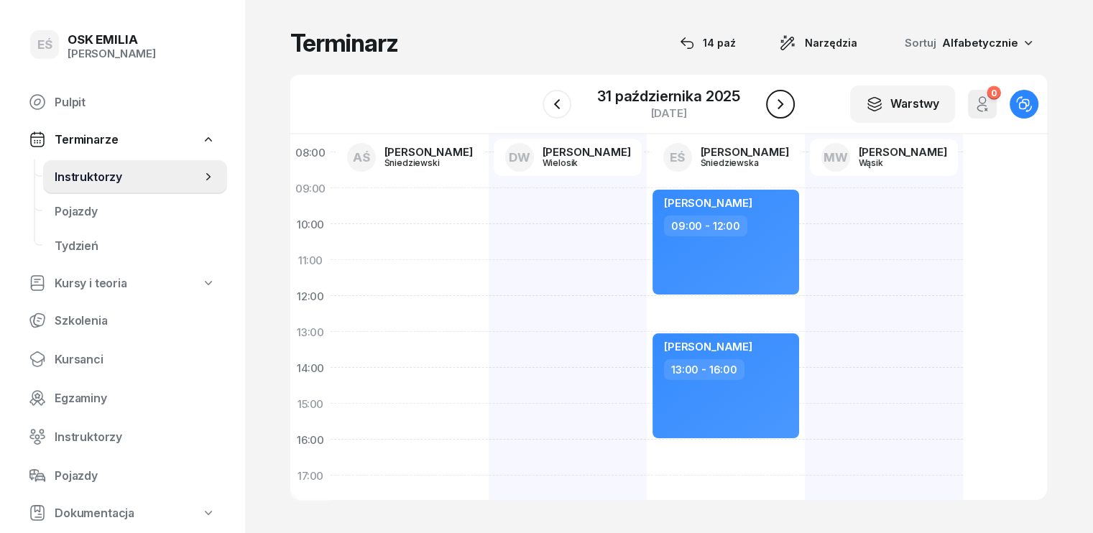
click at [780, 94] on button "button" at bounding box center [780, 104] width 29 height 29
click at [780, 93] on div "W Wybierz AŚ Artur Śniedziewski DW Daniel Wielosik EŚ Emilia Śniedziewska MW Ma…" at bounding box center [668, 105] width 757 height 60
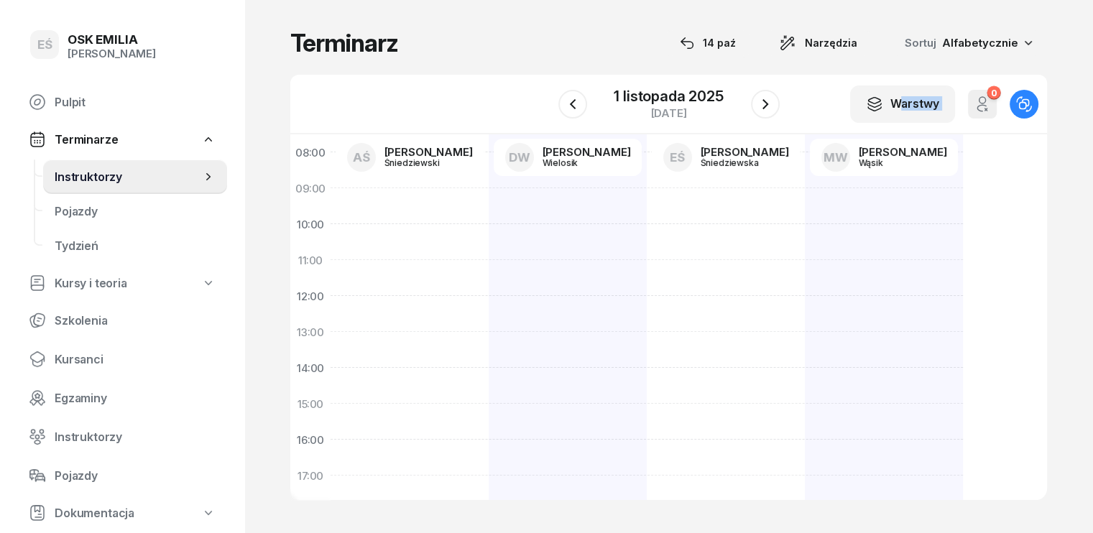
click at [780, 93] on div "W Wybierz AŚ Artur Śniedziewski DW Daniel Wielosik EŚ Emilia Śniedziewska MW Ma…" at bounding box center [668, 105] width 757 height 60
click at [765, 102] on icon "button" at bounding box center [765, 104] width 6 height 10
click at [766, 101] on icon "button" at bounding box center [765, 104] width 17 height 17
click at [769, 100] on icon "button" at bounding box center [765, 104] width 17 height 17
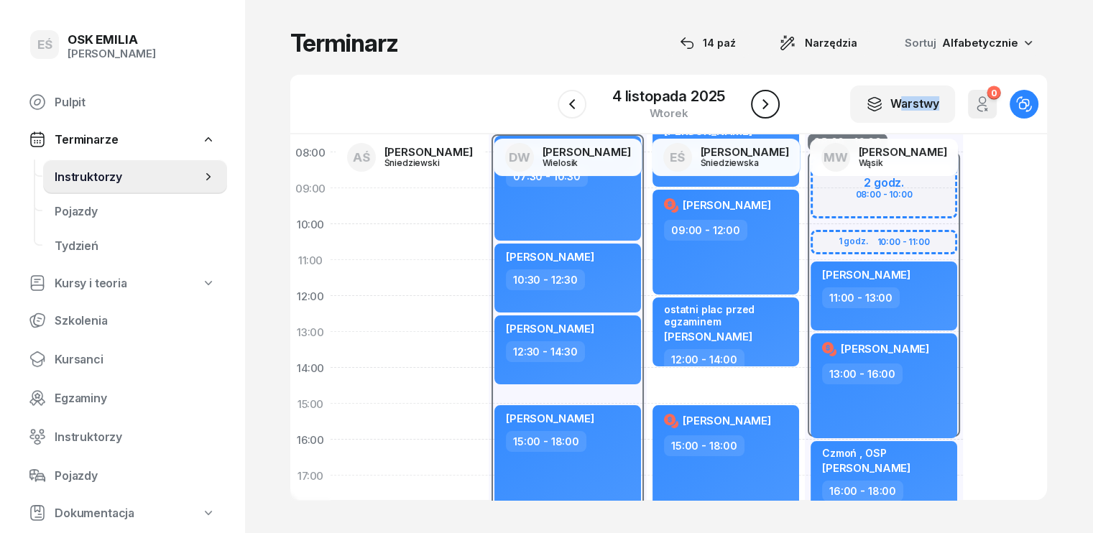
click at [767, 103] on icon "button" at bounding box center [765, 104] width 17 height 17
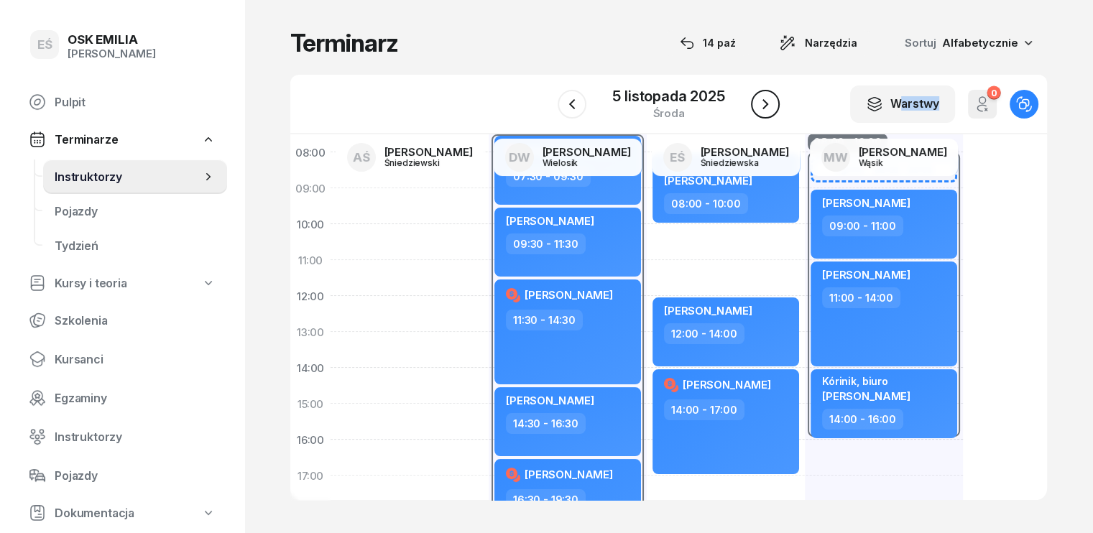
click at [767, 106] on icon "button" at bounding box center [765, 104] width 17 height 17
click at [765, 102] on icon "button" at bounding box center [765, 104] width 17 height 17
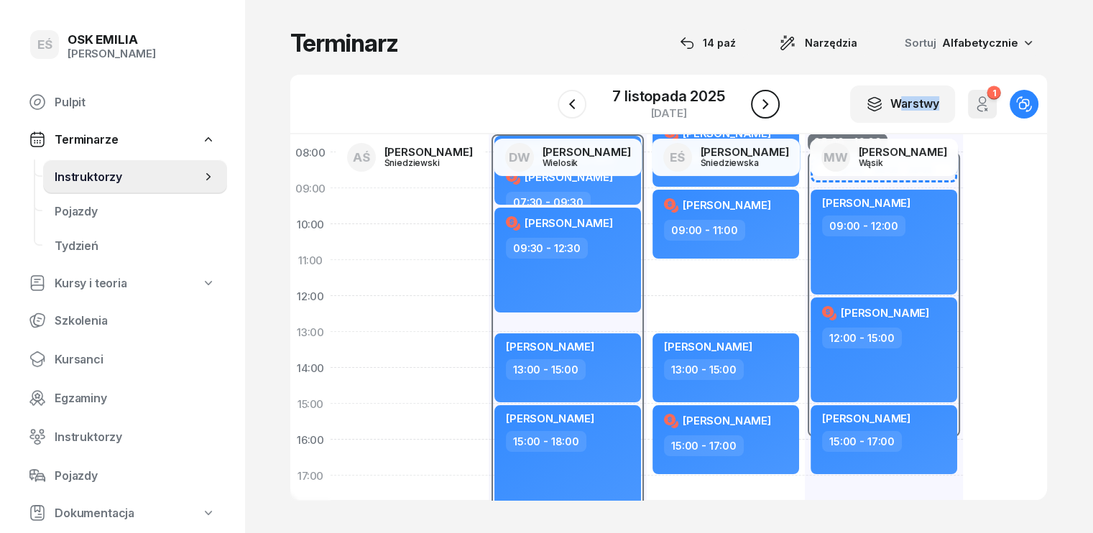
click at [765, 103] on icon "button" at bounding box center [765, 104] width 6 height 10
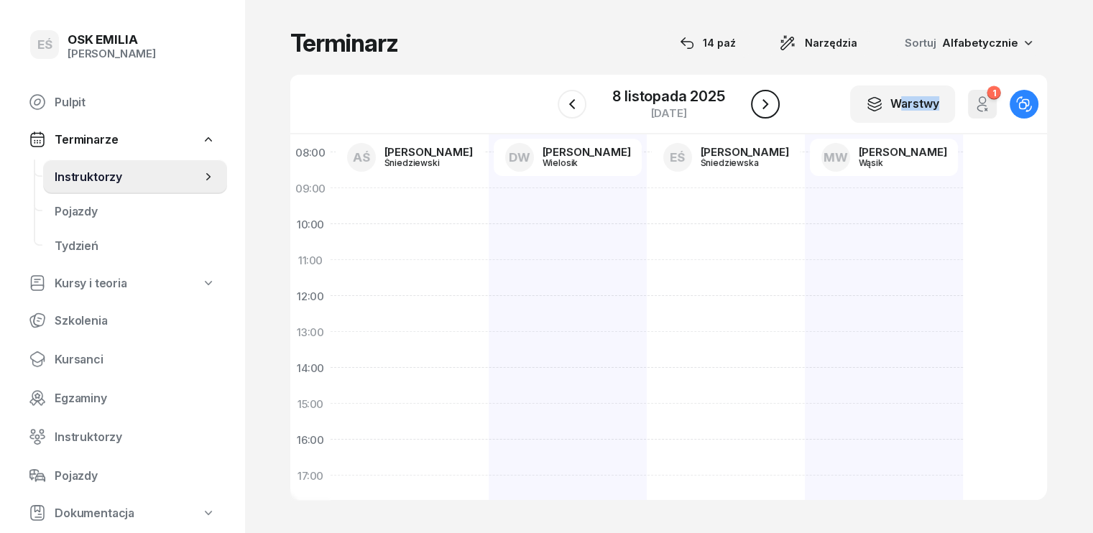
click at [765, 103] on icon "button" at bounding box center [765, 104] width 6 height 10
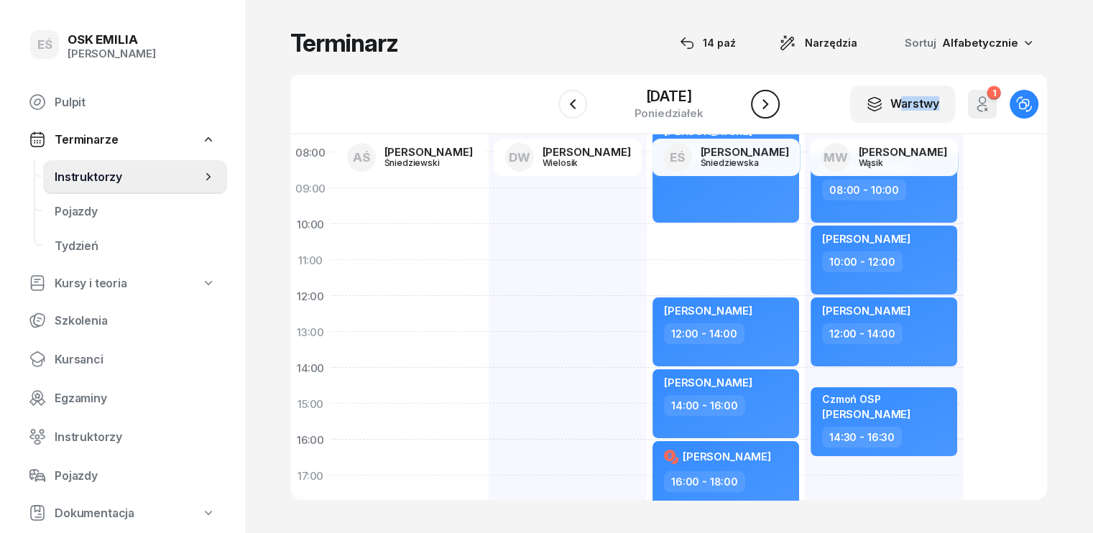
click at [765, 103] on icon "button" at bounding box center [765, 104] width 17 height 17
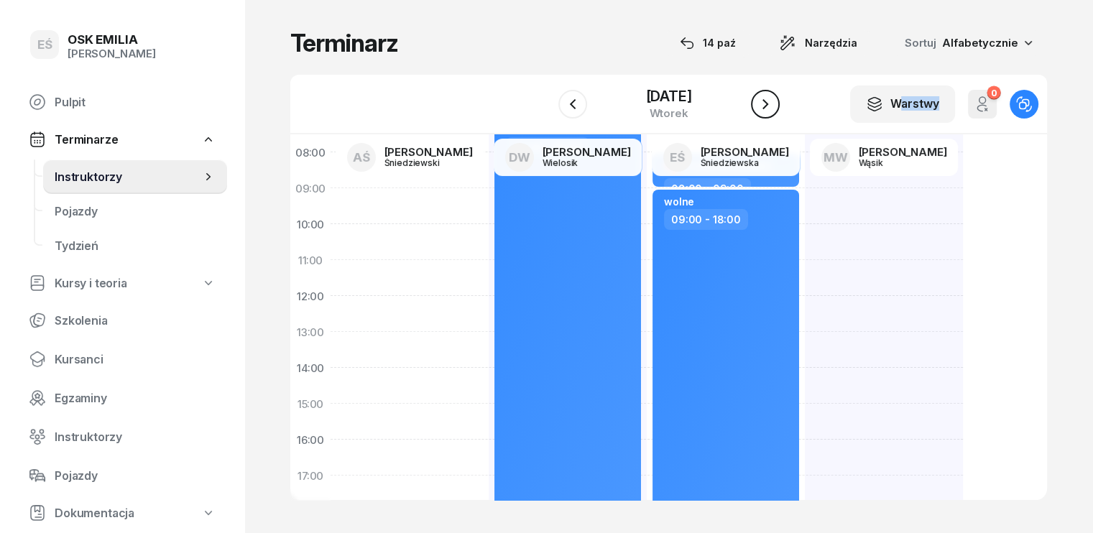
click at [765, 103] on icon "button" at bounding box center [765, 104] width 17 height 17
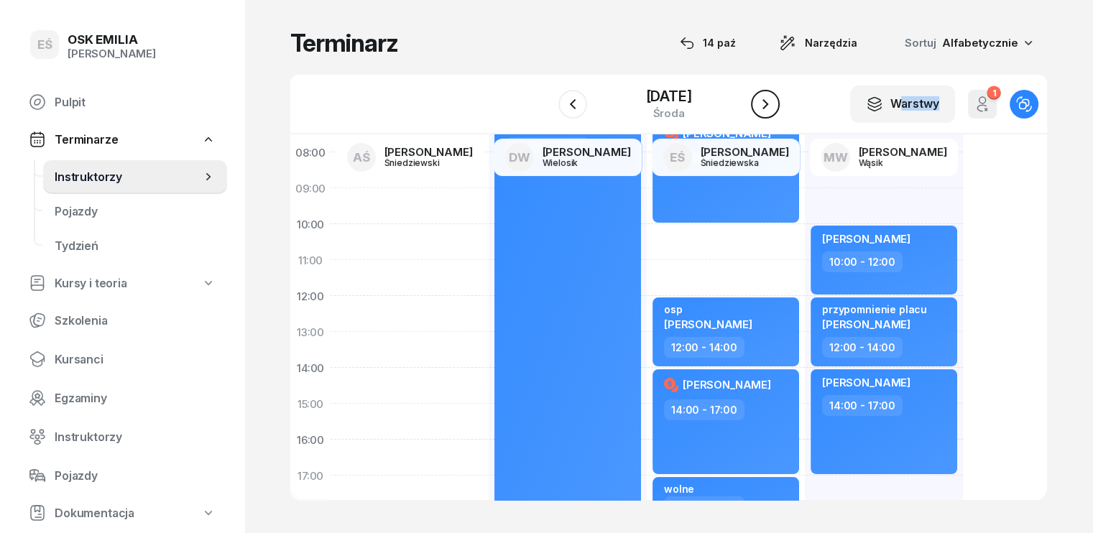
click at [764, 103] on icon "button" at bounding box center [765, 104] width 17 height 17
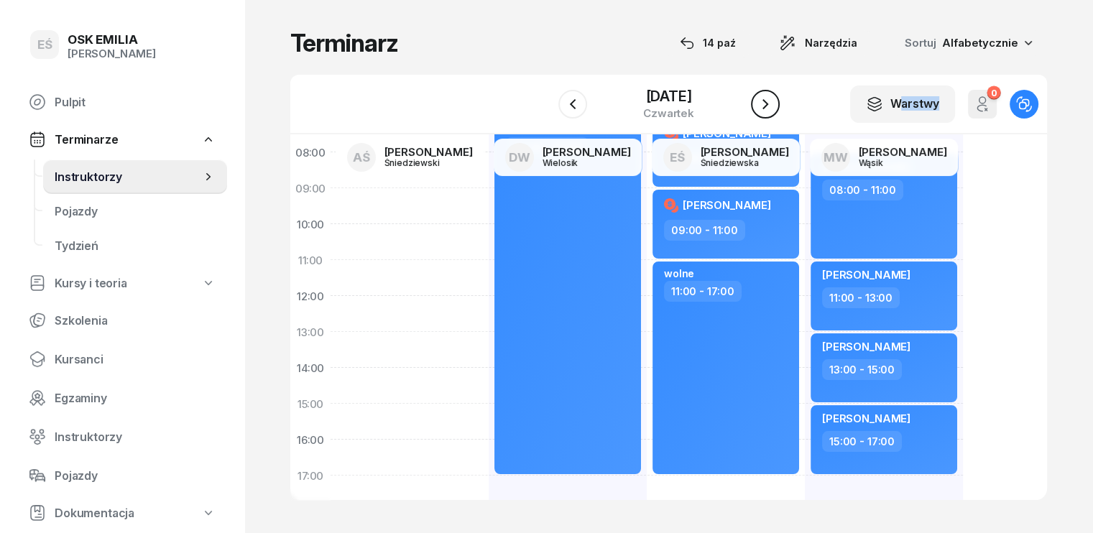
click at [763, 103] on icon "button" at bounding box center [765, 104] width 17 height 17
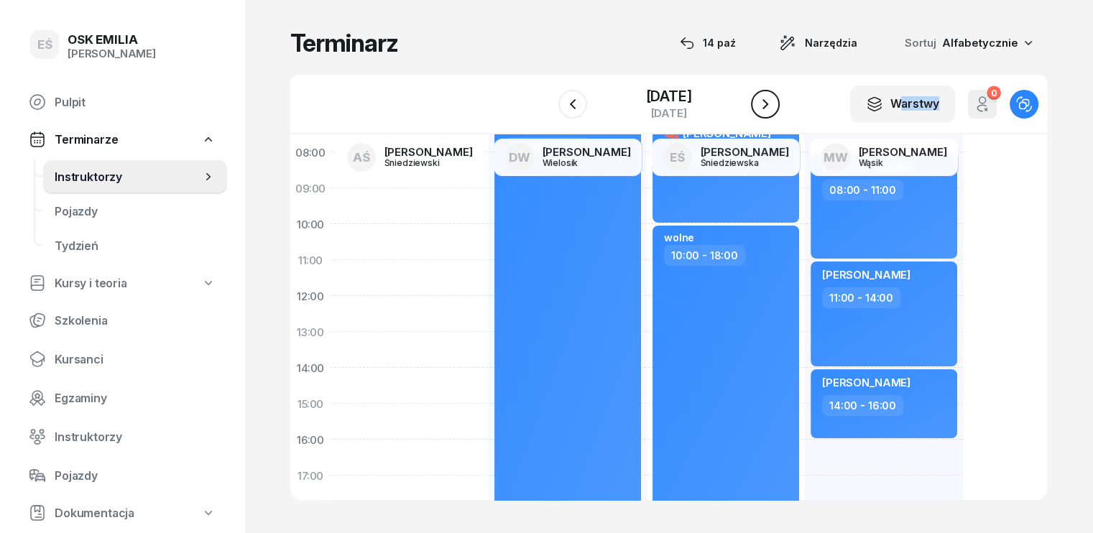
click at [763, 103] on icon "button" at bounding box center [765, 104] width 17 height 17
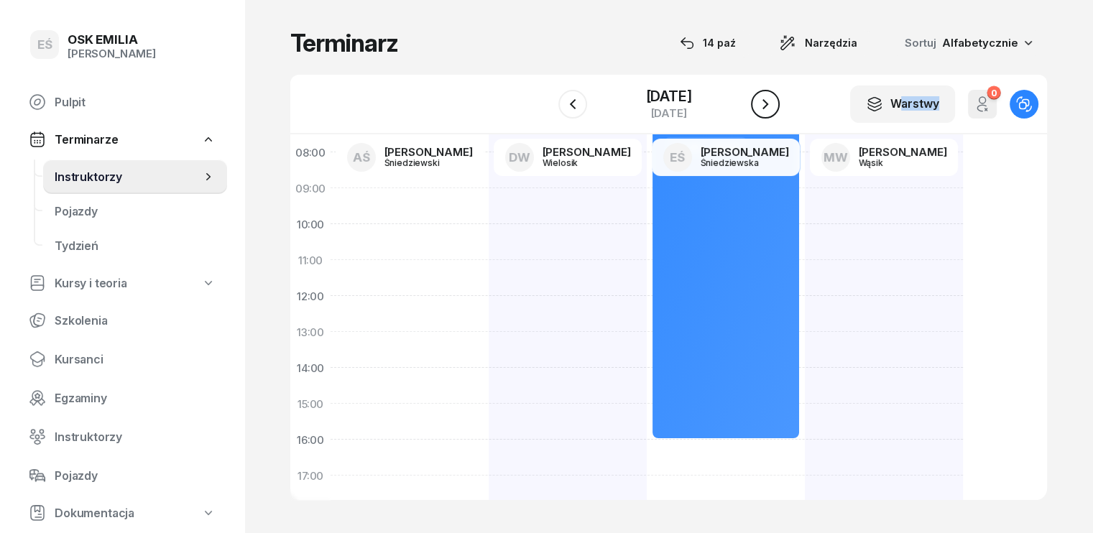
click at [763, 103] on icon "button" at bounding box center [765, 104] width 17 height 17
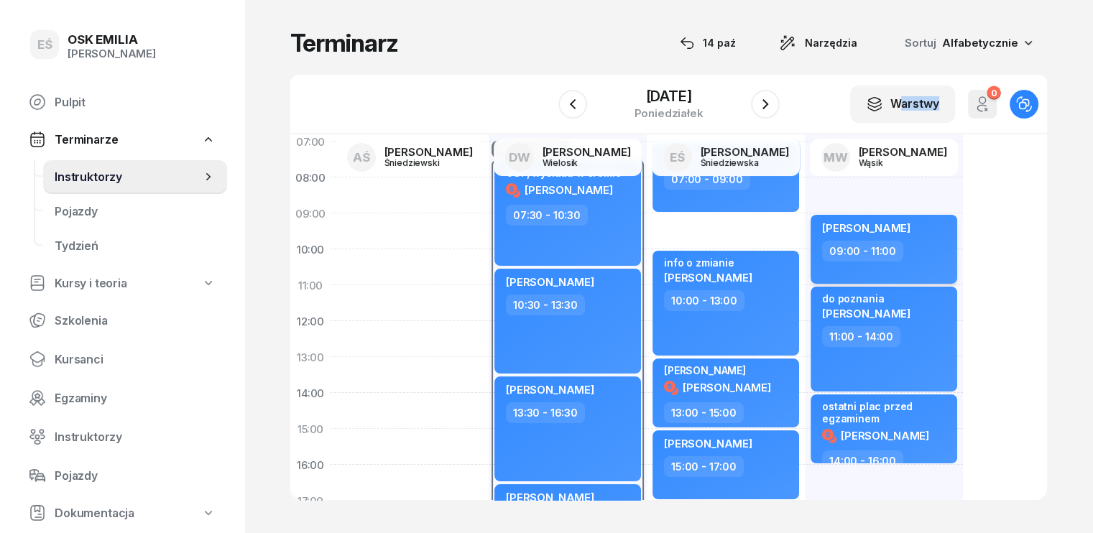
scroll to position [72, 0]
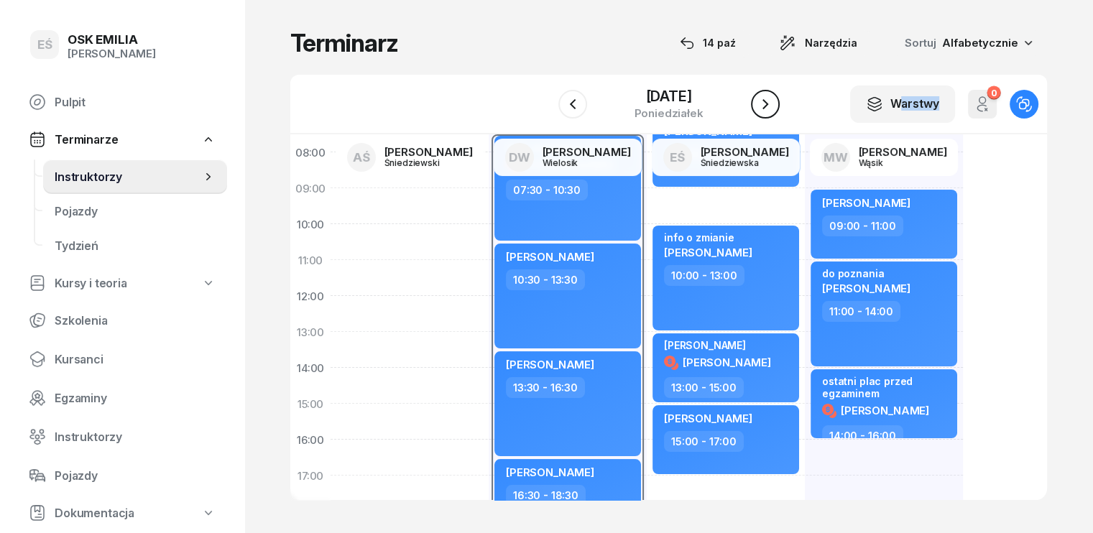
click at [770, 108] on icon "button" at bounding box center [765, 104] width 17 height 17
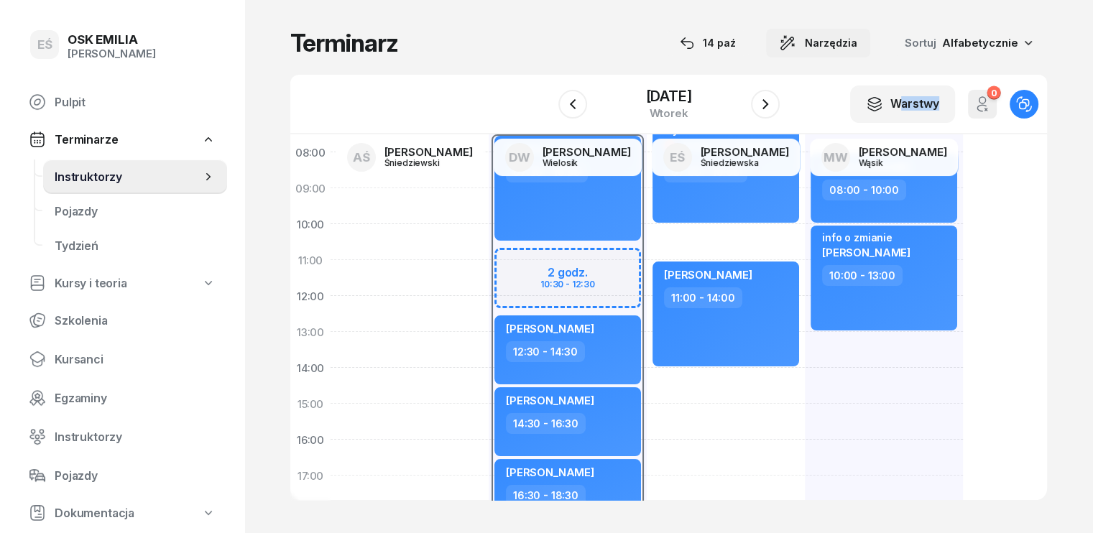
click at [836, 42] on div "Narzędzia" at bounding box center [818, 42] width 78 height 17
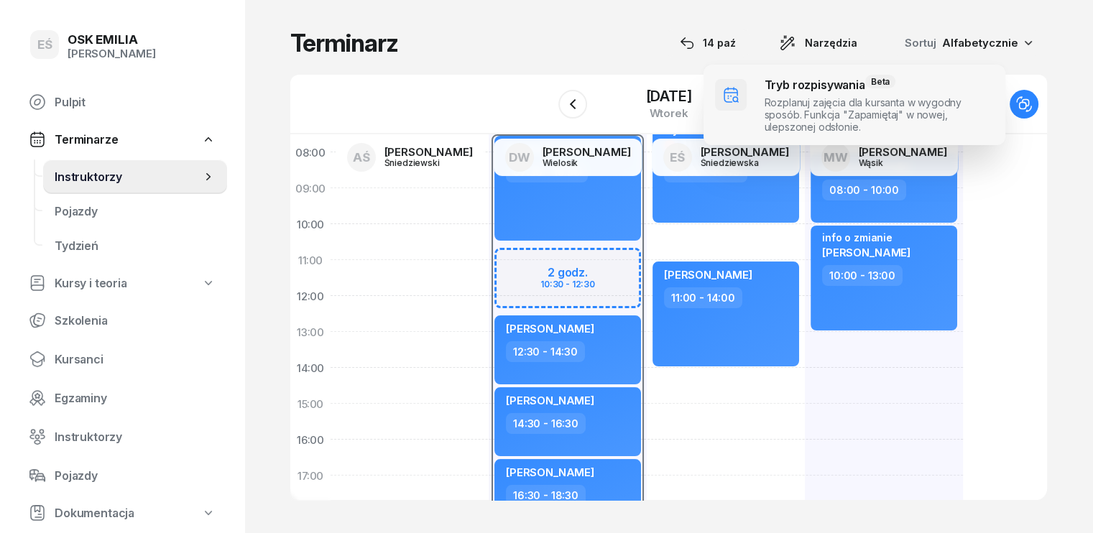
click at [846, 98] on span at bounding box center [854, 105] width 302 height 80
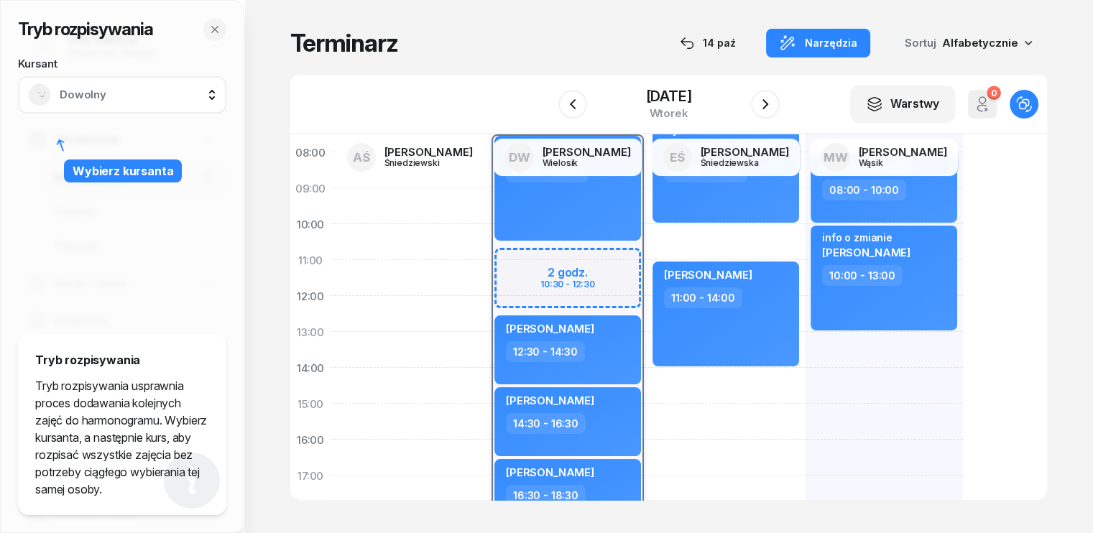
click at [145, 94] on span "Dowolny" at bounding box center [138, 94] width 157 height 13
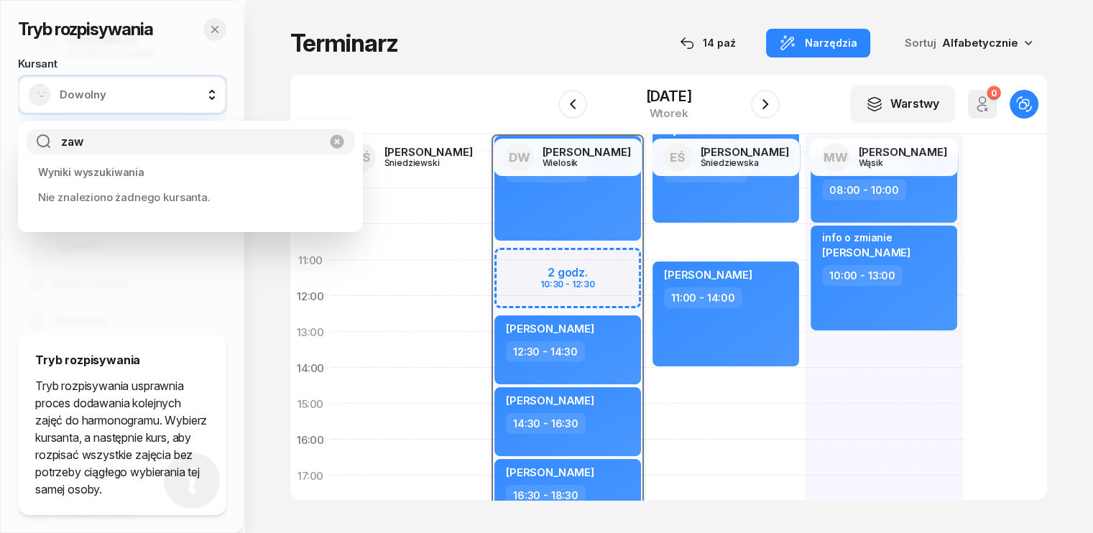
type input "zaw"
click at [212, 30] on icon "button" at bounding box center [214, 29] width 11 height 11
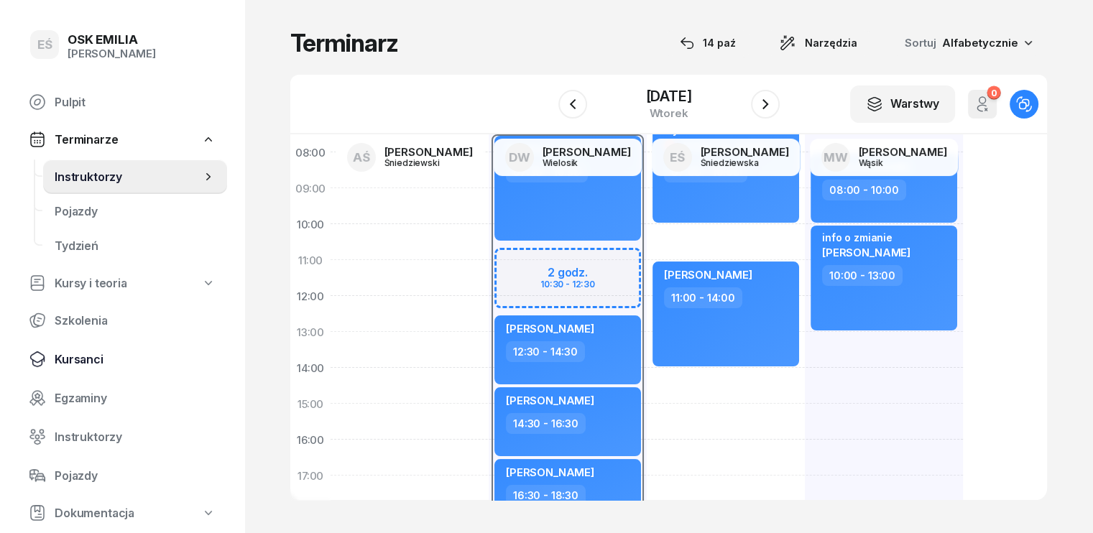
click at [75, 356] on span "Kursanci" at bounding box center [135, 360] width 161 height 14
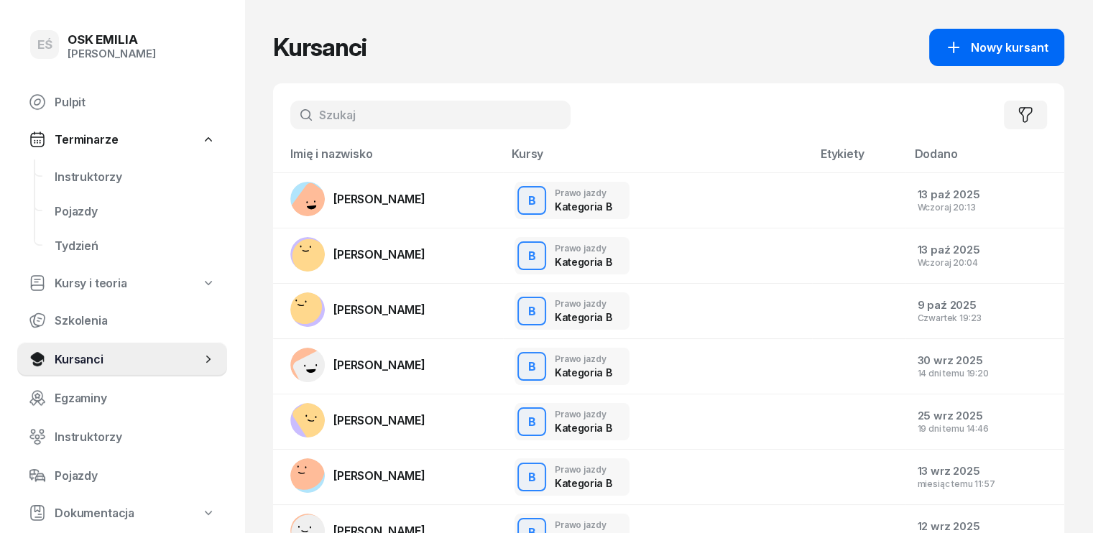
click at [1026, 36] on button "Nowy kursant" at bounding box center [996, 47] width 135 height 37
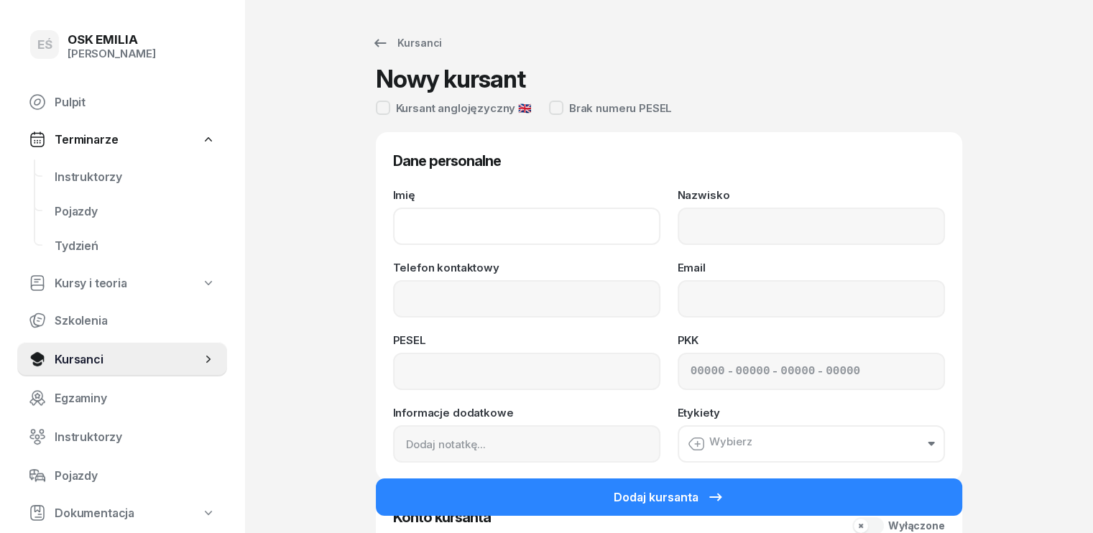
click at [458, 215] on input "Imię" at bounding box center [526, 226] width 267 height 37
type input "J"
click at [393, 223] on input "ędrzej" at bounding box center [526, 226] width 267 height 37
type input "Jędrzej"
click at [711, 233] on input "Nazwisko" at bounding box center [811, 226] width 267 height 37
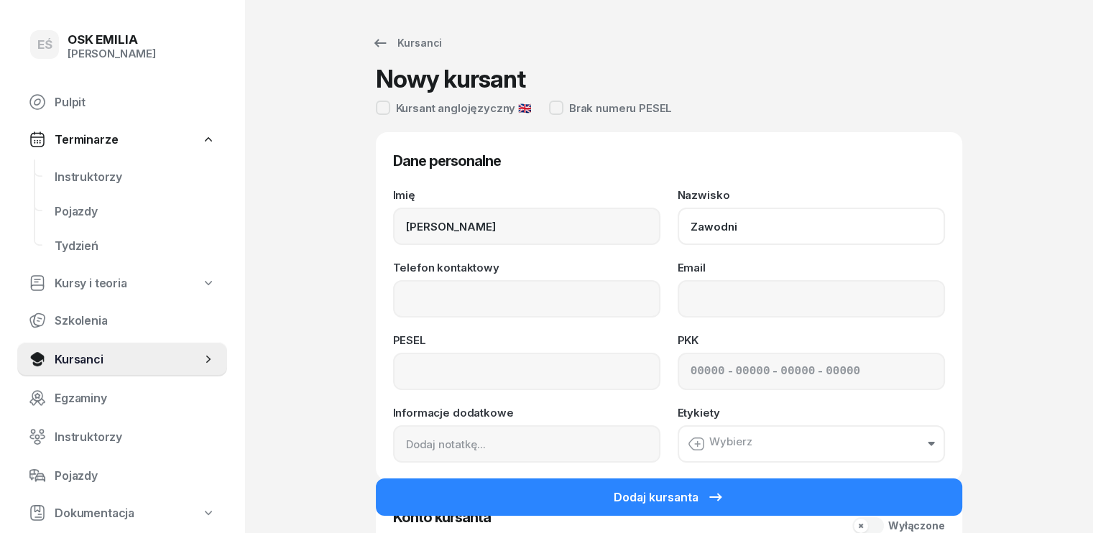
type input "Zawodni"
click at [483, 292] on input "Telefon kontaktowy" at bounding box center [526, 298] width 267 height 37
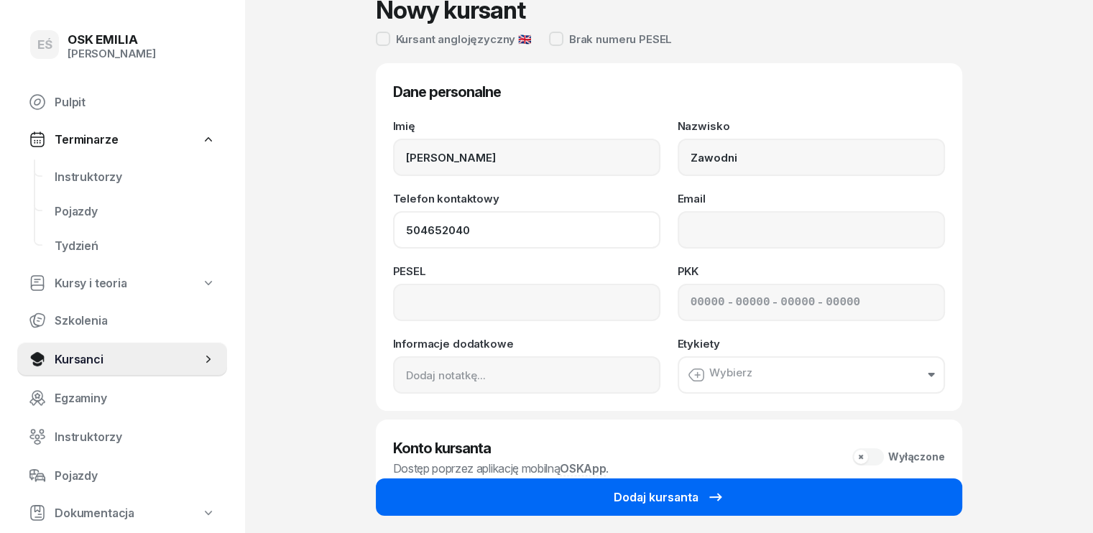
scroll to position [156, 0]
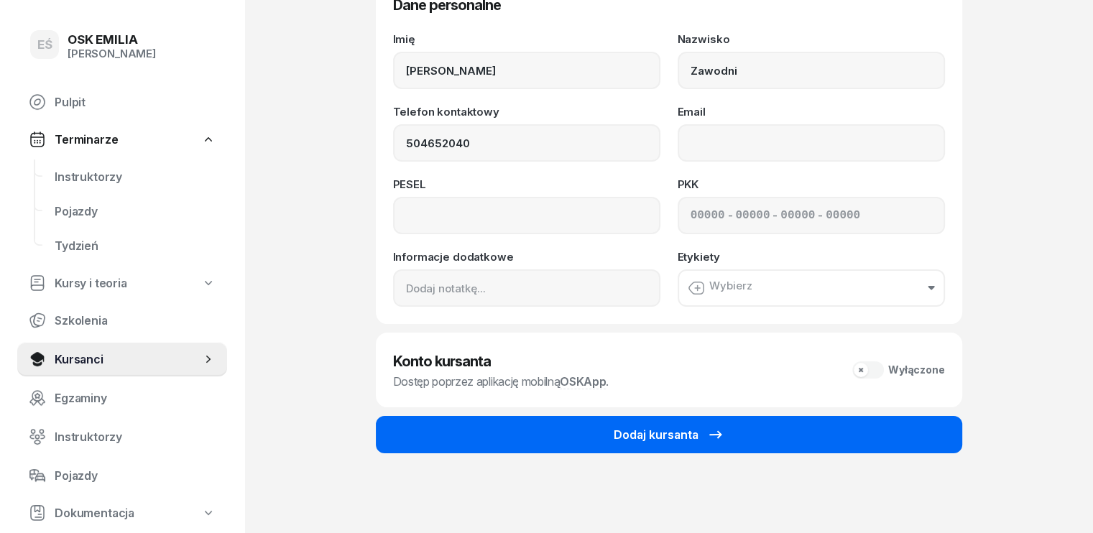
type input "504 652 040"
click at [540, 439] on button "Dodaj kursanta" at bounding box center [669, 434] width 586 height 37
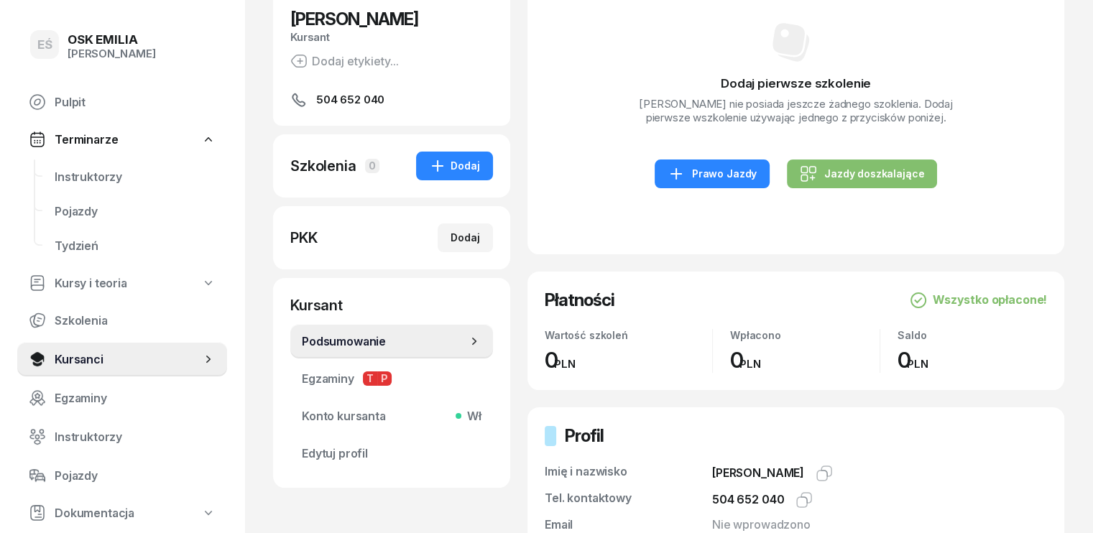
scroll to position [144, 0]
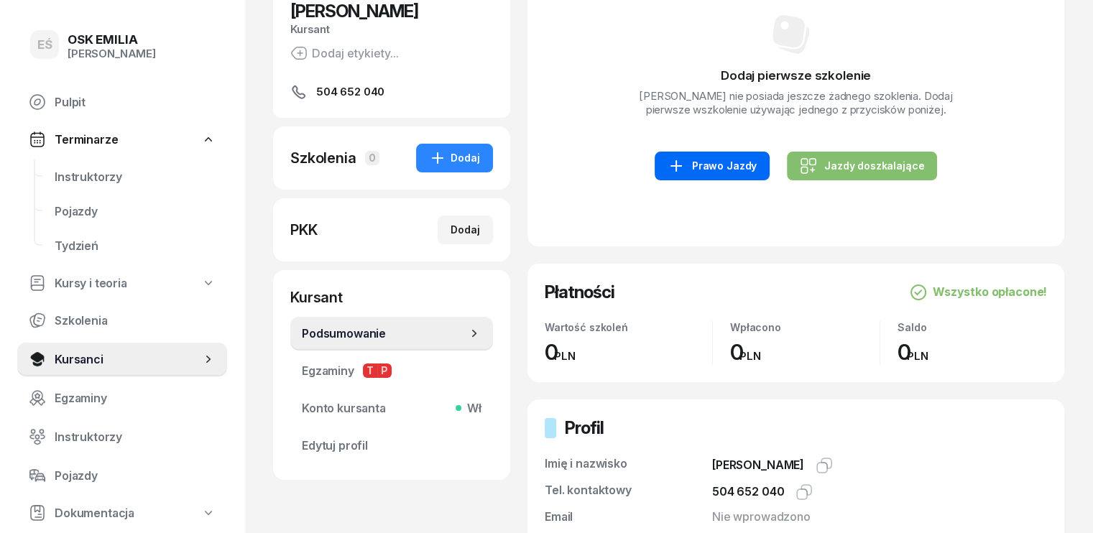
click at [721, 166] on div "Prawo Jazdy" at bounding box center [712, 165] width 89 height 17
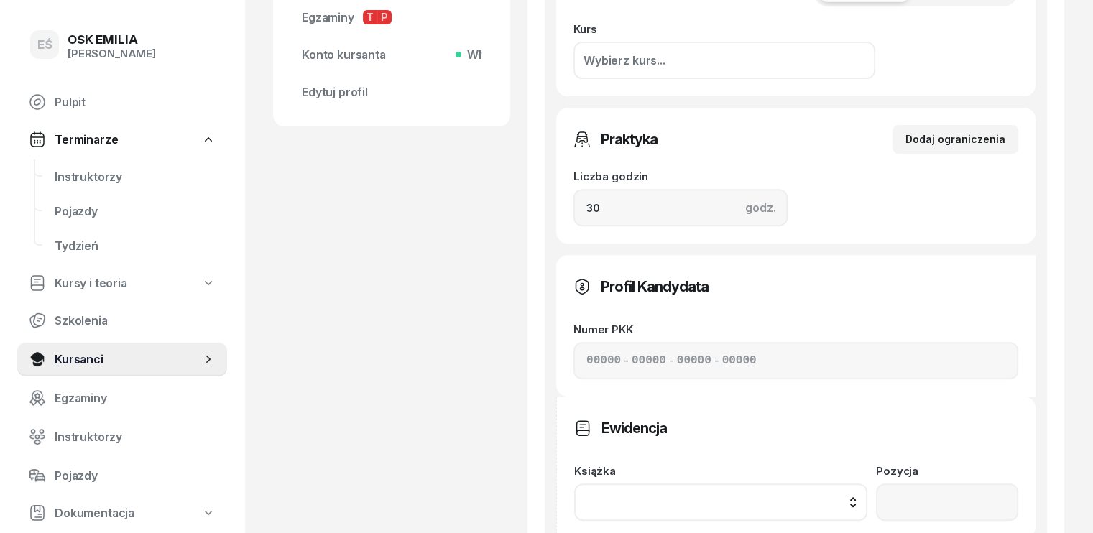
scroll to position [575, 0]
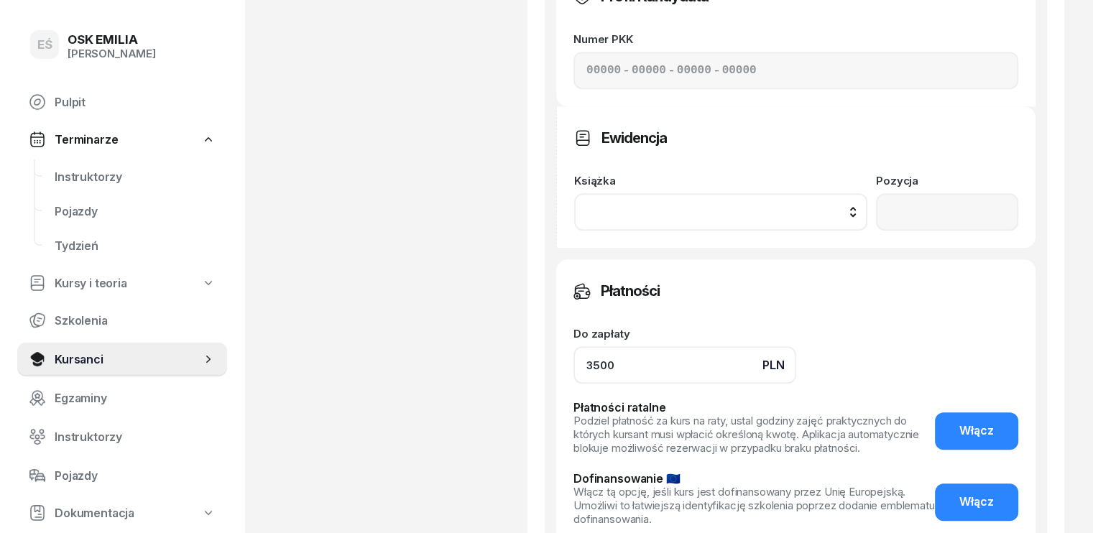
scroll to position [790, 0]
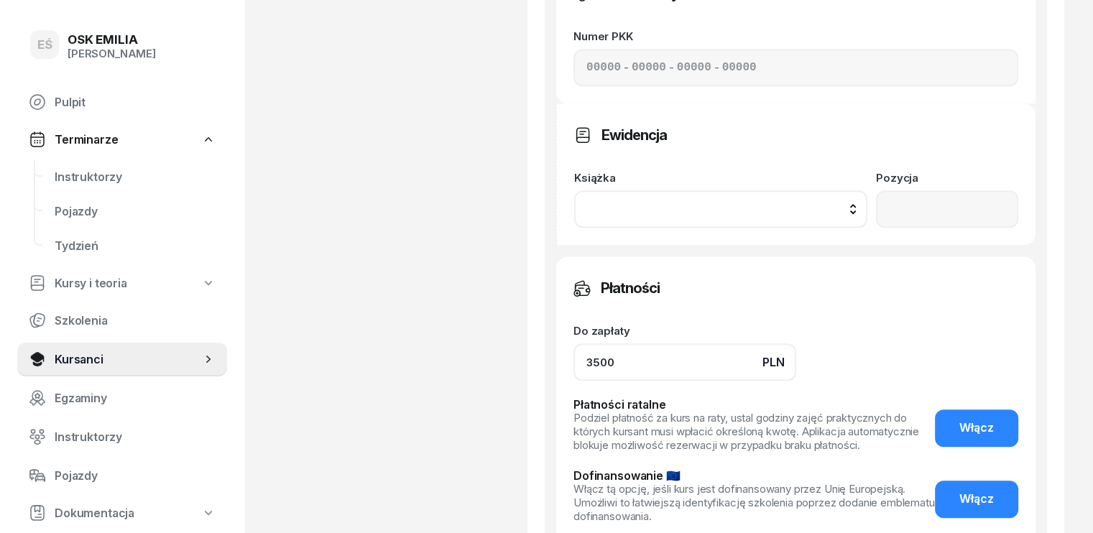
type input "3500"
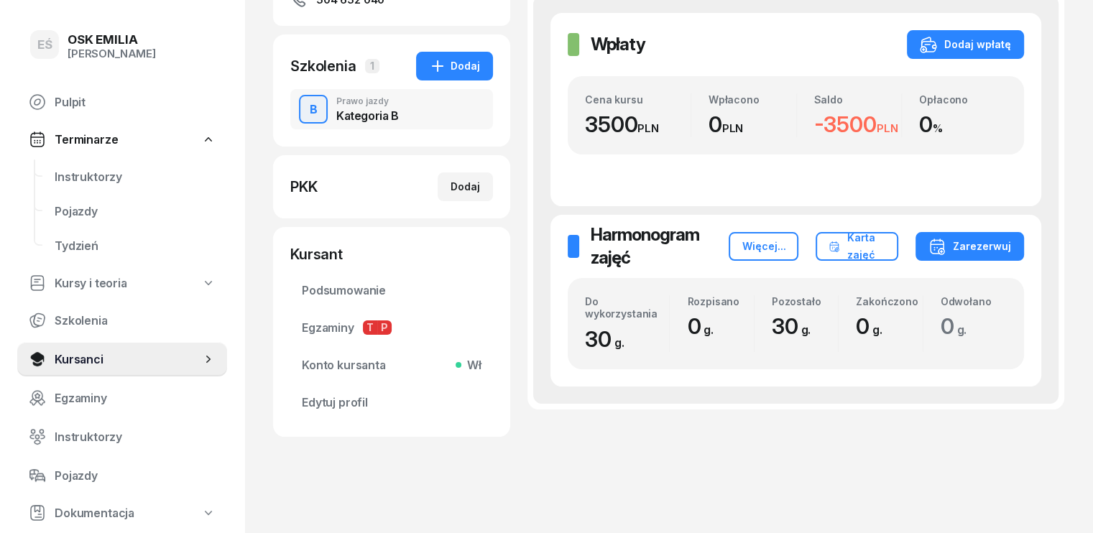
scroll to position [240, 0]
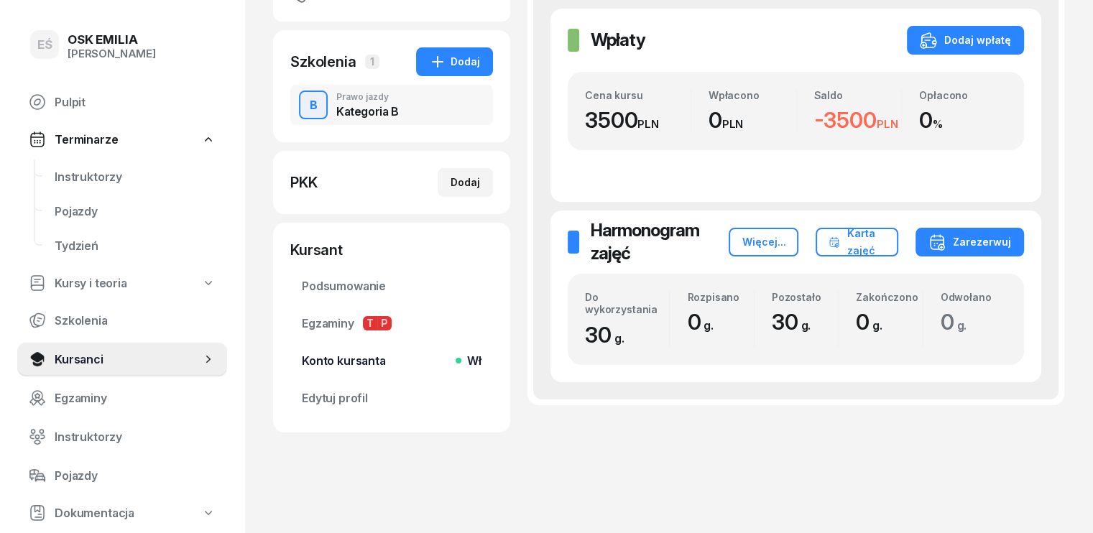
click at [329, 361] on span "Konto kursanta Wł" at bounding box center [392, 361] width 180 height 14
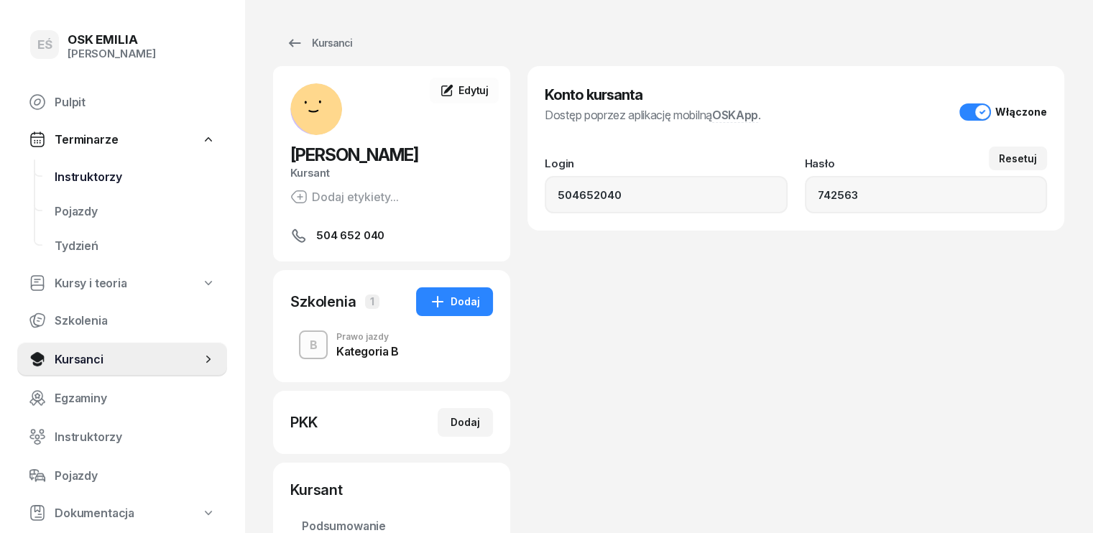
click at [83, 174] on span "Instruktorzy" at bounding box center [135, 177] width 161 height 14
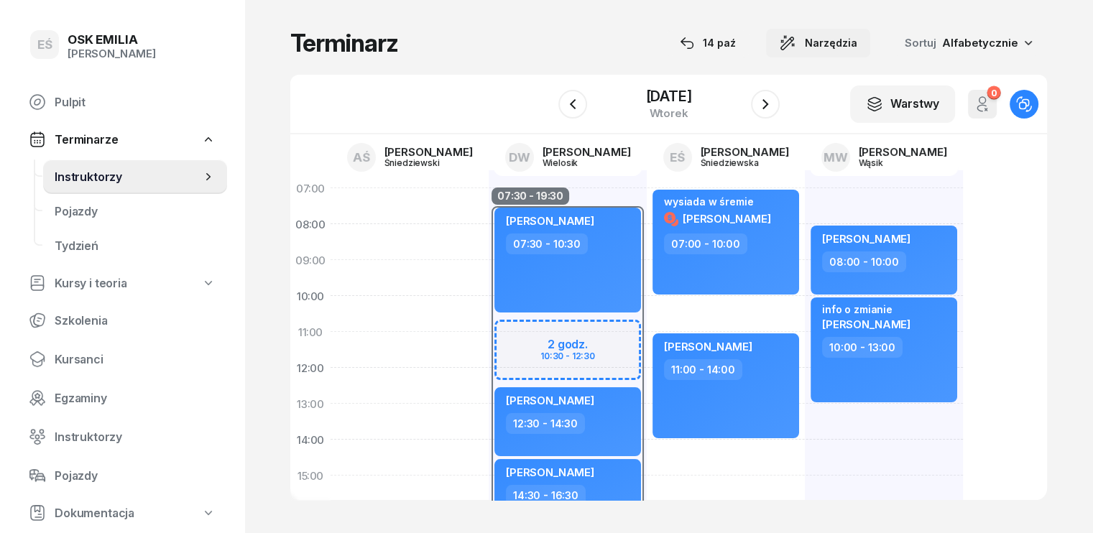
click at [848, 50] on span "Narzędzia" at bounding box center [831, 42] width 52 height 17
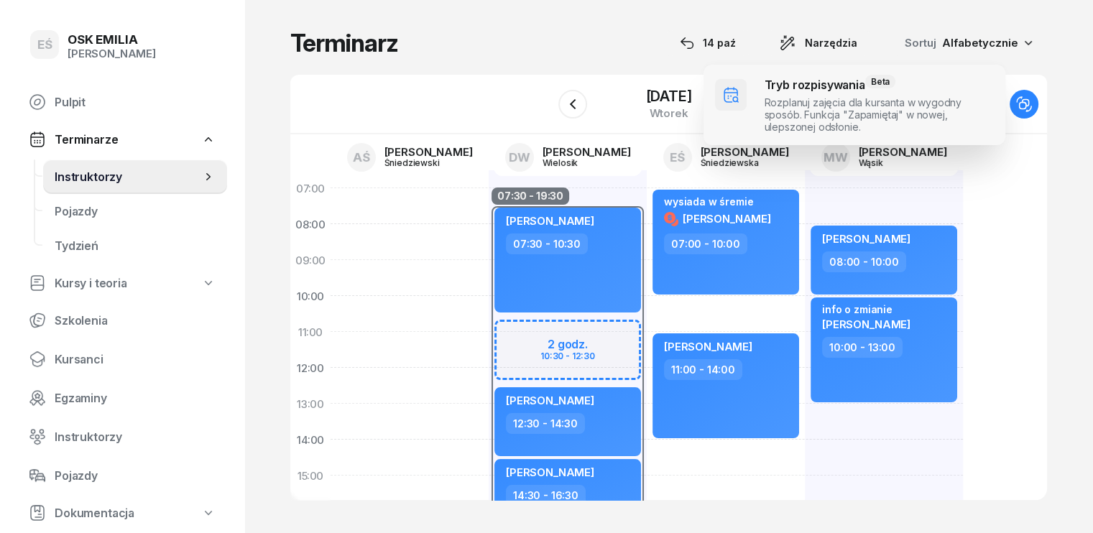
click at [803, 105] on span at bounding box center [854, 105] width 302 height 80
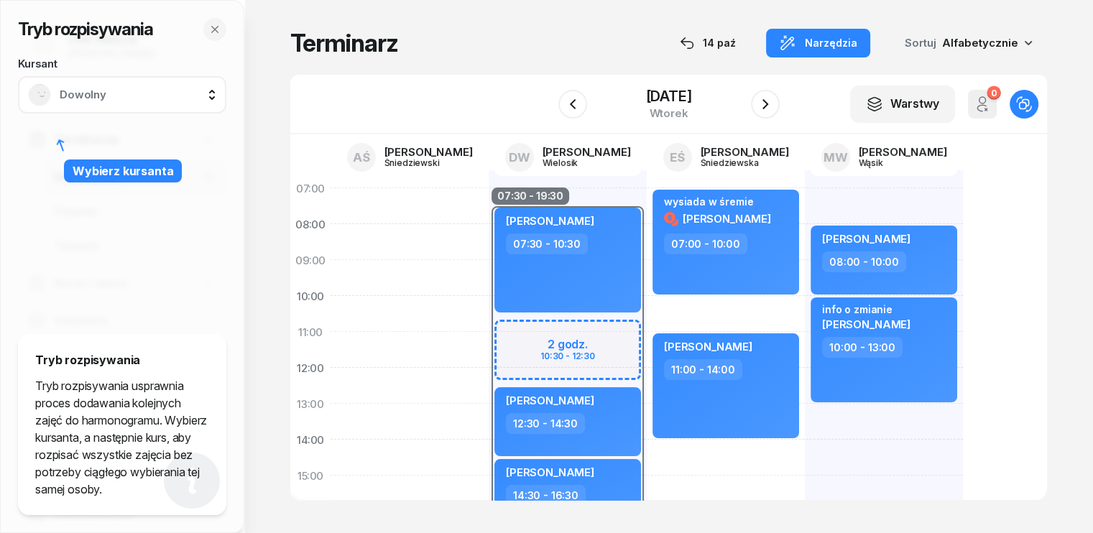
click at [104, 91] on span "Dowolny" at bounding box center [138, 94] width 157 height 13
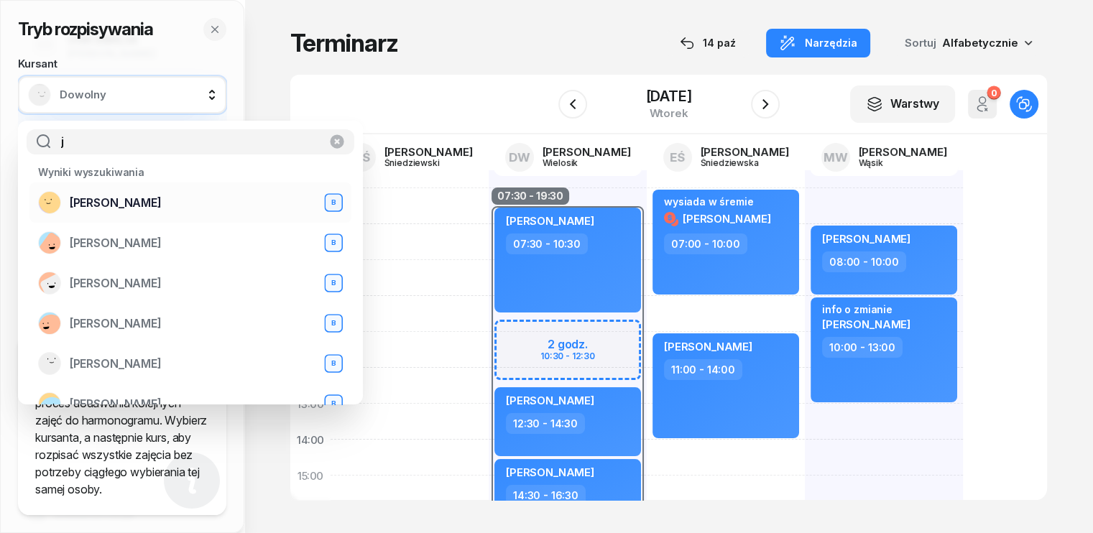
type input "j"
click at [126, 198] on span "Jędrzej Zawodni" at bounding box center [116, 203] width 92 height 14
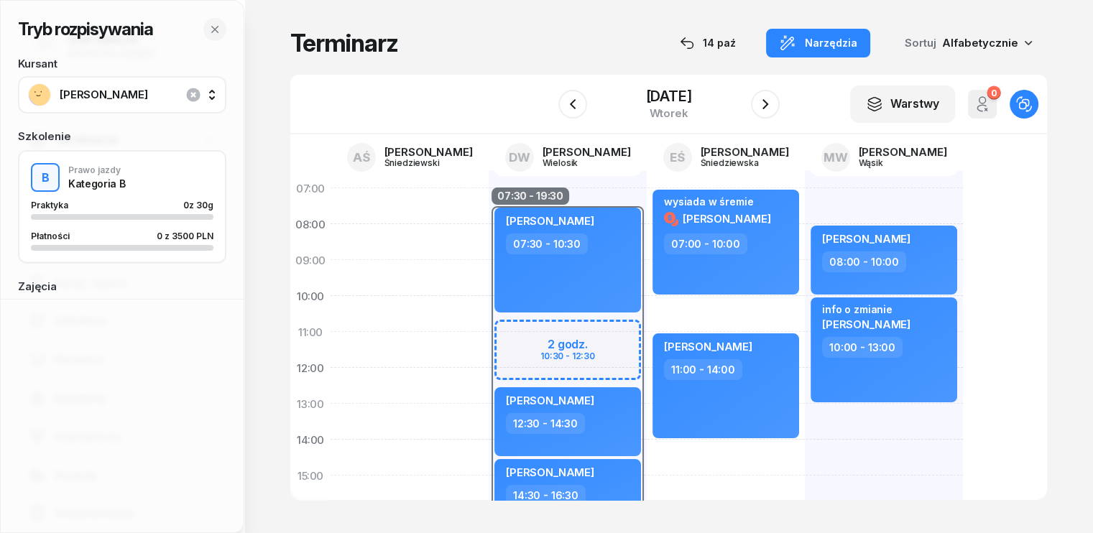
click at [805, 424] on div "Maja Paluch 08:00 - 10:00 info o zmianie Olena Bazylewska 10:00 - 13:00" at bounding box center [884, 493] width 158 height 647
select select "13"
select select "15"
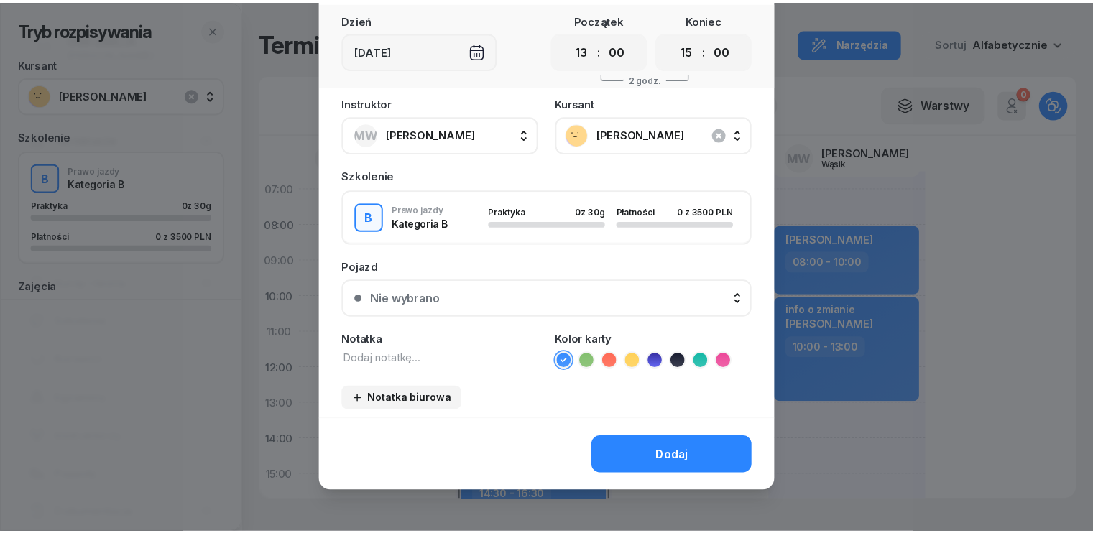
scroll to position [80, 0]
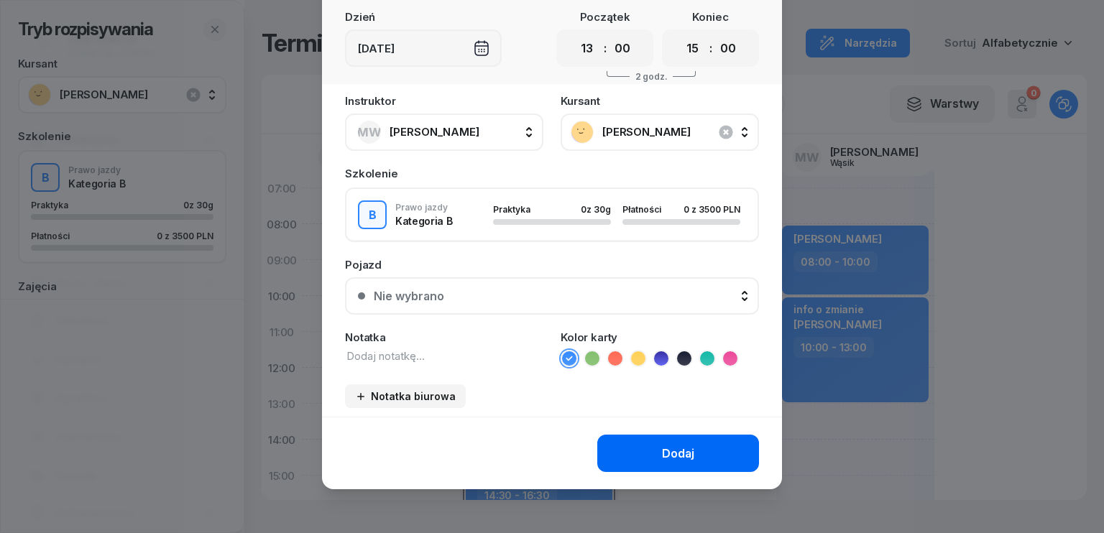
click at [675, 440] on button "Dodaj" at bounding box center [678, 453] width 162 height 37
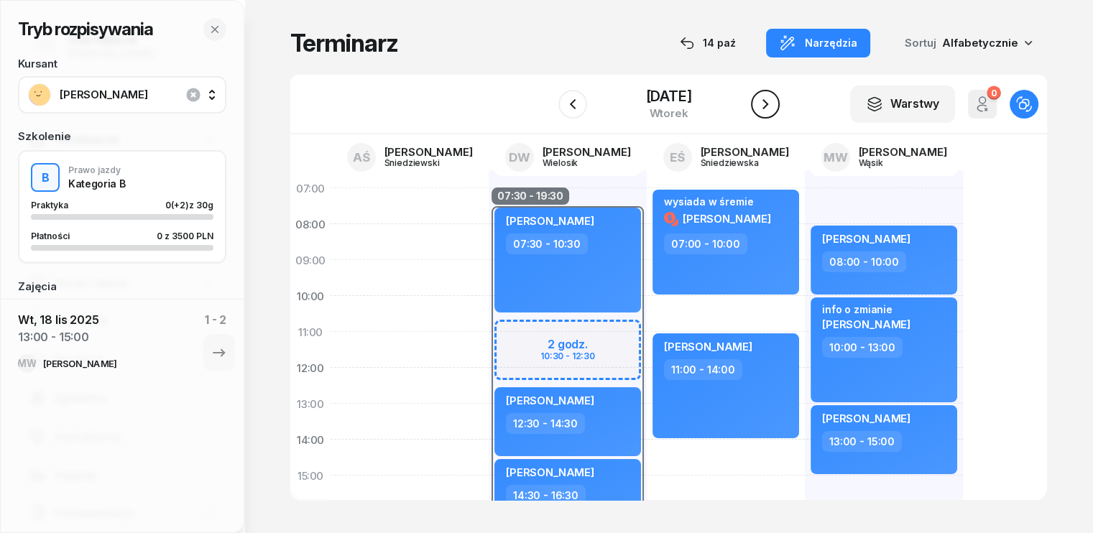
click at [763, 96] on icon "button" at bounding box center [765, 104] width 17 height 17
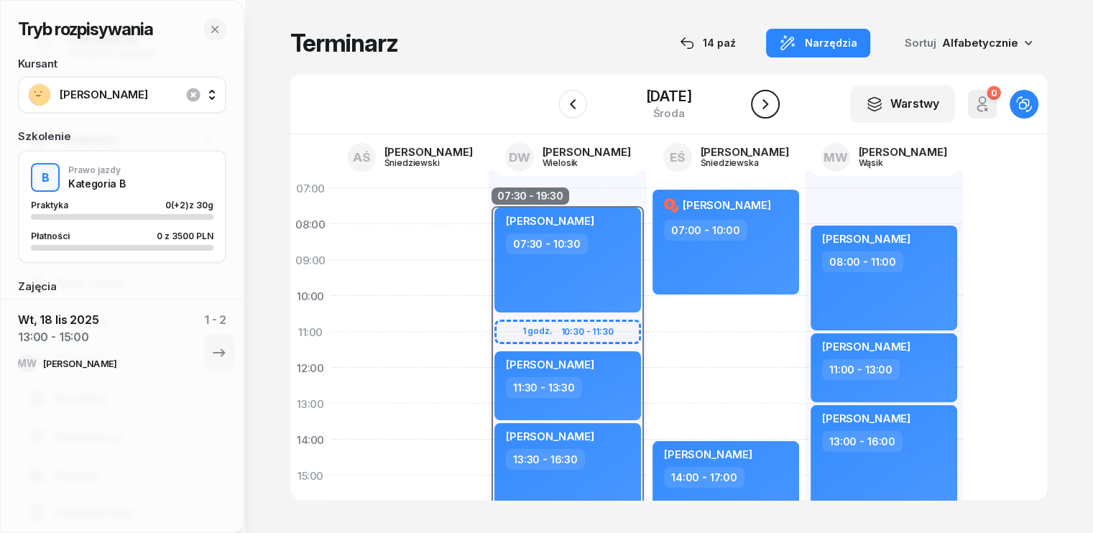
click at [763, 96] on icon "button" at bounding box center [765, 104] width 17 height 17
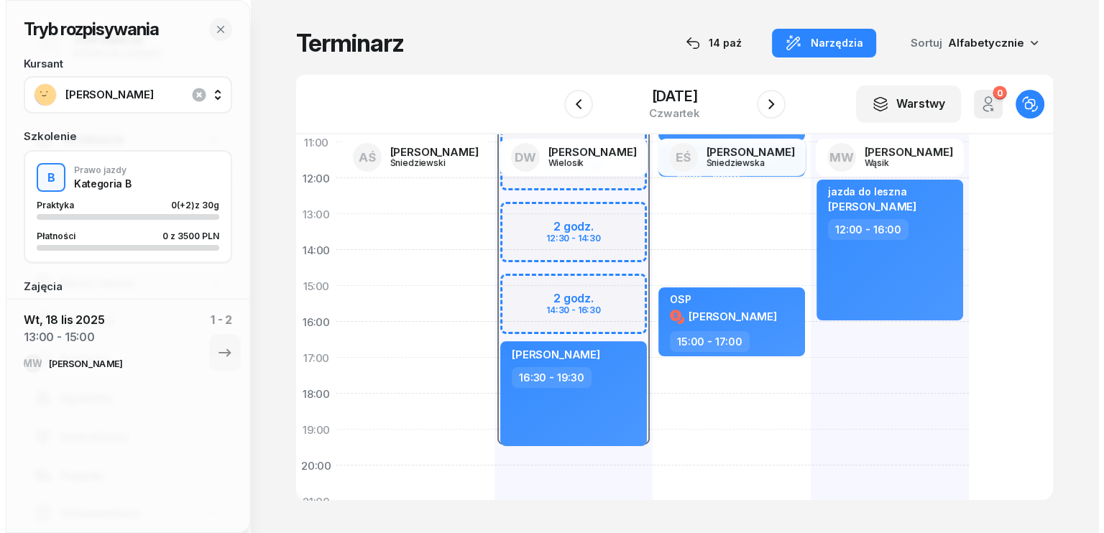
scroll to position [216, 0]
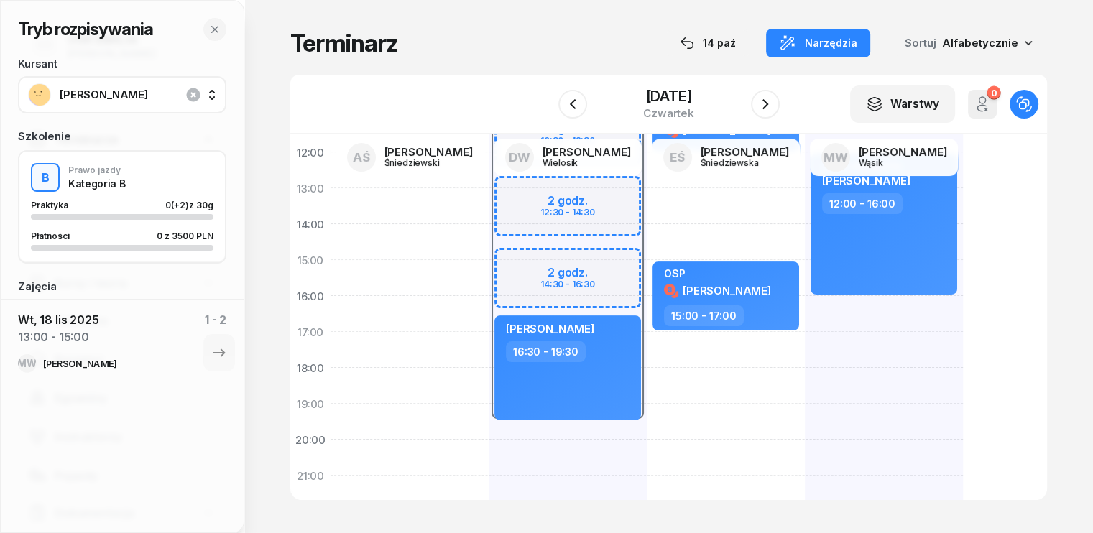
click at [496, 456] on div "07:30 - 19:30 2 godz. 10:30 - 12:30 2 godz. 12:30 - 14:30 2 godz. 14:30 - 16:30…" at bounding box center [568, 278] width 158 height 647
select select "20"
select select "22"
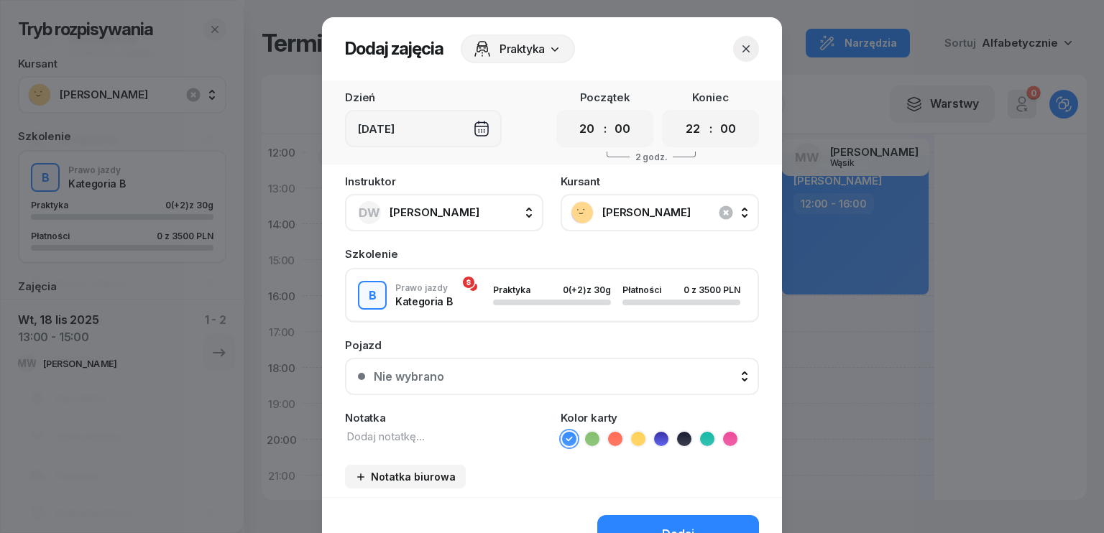
click at [583, 143] on div "00 01 02 03 04 05 06 07 08 09 10 11 12 13 14 15 16 17 18 19 20 21 22 23 : 00 05…" at bounding box center [604, 128] width 97 height 37
click at [575, 132] on select "00 01 02 03 04 05 06 07 08 09 10 11 12 13 14 15 16 17 18 19 20 21 22 23" at bounding box center [586, 128] width 27 height 25
select select "12"
click at [573, 116] on select "00 01 02 03 04 05 06 07 08 09 10 11 12 13 14 15 16 17 18 19 20 21 22 23" at bounding box center [586, 128] width 27 height 25
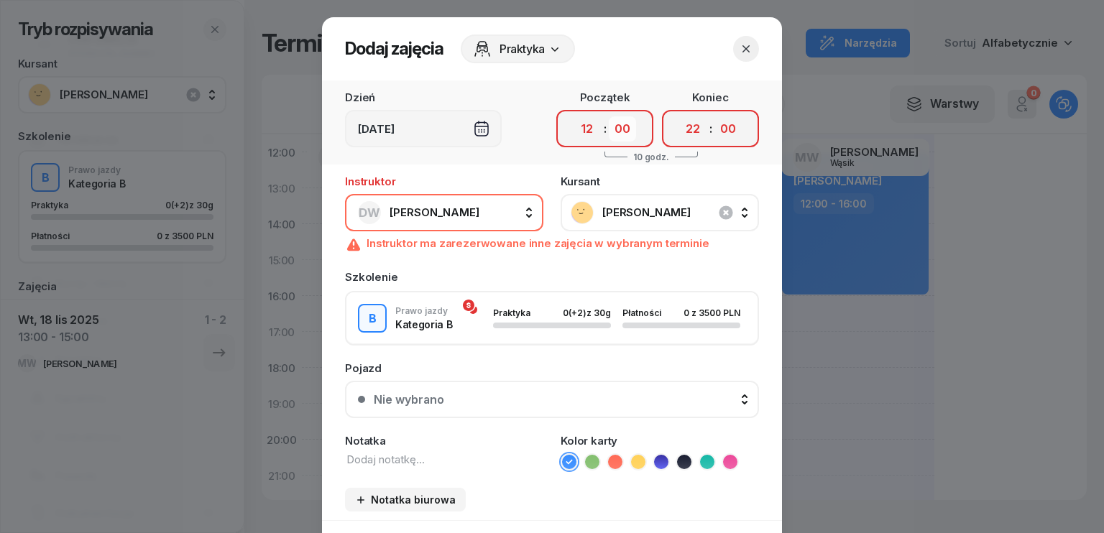
click at [615, 126] on select "00 05 10 15 20 25 30 35 40 45 50 55" at bounding box center [622, 128] width 27 height 25
select select "30"
click at [609, 116] on select "00 05 10 15 20 25 30 35 40 45 50 55" at bounding box center [622, 128] width 27 height 25
click at [683, 137] on select "00 01 02 03 04 05 06 07 08 09 10 11 12 13 14 15 16 17 18 19 20 21 22 23" at bounding box center [692, 128] width 27 height 25
select select "14"
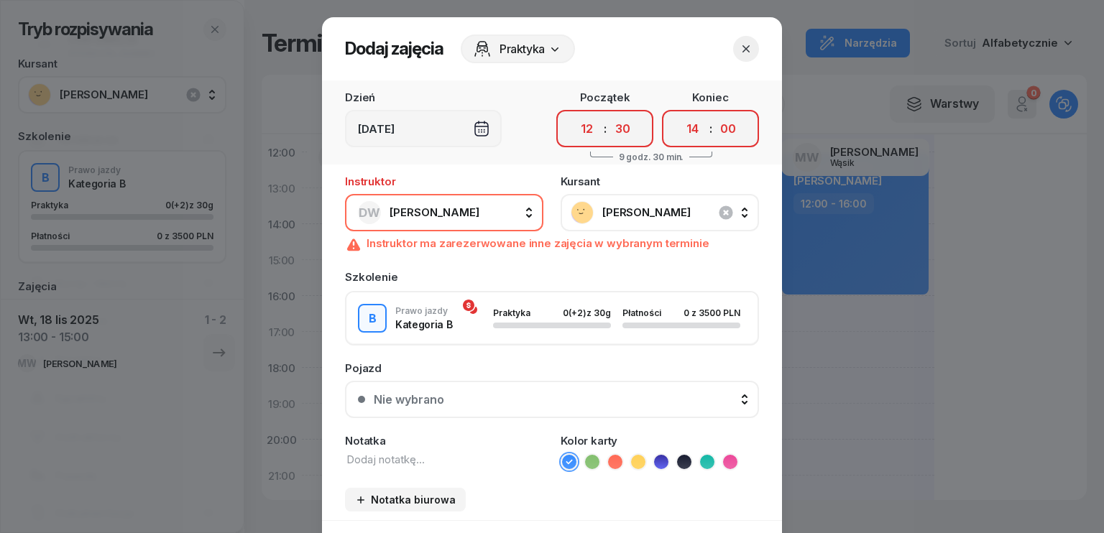
click at [679, 116] on select "00 01 02 03 04 05 06 07 08 09 10 11 12 13 14 15 16 17 18 19 20 21 22 23" at bounding box center [692, 128] width 27 height 25
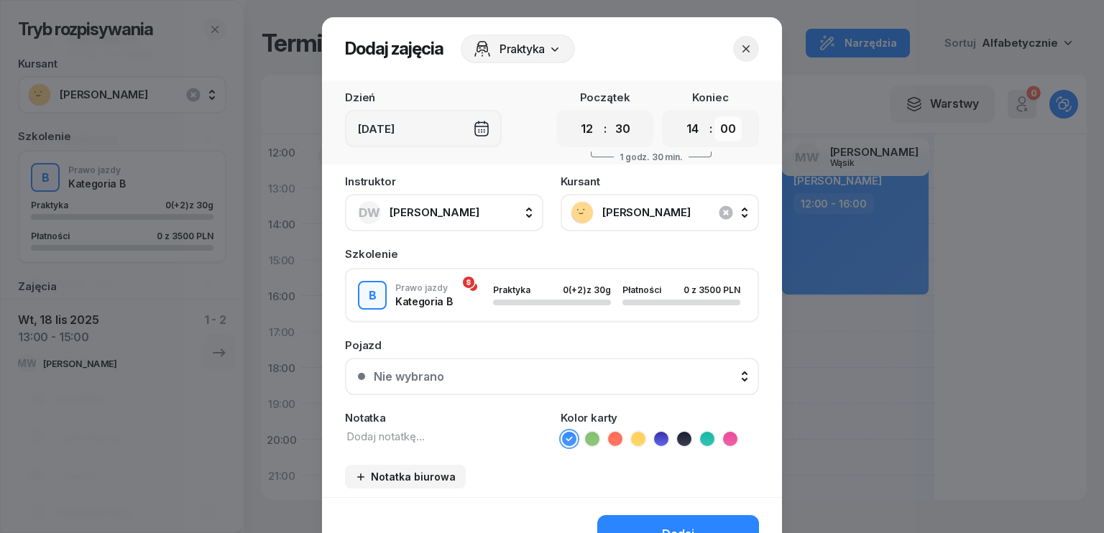
click at [716, 129] on select "00 05 10 15 20 25 30 35 40 45 50 55" at bounding box center [727, 128] width 27 height 25
select select "30"
click at [714, 116] on select "00 05 10 15 20 25 30 35 40 45 50 55" at bounding box center [727, 128] width 27 height 25
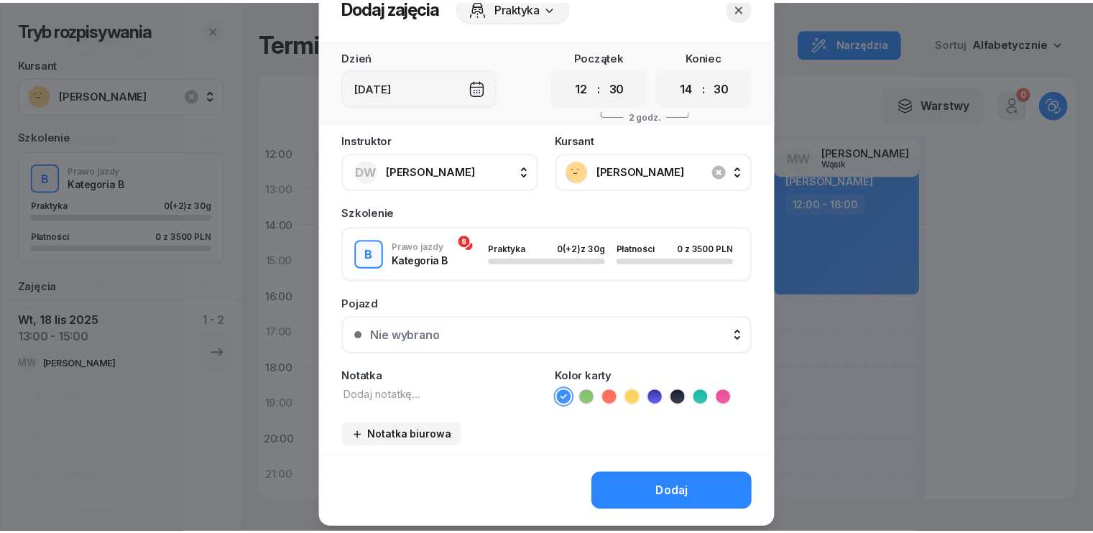
scroll to position [80, 0]
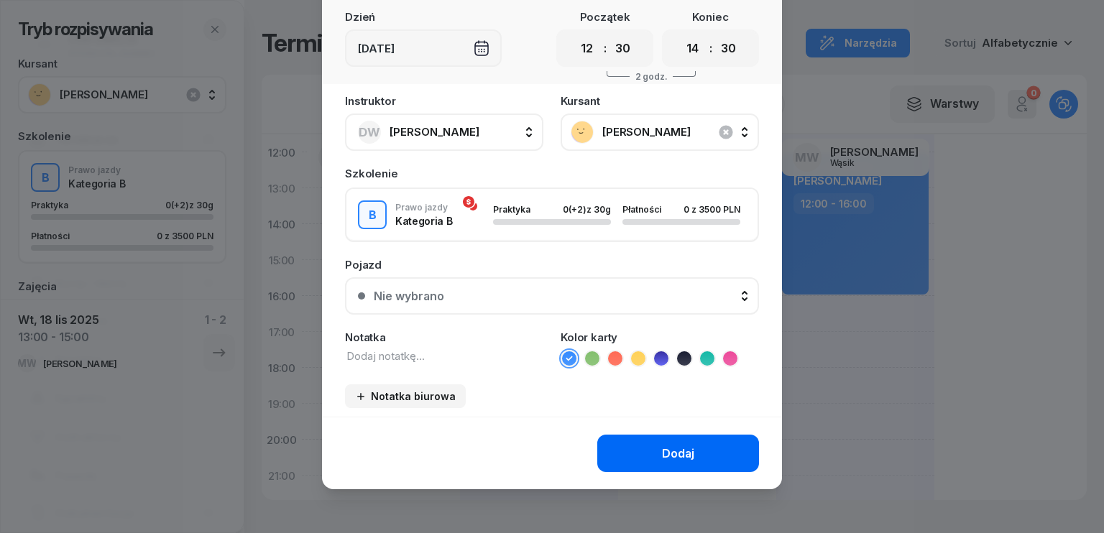
click at [679, 447] on div "Dodaj" at bounding box center [678, 454] width 32 height 14
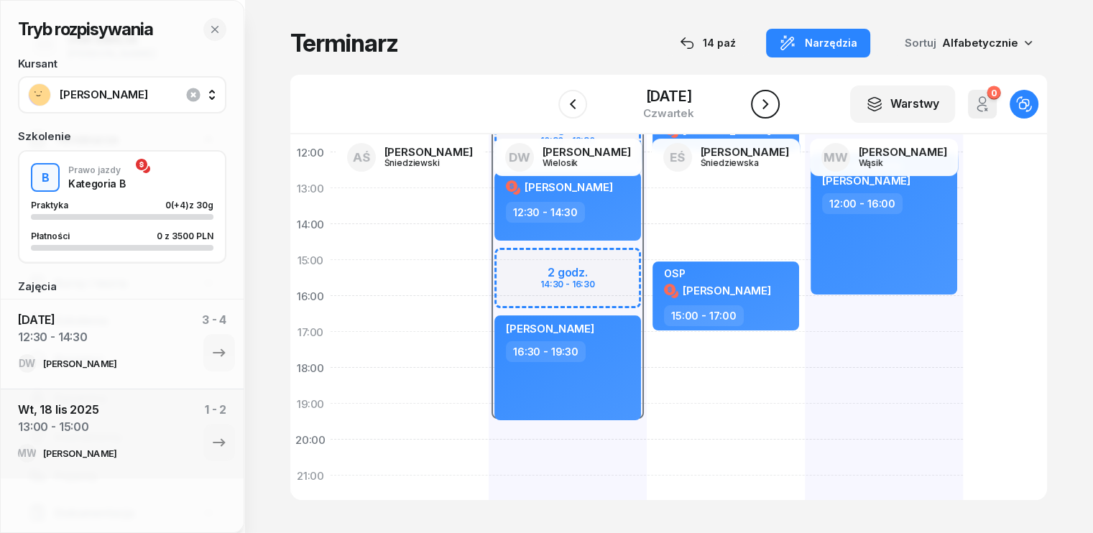
click at [763, 106] on icon "button" at bounding box center [765, 104] width 17 height 17
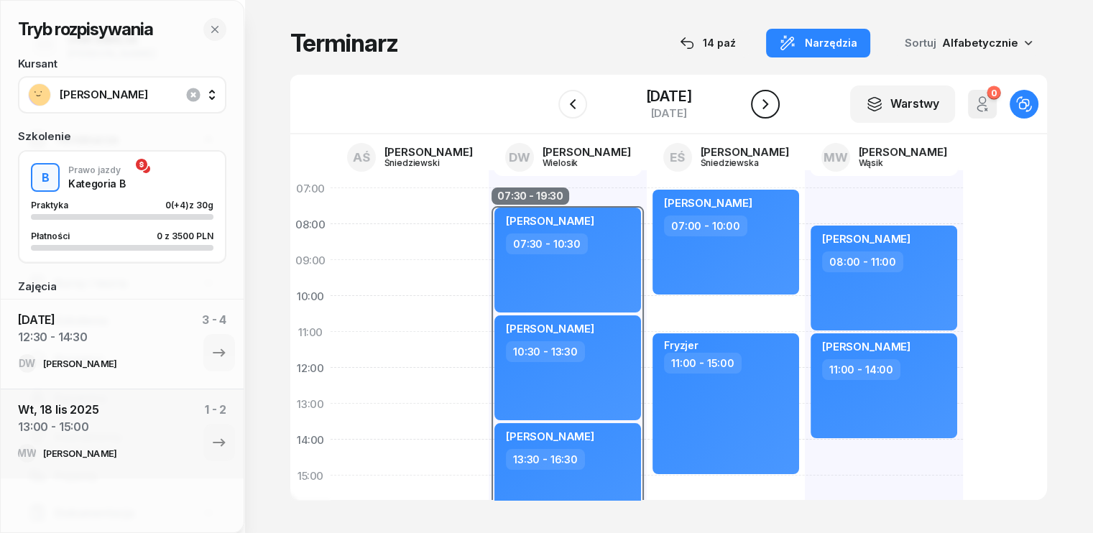
click at [767, 108] on icon "button" at bounding box center [765, 104] width 17 height 17
click at [767, 108] on icon "button" at bounding box center [765, 104] width 6 height 10
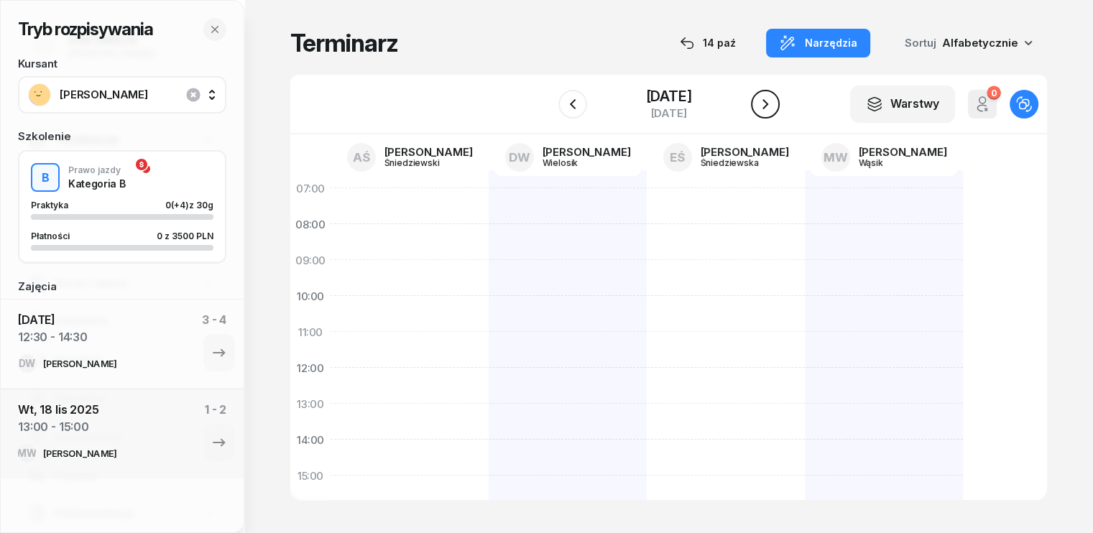
click at [767, 108] on icon "button" at bounding box center [765, 104] width 17 height 17
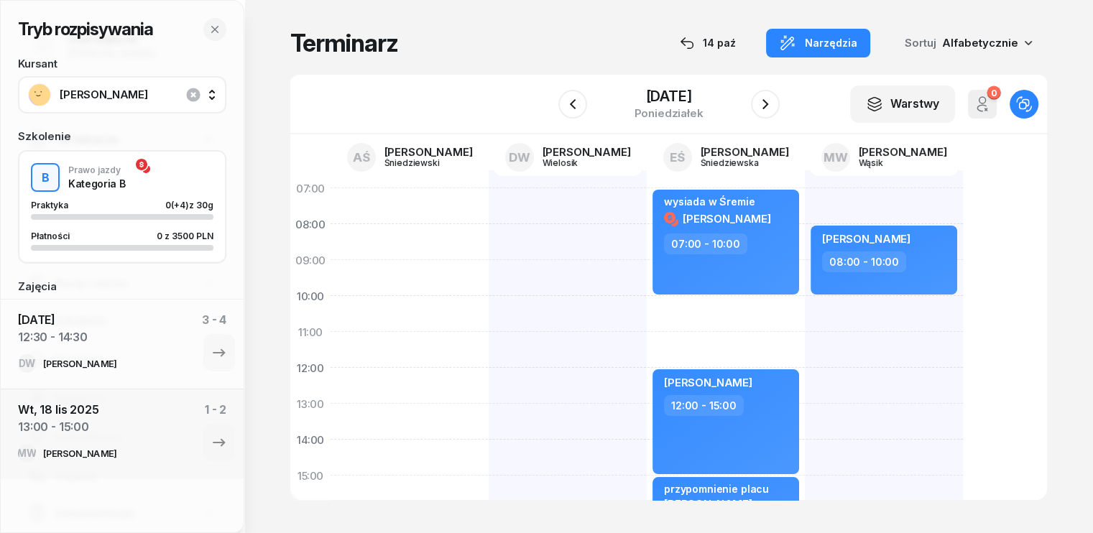
click at [805, 371] on div "Weronika Łuczak 08:00 - 10:00" at bounding box center [884, 493] width 158 height 647
select select "12"
select select "14"
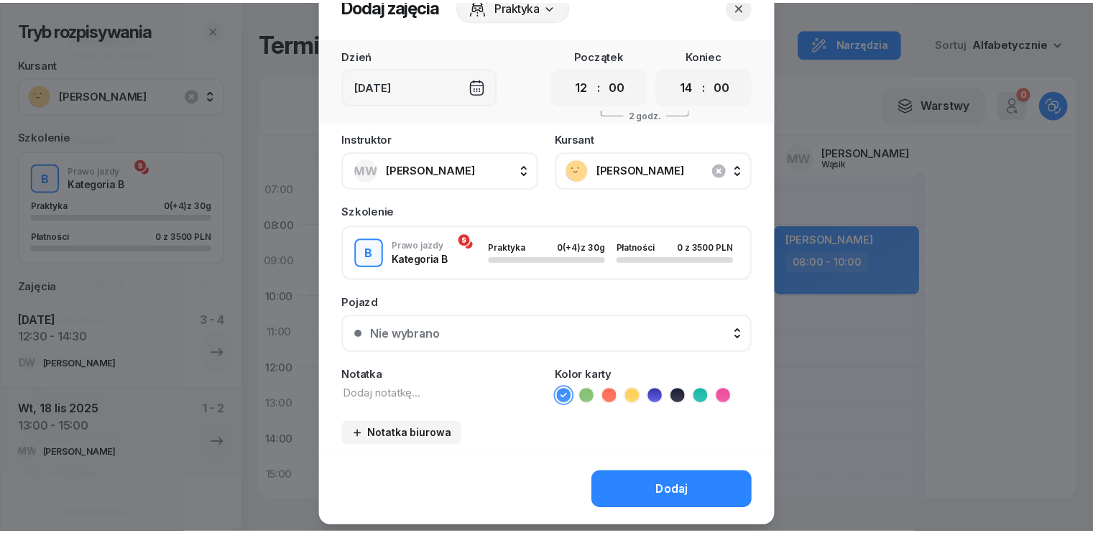
scroll to position [80, 0]
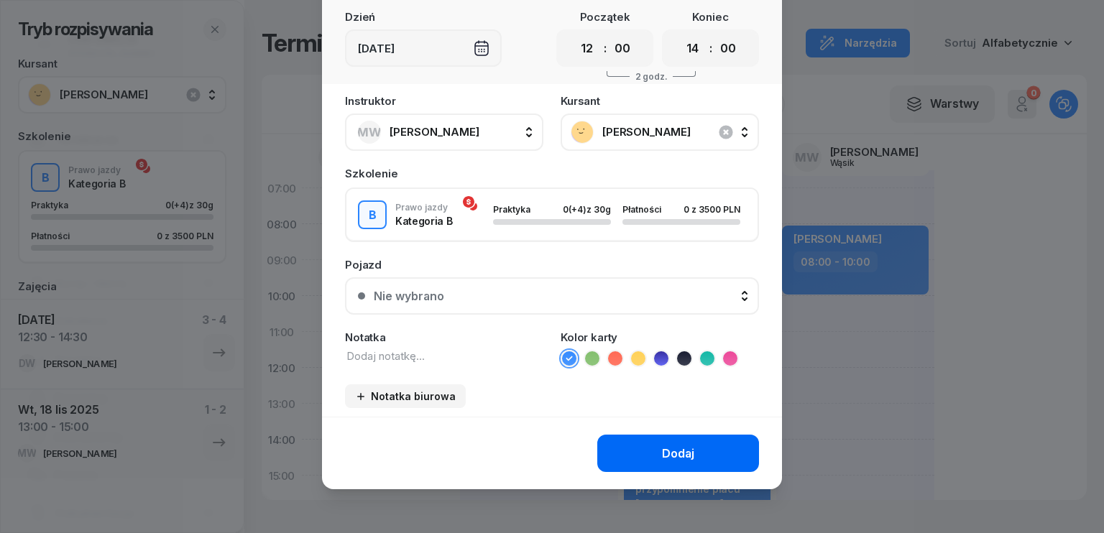
click at [683, 447] on div "Dodaj" at bounding box center [678, 454] width 32 height 14
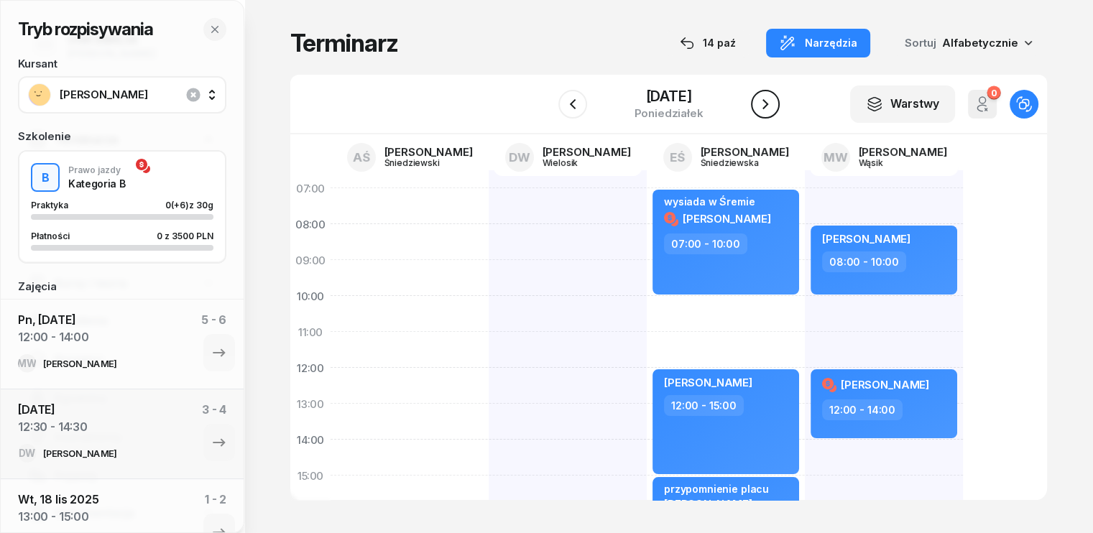
click at [767, 103] on icon "button" at bounding box center [765, 104] width 17 height 17
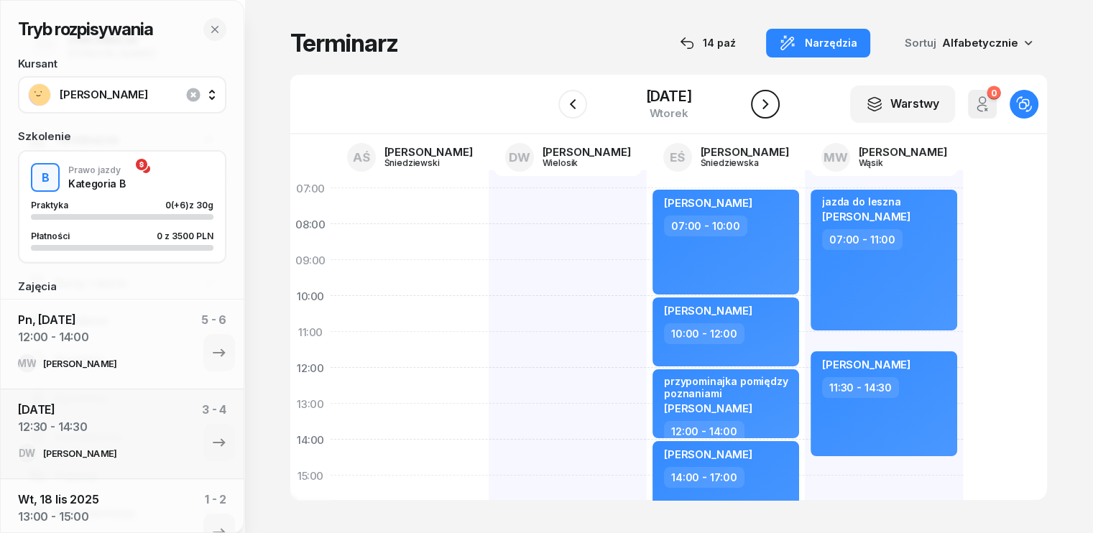
click at [767, 102] on icon "button" at bounding box center [765, 104] width 17 height 17
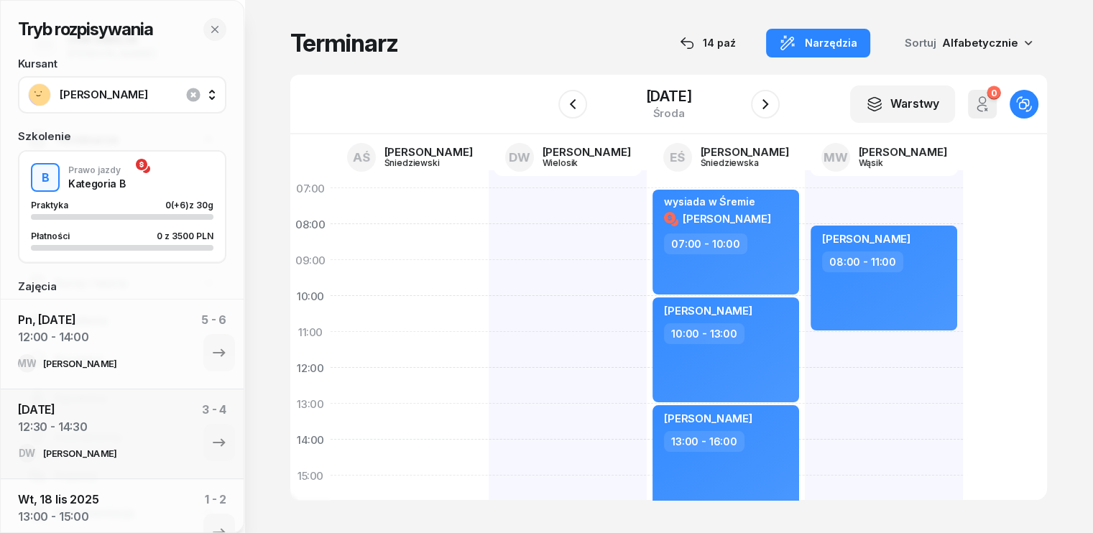
click at [805, 348] on div "Weronika Łuczak 08:00 - 11:00" at bounding box center [884, 493] width 158 height 647
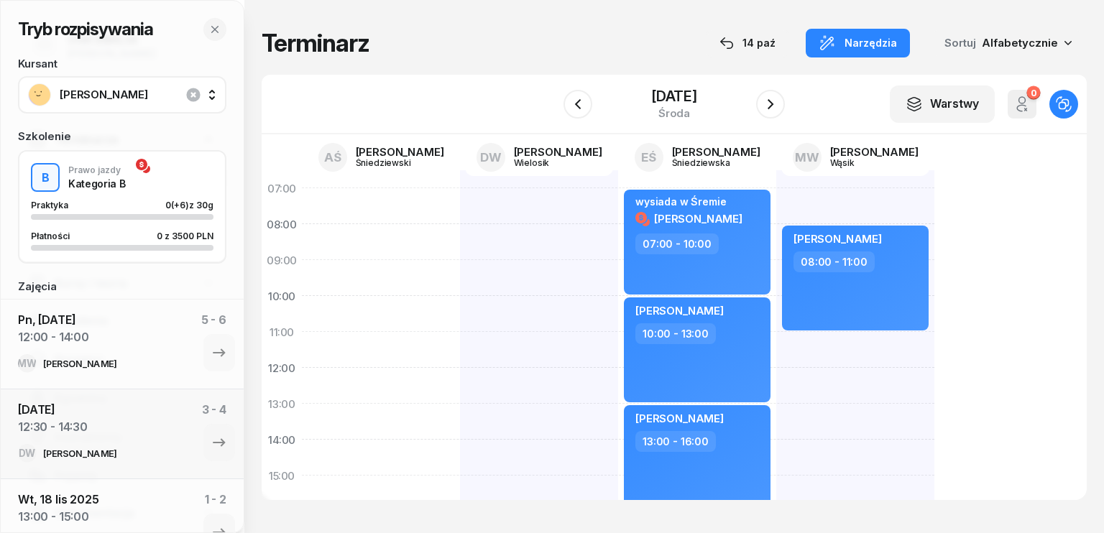
select select "11"
select select "13"
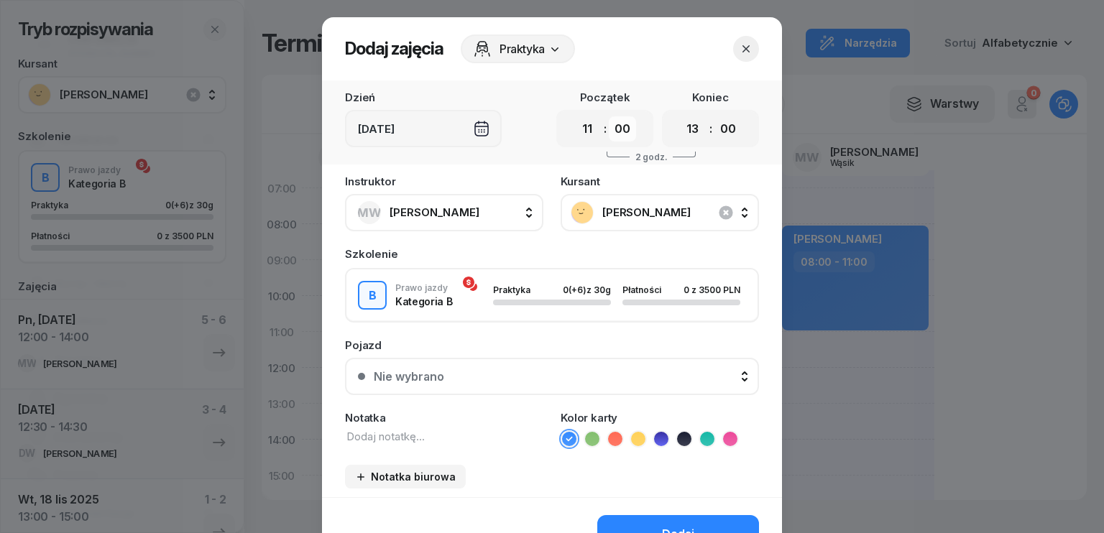
drag, startPoint x: 610, startPoint y: 129, endPoint x: 619, endPoint y: 140, distance: 14.4
click at [610, 129] on select "00 05 10 15 20 25 30 35 40 45 50 55" at bounding box center [622, 128] width 27 height 25
select select "30"
click at [609, 116] on select "00 05 10 15 20 25 30 35 40 45 50 55" at bounding box center [622, 128] width 27 height 25
click at [714, 132] on select "00 05 10 15 20 25 30 35 40 45 50 55" at bounding box center [727, 128] width 27 height 25
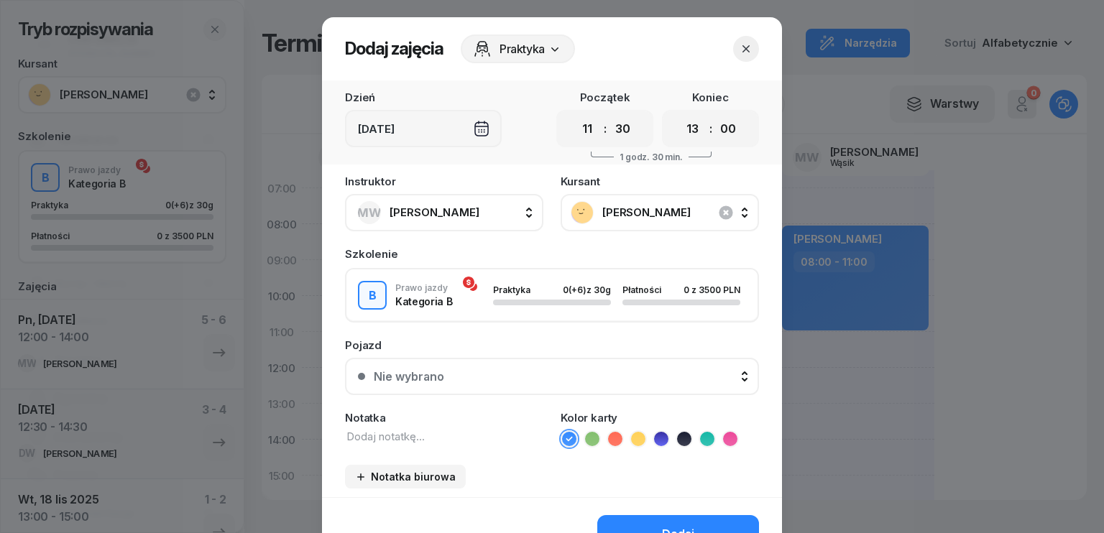
click at [743, 47] on icon "button" at bounding box center [746, 49] width 14 height 14
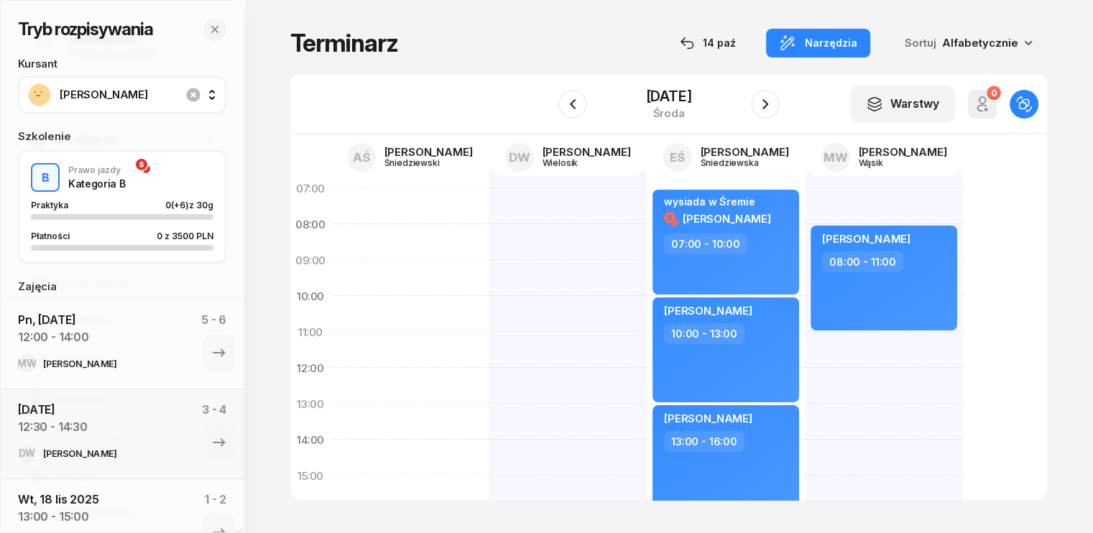
click at [805, 410] on div "Weronika Łuczak 08:00 - 11:00" at bounding box center [884, 493] width 158 height 647
select select "13"
select select "15"
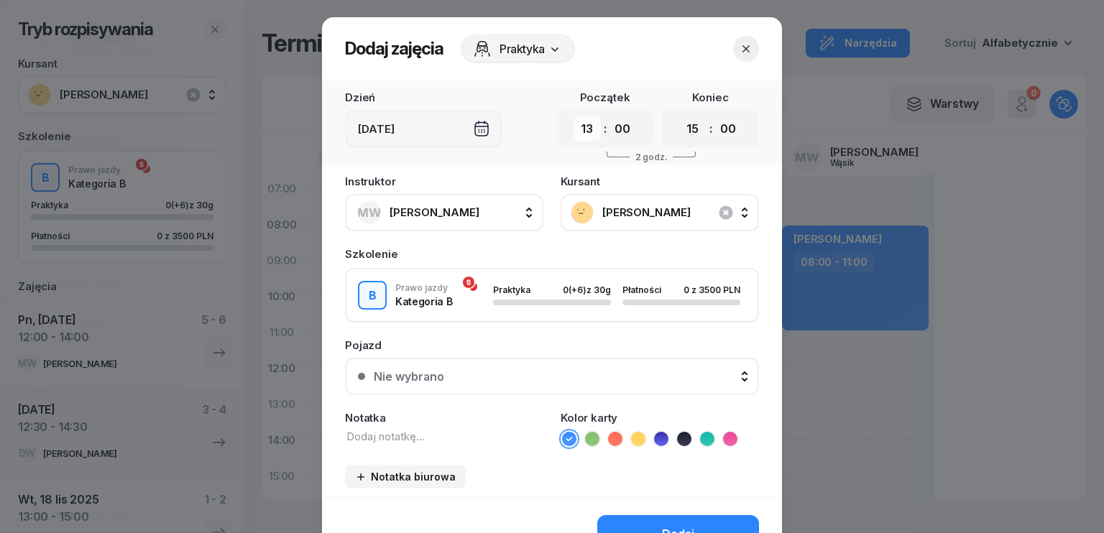
click at [582, 122] on select "00 01 02 03 04 05 06 07 08 09 10 11 12 13 14 15 16 17 18 19 20 21 22 23" at bounding box center [586, 128] width 27 height 25
select select "14"
click at [573, 116] on select "00 01 02 03 04 05 06 07 08 09 10 11 12 13 14 15 16 17 18 19 20 21 22 23" at bounding box center [586, 128] width 27 height 25
drag, startPoint x: 683, startPoint y: 130, endPoint x: 690, endPoint y: 140, distance: 12.0
click at [684, 130] on select "00 01 02 03 04 05 06 07 08 09 10 11 12 13 14 15 16 17 18 19 20 21 22 23" at bounding box center [692, 128] width 27 height 25
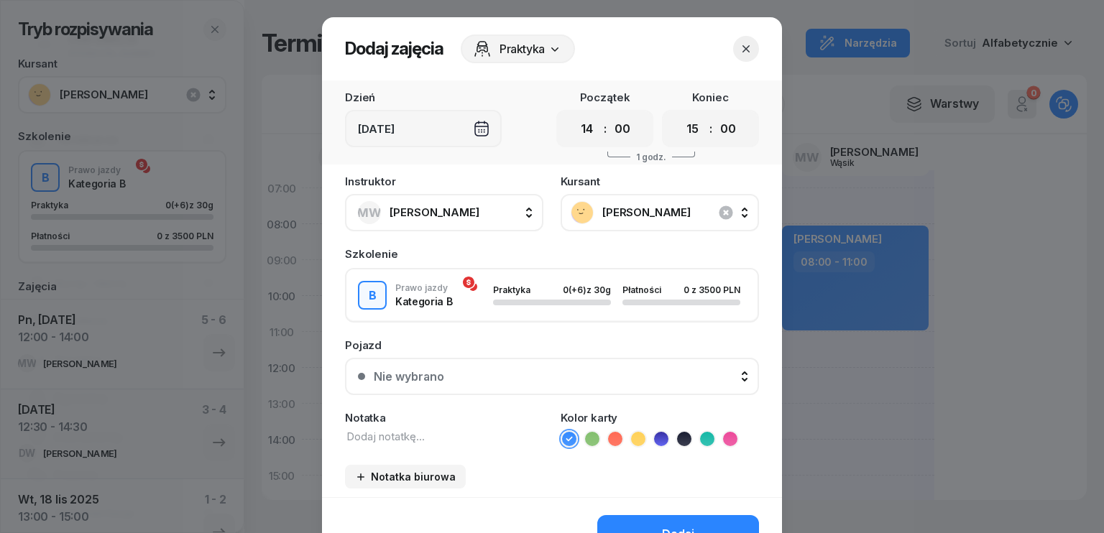
select select "16"
click at [679, 116] on select "00 01 02 03 04 05 06 07 08 09 10 11 12 13 14 15 16 17 18 19 20 21 22 23" at bounding box center [692, 128] width 27 height 25
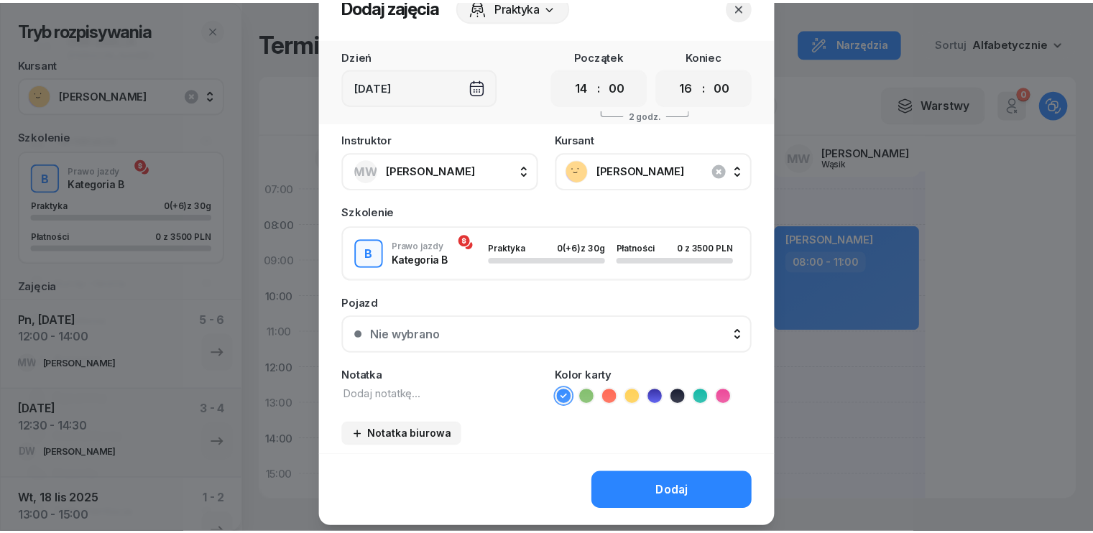
scroll to position [80, 0]
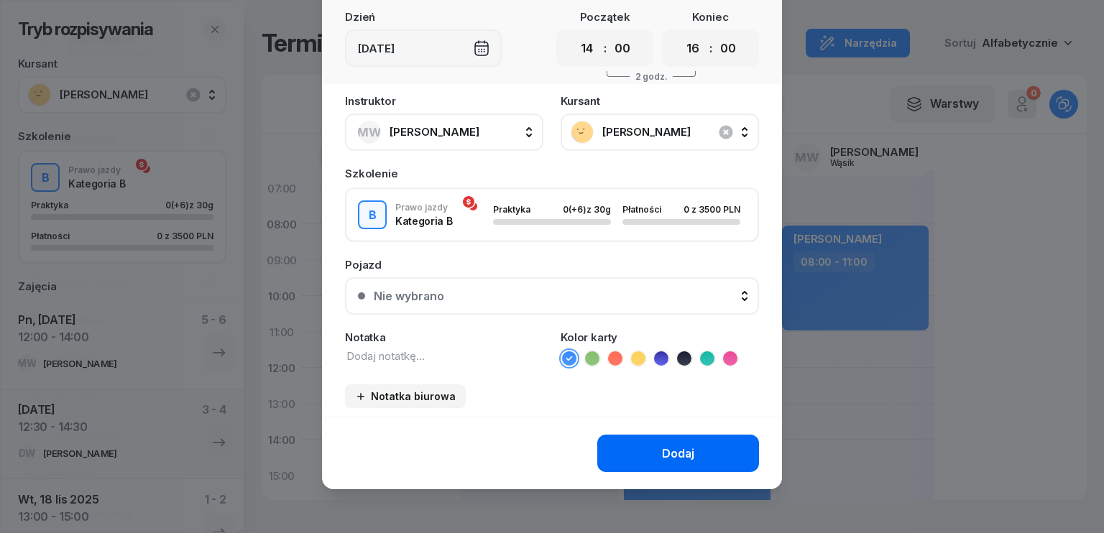
click at [689, 453] on button "Dodaj" at bounding box center [678, 453] width 162 height 37
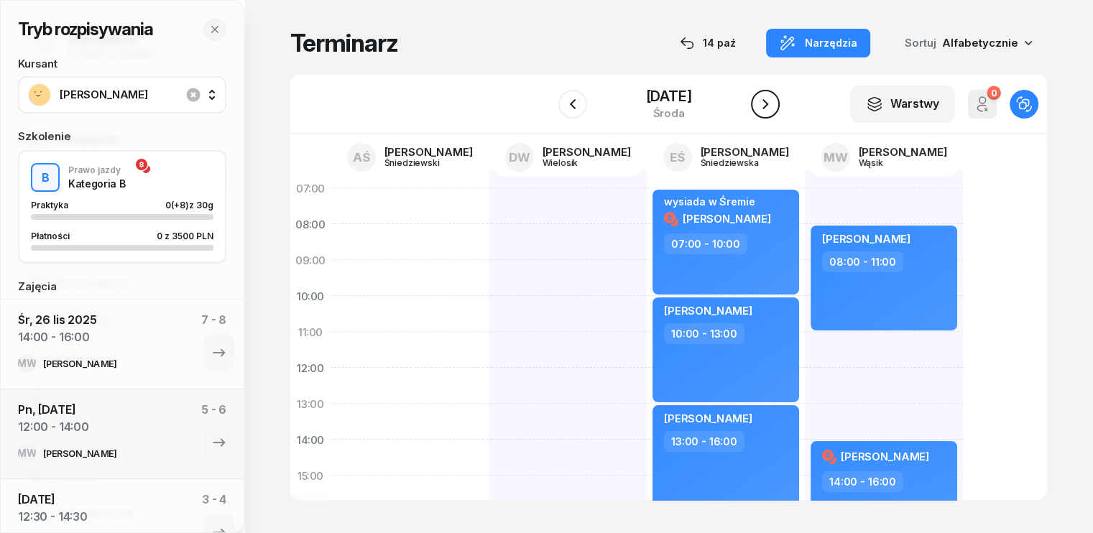
click at [767, 102] on icon "button" at bounding box center [765, 104] width 17 height 17
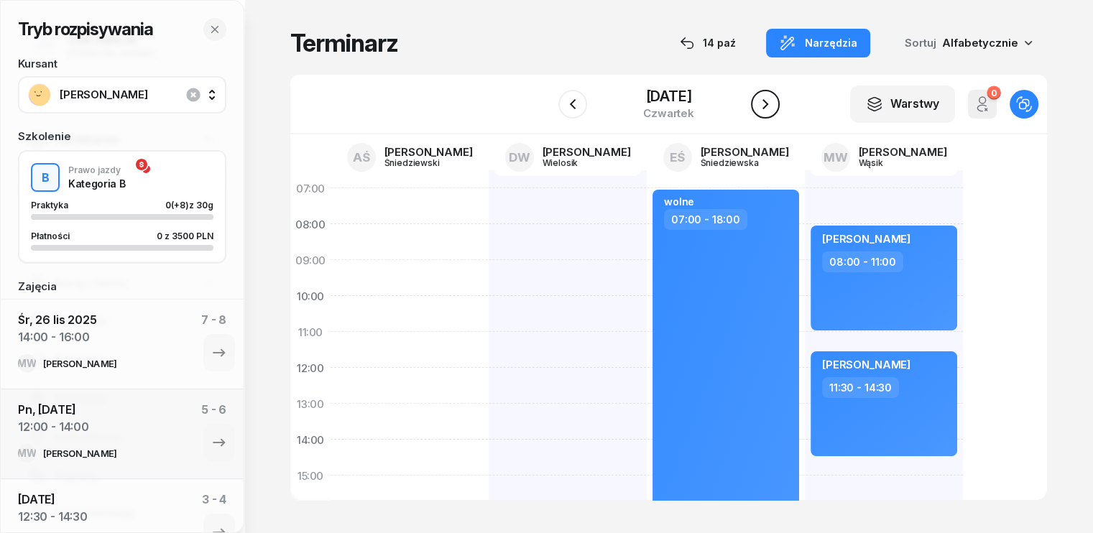
click at [767, 102] on icon "button" at bounding box center [765, 104] width 17 height 17
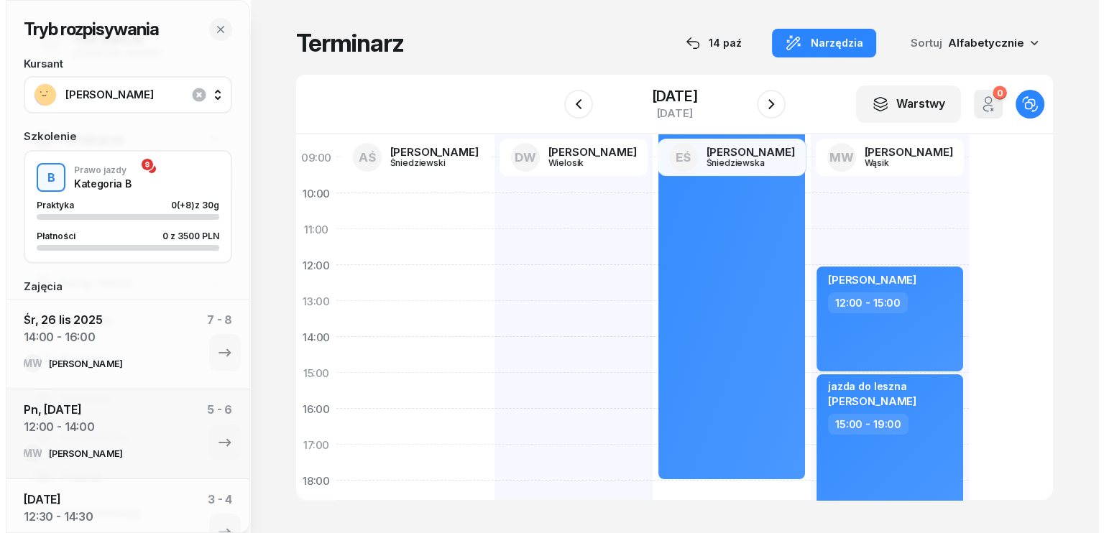
scroll to position [72, 0]
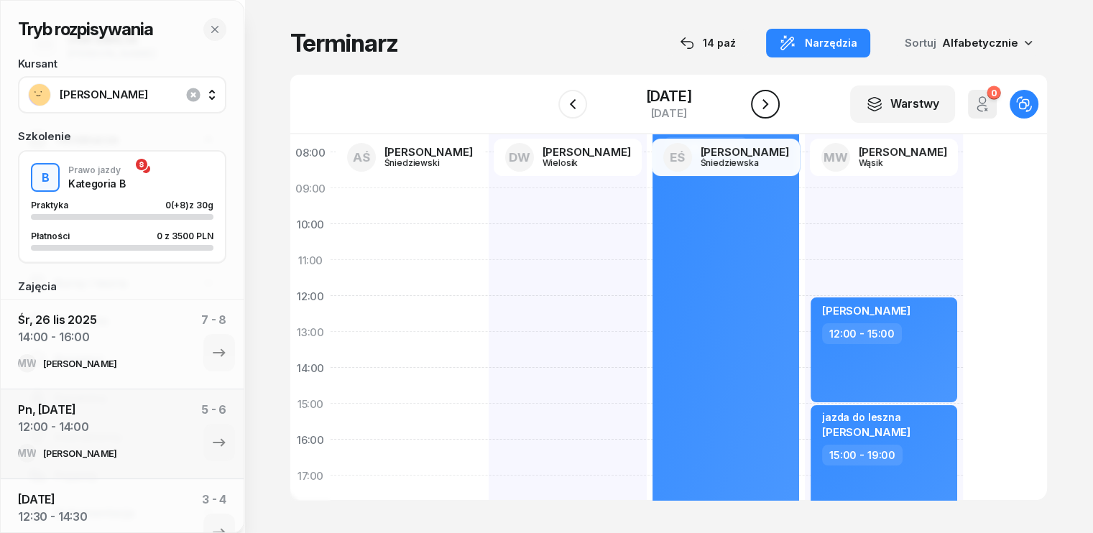
click at [770, 98] on icon "button" at bounding box center [765, 104] width 17 height 17
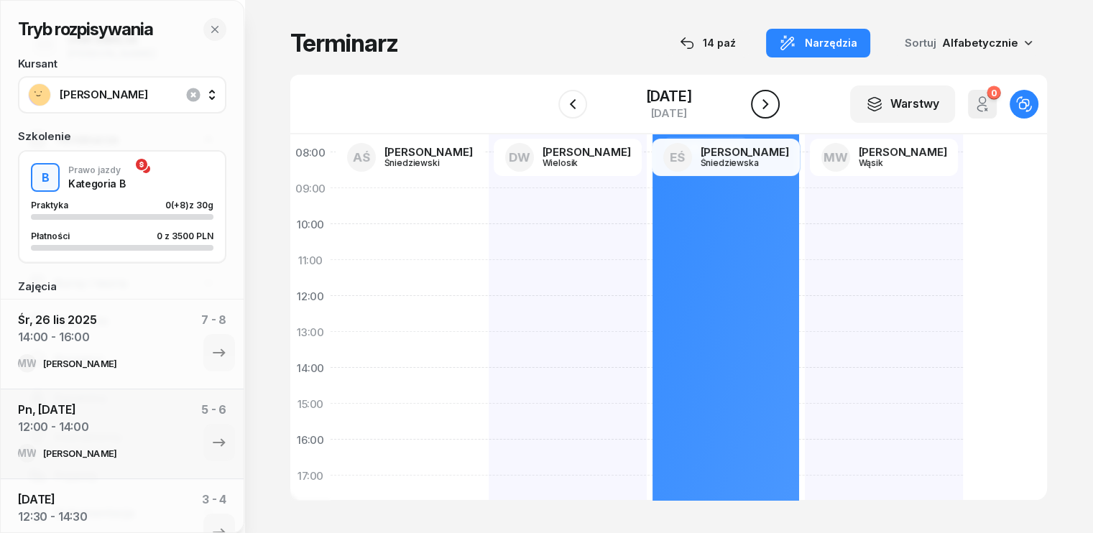
click at [770, 98] on icon "button" at bounding box center [765, 104] width 17 height 17
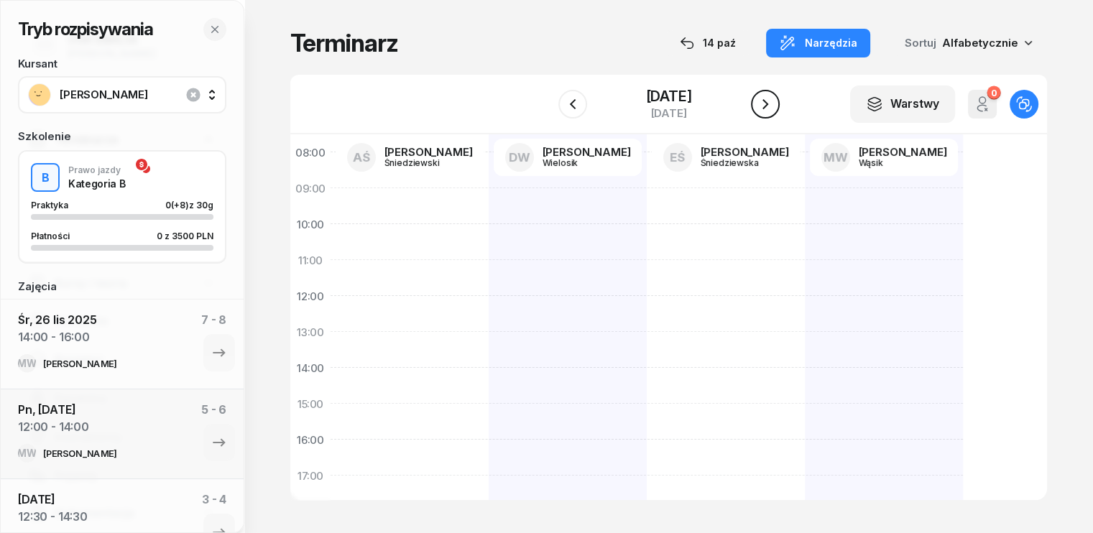
click at [770, 98] on icon "button" at bounding box center [765, 104] width 17 height 17
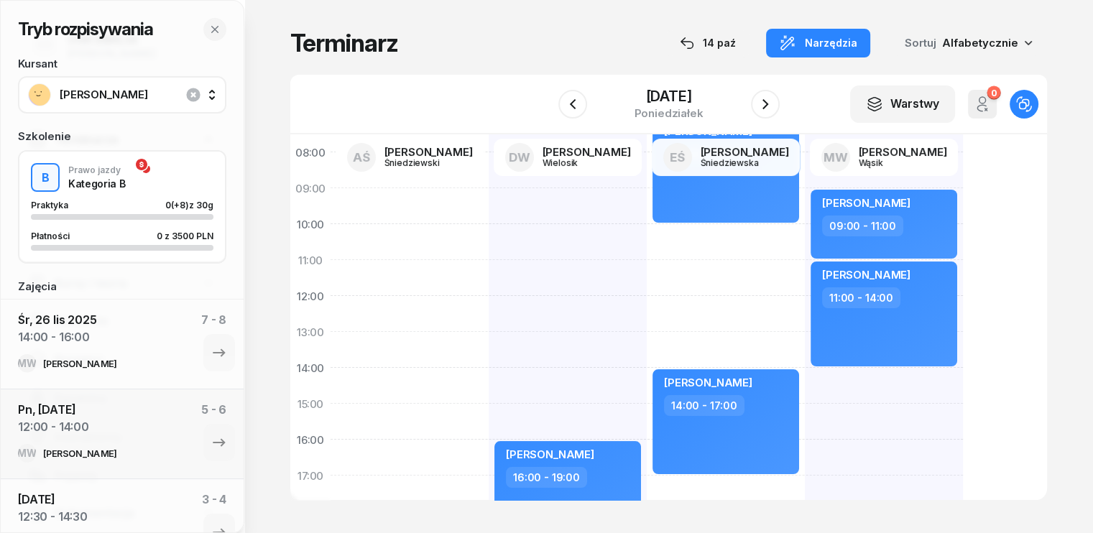
click at [805, 374] on div "Karina Dec 09:00 - 11:00 Aleksander Wojtkowiak- Kozakiewicz 11:00 - 14:00" at bounding box center [884, 421] width 158 height 647
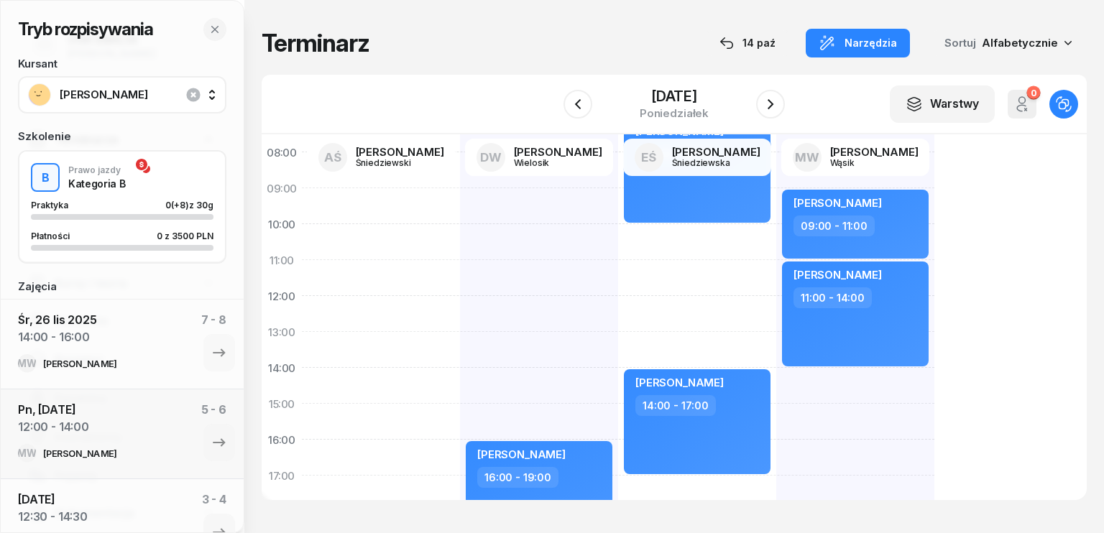
select select "14"
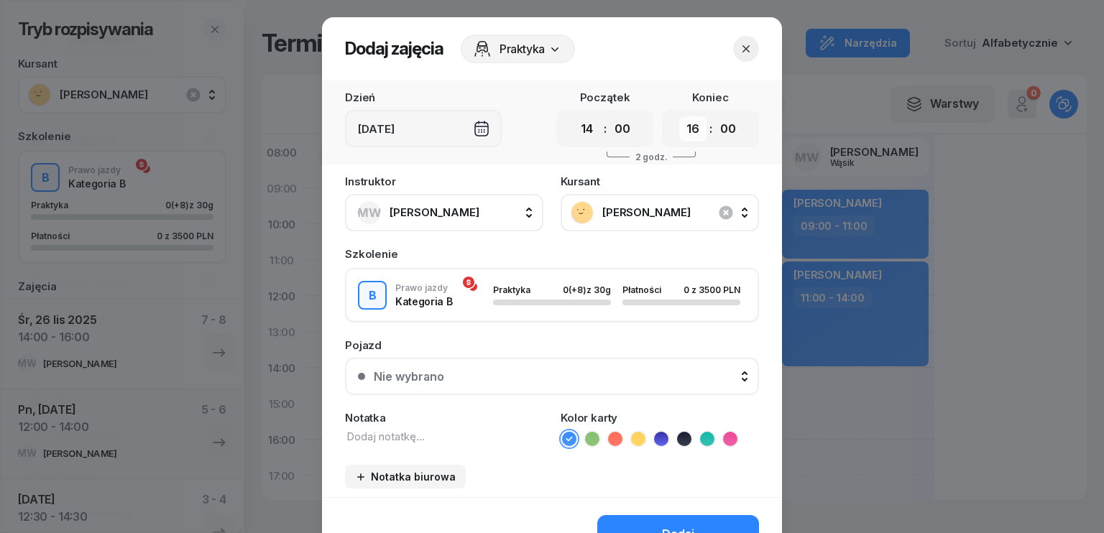
click at [696, 134] on select "00 01 02 03 04 05 06 07 08 09 10 11 12 13 14 15 16 17 18 19 20 21 22 23" at bounding box center [692, 128] width 27 height 25
select select "17"
click at [679, 116] on select "00 01 02 03 04 05 06 07 08 09 10 11 12 13 14 15 16 17 18 19 20 21 22 23" at bounding box center [692, 128] width 27 height 25
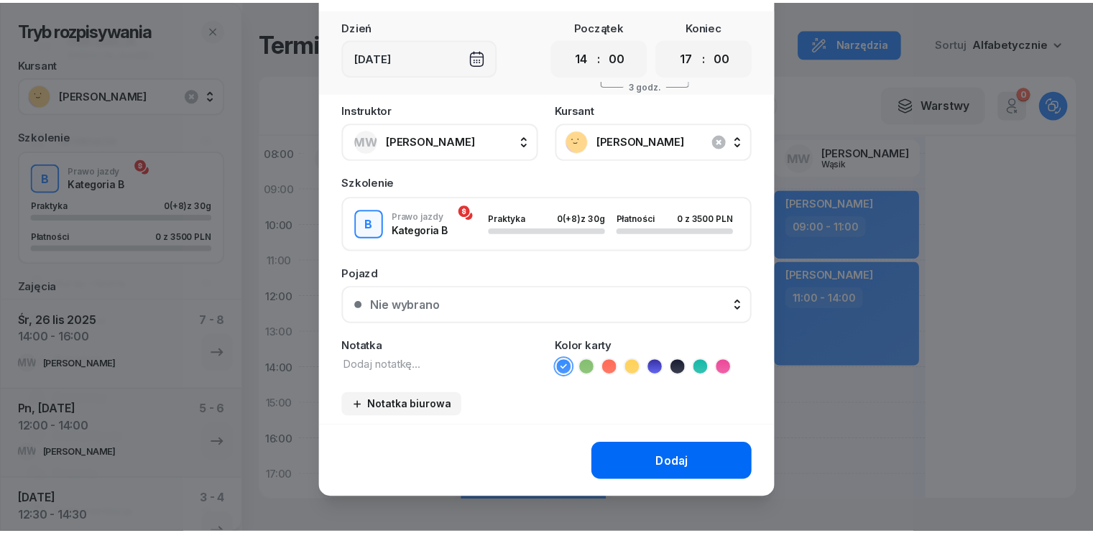
scroll to position [80, 0]
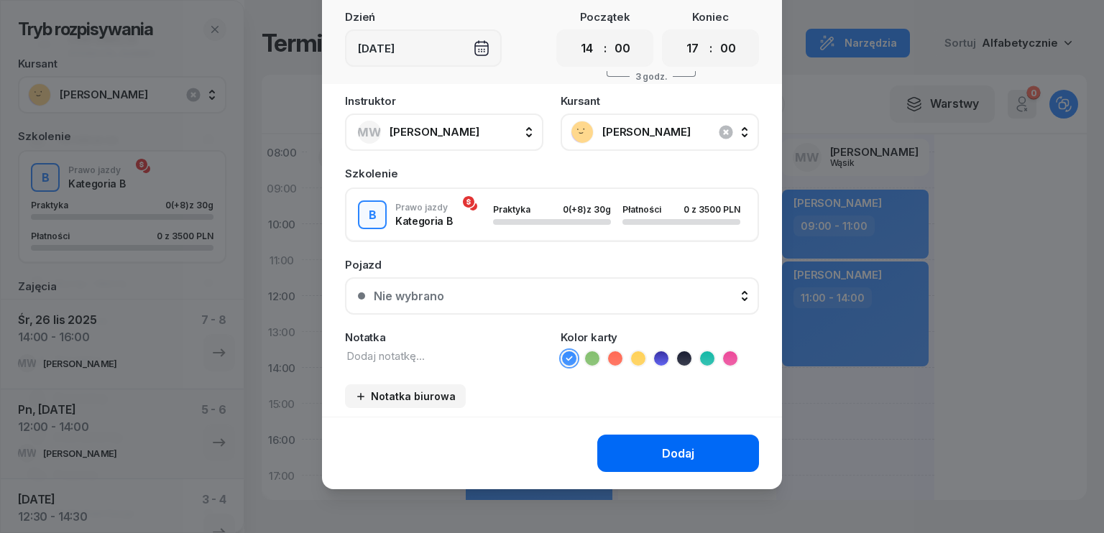
click at [690, 456] on button "Dodaj" at bounding box center [678, 453] width 162 height 37
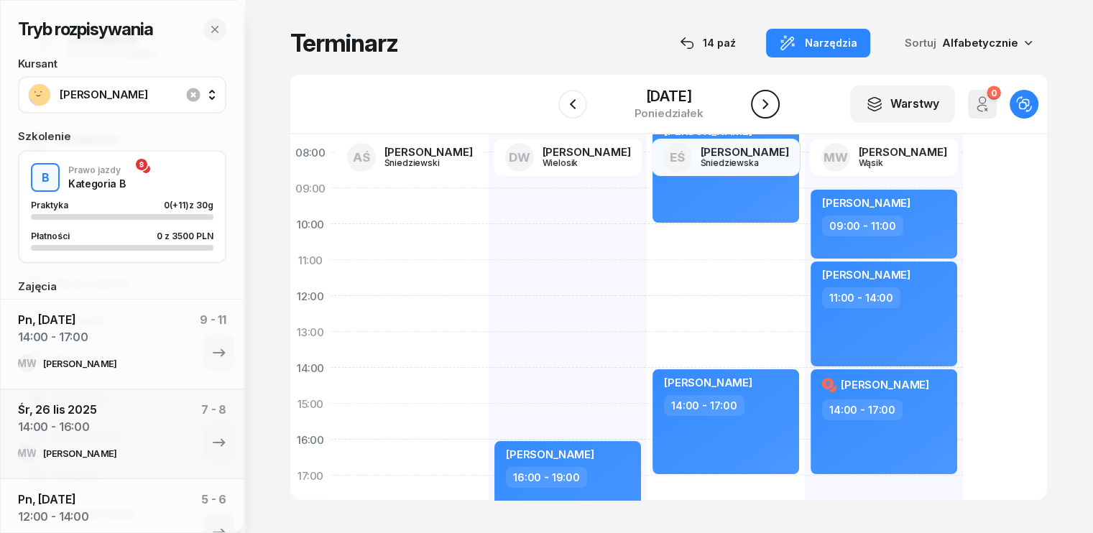
click at [764, 103] on icon "button" at bounding box center [765, 104] width 17 height 17
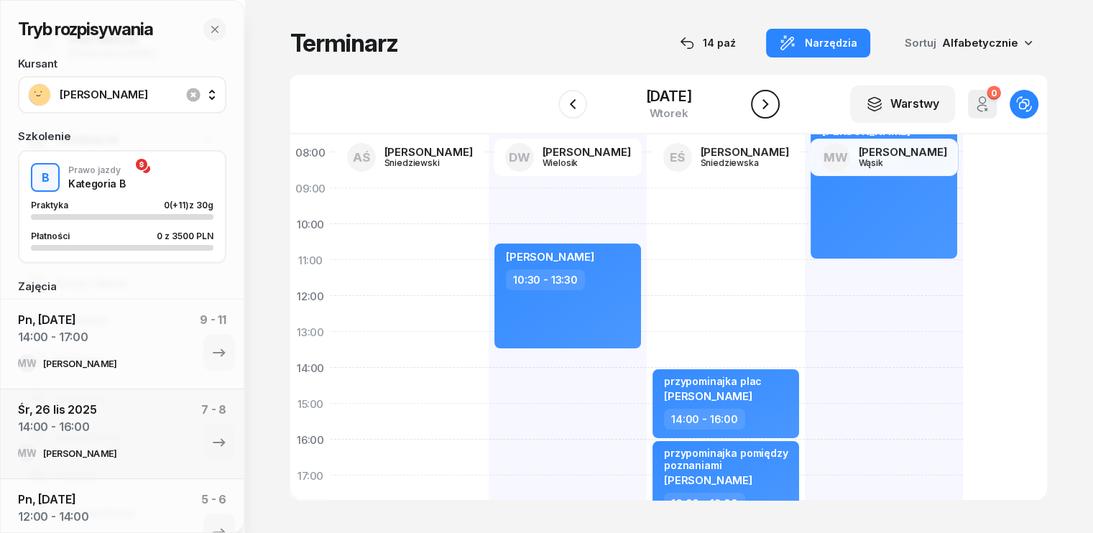
click at [764, 103] on icon "button" at bounding box center [765, 104] width 17 height 17
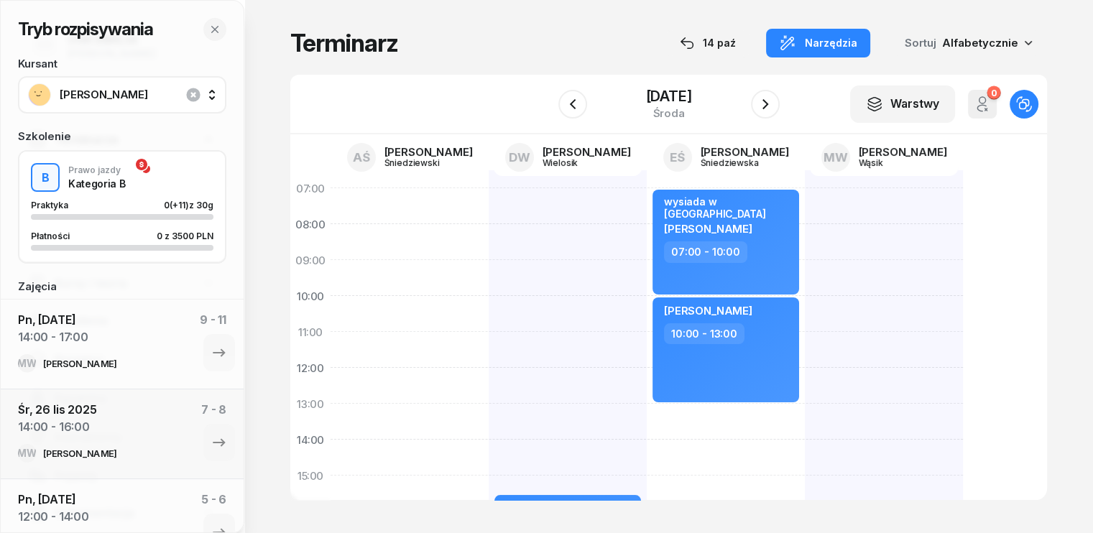
click at [805, 336] on div at bounding box center [884, 493] width 158 height 647
select select "11"
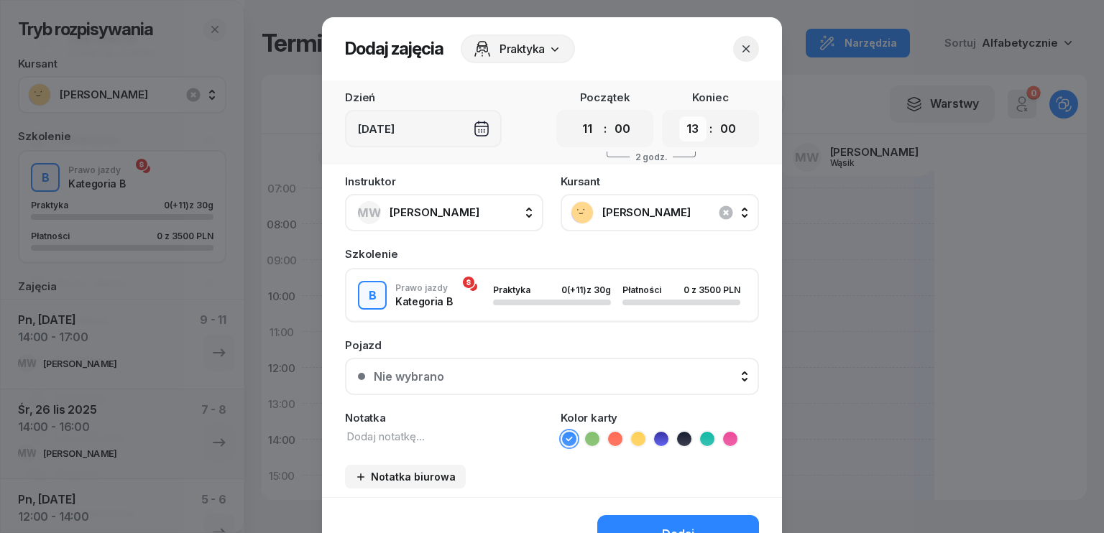
click at [687, 131] on select "00 01 02 03 04 05 06 07 08 09 10 11 12 13 14 15 16 17 18 19 20 21 22 23" at bounding box center [692, 128] width 27 height 25
select select "14"
click at [679, 116] on select "00 01 02 03 04 05 06 07 08 09 10 11 12 13 14 15 16 17 18 19 20 21 22 23" at bounding box center [692, 128] width 27 height 25
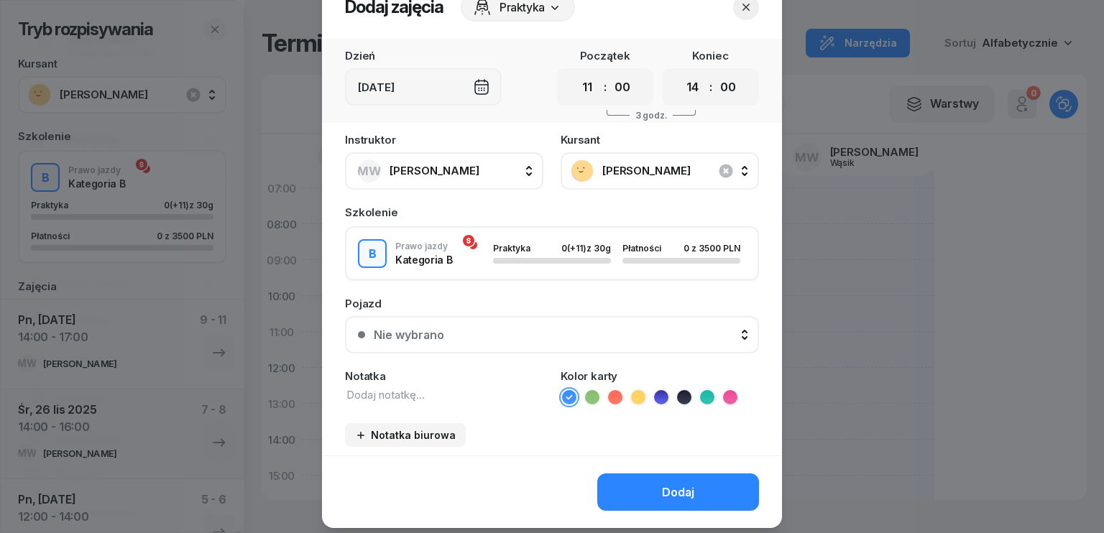
scroll to position [80, 0]
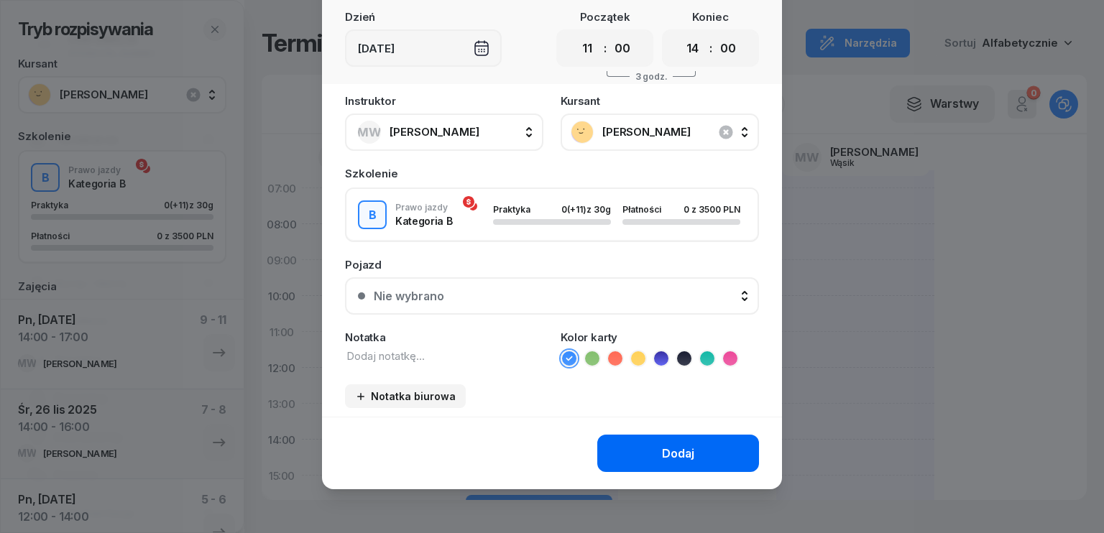
click at [696, 448] on button "Dodaj" at bounding box center [678, 453] width 162 height 37
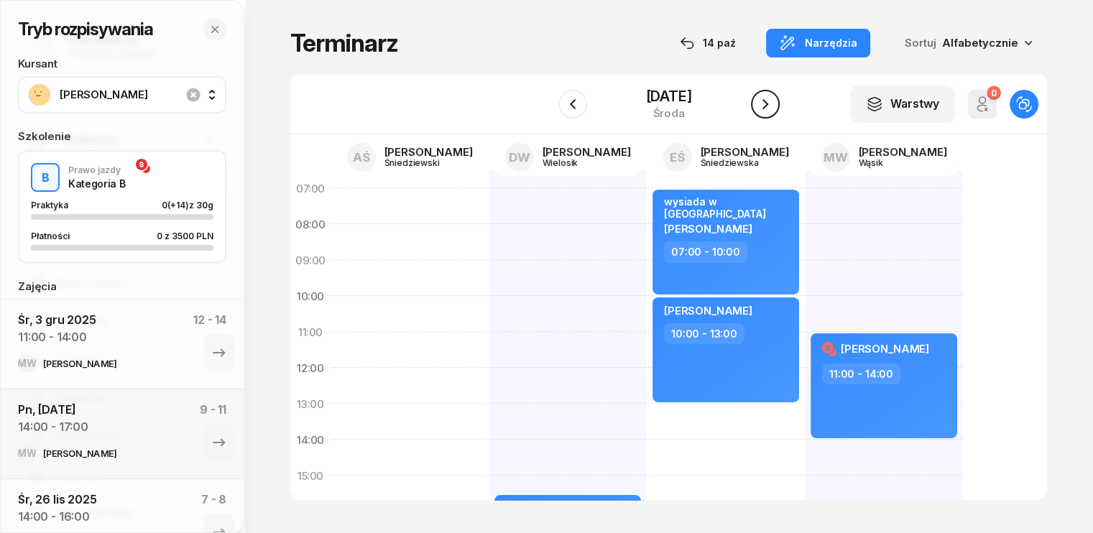
click at [768, 106] on icon "button" at bounding box center [765, 104] width 17 height 17
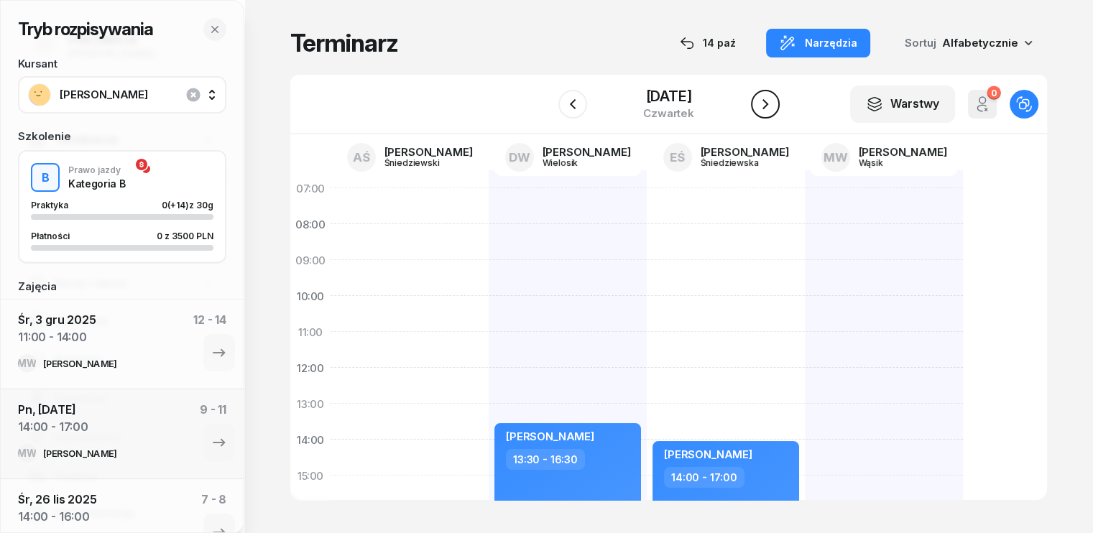
click at [767, 107] on icon "button" at bounding box center [765, 104] width 17 height 17
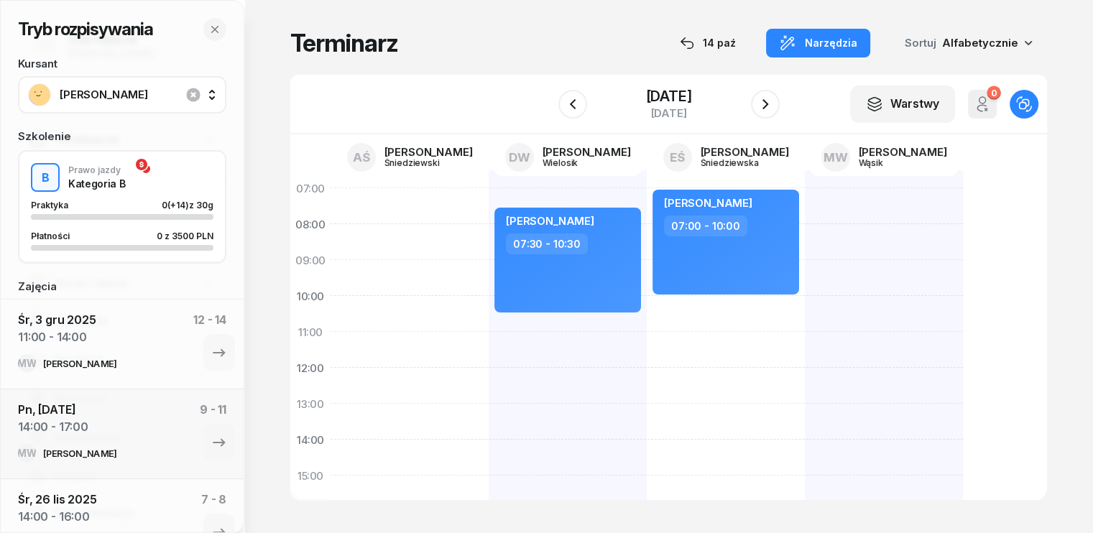
click at [805, 333] on div at bounding box center [884, 493] width 158 height 647
select select "11"
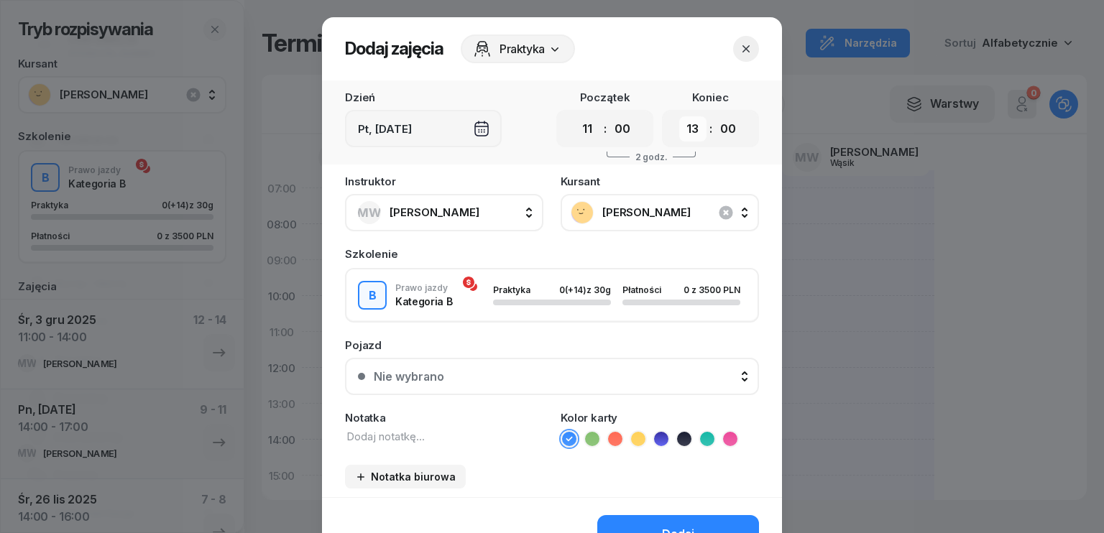
click at [694, 129] on select "00 01 02 03 04 05 06 07 08 09 10 11 12 13 14 15 16 17 18 19 20 21 22 23" at bounding box center [692, 128] width 27 height 25
select select "14"
click at [679, 116] on select "00 01 02 03 04 05 06 07 08 09 10 11 12 13 14 15 16 17 18 19 20 21 22 23" at bounding box center [692, 128] width 27 height 25
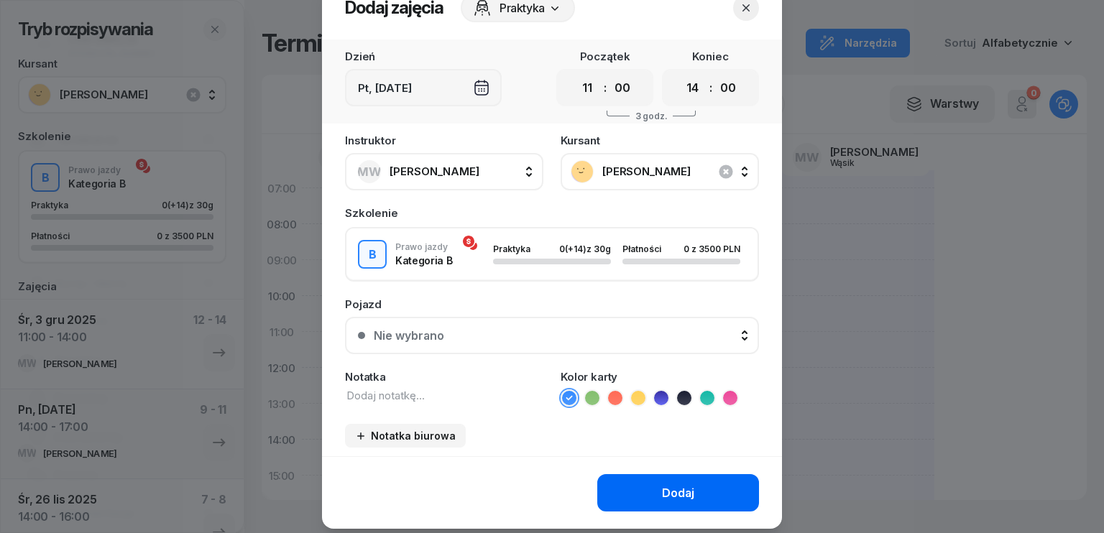
scroll to position [80, 0]
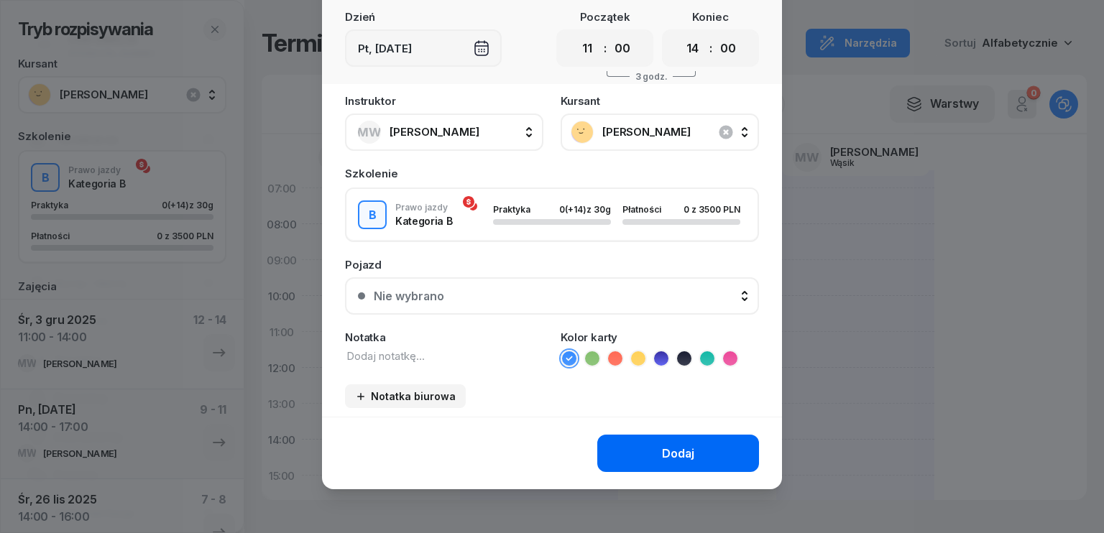
click at [676, 458] on button "Dodaj" at bounding box center [678, 453] width 162 height 37
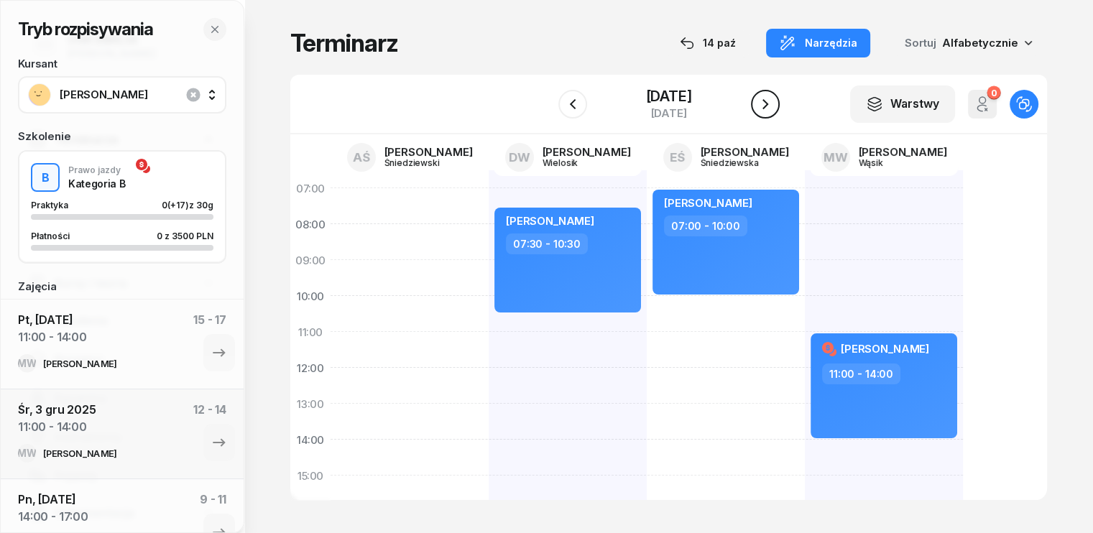
click at [769, 103] on icon "button" at bounding box center [765, 104] width 17 height 17
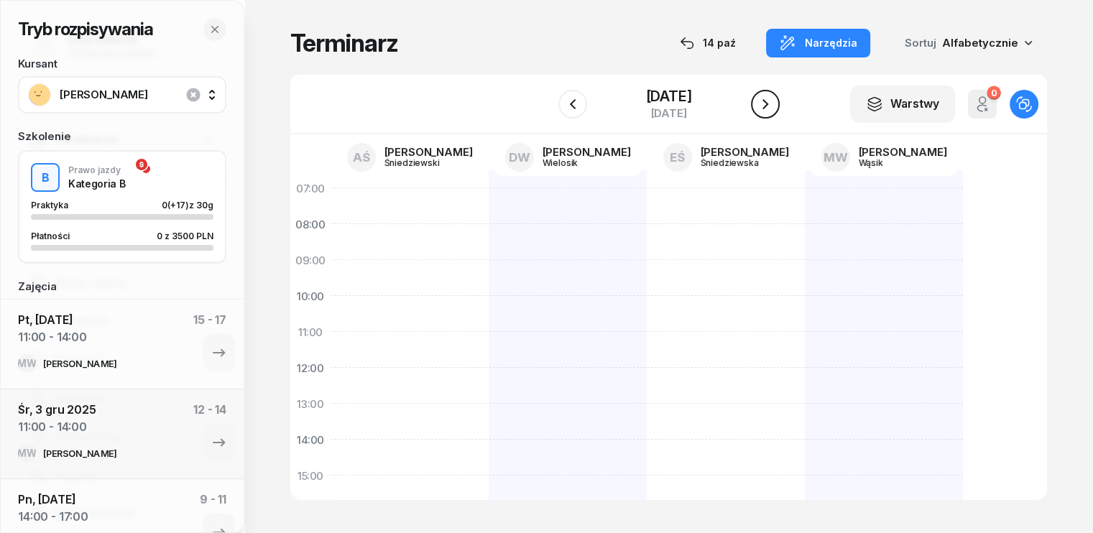
click at [769, 103] on icon "button" at bounding box center [765, 104] width 17 height 17
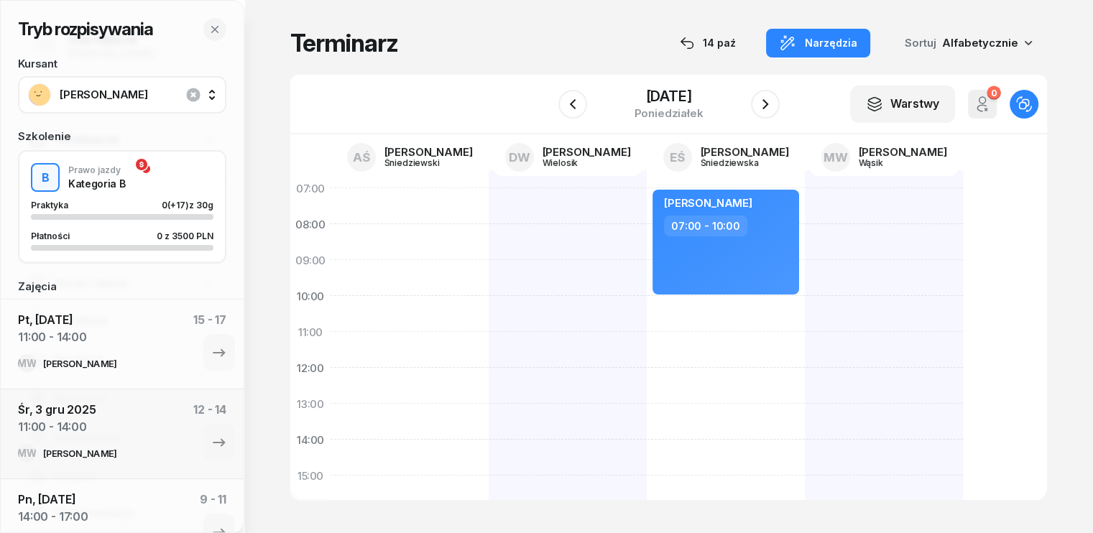
click at [805, 336] on div at bounding box center [884, 493] width 158 height 647
select select "11"
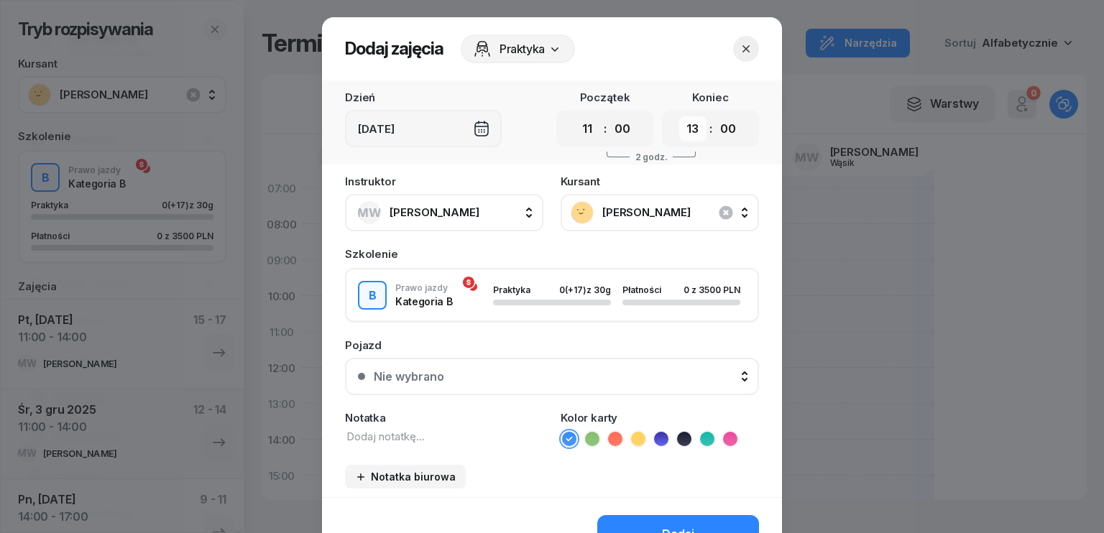
click at [696, 134] on select "00 01 02 03 04 05 06 07 08 09 10 11 12 13 14 15 16 17 18 19 20 21 22 23" at bounding box center [692, 128] width 27 height 25
select select "14"
click at [679, 116] on select "00 01 02 03 04 05 06 07 08 09 10 11 12 13 14 15 16 17 18 19 20 21 22 23" at bounding box center [692, 128] width 27 height 25
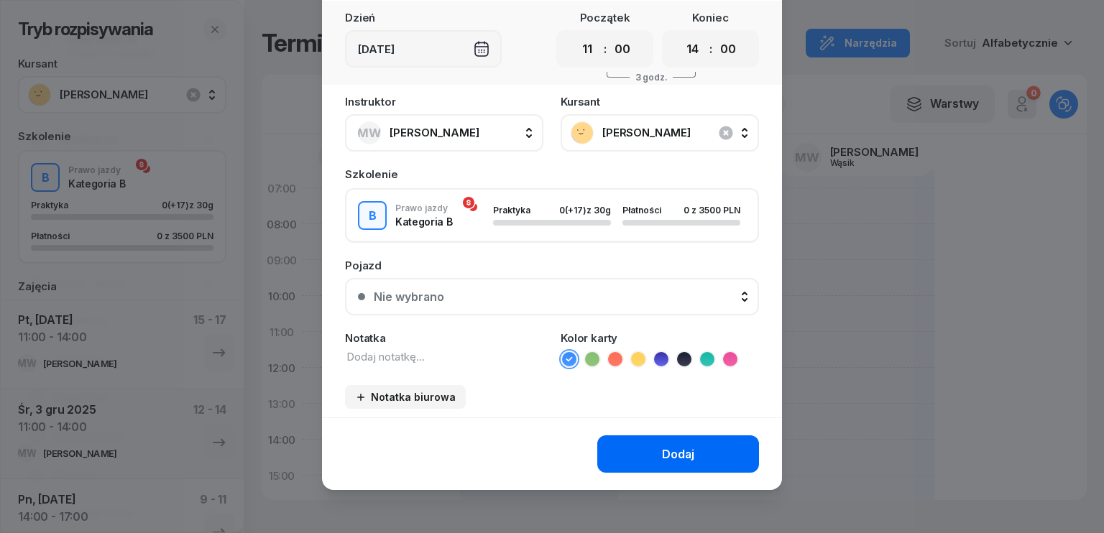
scroll to position [80, 0]
click at [685, 451] on div "Dodaj" at bounding box center [678, 454] width 32 height 14
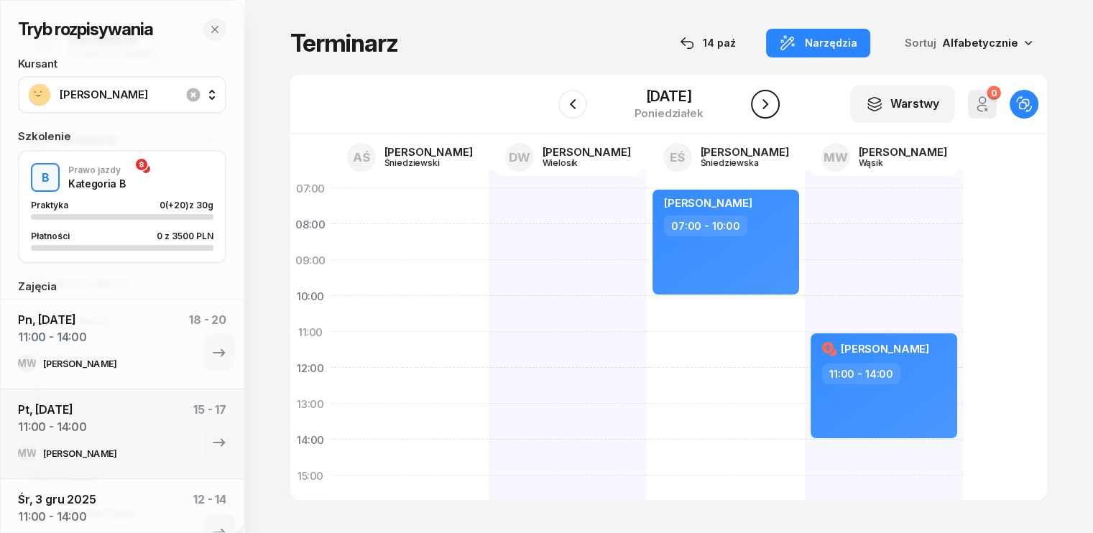
click at [768, 104] on icon "button" at bounding box center [765, 104] width 17 height 17
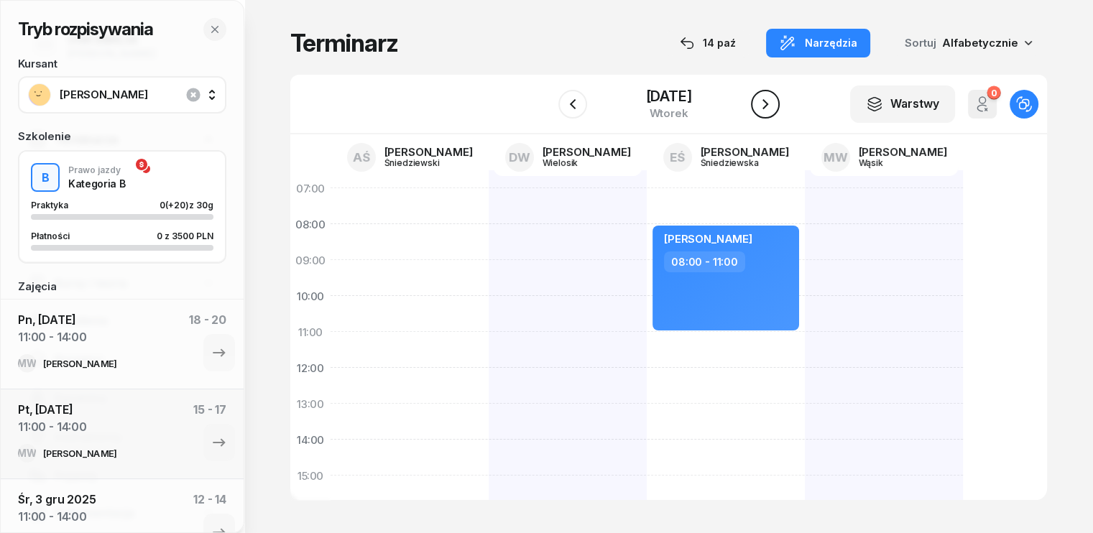
click at [762, 106] on icon "button" at bounding box center [765, 104] width 17 height 17
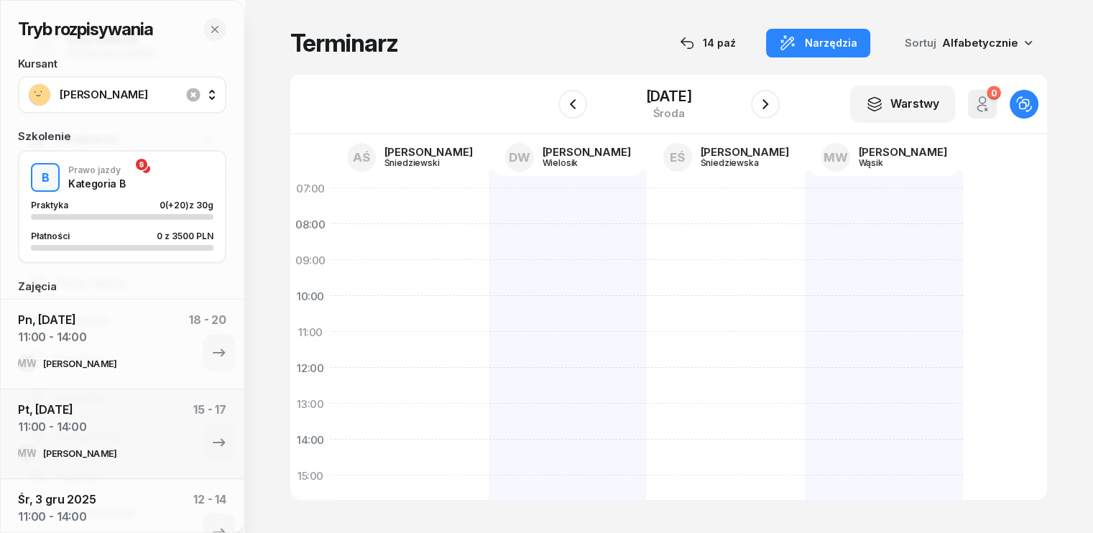
click at [647, 300] on div at bounding box center [726, 493] width 158 height 647
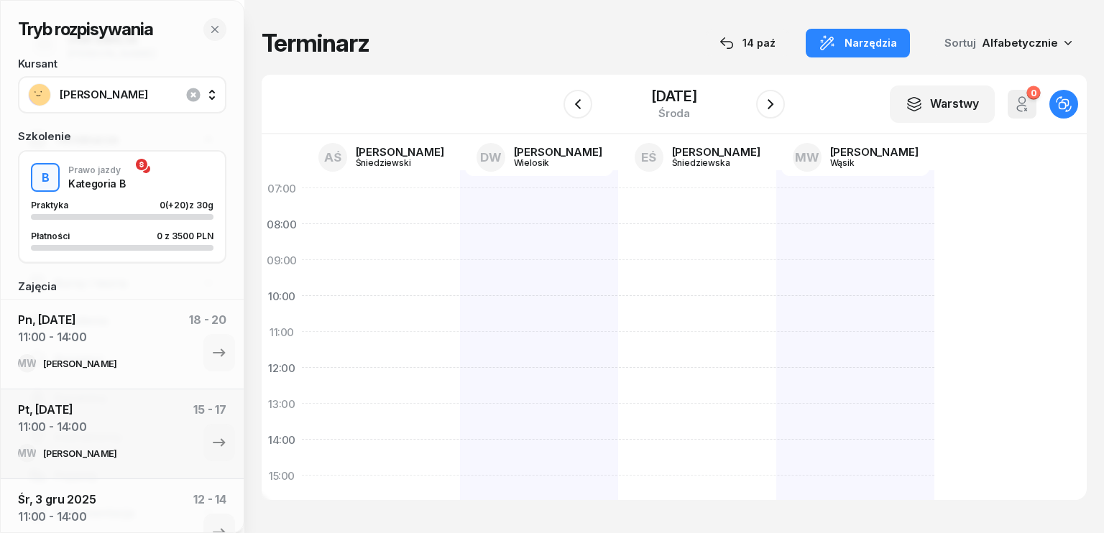
select select "10"
select select "12"
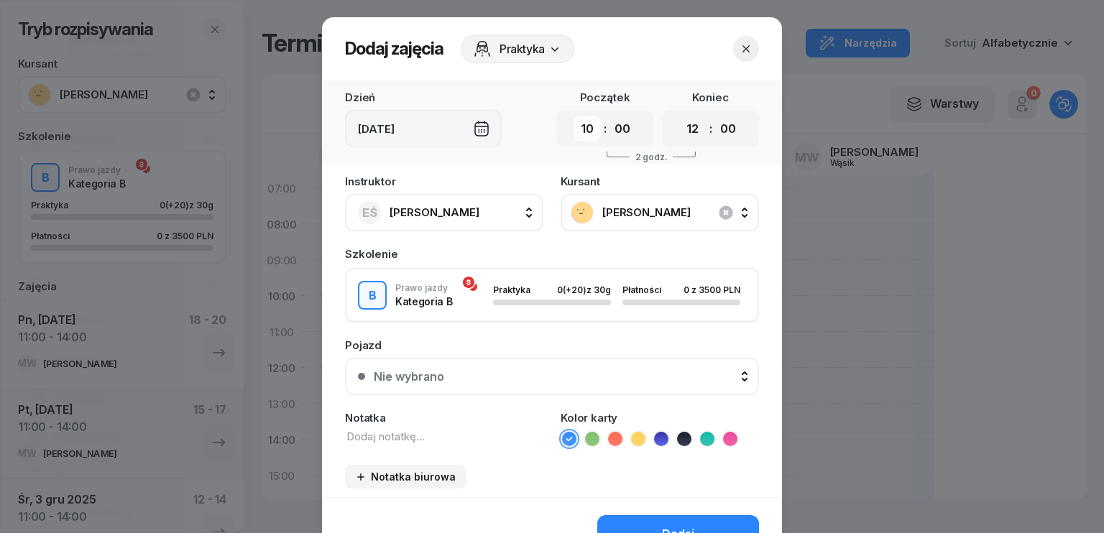
click at [578, 129] on select "00 01 02 03 04 05 06 07 08 09 10 11 12 13 14 15 16 17 18 19 20 21 22 23" at bounding box center [586, 128] width 27 height 25
select select "13"
click at [573, 116] on select "00 01 02 03 04 05 06 07 08 09 10 11 12 13 14 15 16 17 18 19 20 21 22 23" at bounding box center [586, 128] width 27 height 25
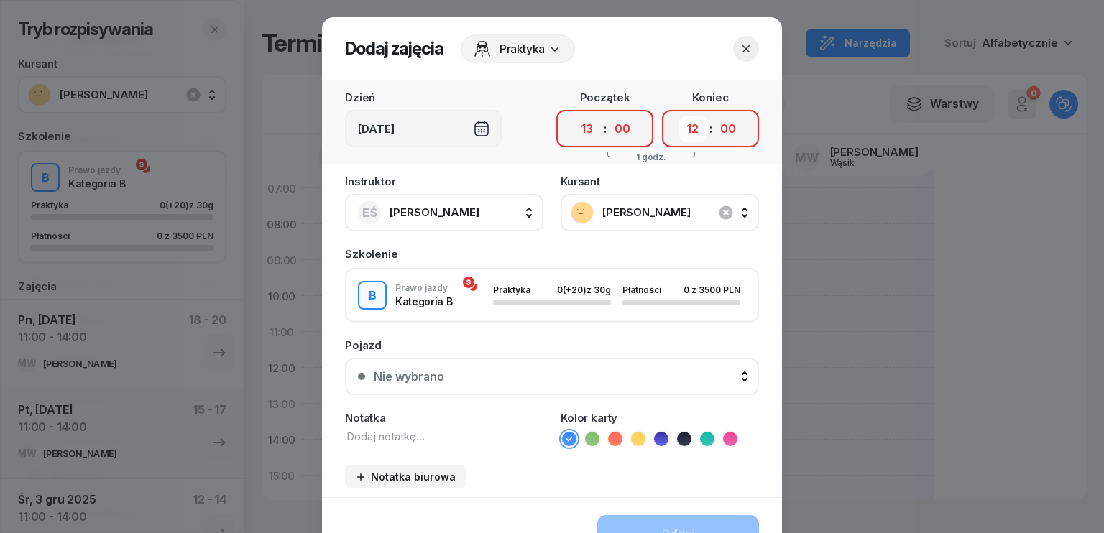
click at [693, 122] on select "00 01 02 03 04 05 06 07 08 09 10 11 12 13 14 15 16 17 18 19 20 21 22 23" at bounding box center [692, 128] width 27 height 25
select select "15"
click at [679, 116] on select "00 01 02 03 04 05 06 07 08 09 10 11 12 13 14 15 16 17 18 19 20 21 22 23" at bounding box center [692, 128] width 27 height 25
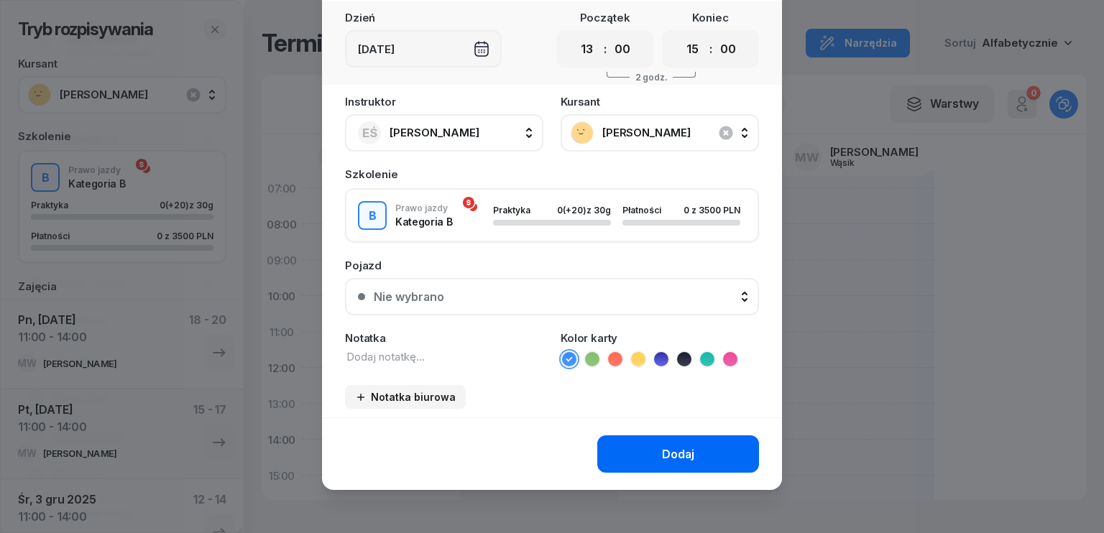
scroll to position [80, 0]
click at [685, 448] on div "Dodaj" at bounding box center [678, 454] width 32 height 14
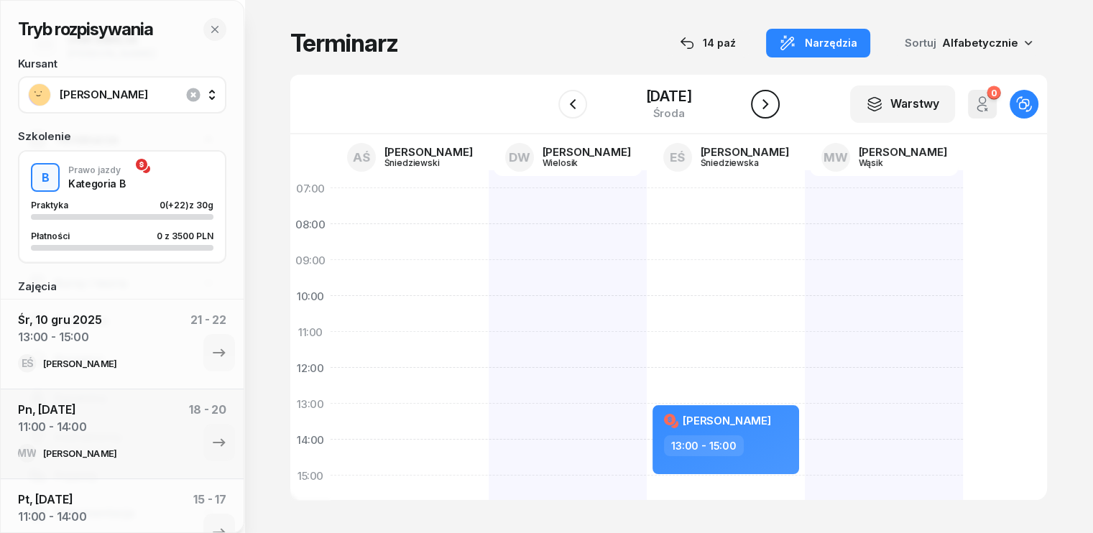
click at [768, 104] on icon "button" at bounding box center [765, 104] width 17 height 17
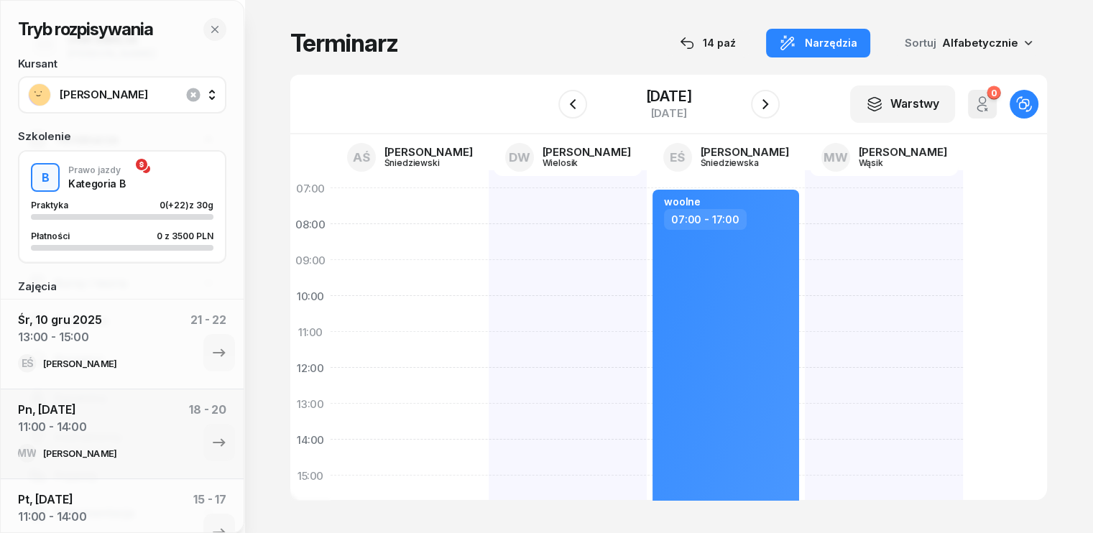
click at [805, 343] on div at bounding box center [884, 493] width 158 height 647
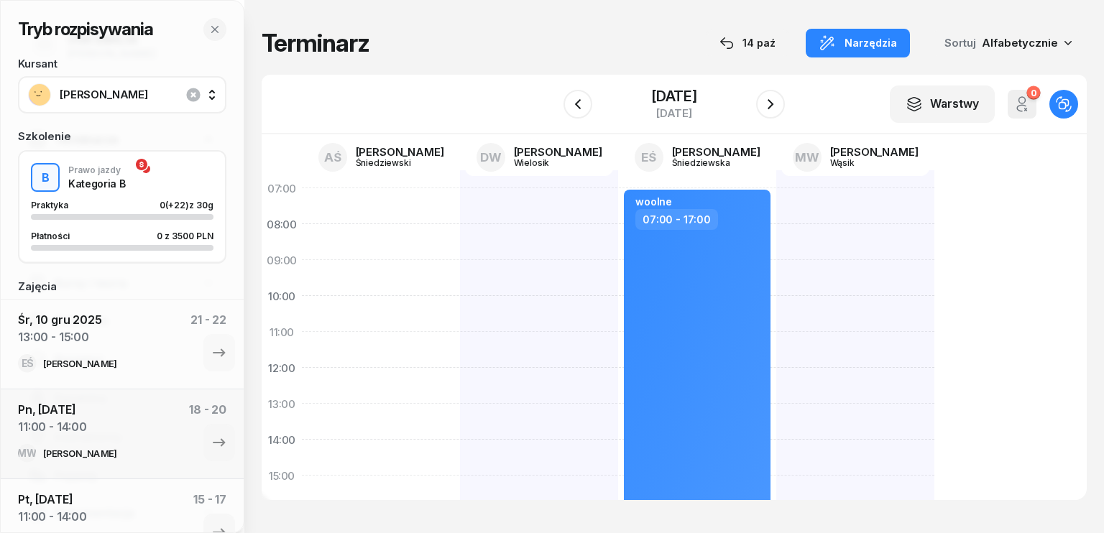
select select "11"
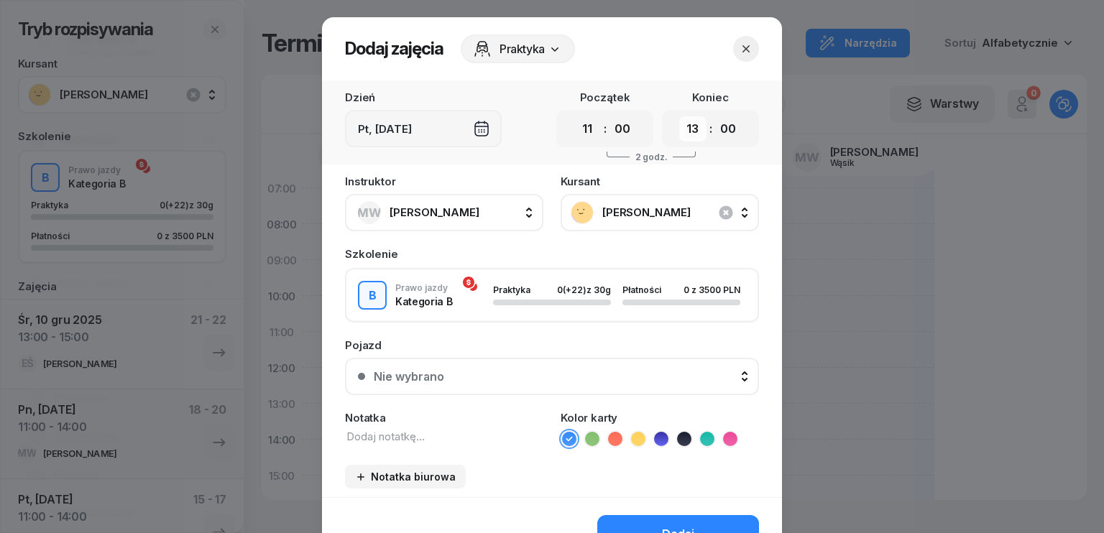
drag, startPoint x: 684, startPoint y: 133, endPoint x: 687, endPoint y: 140, distance: 7.7
click at [684, 133] on select "00 01 02 03 04 05 06 07 08 09 10 11 12 13 14 15 16 17 18 19 20 21 22 23" at bounding box center [692, 128] width 27 height 25
select select "14"
click at [679, 116] on select "00 01 02 03 04 05 06 07 08 09 10 11 12 13 14 15 16 17 18 19 20 21 22 23" at bounding box center [692, 128] width 27 height 25
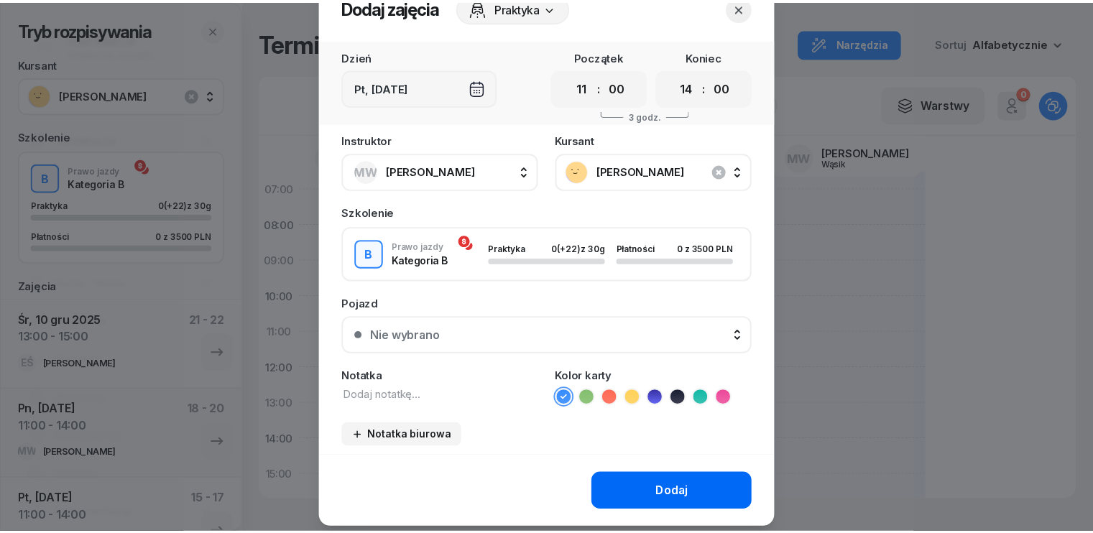
scroll to position [80, 0]
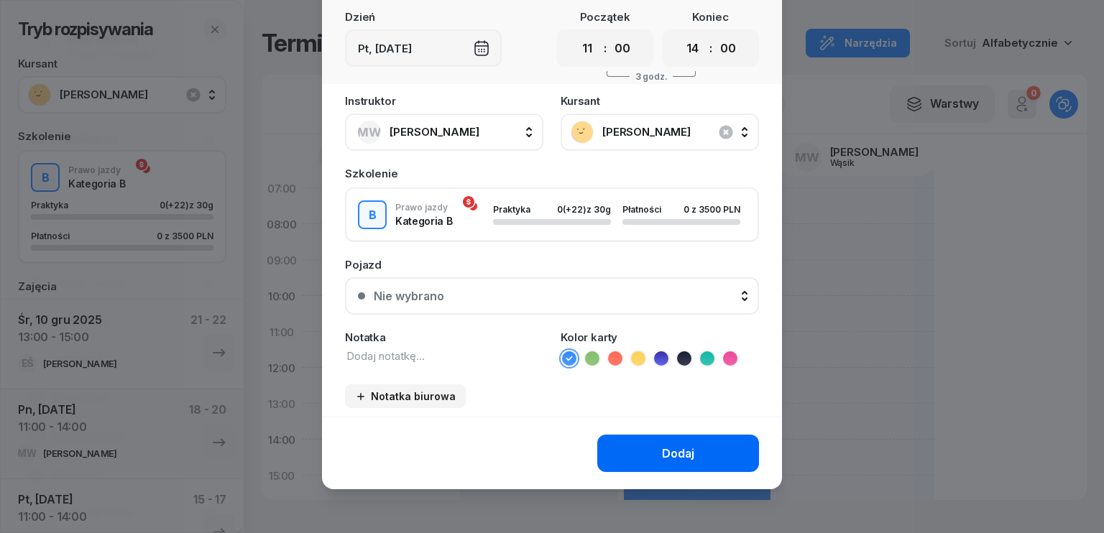
click at [663, 447] on div "Dodaj" at bounding box center [678, 454] width 32 height 14
